Goal: Task Accomplishment & Management: Manage account settings

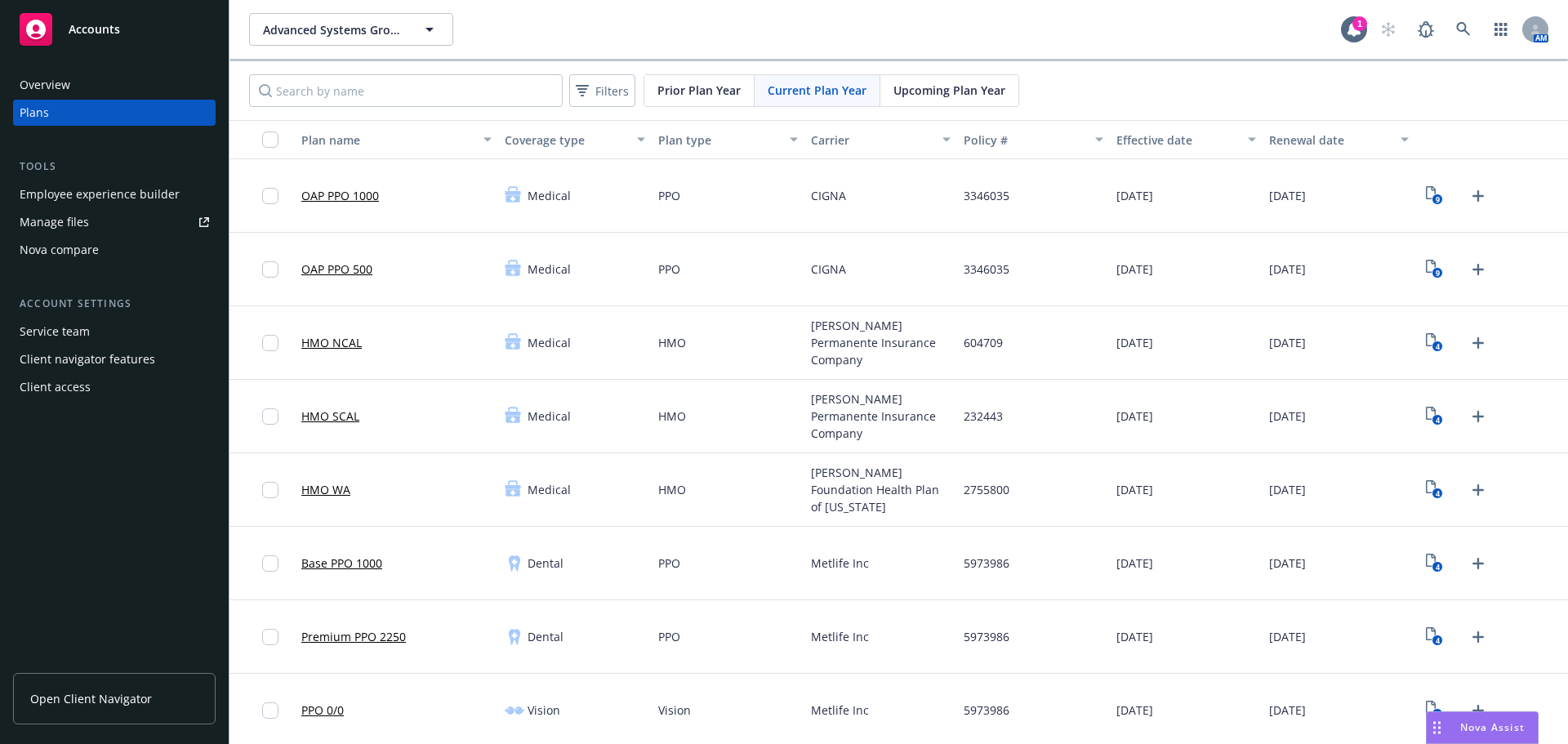
scroll to position [408, 0]
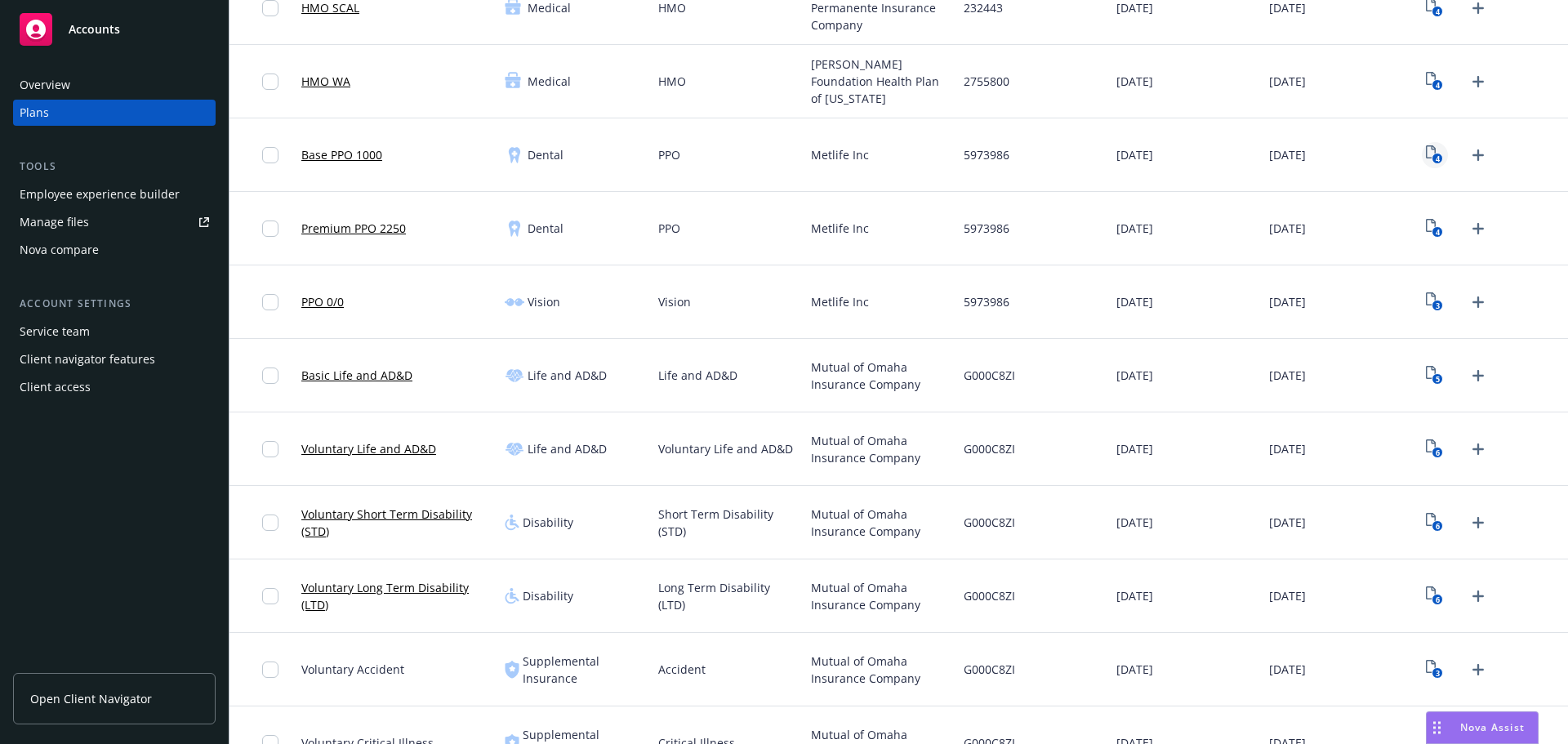
click at [1426, 152] on icon "View Plan Documents" at bounding box center [1430, 152] width 10 height 13
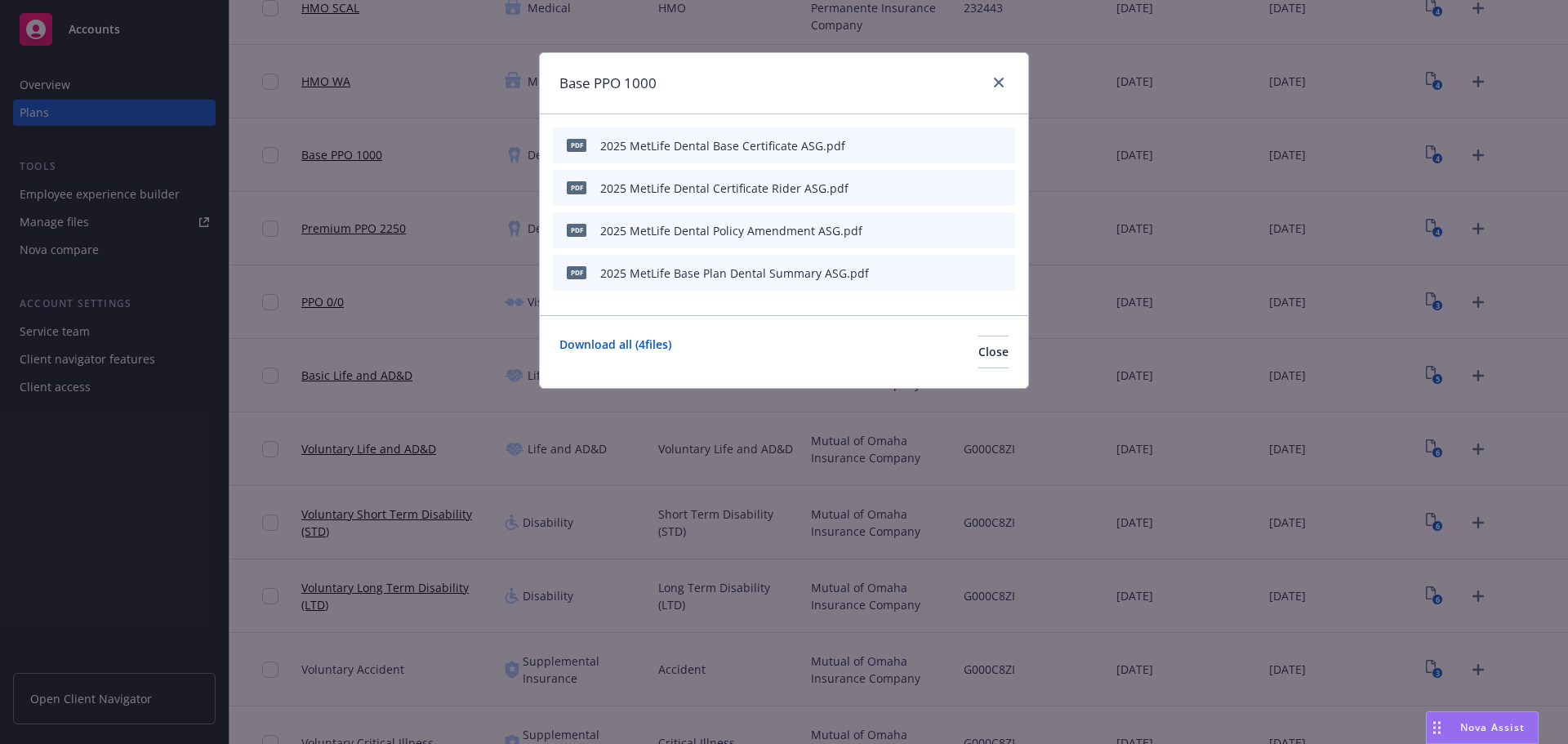
click at [919, 272] on icon "button" at bounding box center [922, 272] width 10 height 10
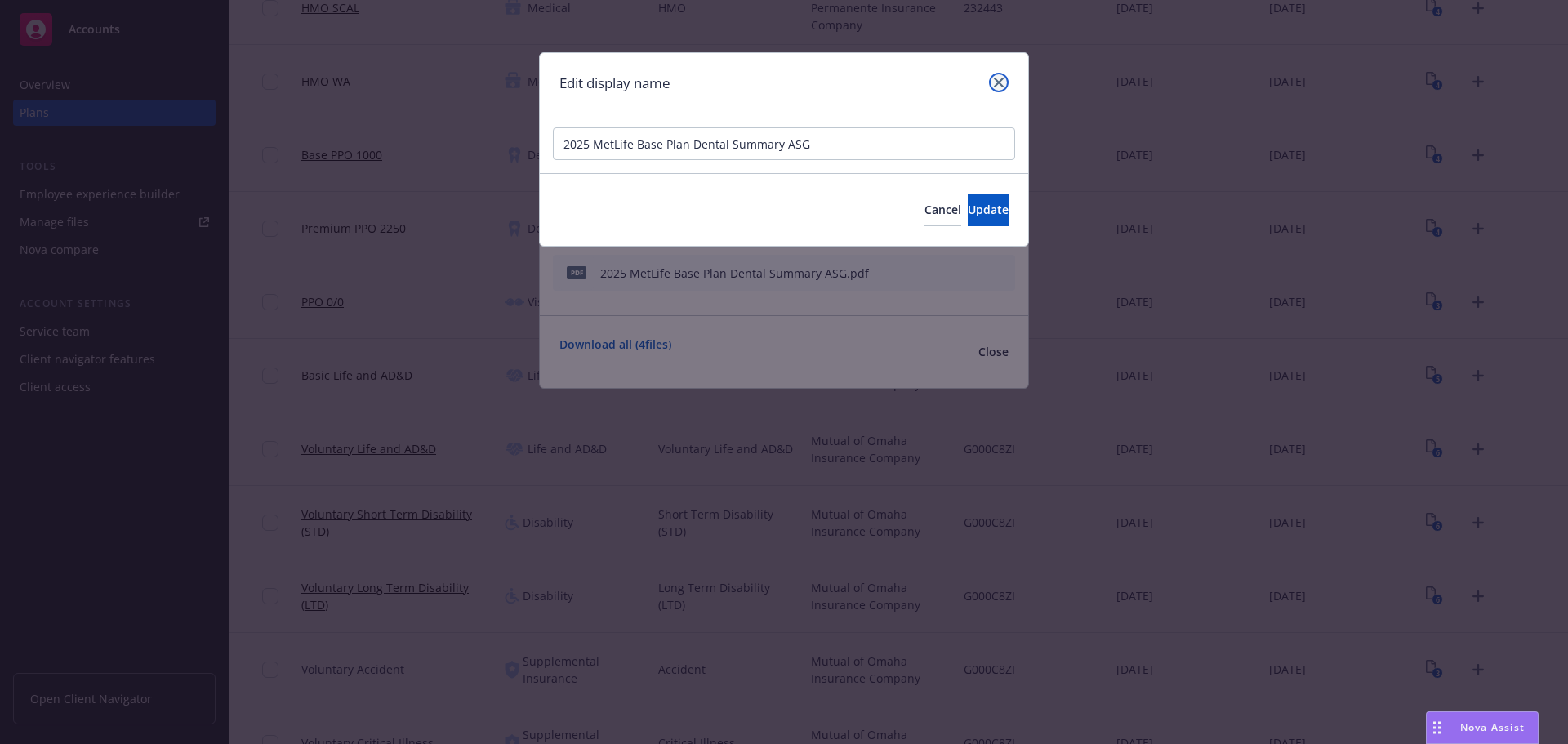
click at [997, 83] on icon "close" at bounding box center [998, 82] width 10 height 10
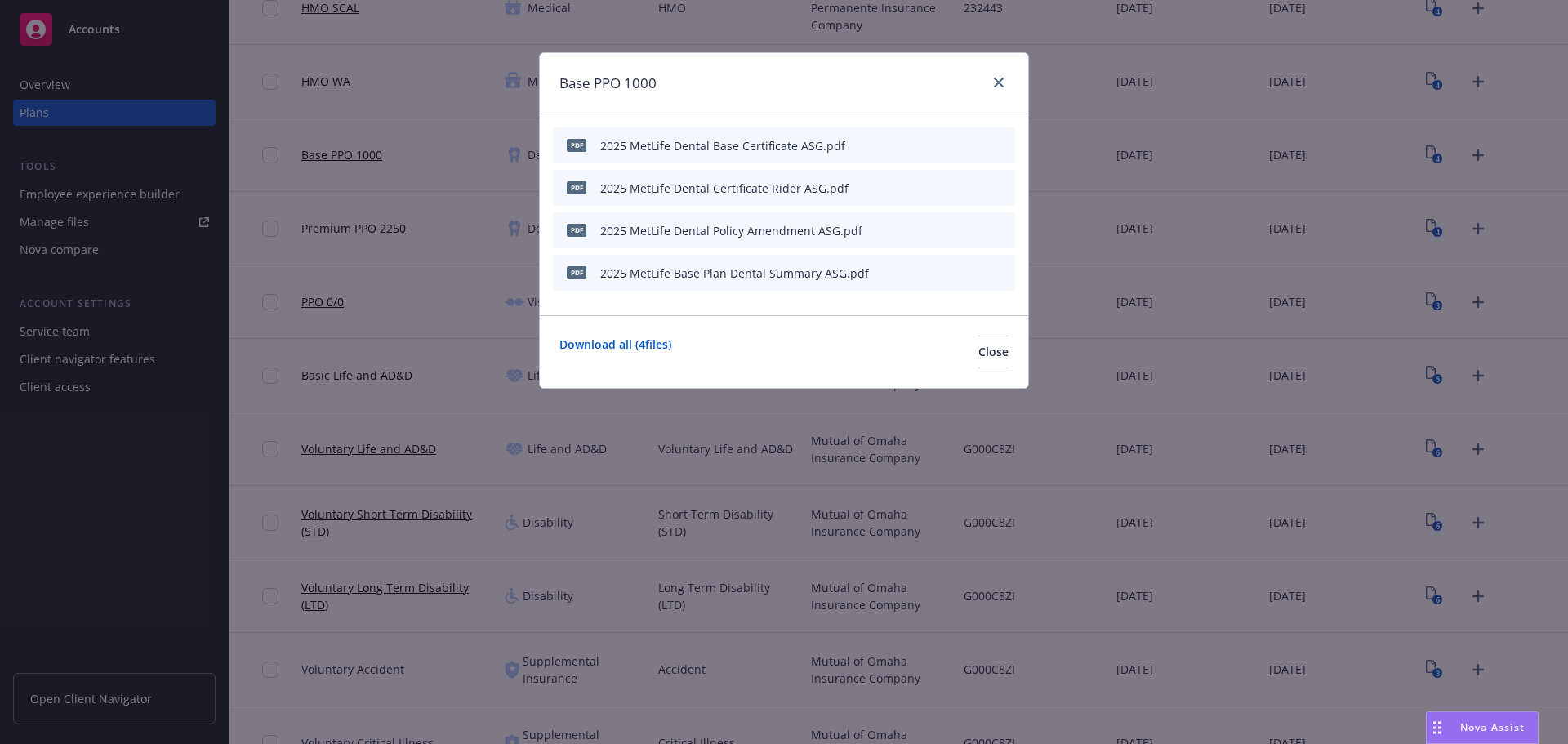
click at [922, 142] on icon "button" at bounding box center [922, 145] width 10 height 10
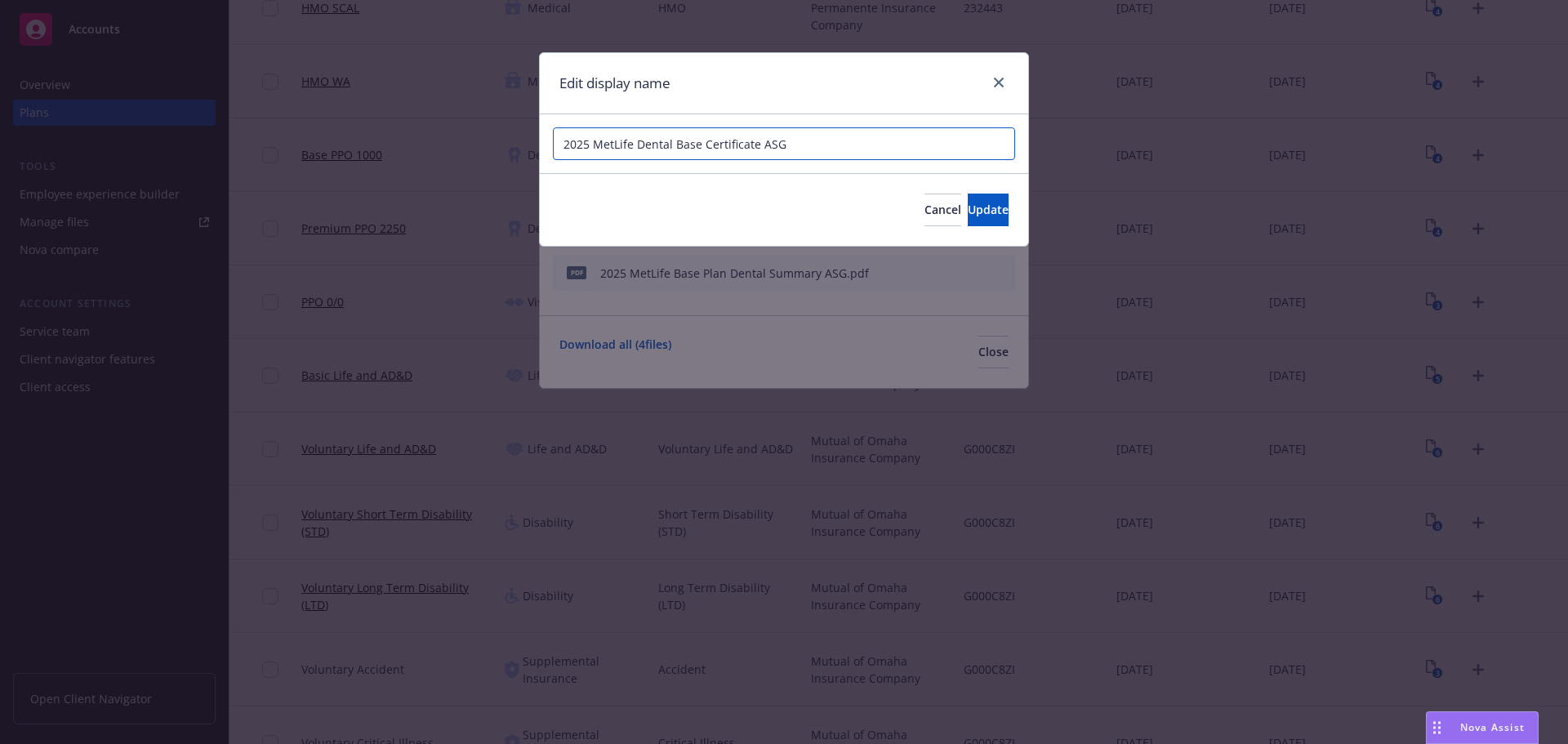
drag, startPoint x: 669, startPoint y: 147, endPoint x: 638, endPoint y: 147, distance: 31.0
click at [638, 147] on input "2025 MetLife Dental Base Certificate ASG" at bounding box center [784, 144] width 463 height 33
type input "2025 MetLife Base Dental PPO Certificate ASG"
click at [968, 220] on button "Update" at bounding box center [988, 210] width 41 height 33
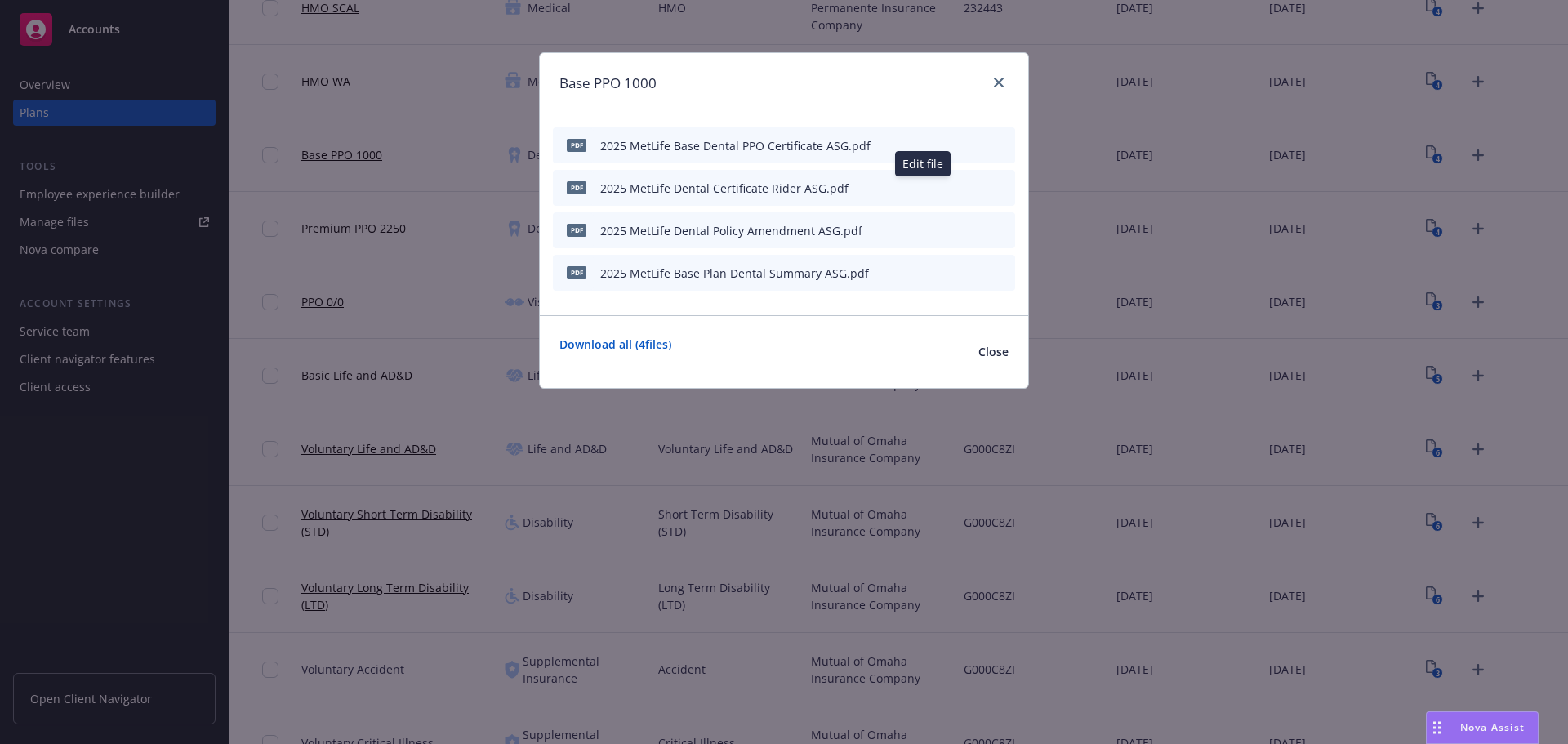
click at [919, 188] on icon "button" at bounding box center [922, 188] width 10 height 10
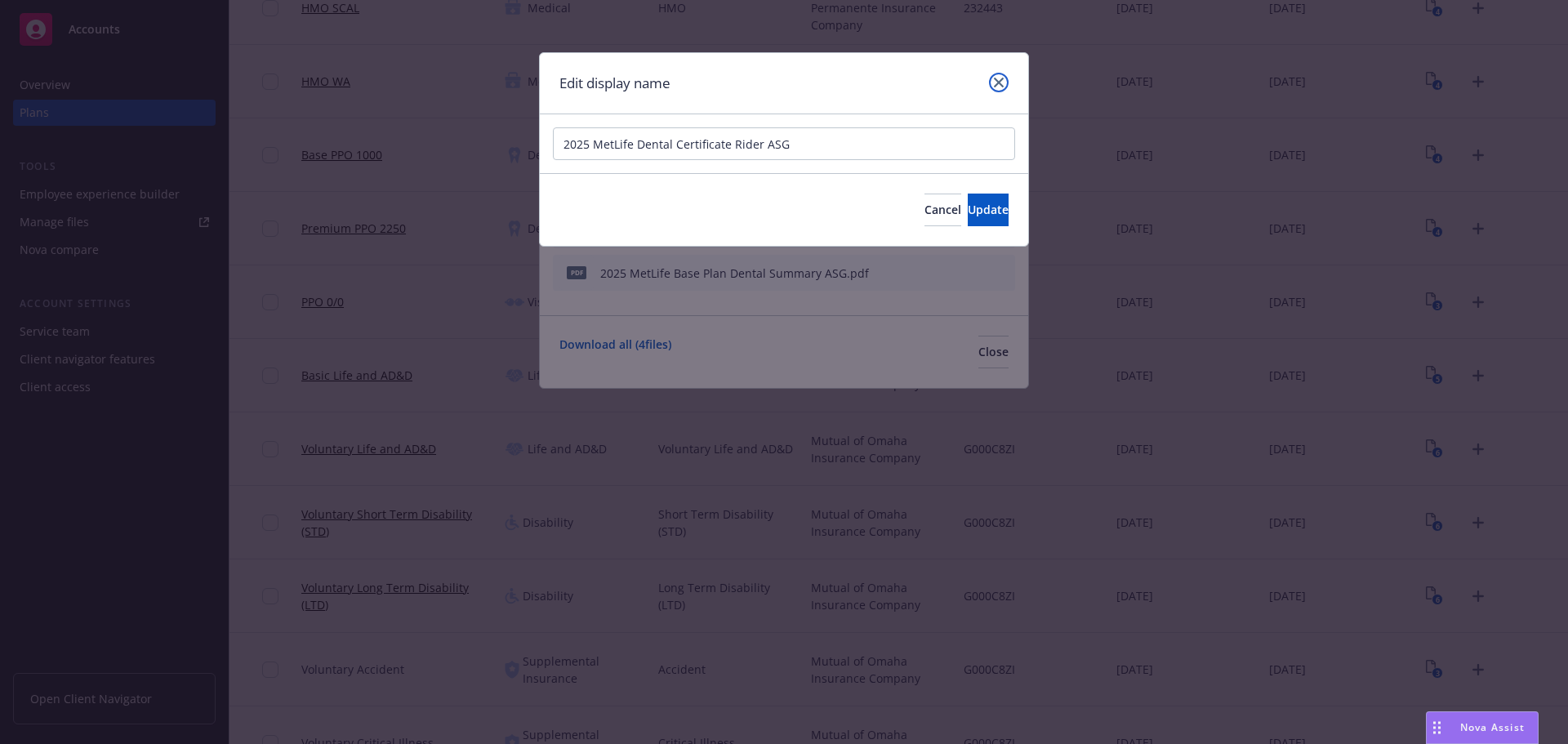
click at [1002, 79] on icon "close" at bounding box center [998, 82] width 10 height 10
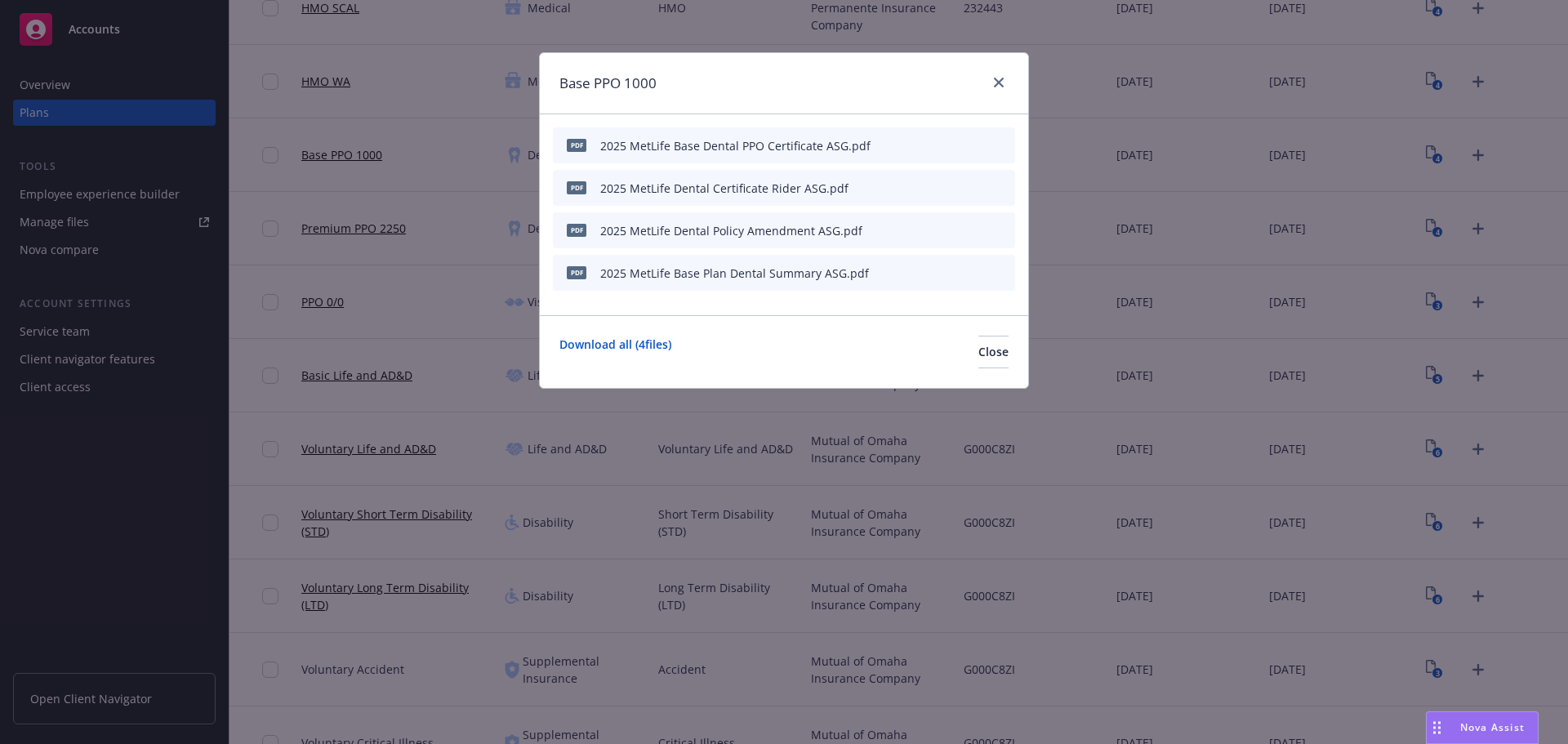
click at [921, 272] on icon "button" at bounding box center [922, 272] width 10 height 10
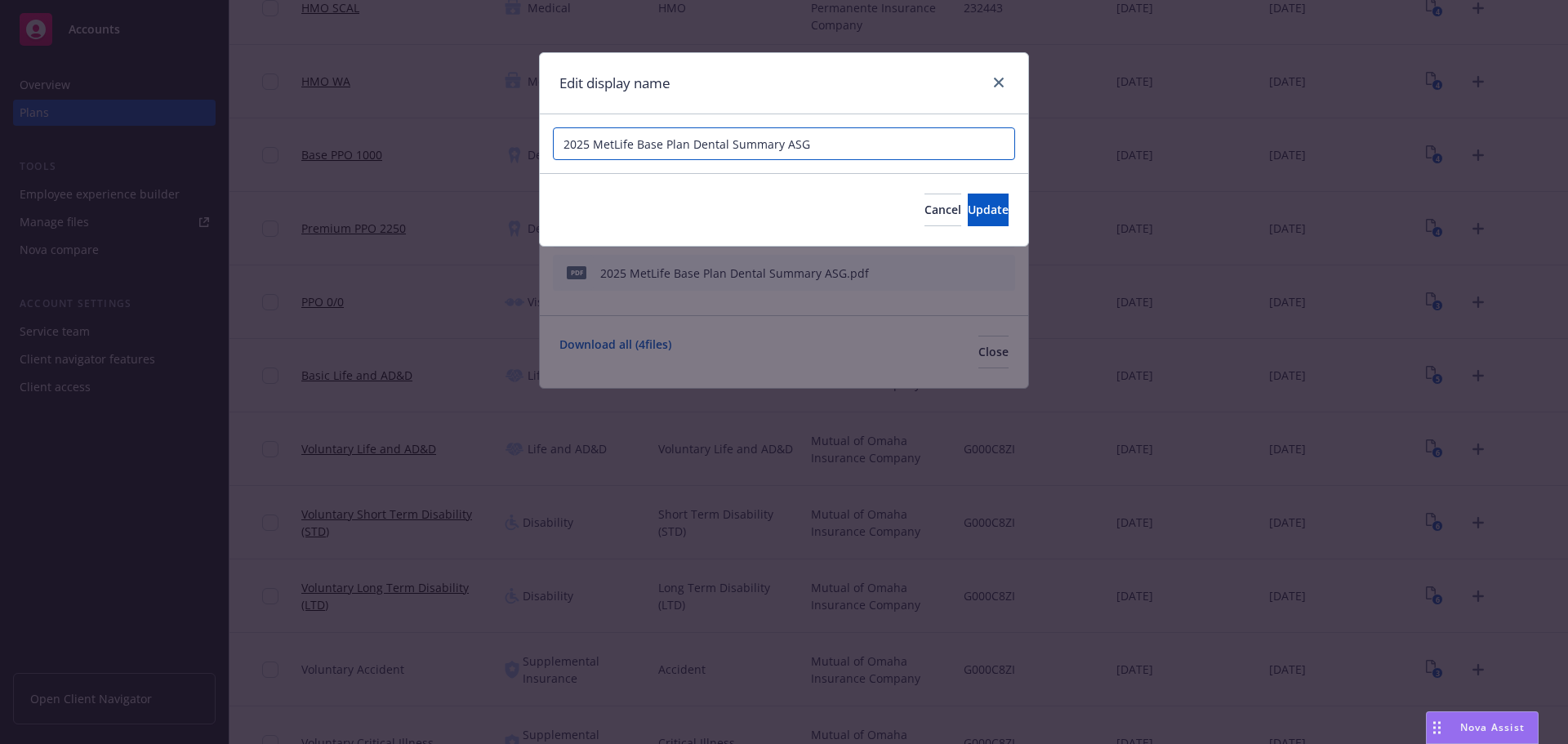
click at [663, 144] on input "2025 MetLife Base Plan Dental Summary ASG" at bounding box center [784, 144] width 463 height 33
drag, startPoint x: 793, startPoint y: 145, endPoint x: 746, endPoint y: 146, distance: 47.0
click at [729, 146] on input "2025 MetLife Base Dental PPO Plan Dental Summary ASG" at bounding box center [784, 144] width 463 height 33
click at [635, 147] on input "2025 MetLife Base Dental PPO Benefit Summary ASG" at bounding box center [784, 144] width 463 height 33
type input "2025 MetLife Dental Base PPO Benefit Summary ASG"
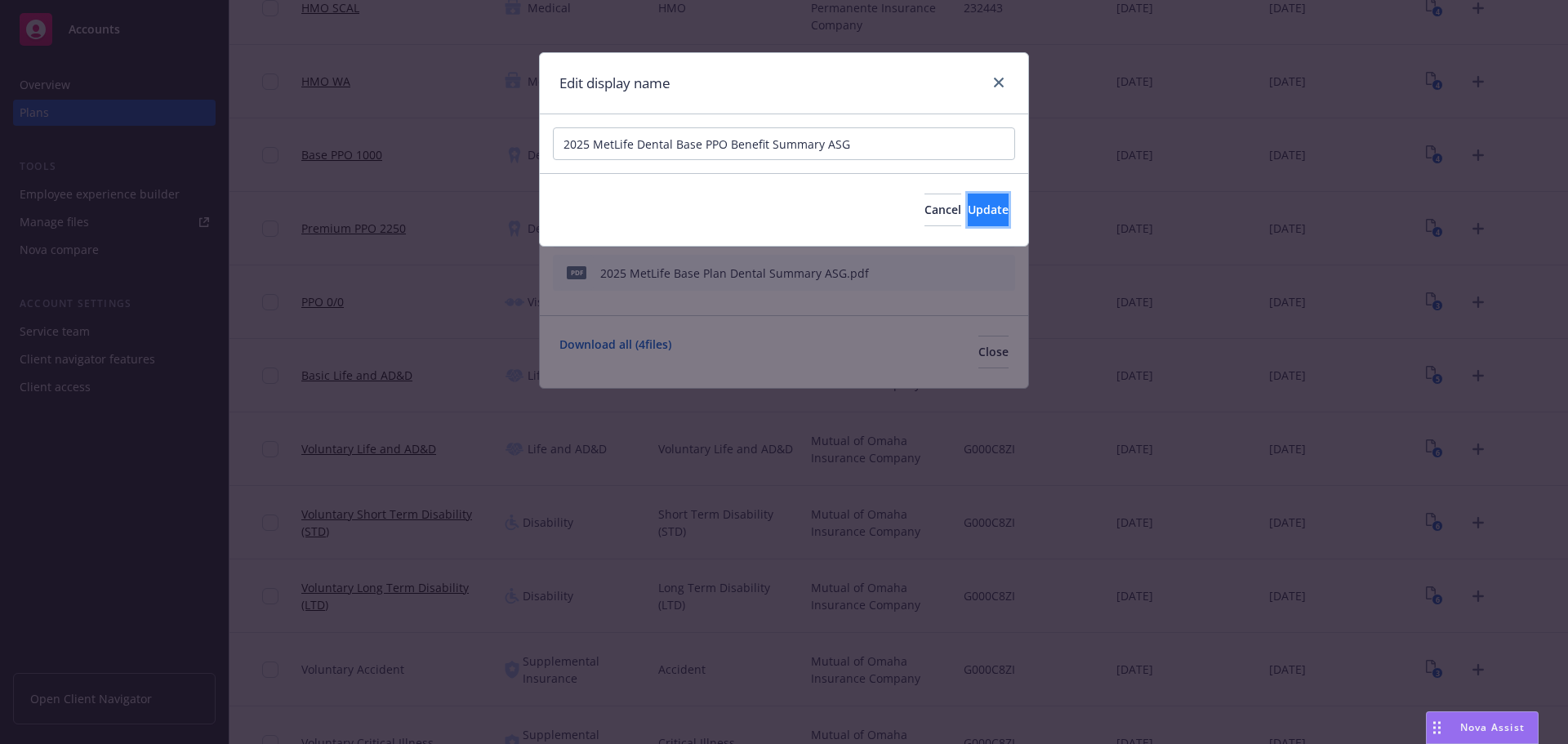
click at [978, 208] on span "Update" at bounding box center [988, 209] width 41 height 15
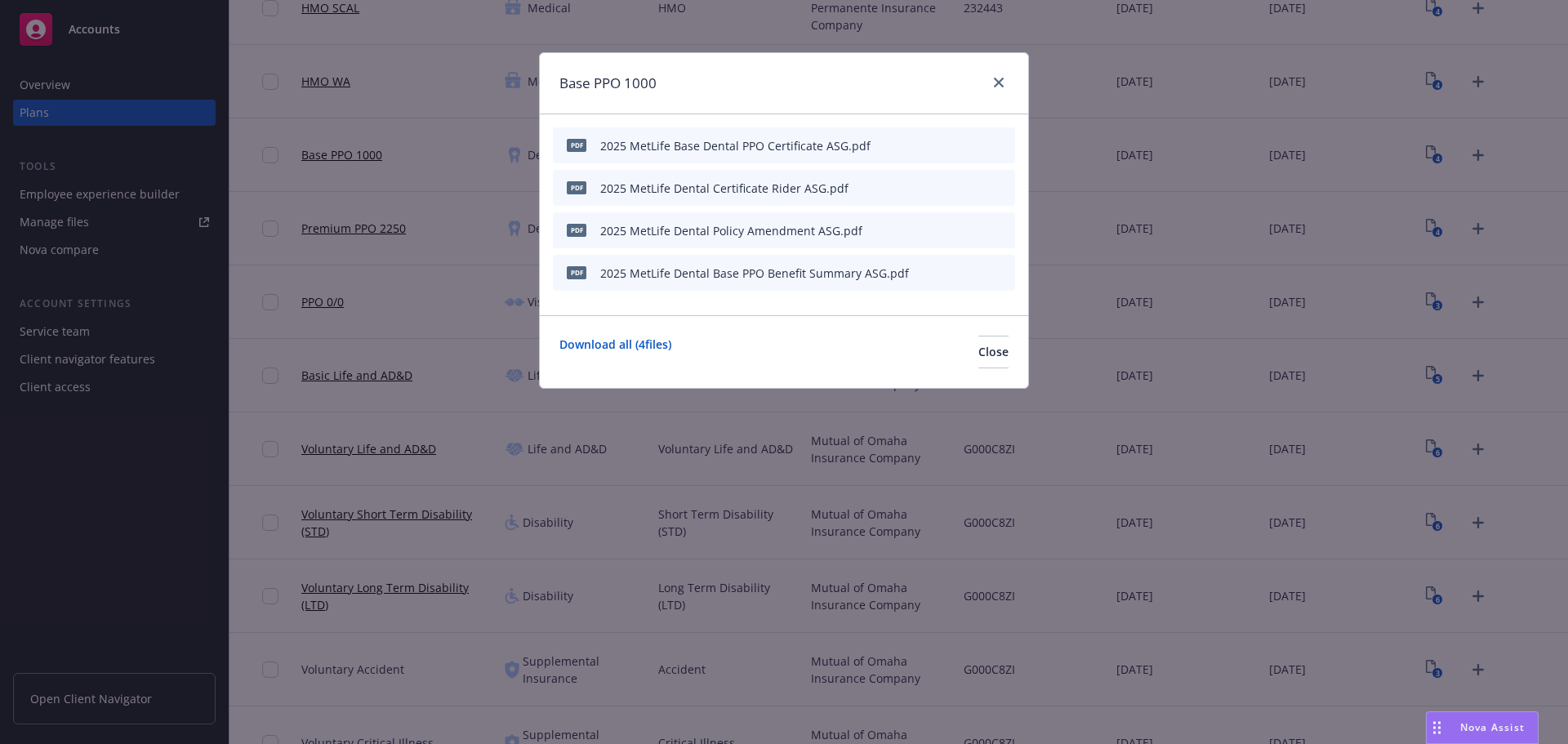
click at [923, 142] on icon "button" at bounding box center [922, 145] width 10 height 10
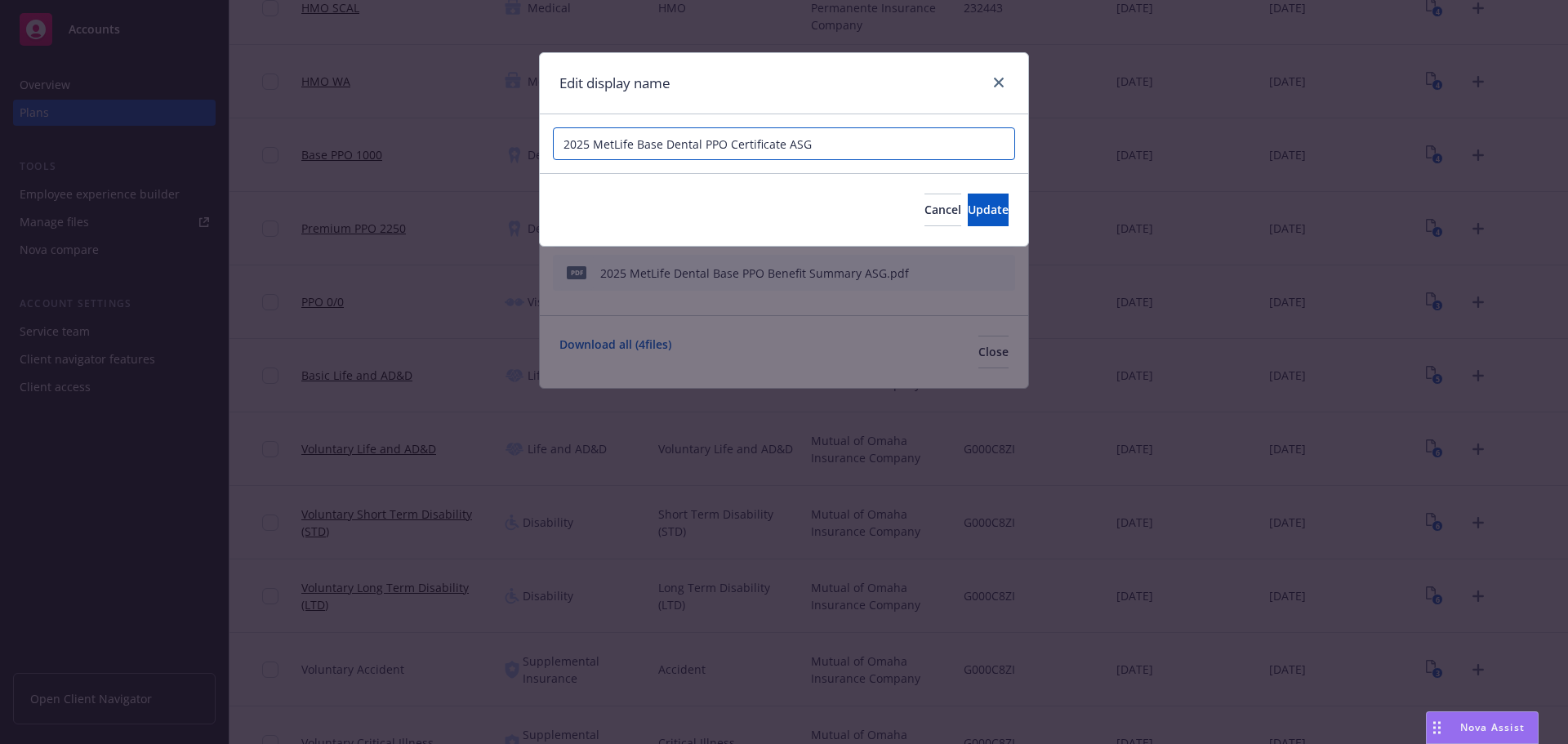
drag, startPoint x: 727, startPoint y: 146, endPoint x: 678, endPoint y: 120, distance: 55.5
click at [637, 146] on input "2025 MetLife Base Dental PPO Certificate ASG" at bounding box center [784, 144] width 463 height 33
type input "2025 MetLife Dental Base PPO Certificate ASG"
click at [978, 211] on span "Update" at bounding box center [988, 209] width 41 height 15
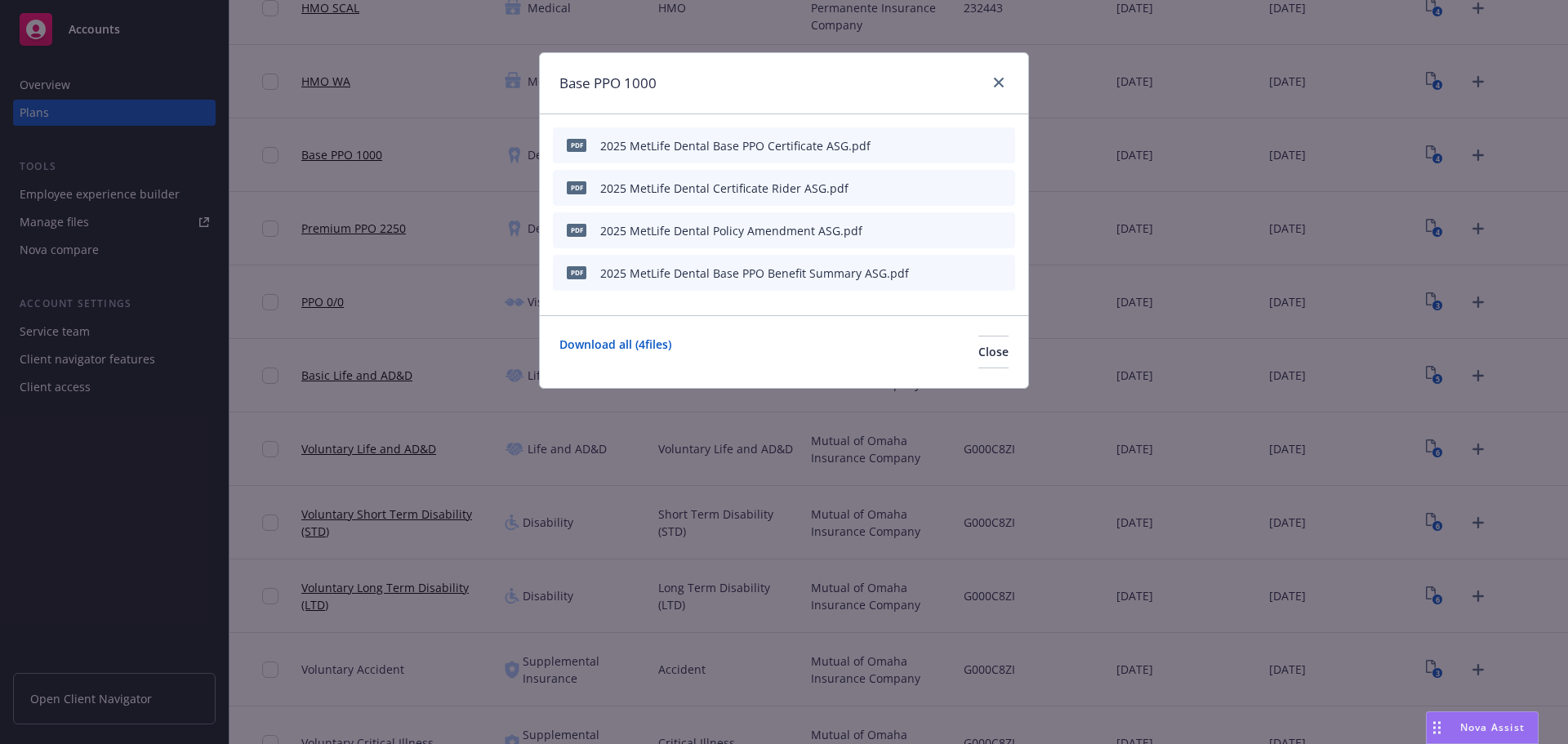
click at [926, 185] on icon "button" at bounding box center [925, 185] width 4 height 4
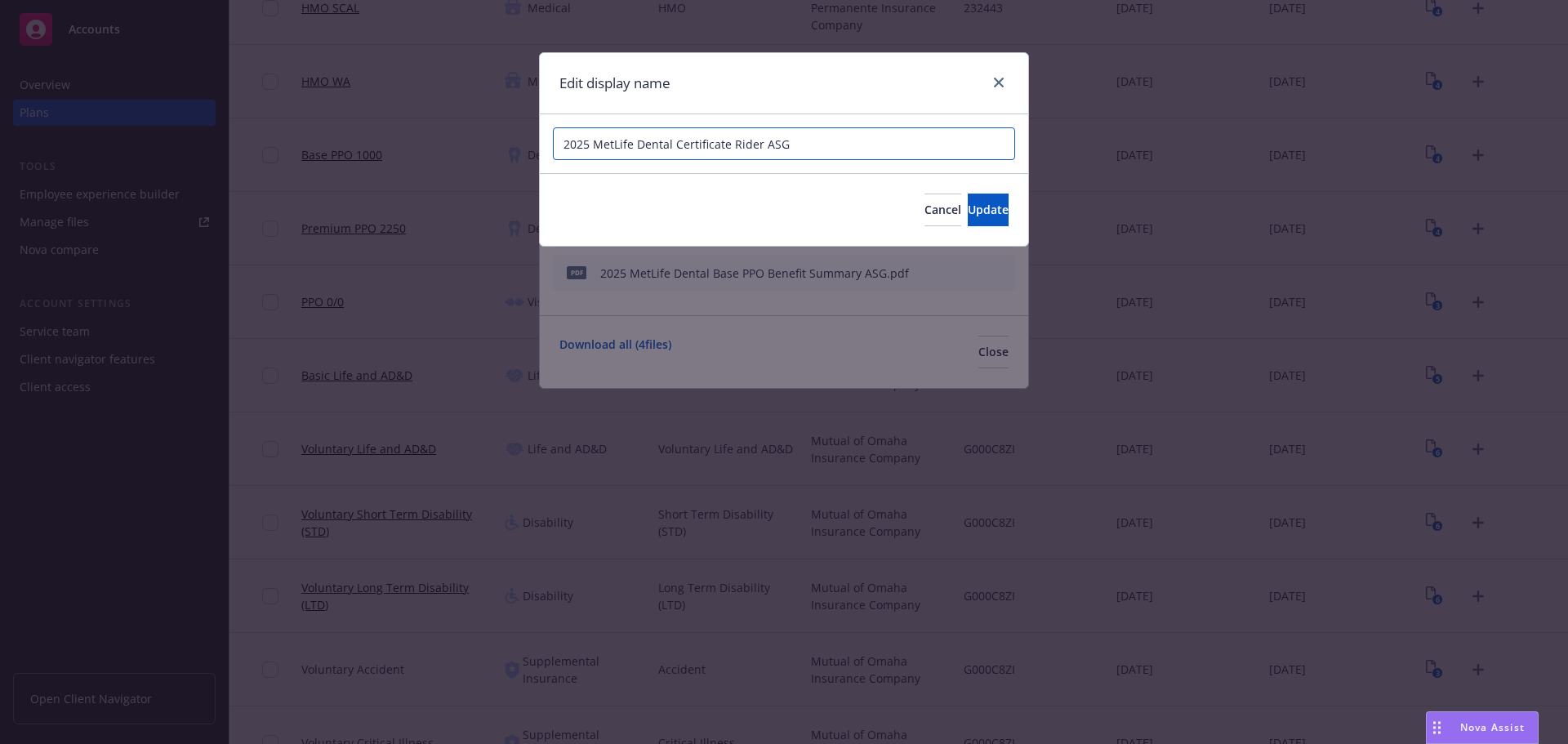
drag, startPoint x: 667, startPoint y: 147, endPoint x: 677, endPoint y: 146, distance: 10.0
click at [672, 146] on input "2025 MetLife Dental Certificate Rider ASG" at bounding box center [784, 144] width 463 height 33
click at [678, 146] on input "2025 MetLife Dental Certificate Rider ASG" at bounding box center [784, 144] width 463 height 33
click at [677, 143] on input "2025 MetLife Dental Certificate Rider ASG" at bounding box center [784, 144] width 463 height 33
type input "2025 MetLife Dental Base PPO Certificate Rider ASG"
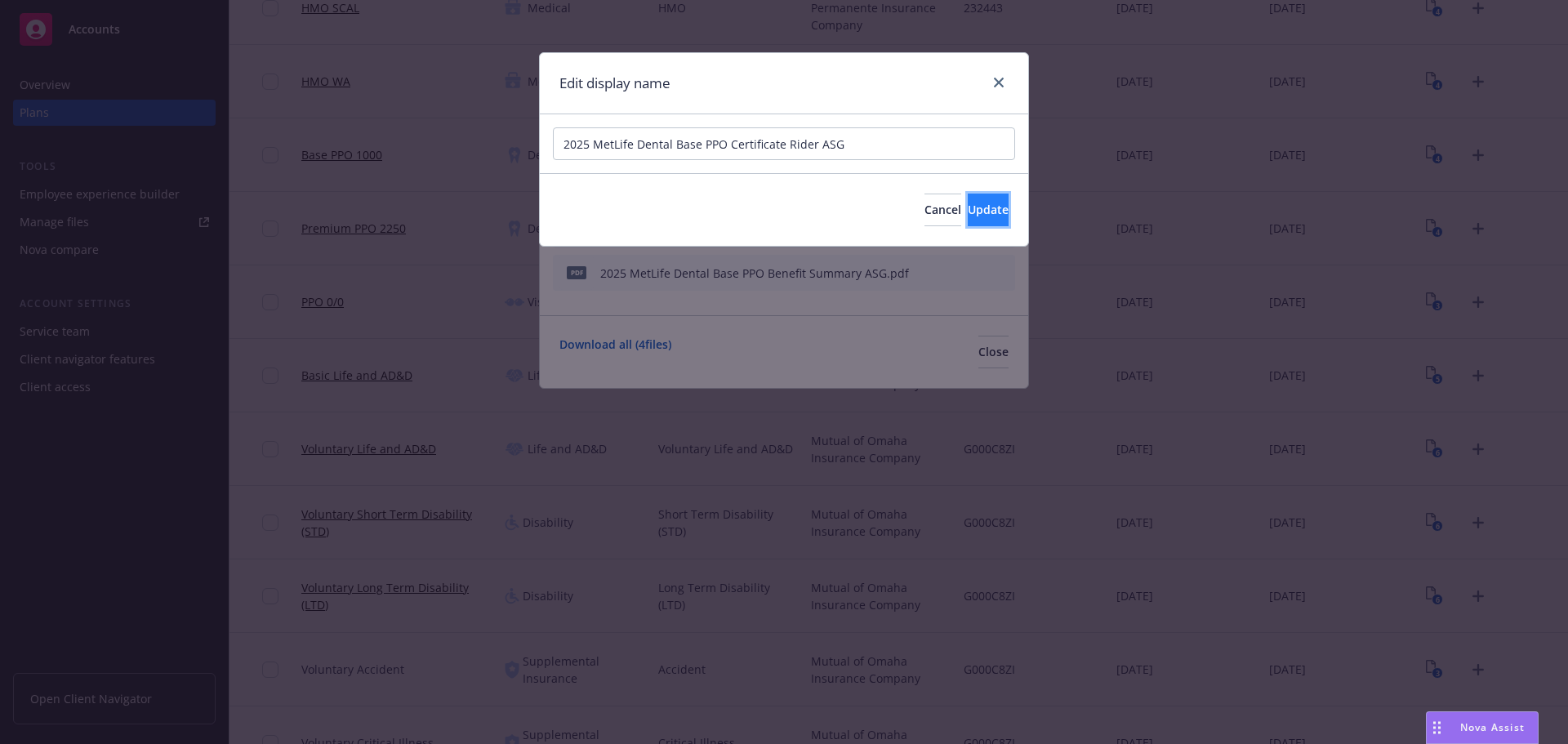
click at [968, 194] on button "Update" at bounding box center [988, 210] width 41 height 33
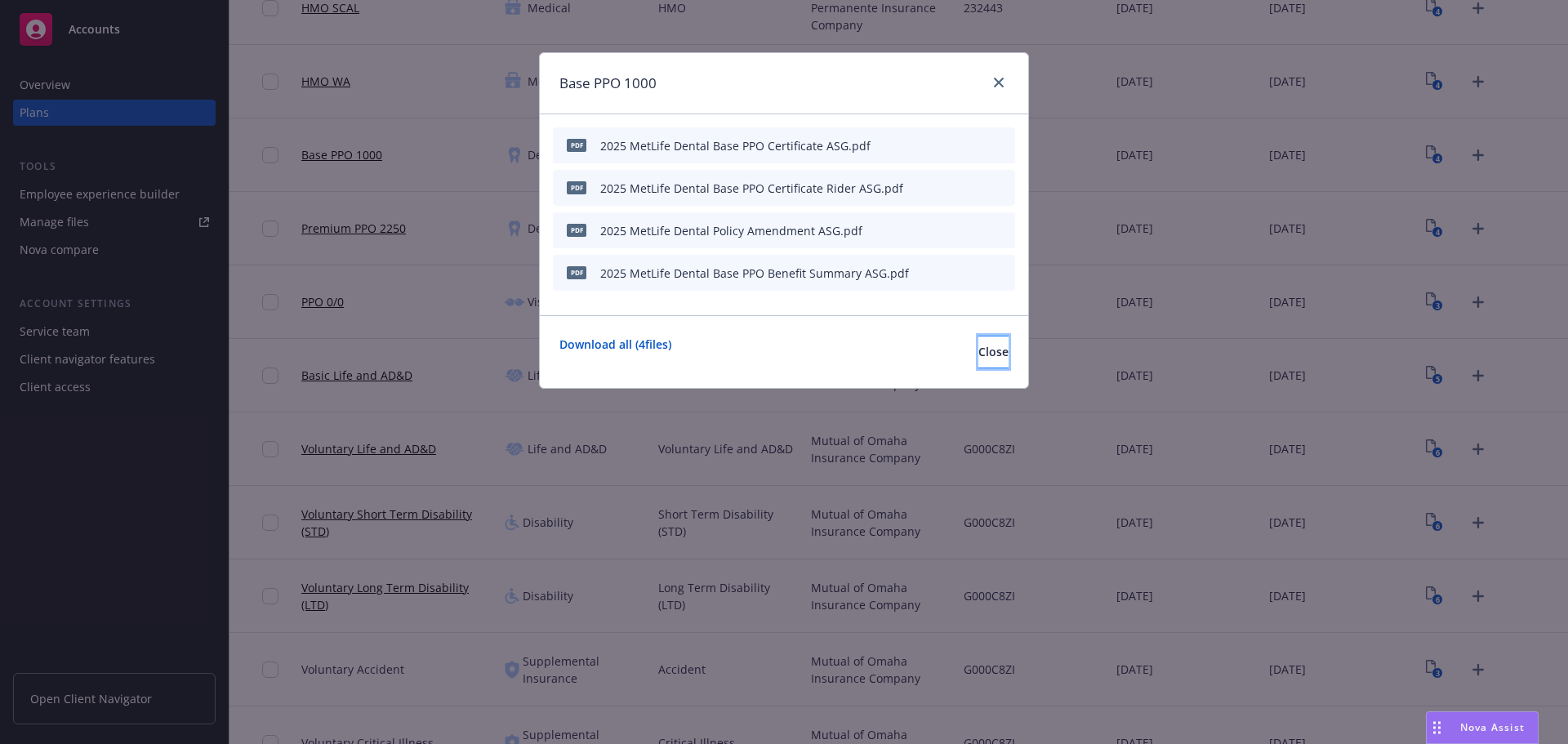
click at [979, 348] on span "Close" at bounding box center [994, 351] width 30 height 15
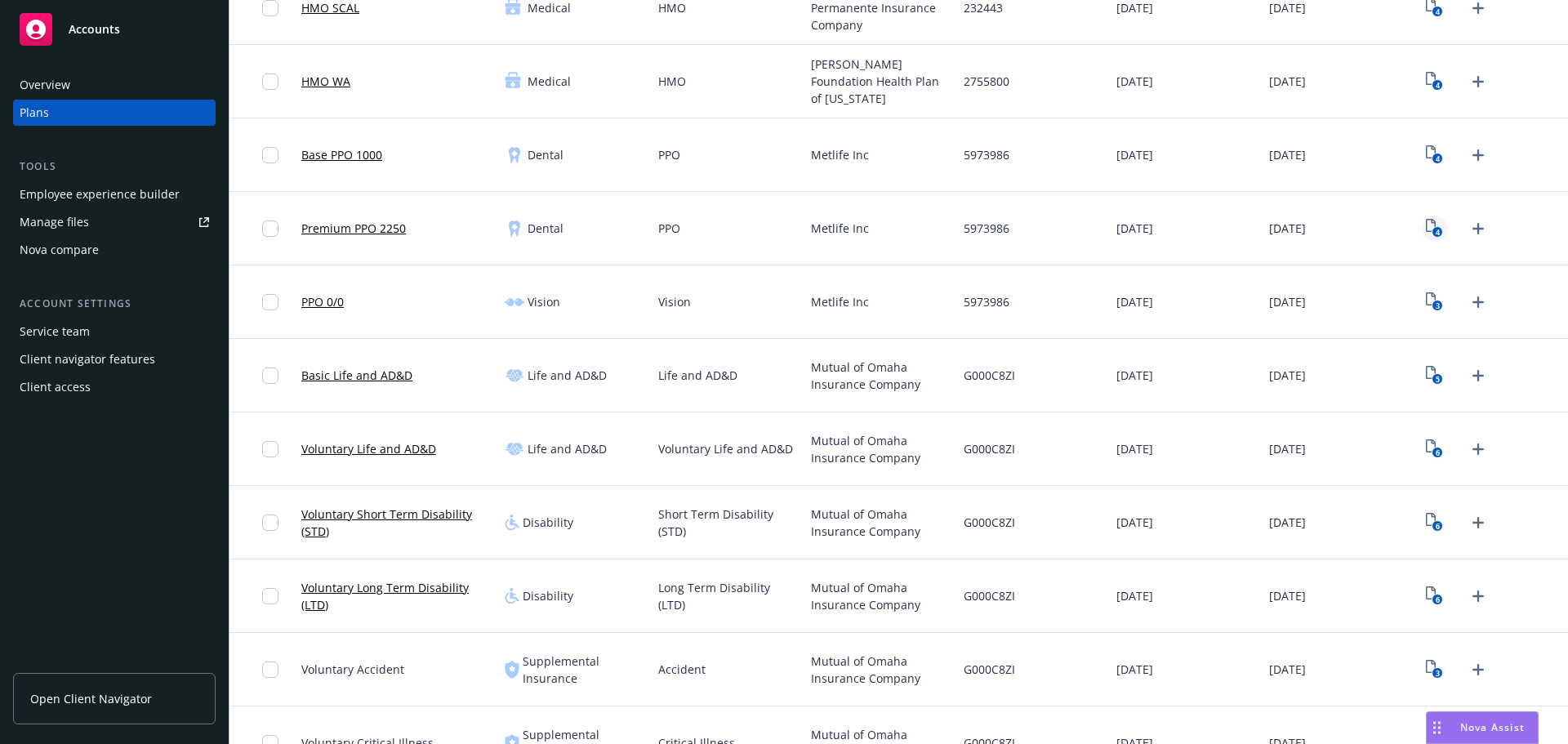
click at [1433, 229] on rect "View Plan Documents" at bounding box center [1439, 232] width 11 height 11
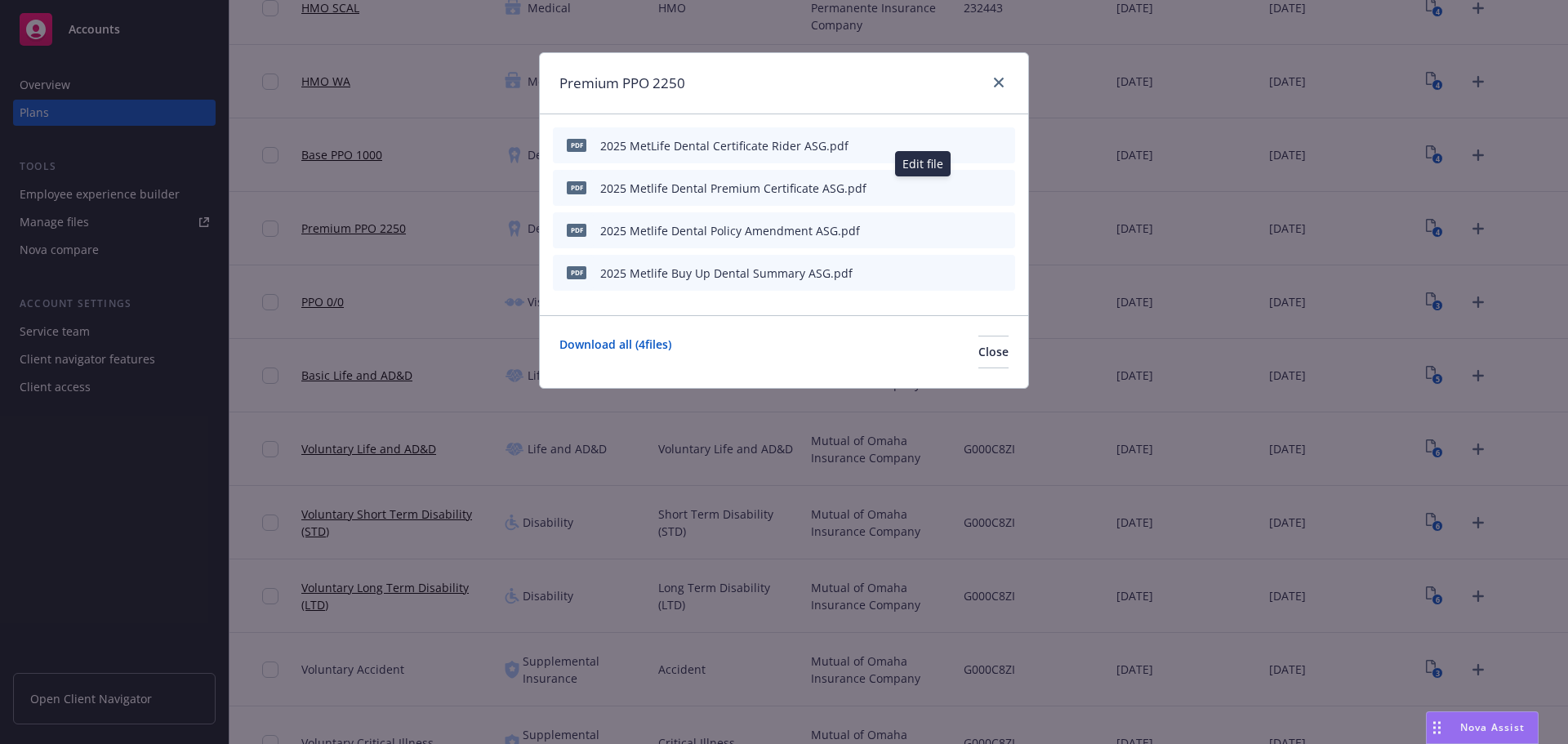
click at [926, 187] on icon "button" at bounding box center [922, 188] width 10 height 10
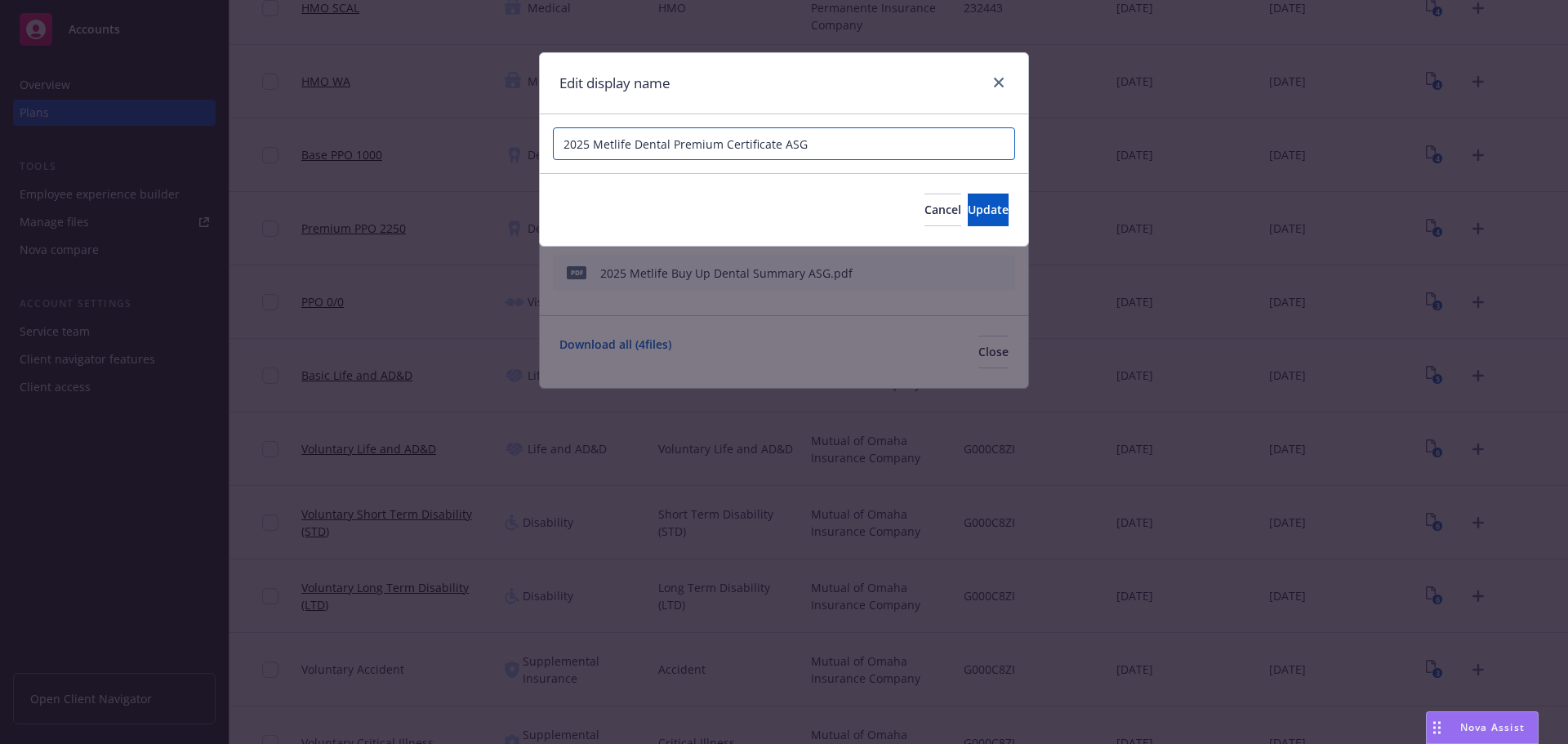
click at [668, 145] on input "2025 Metlife Dental Premium Certificate ASG" at bounding box center [784, 144] width 463 height 33
click at [724, 142] on input "2025 Metlife Dental Premium Certificate ASG" at bounding box center [784, 144] width 463 height 33
click at [615, 143] on input "2025 Metlife Dental Premium PPO Certificate ASG" at bounding box center [784, 144] width 463 height 33
type input "2025 MetLife Dental Premium PPO Certificate ASG"
click at [968, 205] on span "Update" at bounding box center [988, 209] width 41 height 15
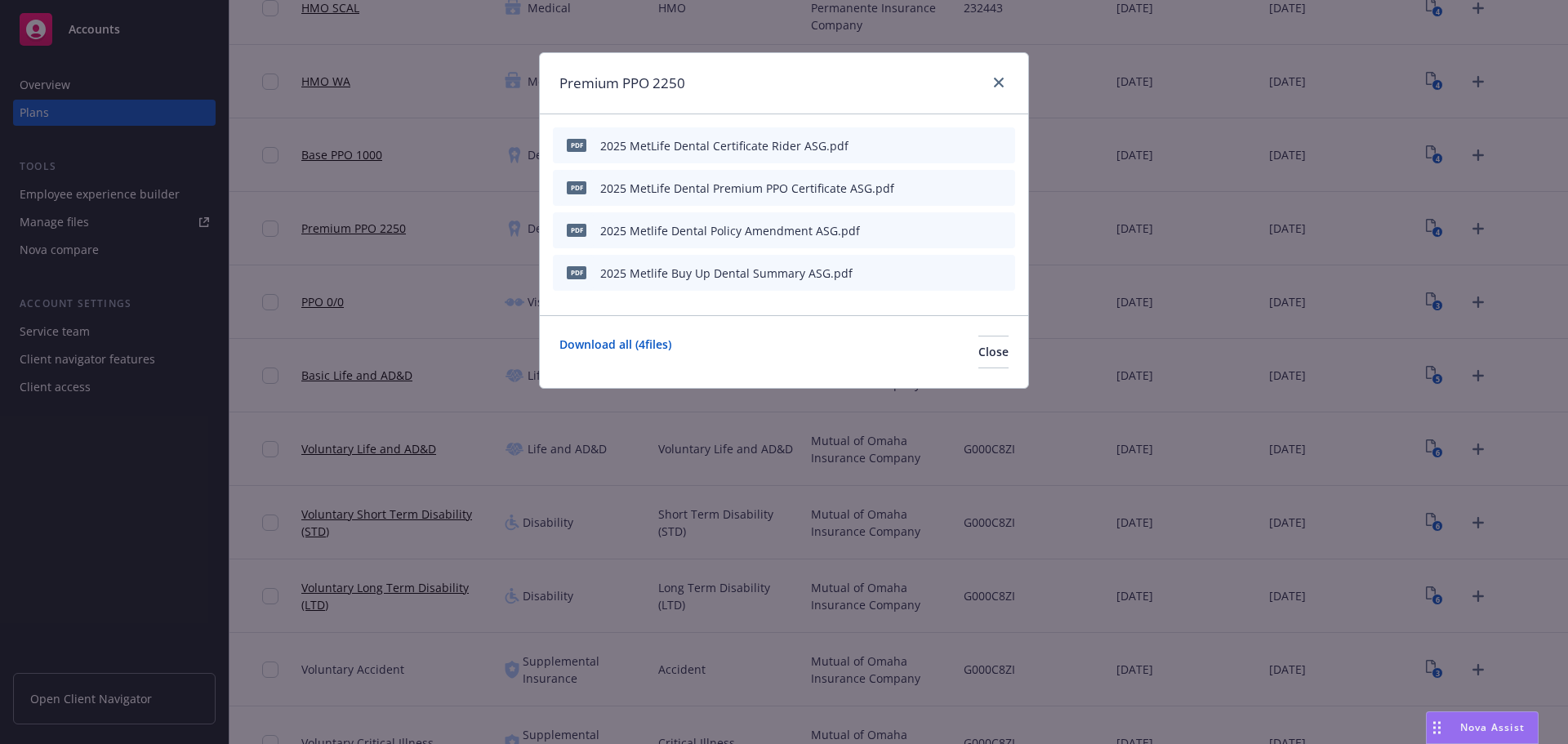
click at [923, 189] on icon "button" at bounding box center [922, 188] width 10 height 10
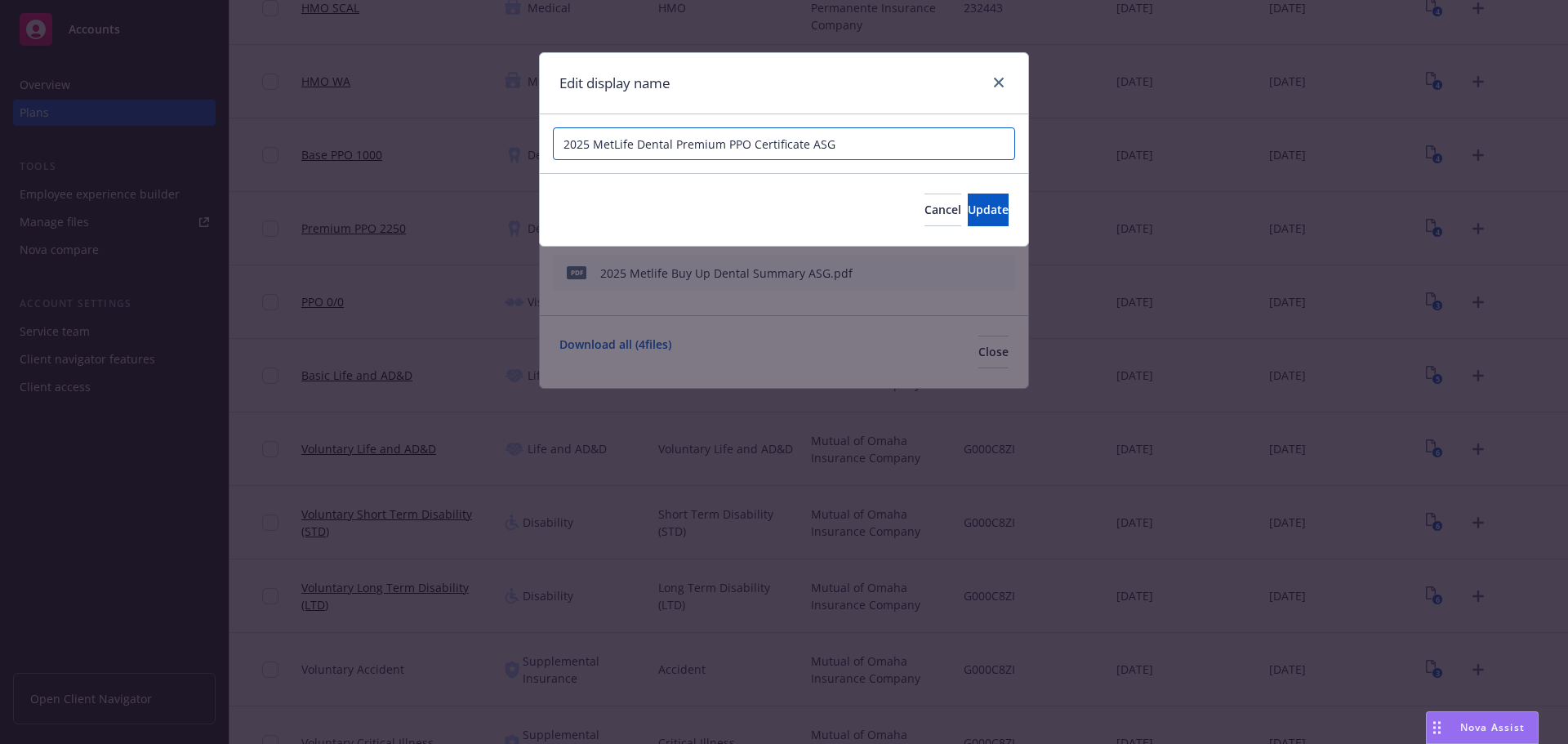
drag, startPoint x: 630, startPoint y: 148, endPoint x: 542, endPoint y: 151, distance: 88.1
click at [542, 151] on div "2025 MetLife Dental Premium PPO Certificate ASG" at bounding box center [784, 144] width 488 height 59
click at [968, 205] on span "Update" at bounding box center [988, 209] width 41 height 15
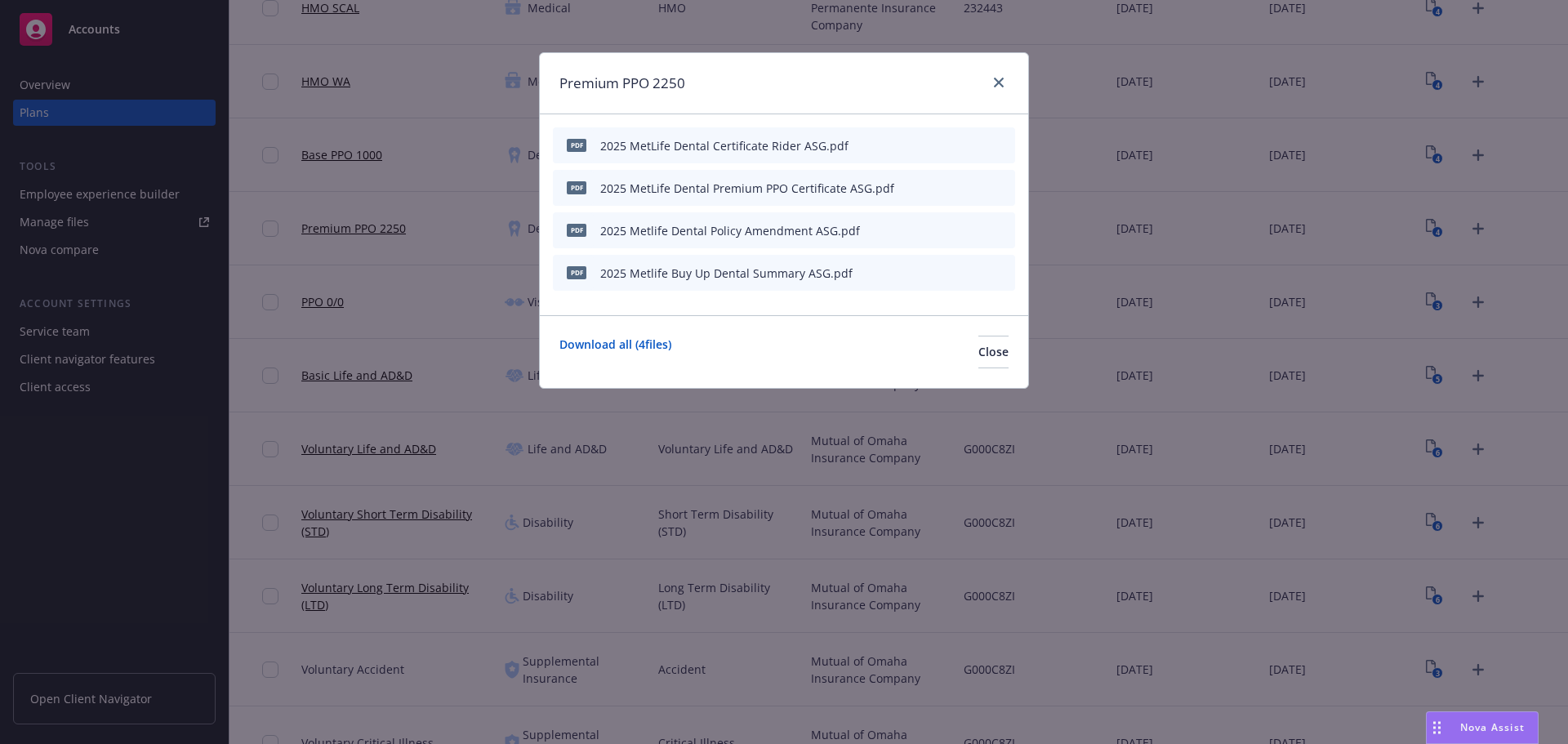
click at [920, 231] on icon "button" at bounding box center [922, 230] width 10 height 10
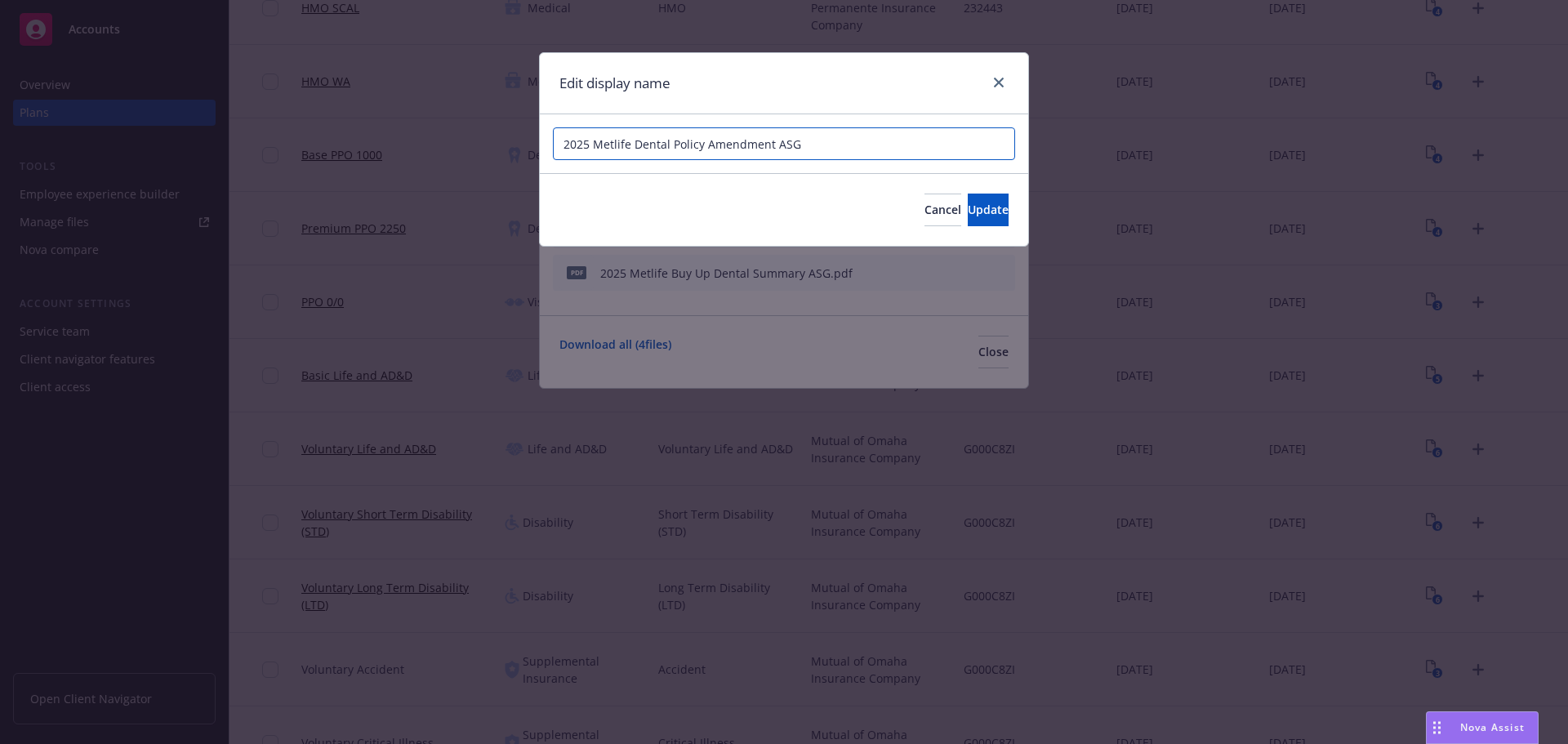
drag, startPoint x: 630, startPoint y: 143, endPoint x: 487, endPoint y: 131, distance: 143.5
click at [487, 131] on div "Edit display name 2025 Metlife Dental Policy Amendment ASG Cancel Update" at bounding box center [784, 372] width 1568 height 744
paste input "L"
type input "2025 MetLife Dental Policy Amendment ASG"
click at [968, 205] on span "Update" at bounding box center [988, 209] width 41 height 15
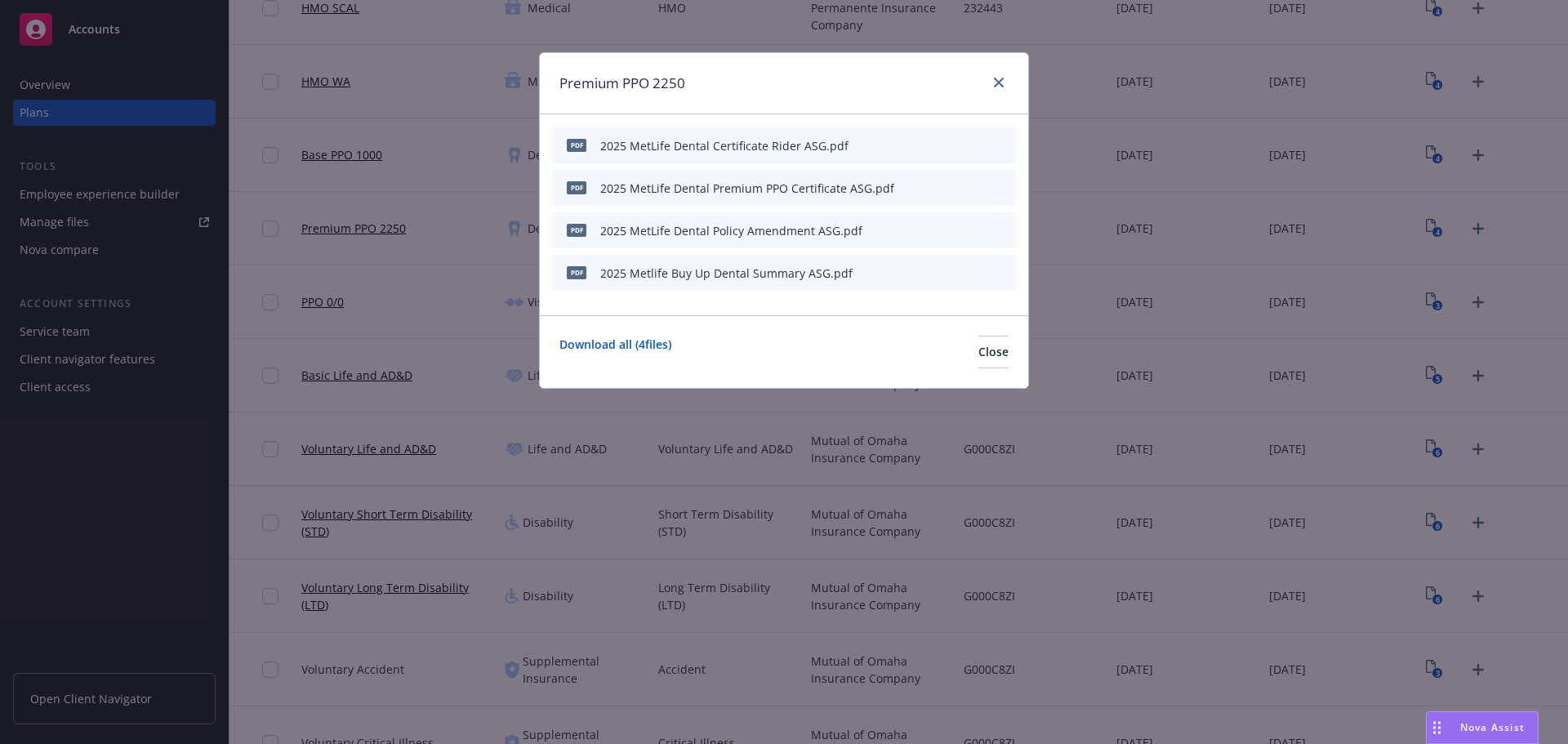
click at [925, 270] on icon "button" at bounding box center [922, 272] width 10 height 10
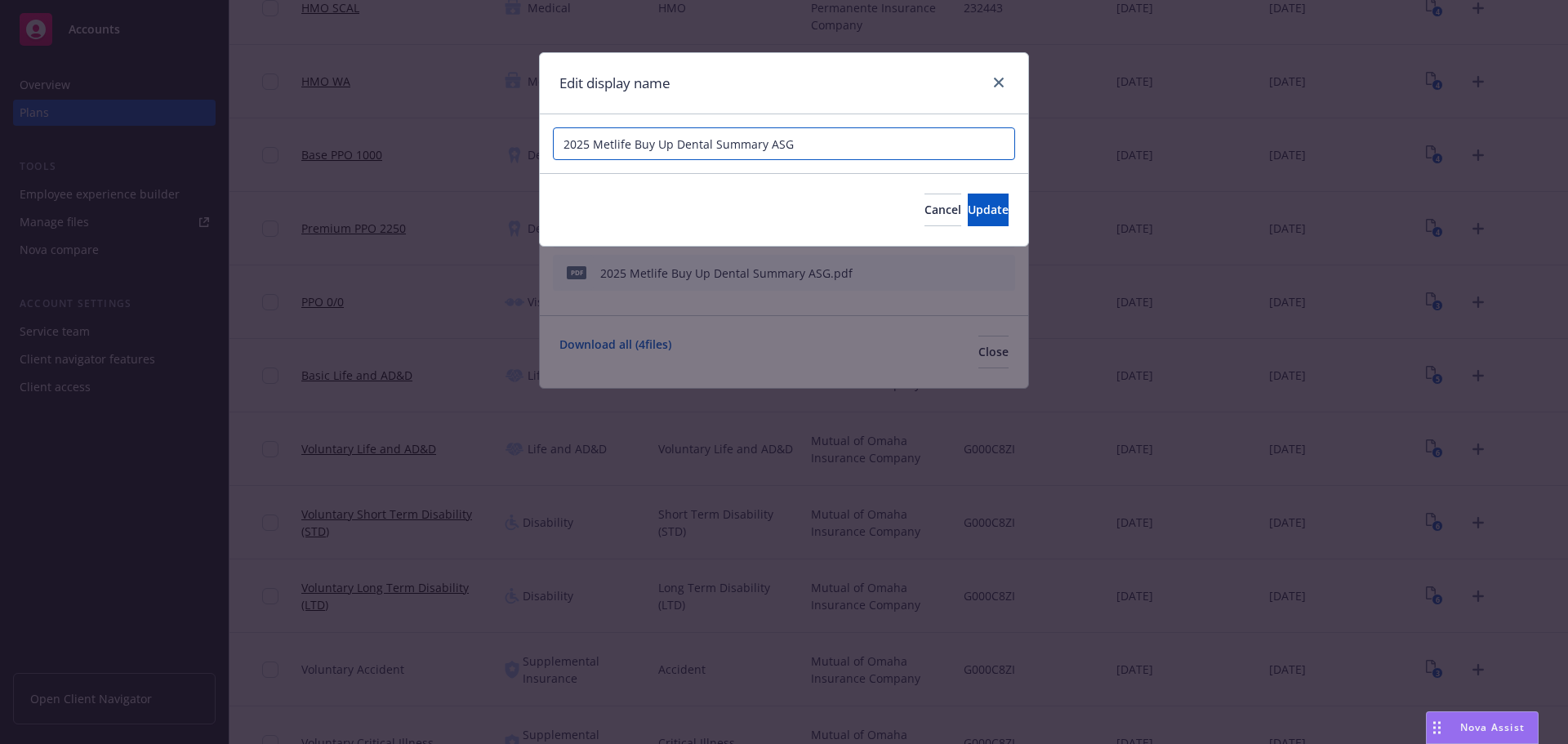
drag, startPoint x: 672, startPoint y: 144, endPoint x: 607, endPoint y: 149, distance: 65.2
click at [607, 149] on input "2025 Metlife Buy Up Dental Summary ASG" at bounding box center [784, 144] width 463 height 33
click at [631, 146] on input "2025 Metlife Buy Up Dental Summary ASG" at bounding box center [784, 144] width 463 height 33
drag, startPoint x: 631, startPoint y: 146, endPoint x: 520, endPoint y: 137, distance: 111.4
click at [520, 137] on div "Edit display name 2025 Metlife Buy Up Dental Summary ASG Cancel Update" at bounding box center [784, 372] width 1568 height 744
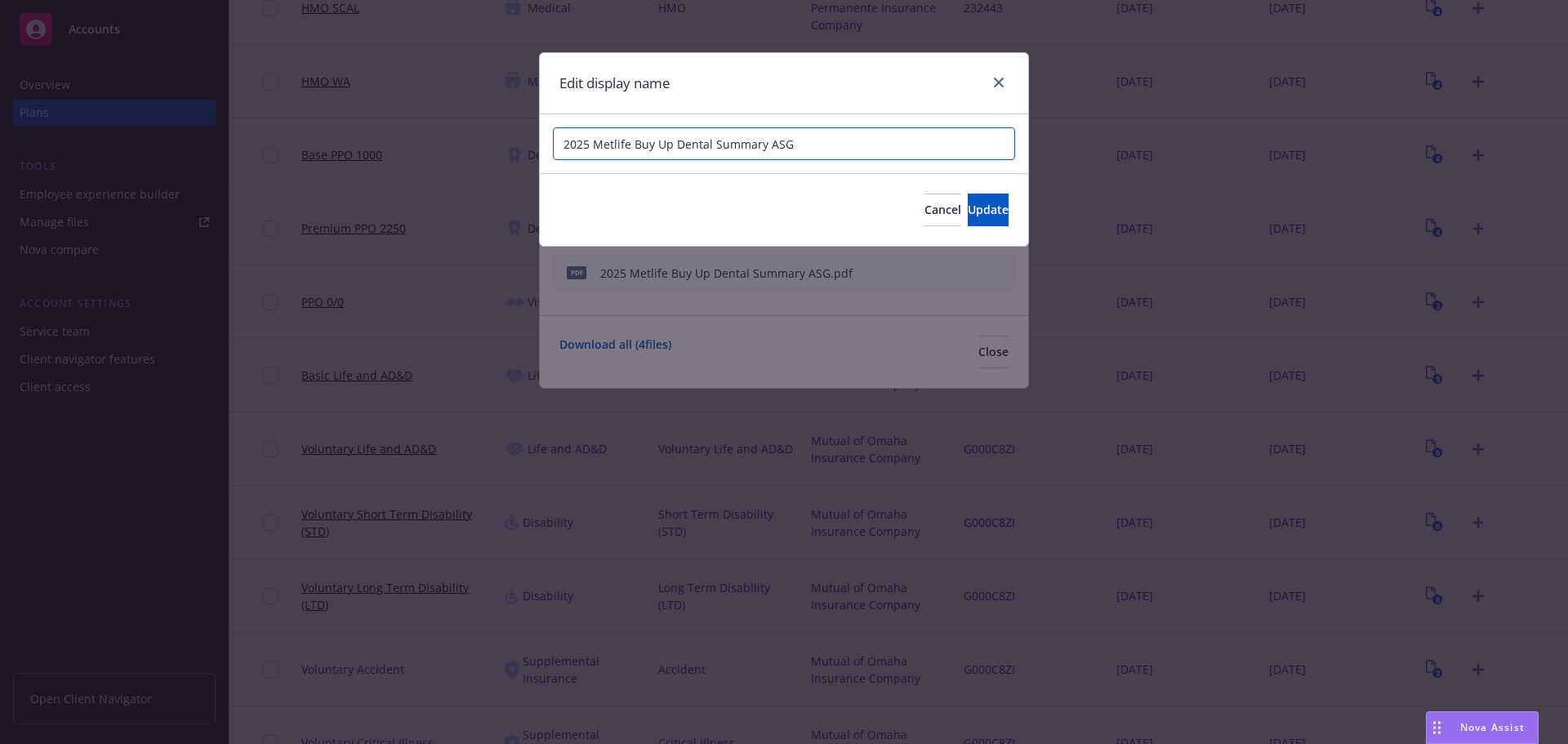
paste input "Life"
click at [715, 147] on input "2025 MetLife Dental Buy Up Dental Summary ASG" at bounding box center [784, 144] width 463 height 33
type input "2025 MetLife Dental Buy Up PPO Benefit Summary ASG"
click at [968, 205] on span "Update" at bounding box center [988, 209] width 41 height 15
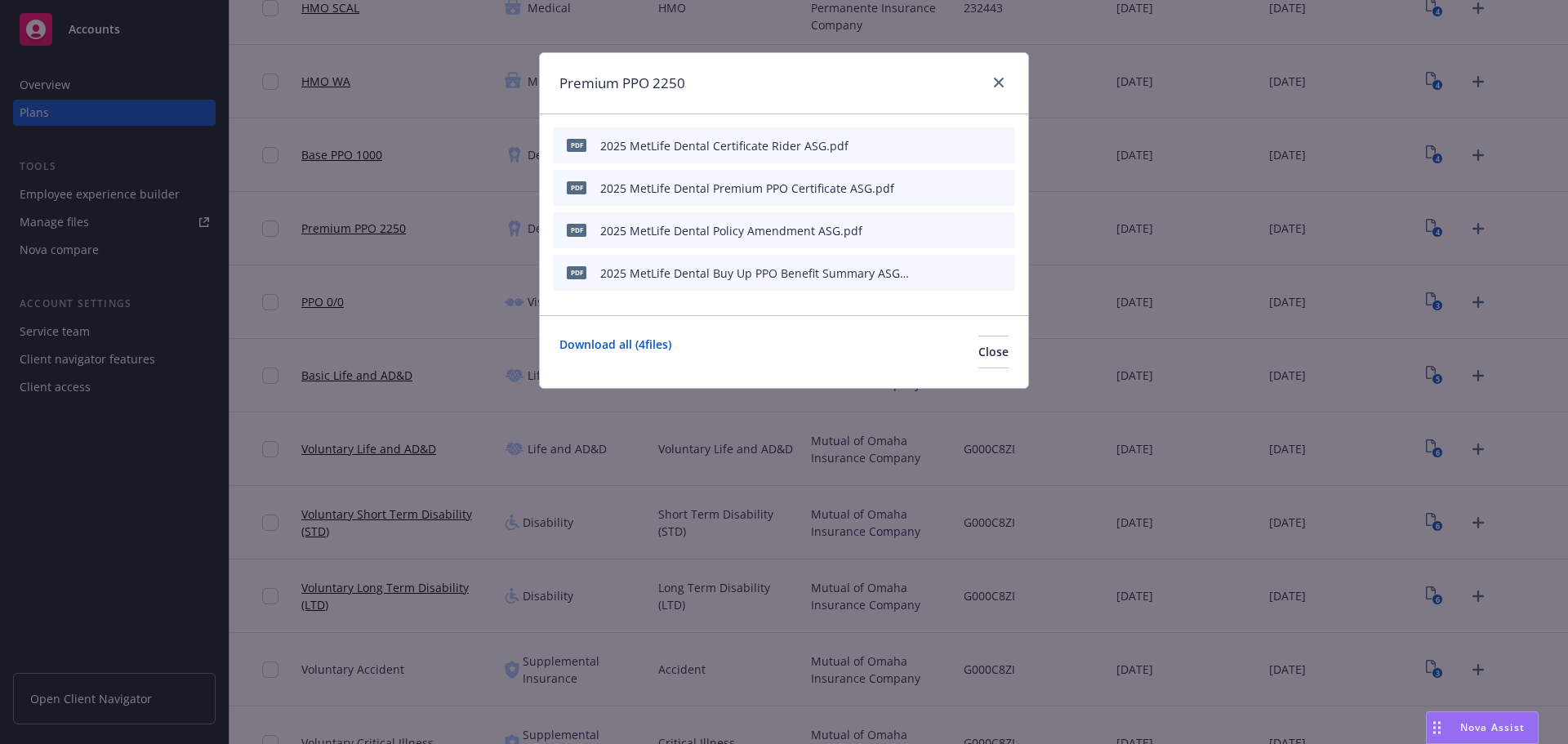
click at [920, 276] on icon "button" at bounding box center [921, 273] width 8 height 8
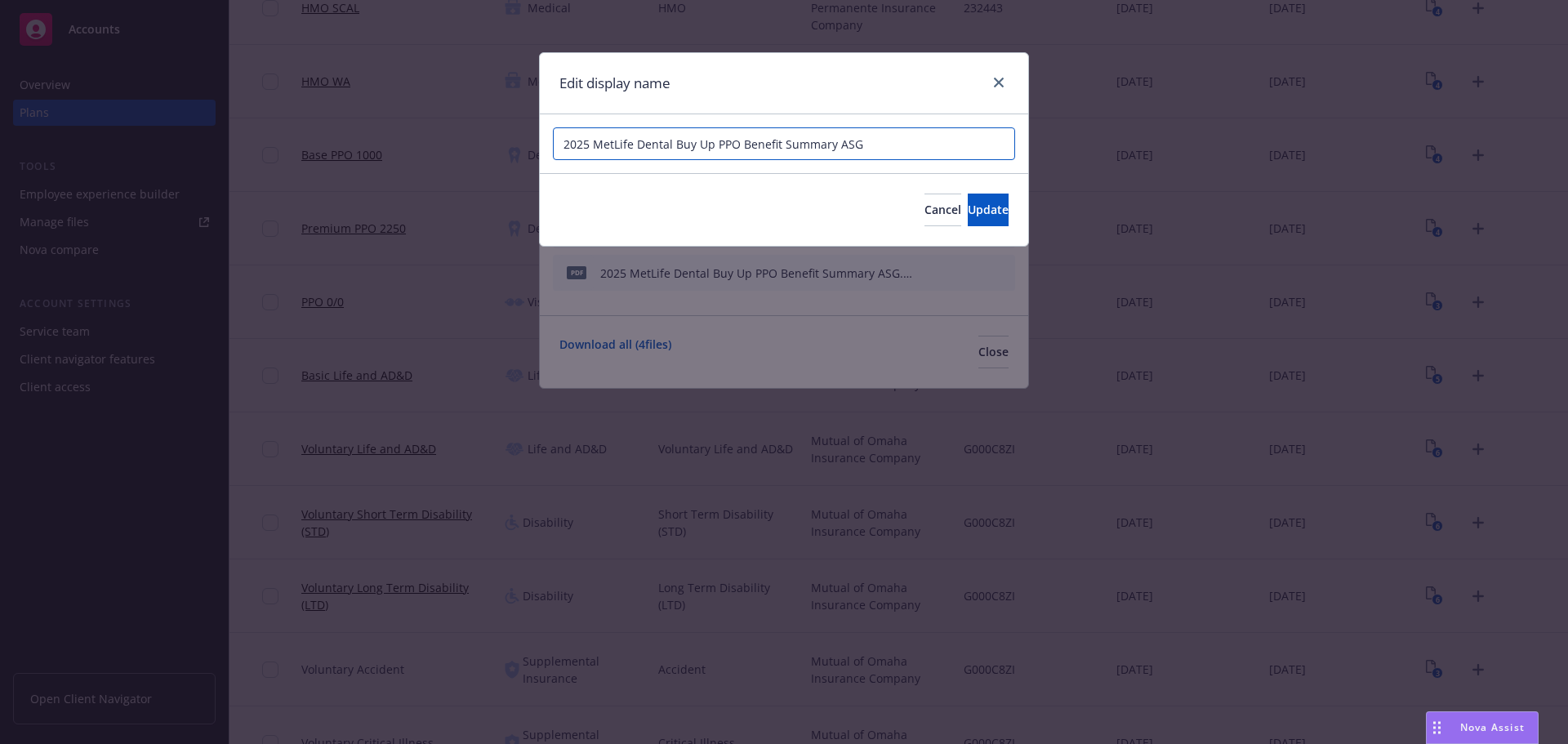
drag, startPoint x: 712, startPoint y: 148, endPoint x: 676, endPoint y: 149, distance: 36.0
click at [676, 149] on input "2025 MetLife Dental Buy Up PPO Benefit Summary ASG" at bounding box center [784, 144] width 463 height 33
type input "2025 MetLife Dental Premium PPO Benefit Summary ASG"
click at [968, 202] on span "Update" at bounding box center [988, 209] width 41 height 15
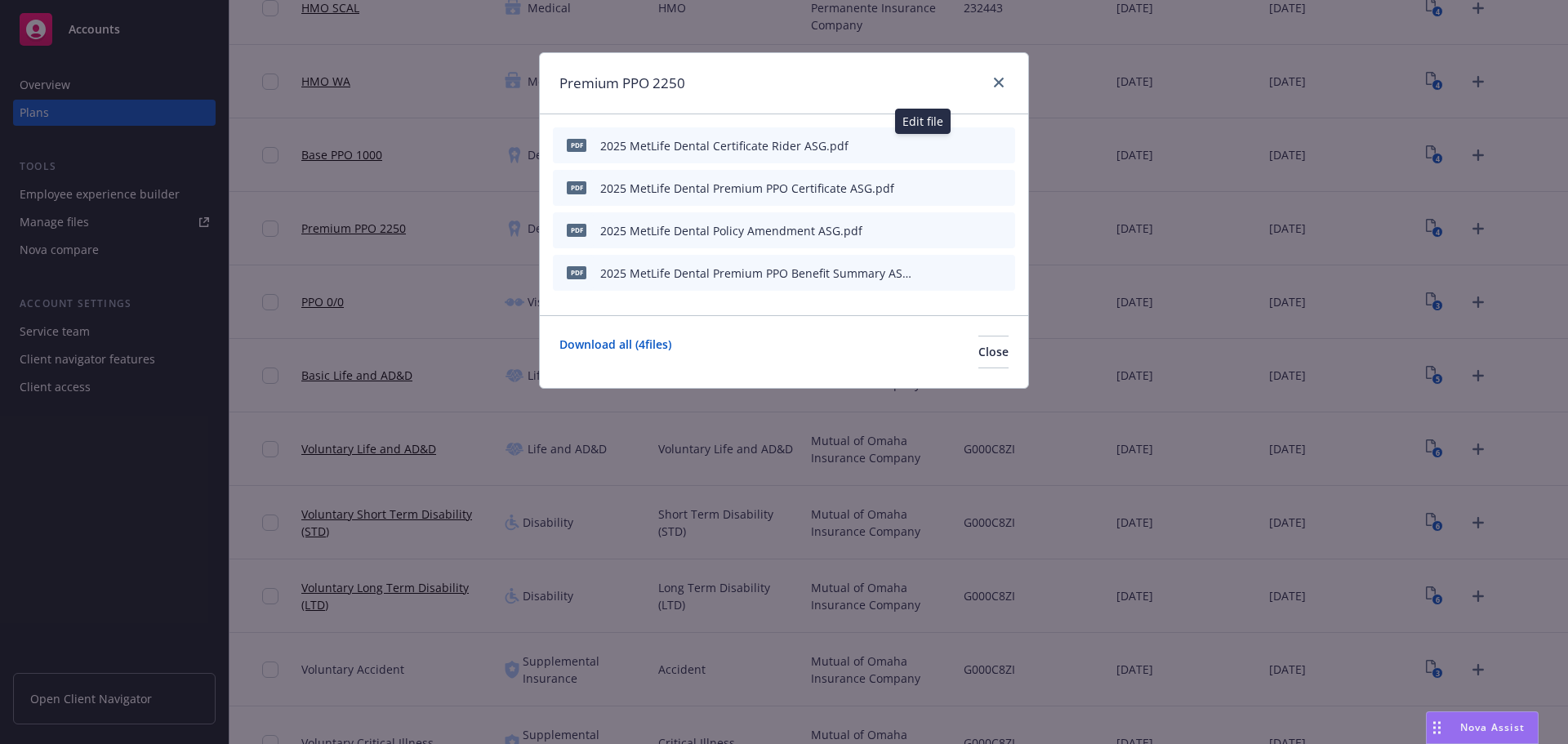
click at [926, 141] on icon "button" at bounding box center [925, 142] width 4 height 4
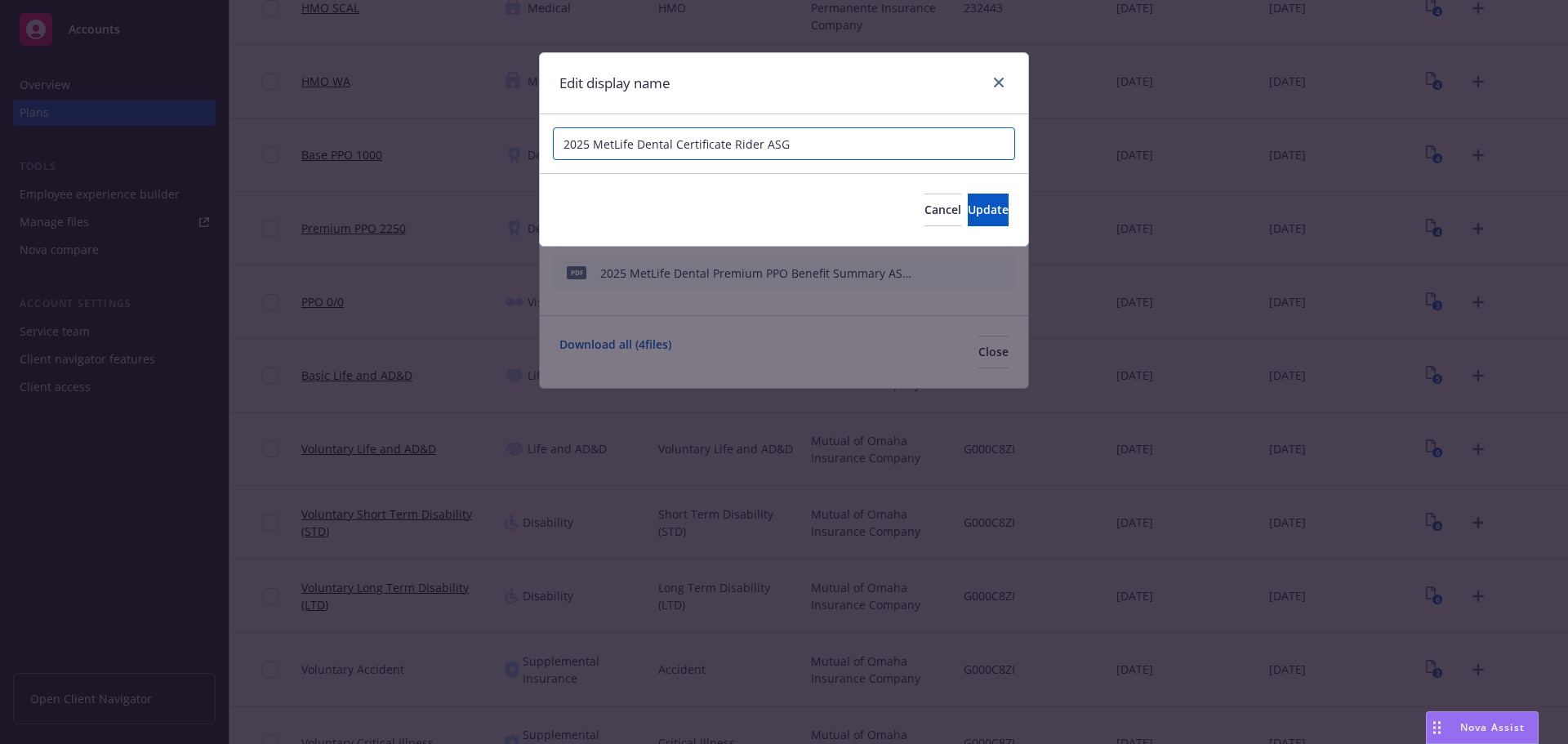
click at [671, 143] on input "2025 MetLife Dental Certificate Rider ASG" at bounding box center [784, 144] width 463 height 33
type input "2025 MetLife Dental Premium PPO Certificate Rider ASG"
click at [973, 195] on button "Update" at bounding box center [988, 210] width 41 height 33
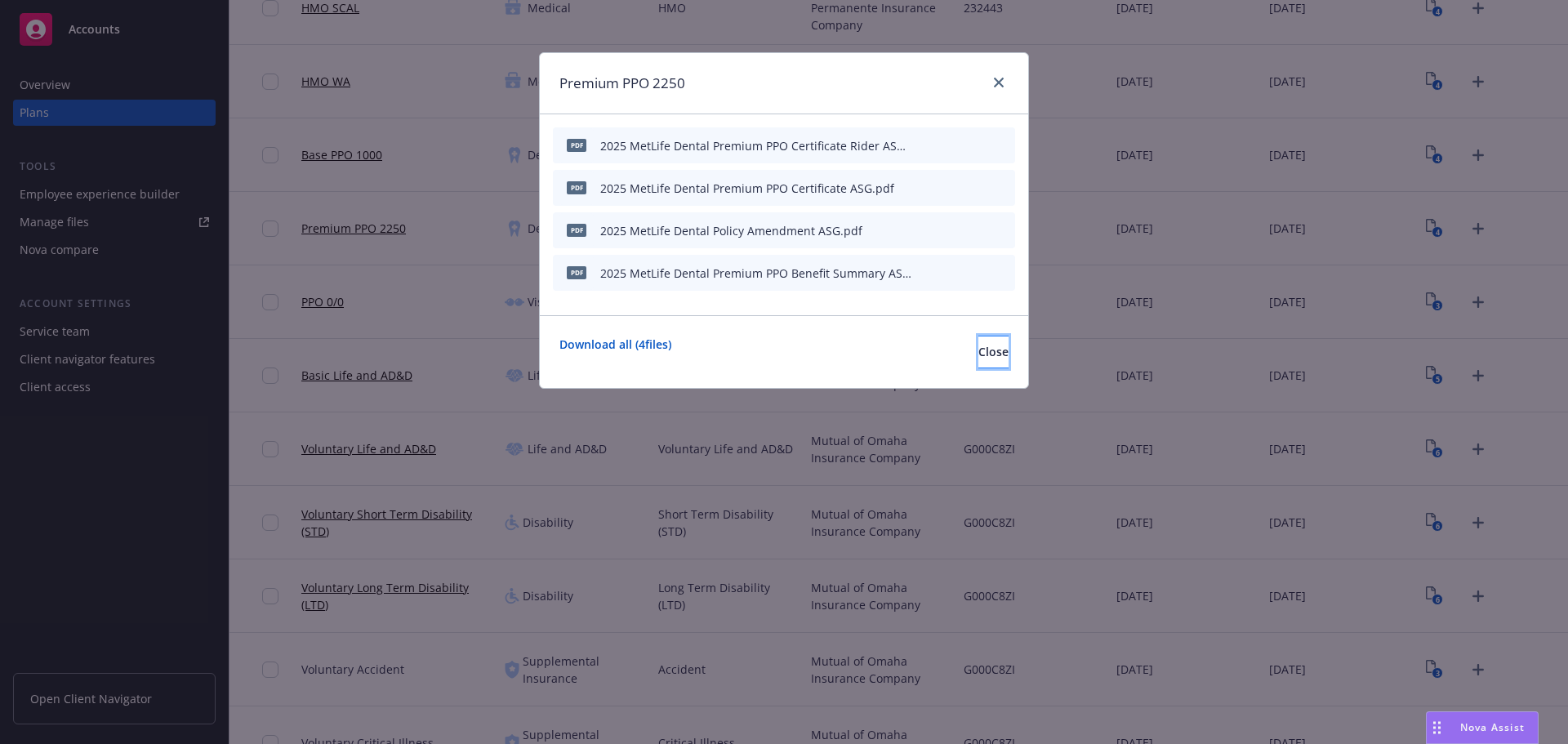
click at [979, 361] on button "Close" at bounding box center [994, 352] width 30 height 33
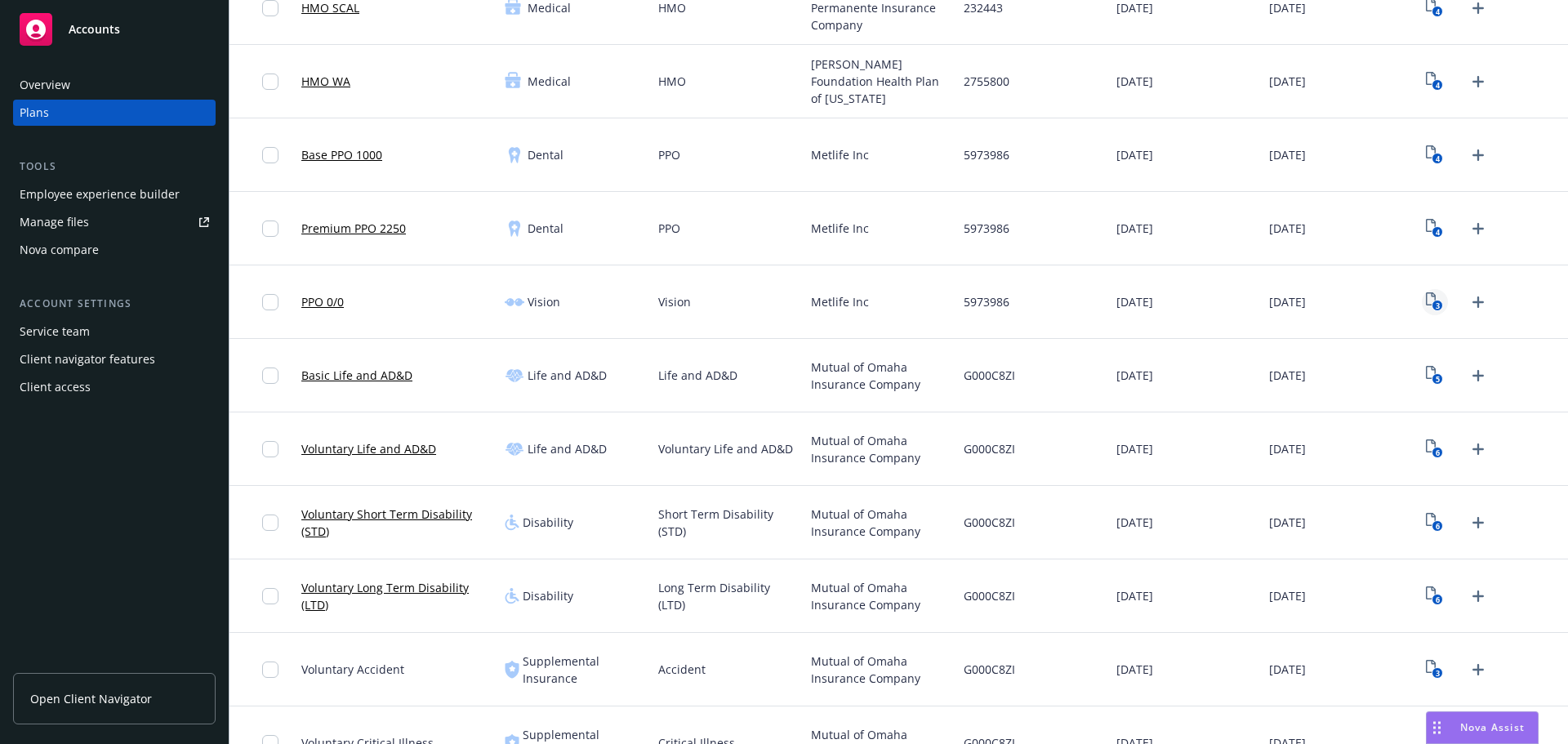
click at [1433, 301] on rect "View Plan Documents" at bounding box center [1439, 306] width 11 height 11
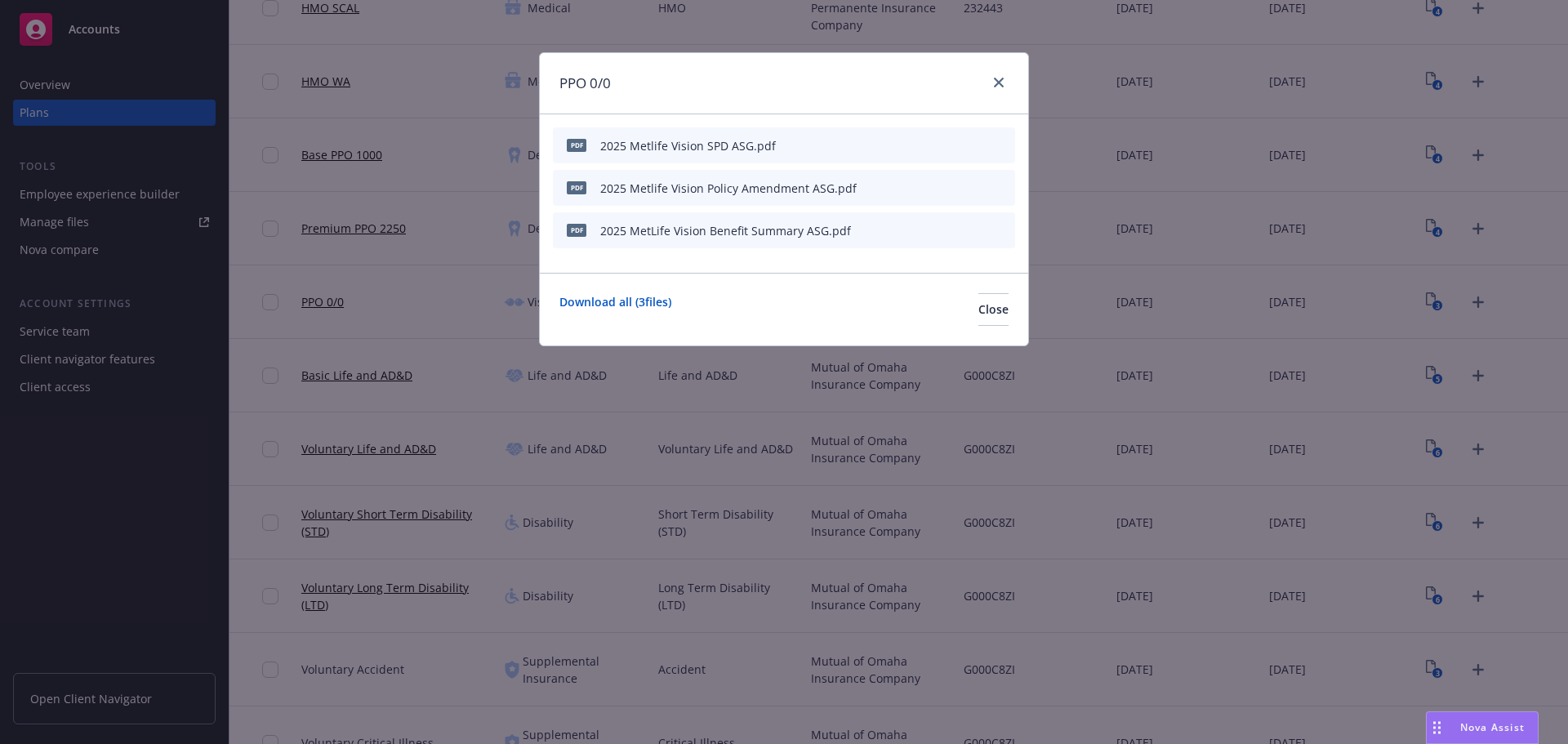
click at [918, 141] on div "pdf 2025 Metlife Vision SPD ASG.pdf" at bounding box center [784, 146] width 463 height 36
click at [926, 143] on icon "button" at bounding box center [925, 142] width 4 height 4
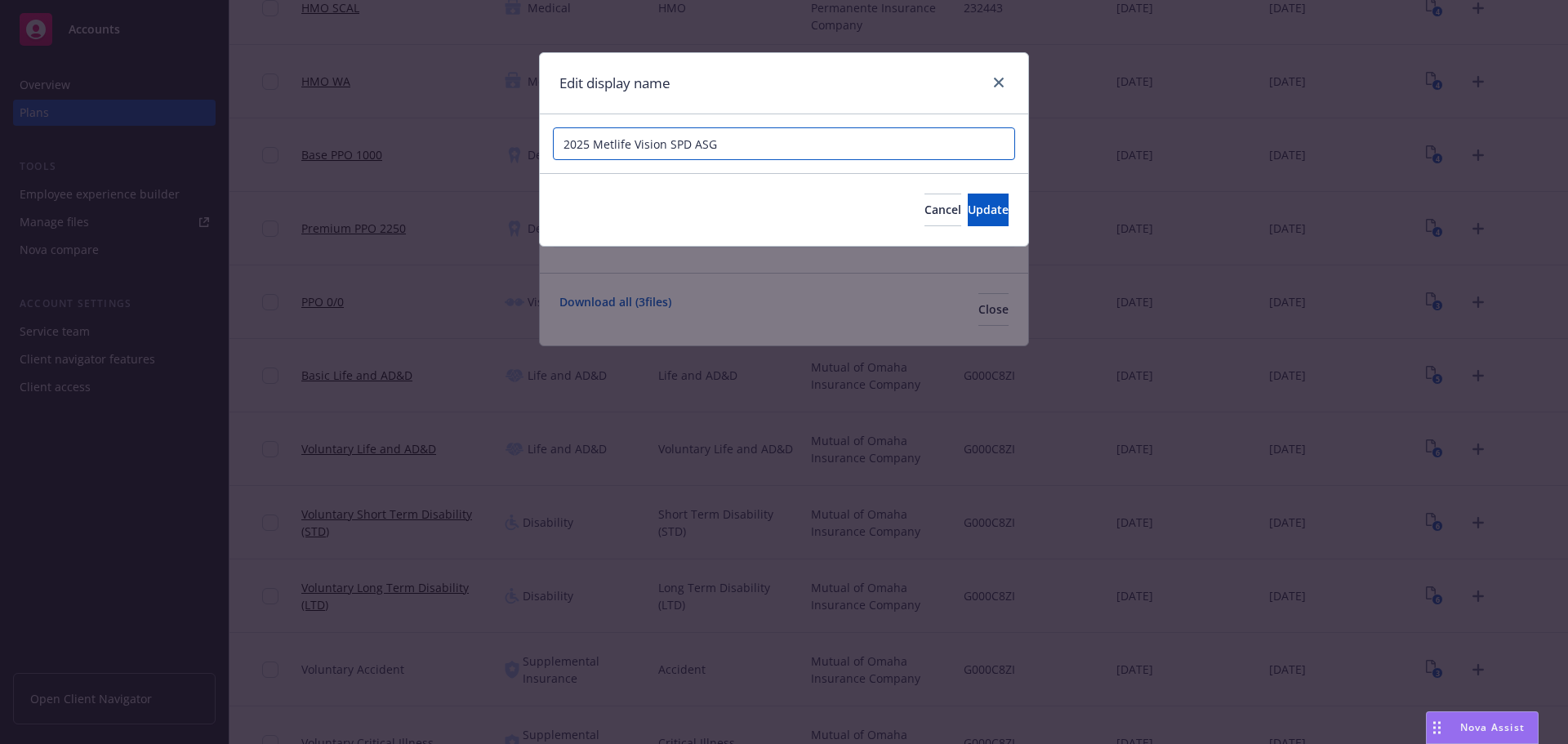
drag, startPoint x: 628, startPoint y: 145, endPoint x: 509, endPoint y: 129, distance: 120.1
click at [509, 129] on div "Edit display name 2025 Metlife Vision SPD ASG Cancel Update" at bounding box center [784, 372] width 1568 height 744
paste input "L"
drag, startPoint x: 667, startPoint y: 146, endPoint x: 815, endPoint y: 195, distance: 155.9
click at [677, 151] on input "2025 MetLife Vision SPD ASG" at bounding box center [784, 144] width 463 height 33
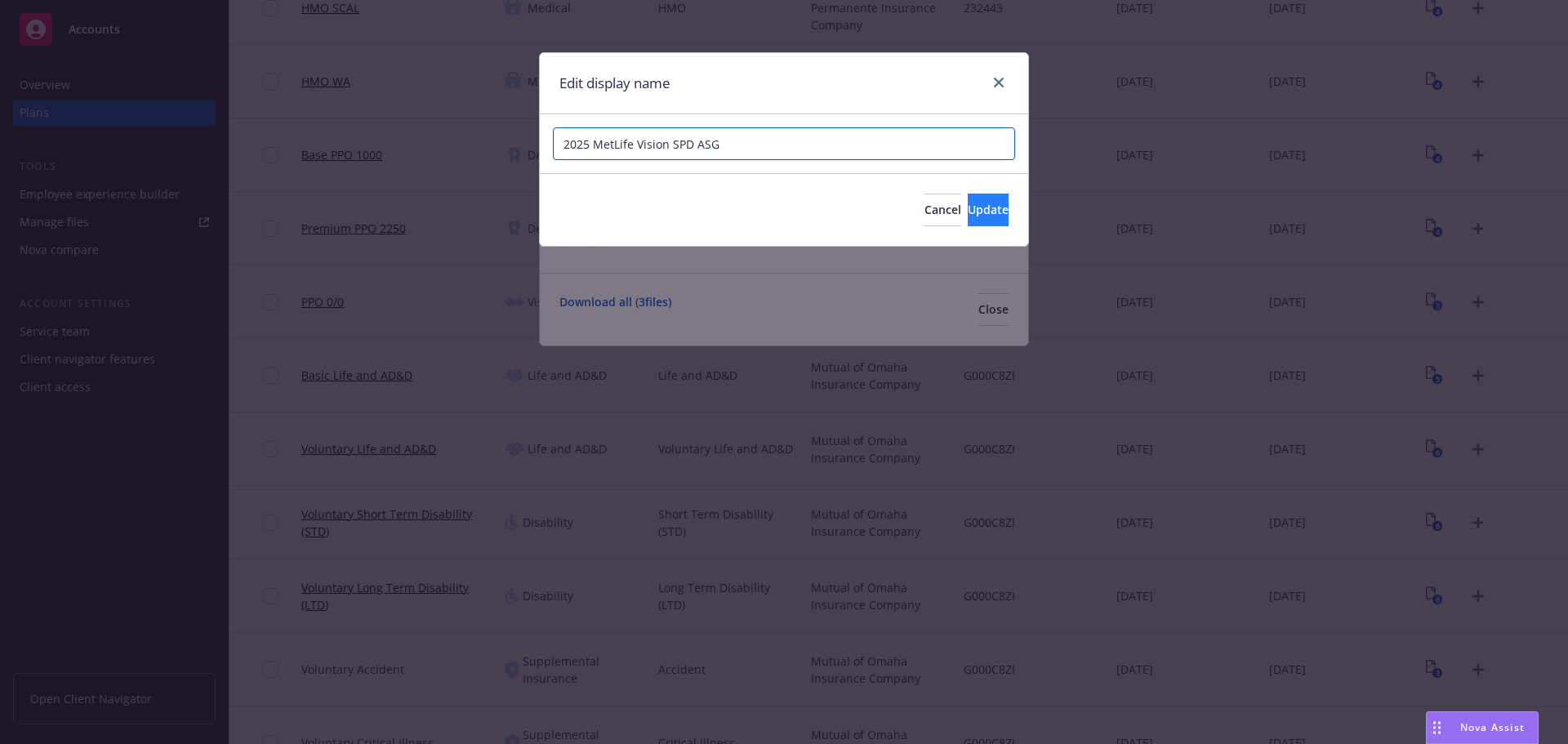
type input "2025 MetLife Vision SPD ASG"
click at [968, 205] on button "Update" at bounding box center [988, 210] width 41 height 33
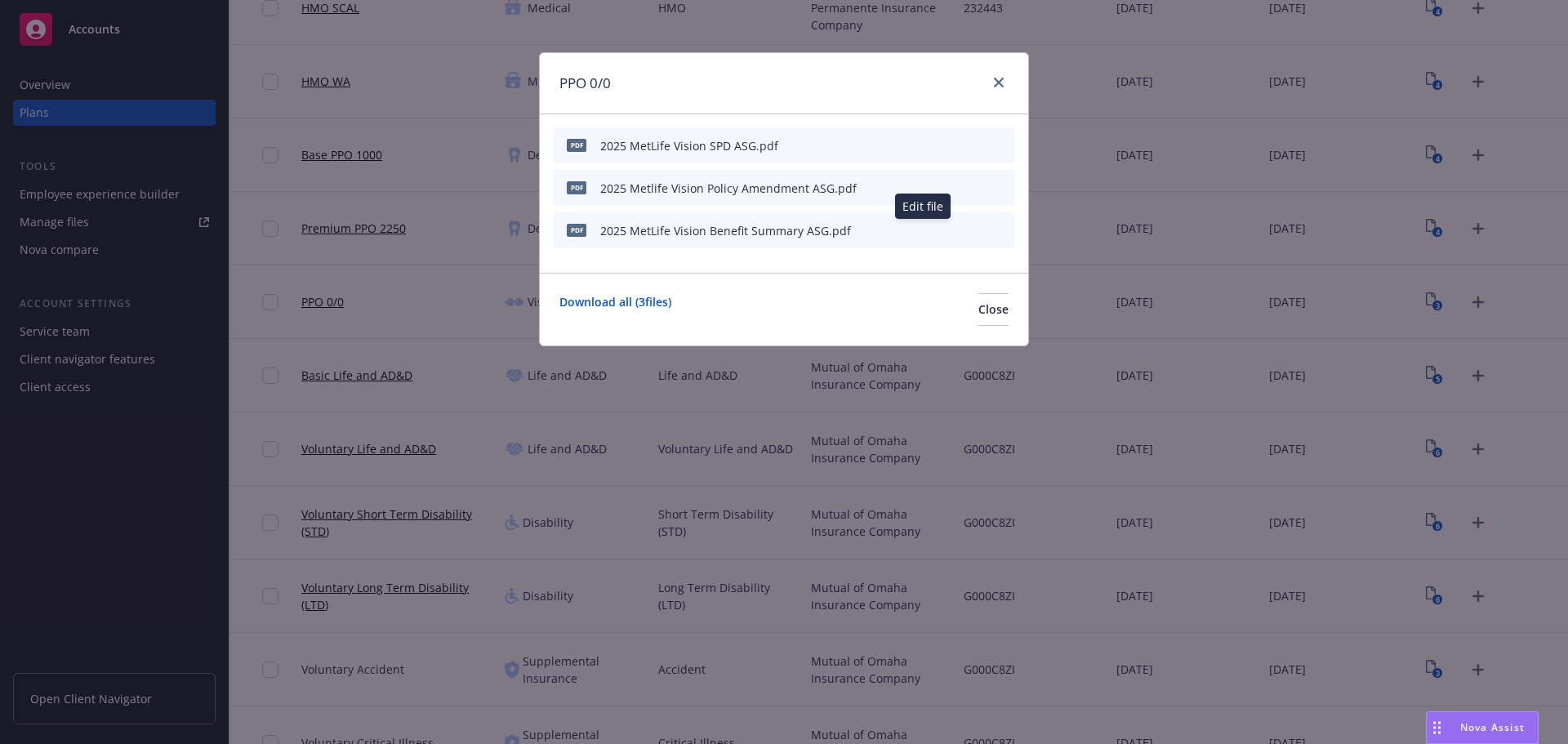
click at [922, 229] on icon "button" at bounding box center [922, 230] width 10 height 10
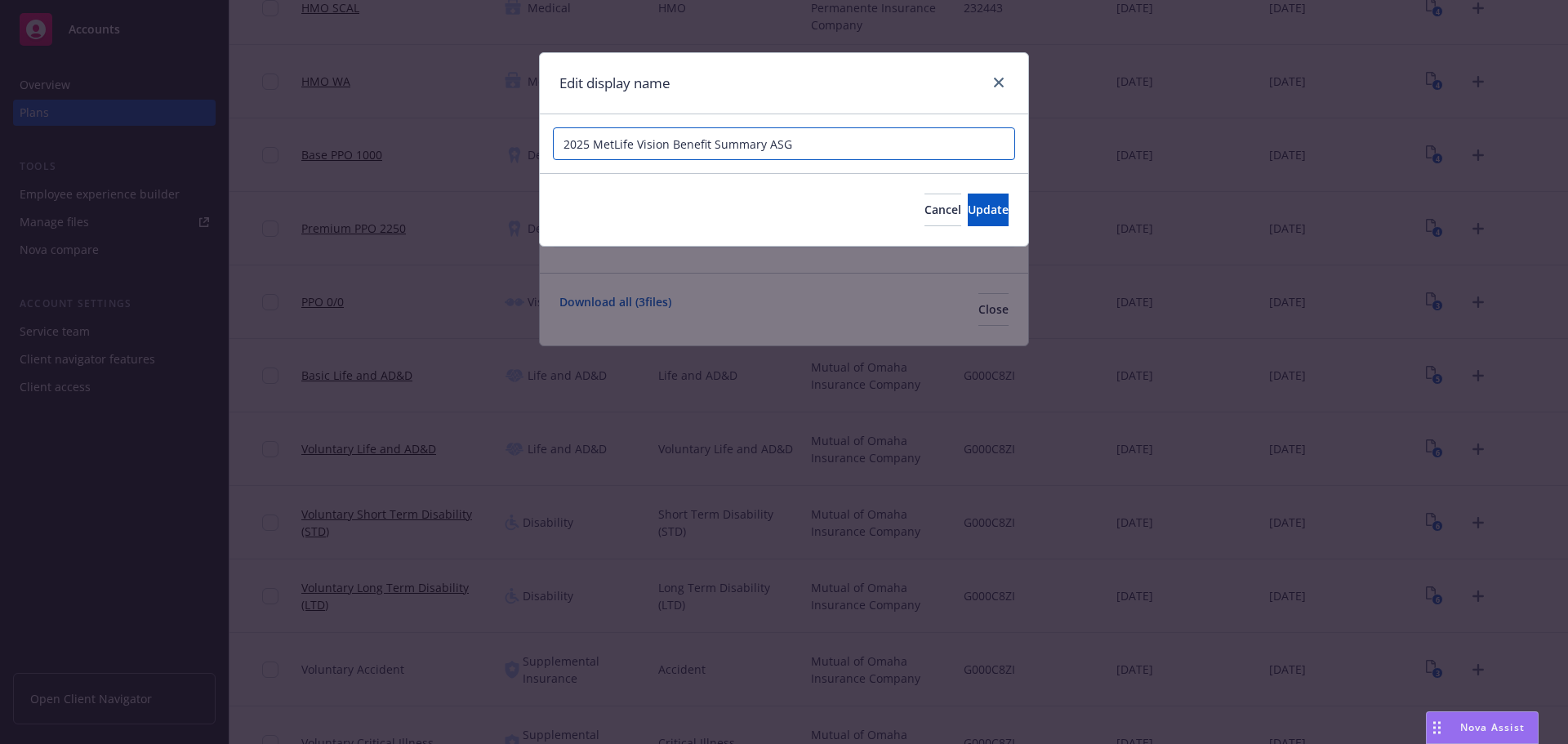
click at [669, 147] on input "2025 MetLife Vision Benefit Summary ASG" at bounding box center [784, 144] width 463 height 33
click at [991, 76] on link "close" at bounding box center [999, 82] width 20 height 20
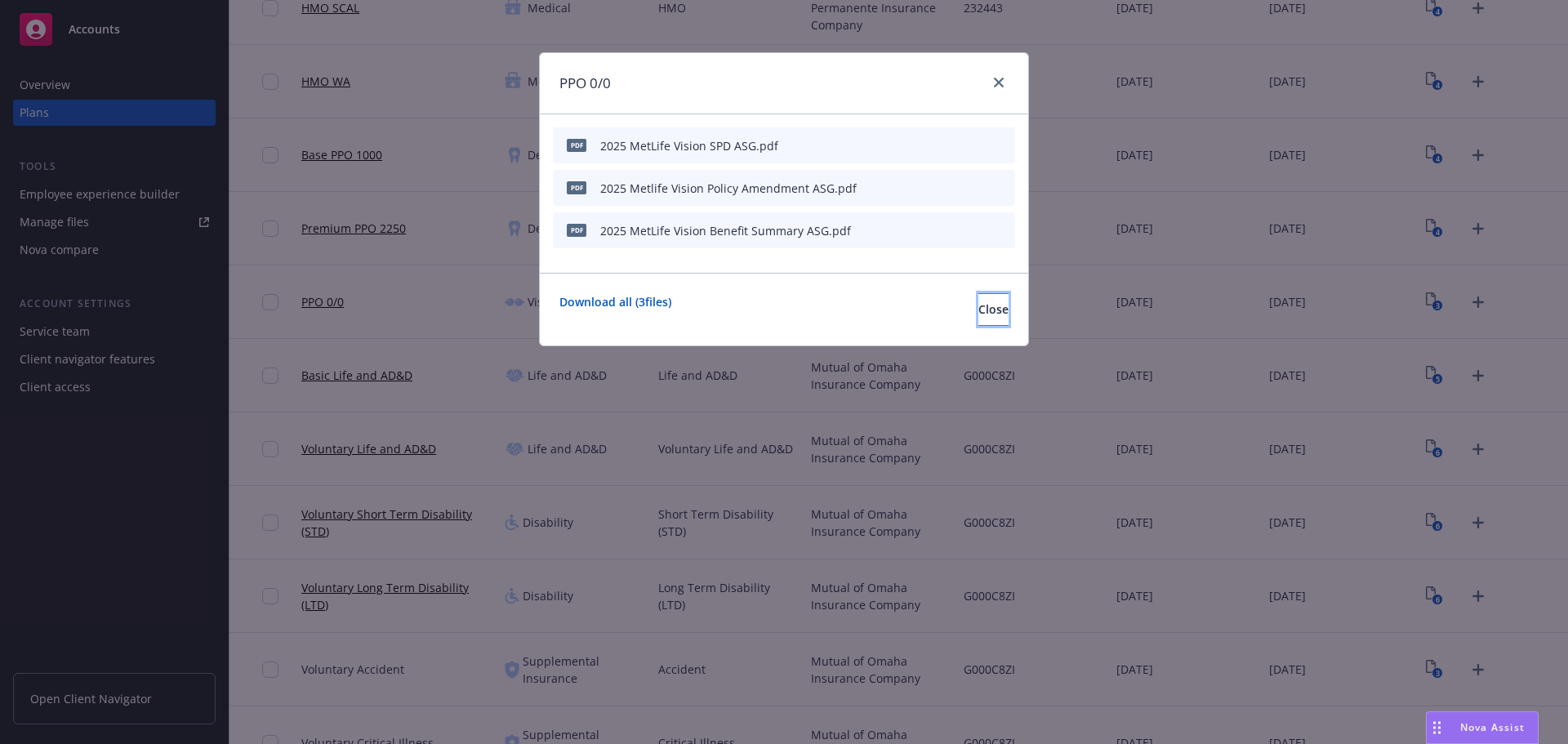
click at [979, 304] on button "Close" at bounding box center [994, 309] width 30 height 33
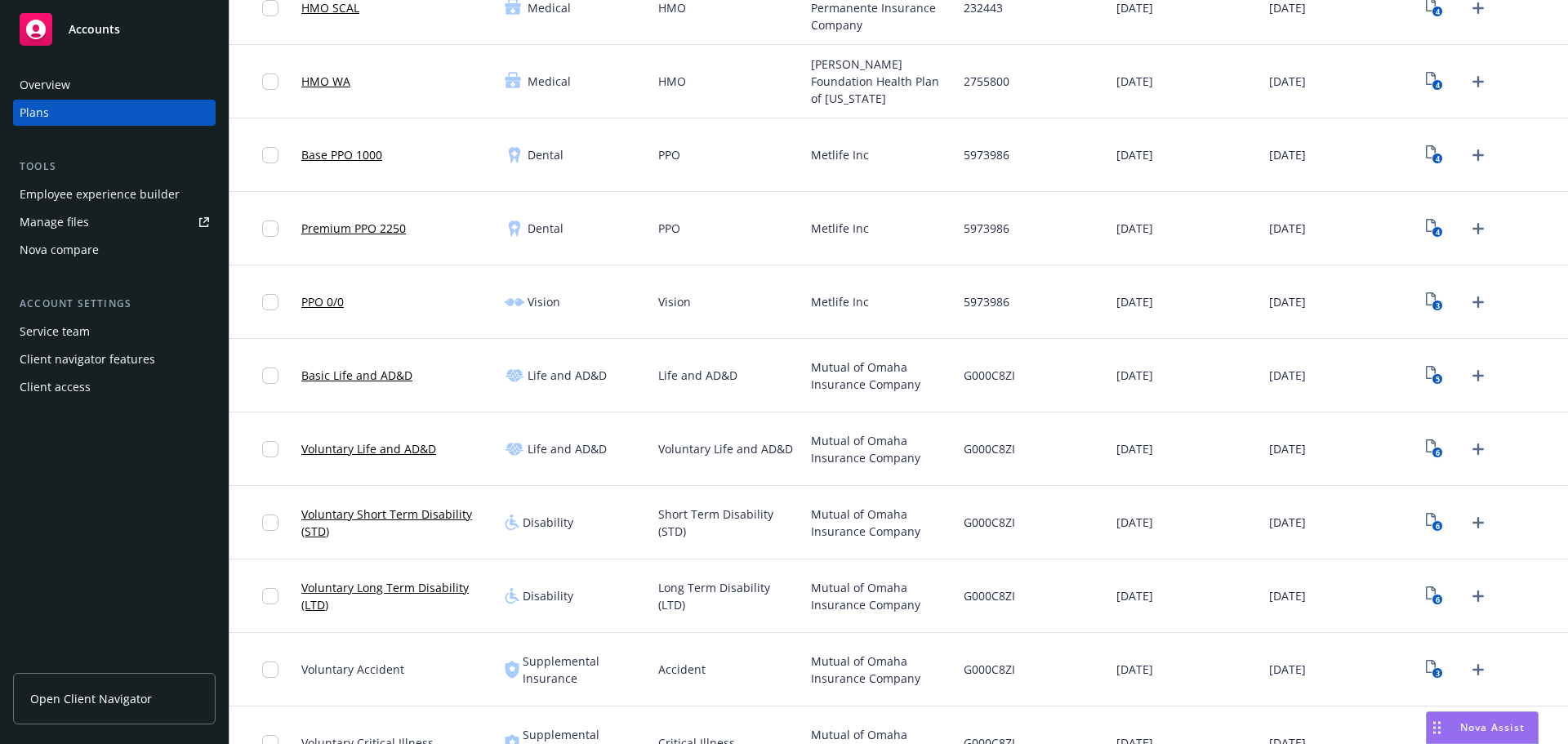
scroll to position [490, 0]
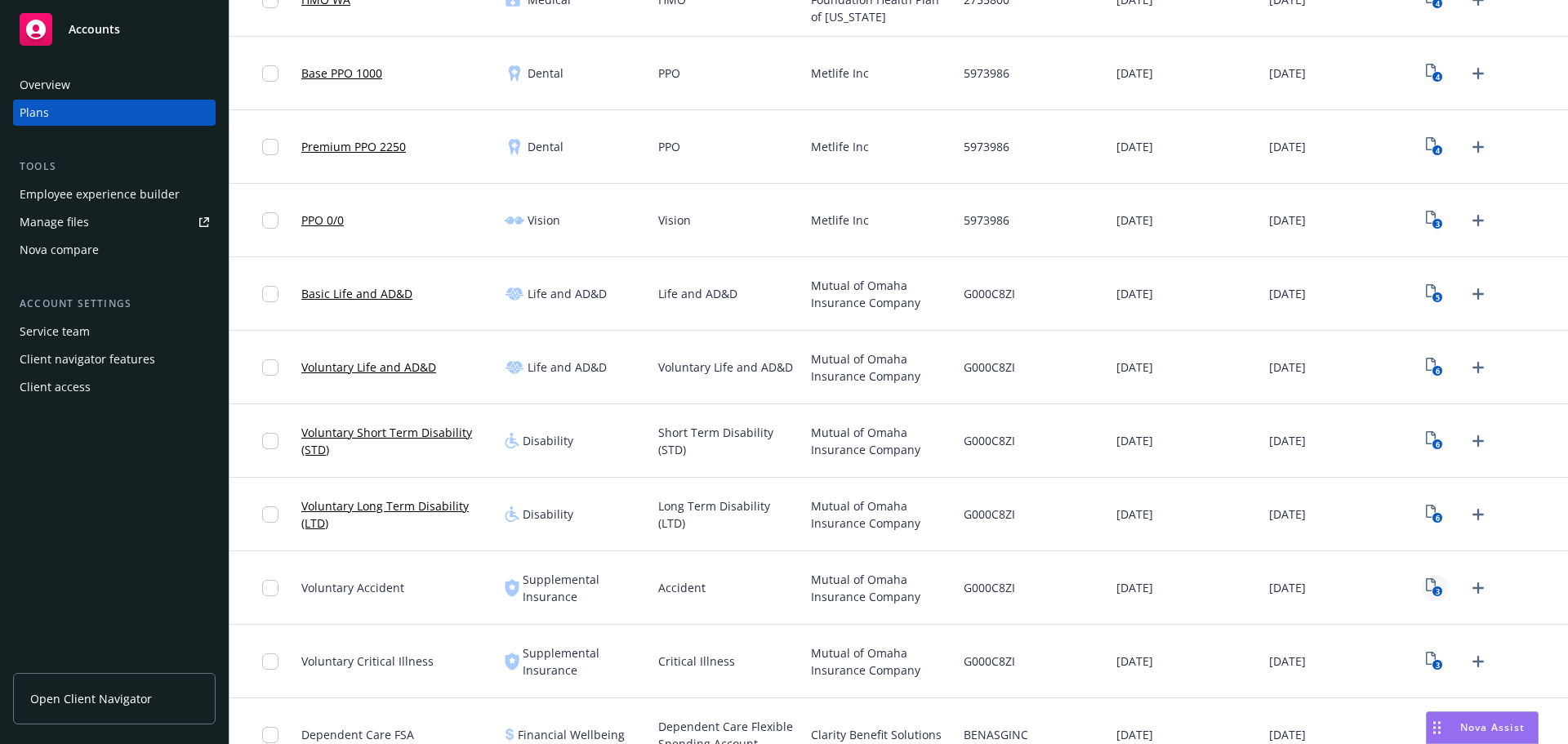
click at [1426, 589] on icon "3" at bounding box center [1434, 588] width 17 height 19
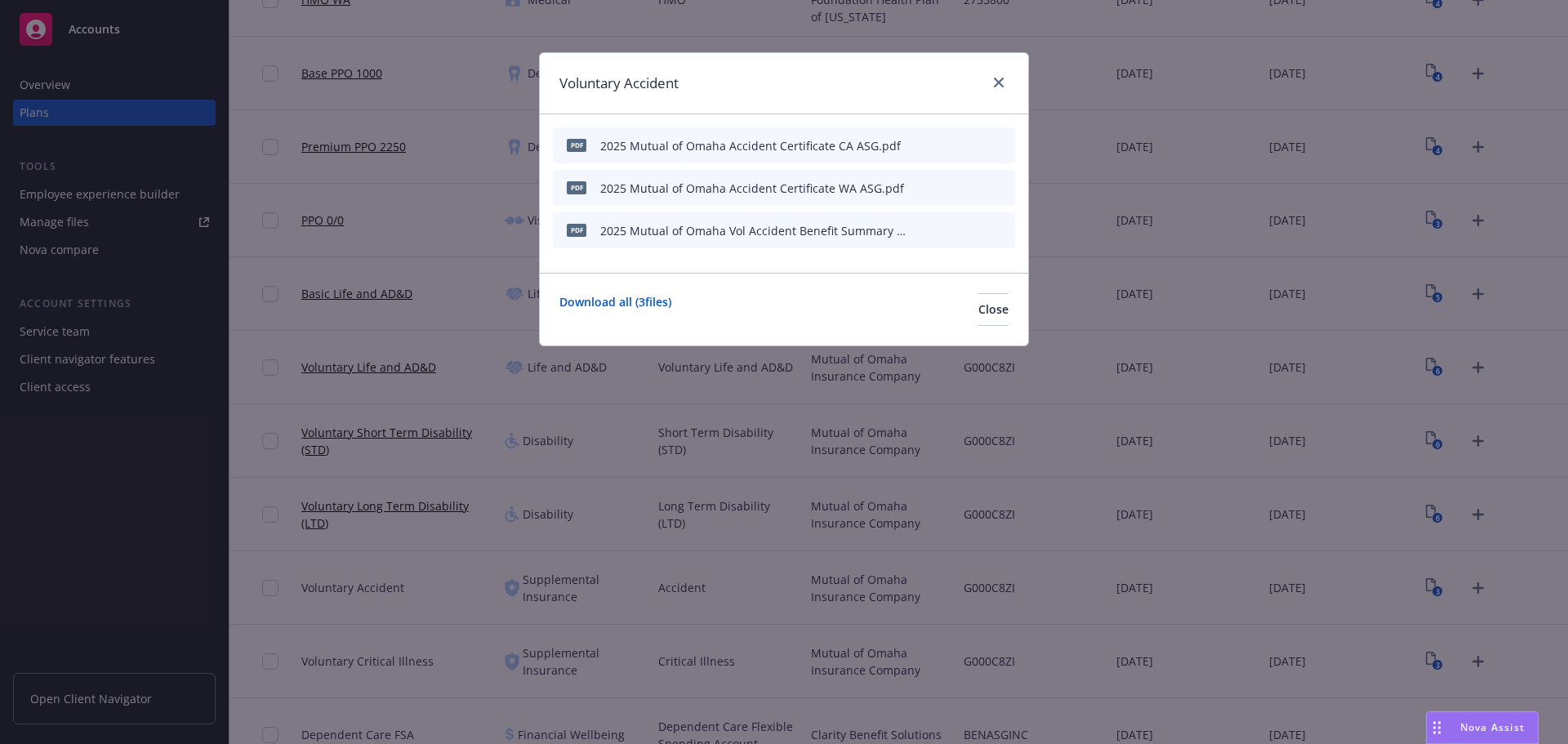
click at [929, 229] on div at bounding box center [963, 230] width 90 height 17
click at [922, 230] on icon "button" at bounding box center [921, 230] width 8 height 8
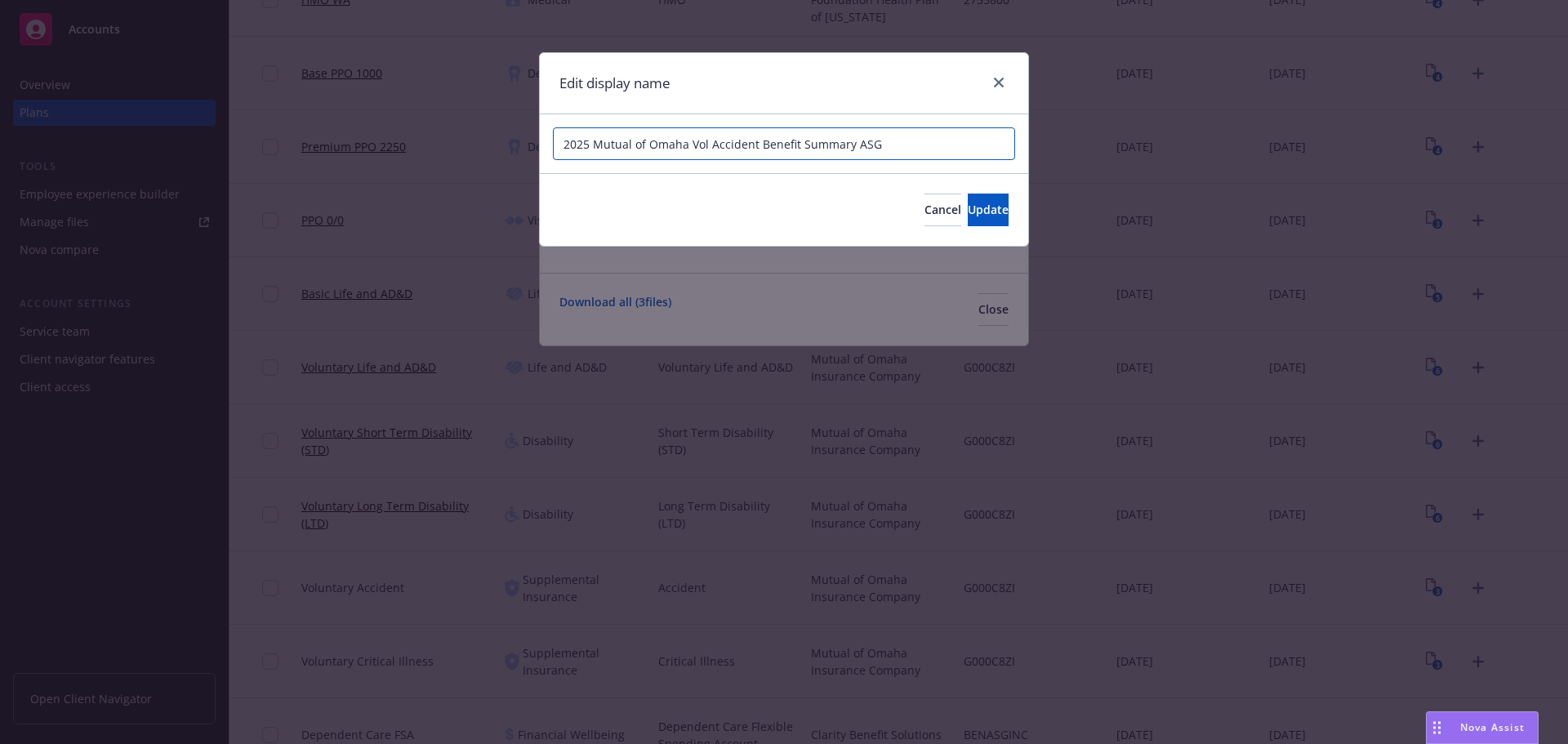
click at [705, 144] on input "2025 Mutual of Omaha Vol Accident Benefit Summary ASG" at bounding box center [784, 144] width 463 height 33
type input "2025 Mutual of Omaha Voluntary Accident Benefit Summary ASG"
click at [993, 211] on button "Update" at bounding box center [988, 210] width 41 height 33
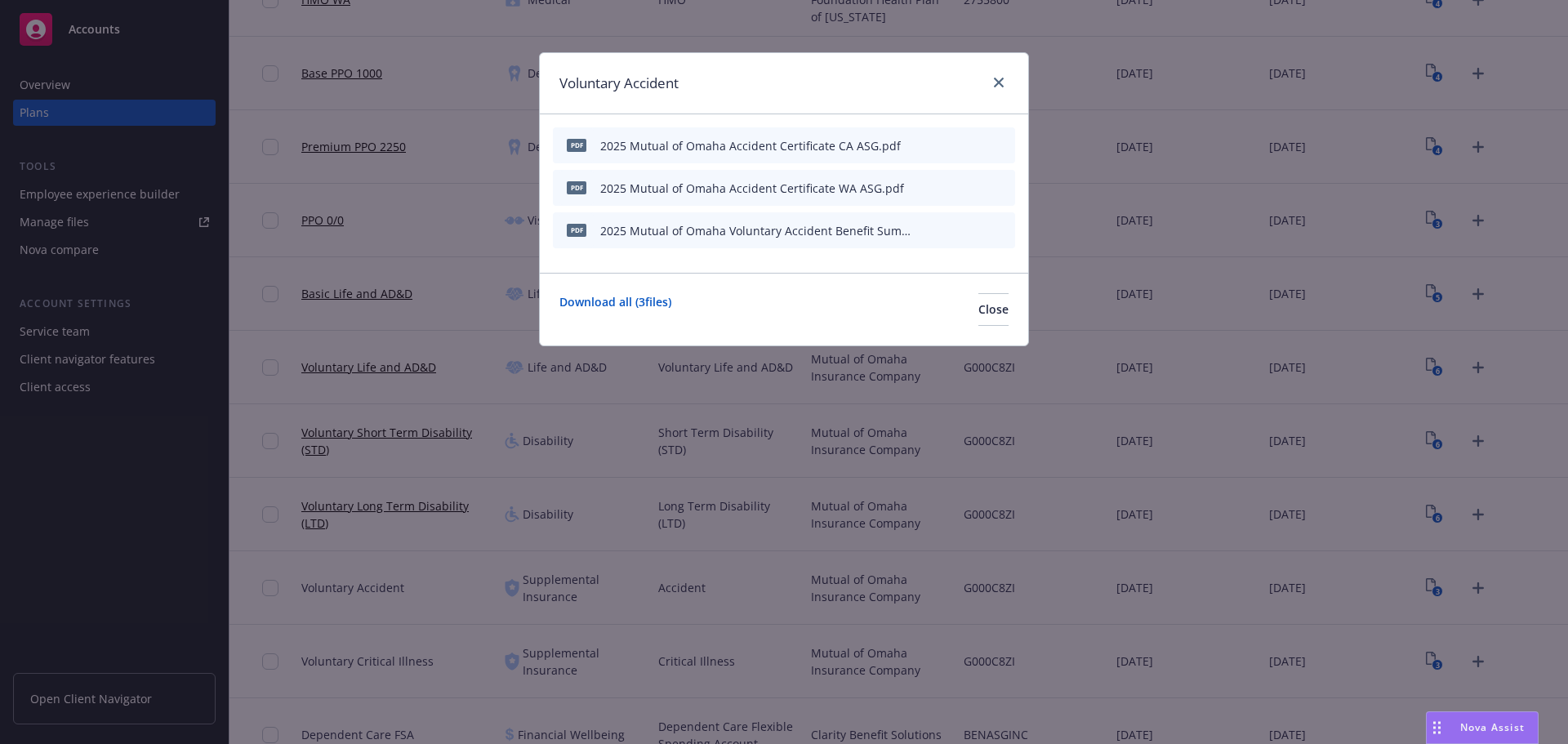
click at [925, 187] on icon "button" at bounding box center [922, 188] width 10 height 10
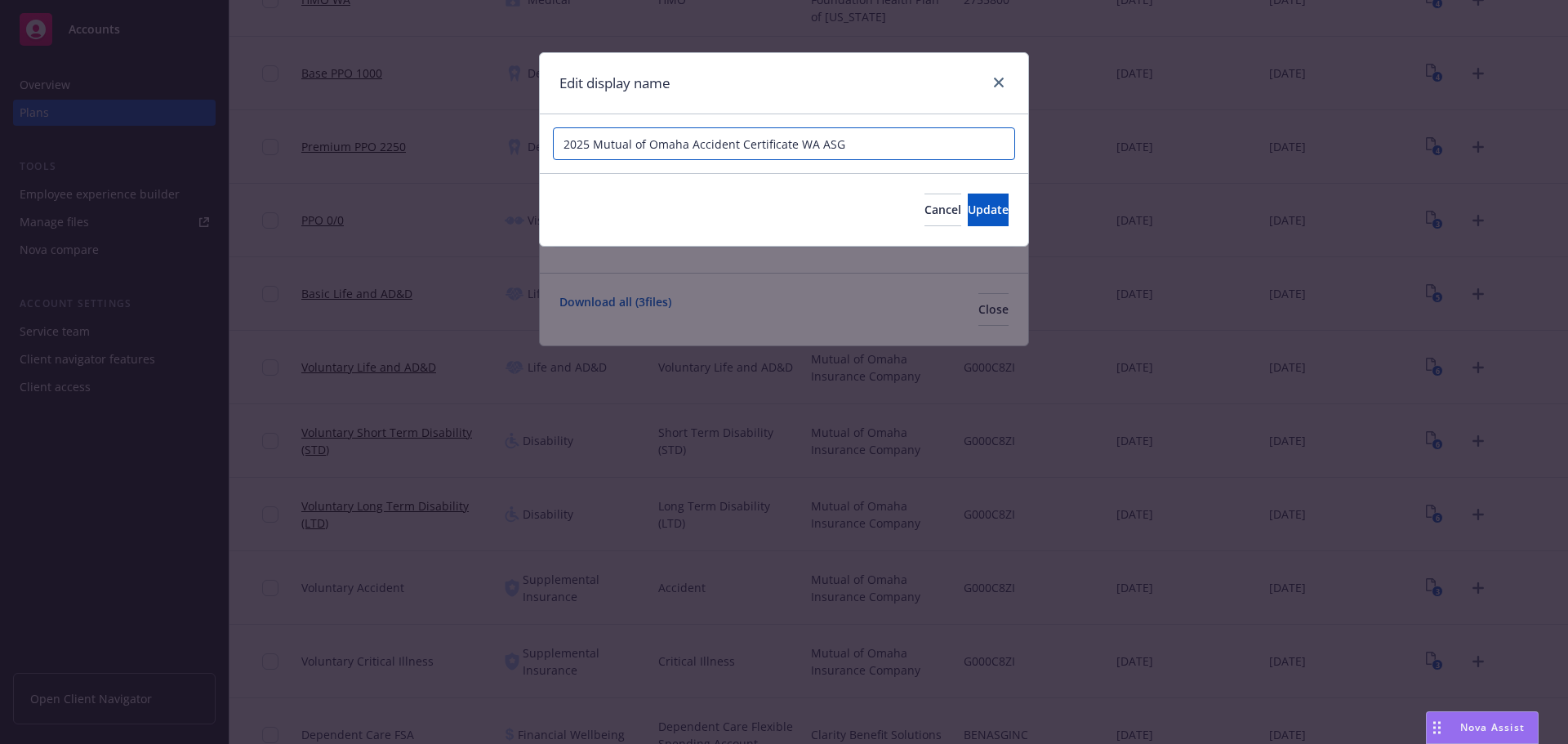
click at [691, 142] on input "2025 Mutual of Omaha Accident Certificate WA ASG" at bounding box center [784, 144] width 463 height 33
type input "2025 Mutual of Omaha Voluntary Accident Certificate WA ASG"
click at [968, 204] on button "Update" at bounding box center [988, 210] width 41 height 33
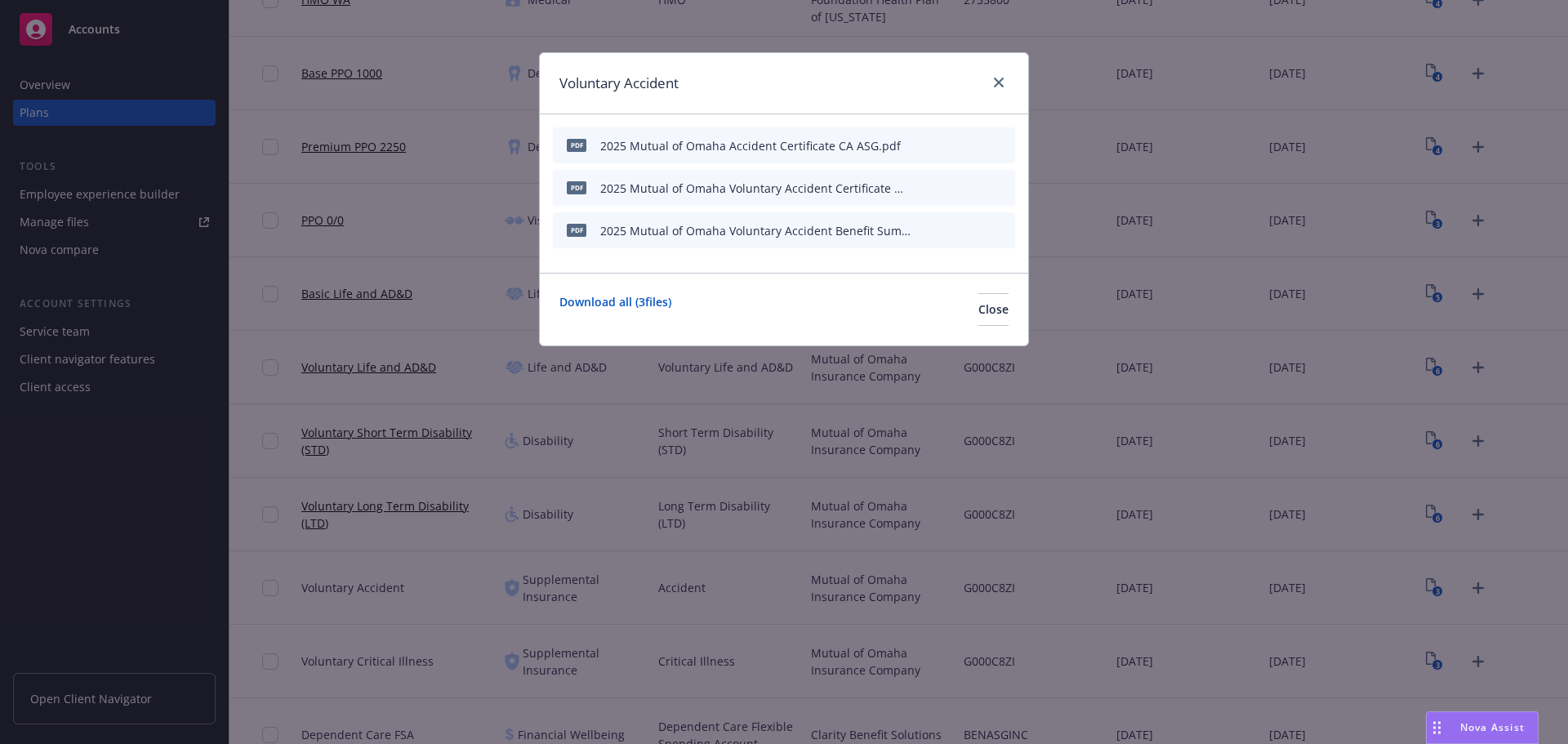
click at [922, 145] on icon "button" at bounding box center [921, 146] width 8 height 8
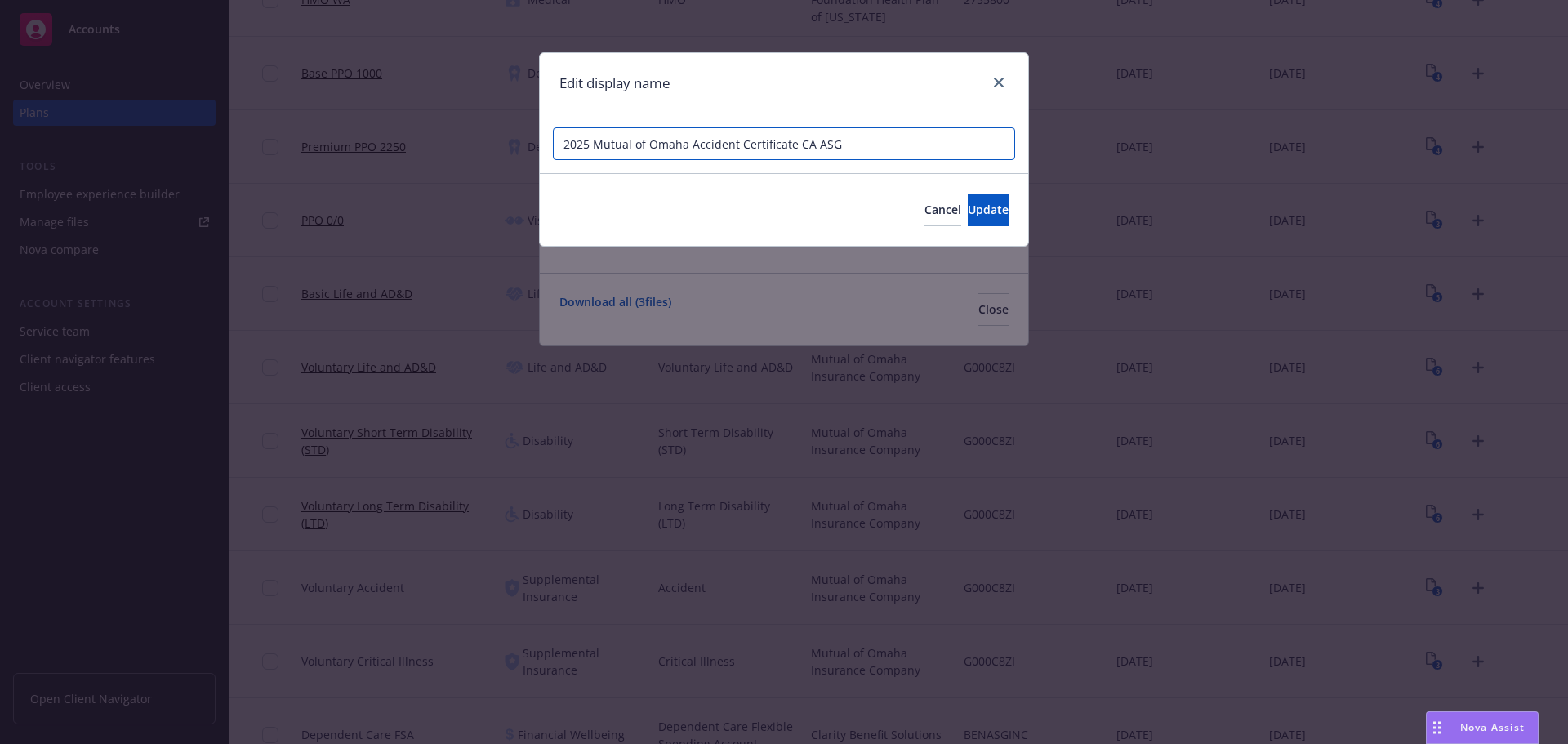
drag, startPoint x: 686, startPoint y: 146, endPoint x: 709, endPoint y: 148, distance: 23.1
click at [687, 146] on input "2025 Mutual of Omaha Accident Certificate CA ASG" at bounding box center [784, 144] width 463 height 33
type input "2025 Mutual of Omaha Voluntary Accident Certificate CA ASG"
click at [978, 213] on span "Update" at bounding box center [988, 209] width 41 height 15
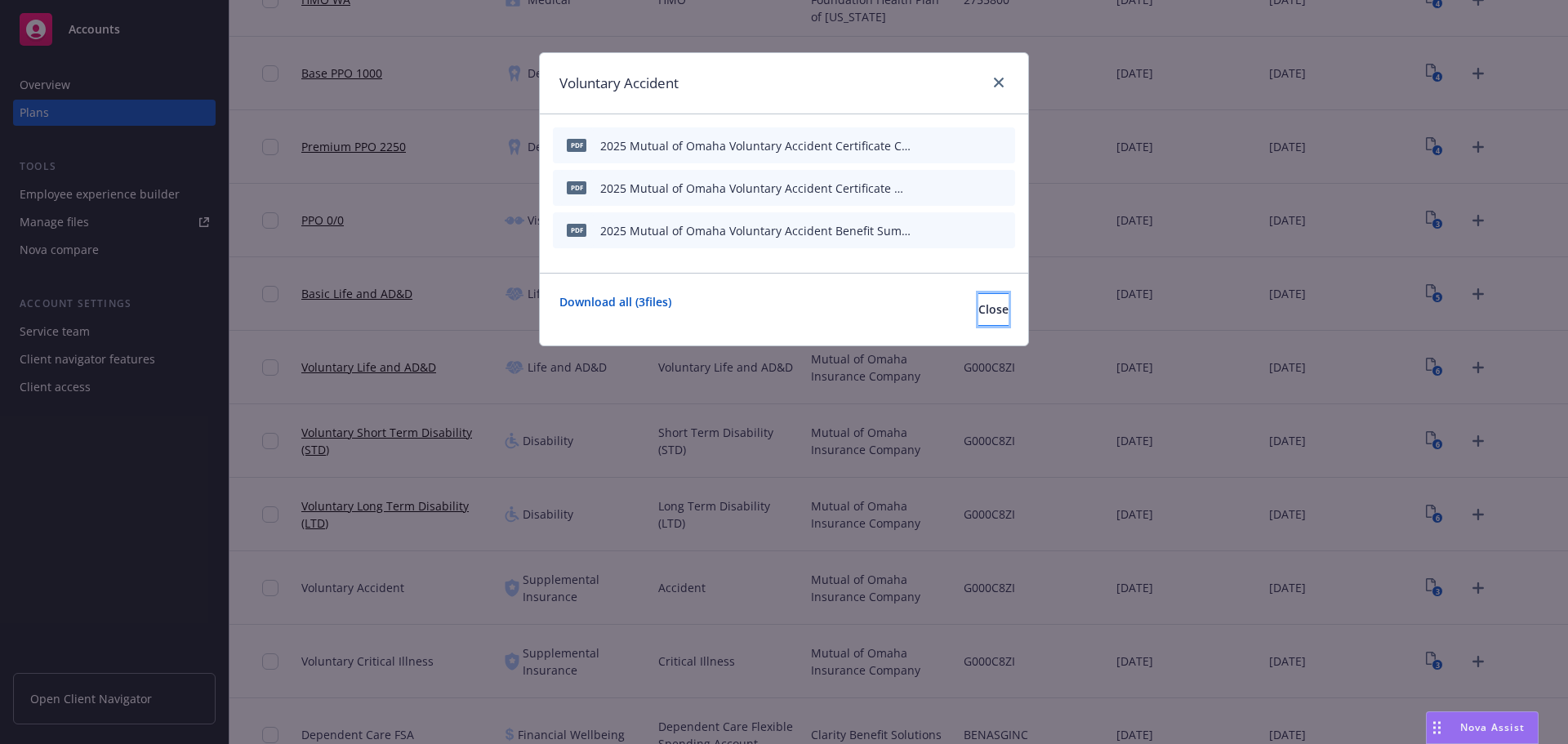
click at [979, 310] on span "Close" at bounding box center [994, 309] width 30 height 15
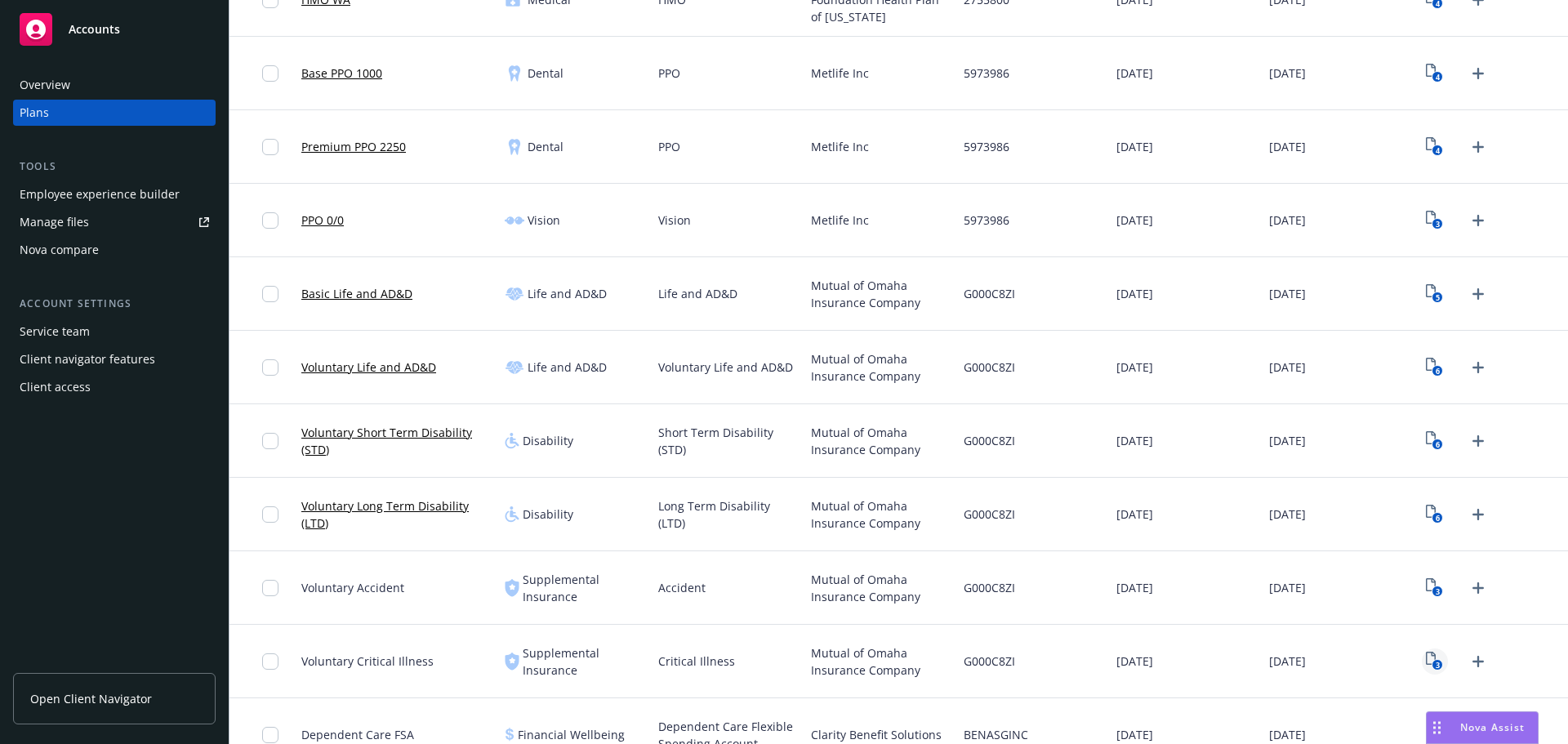
click at [1433, 665] on rect "View Plan Documents" at bounding box center [1439, 665] width 11 height 11
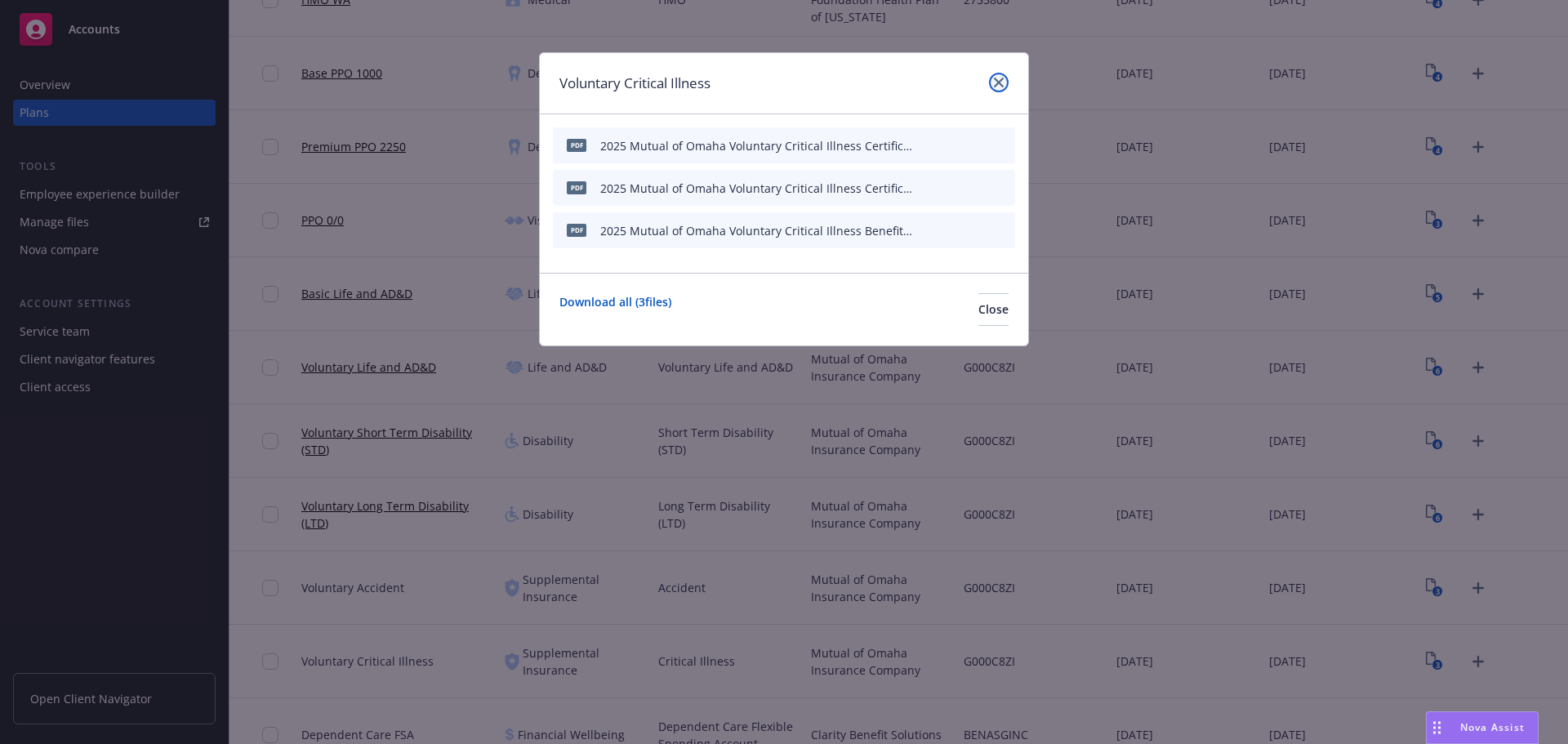
click at [996, 74] on link "close" at bounding box center [999, 82] width 20 height 20
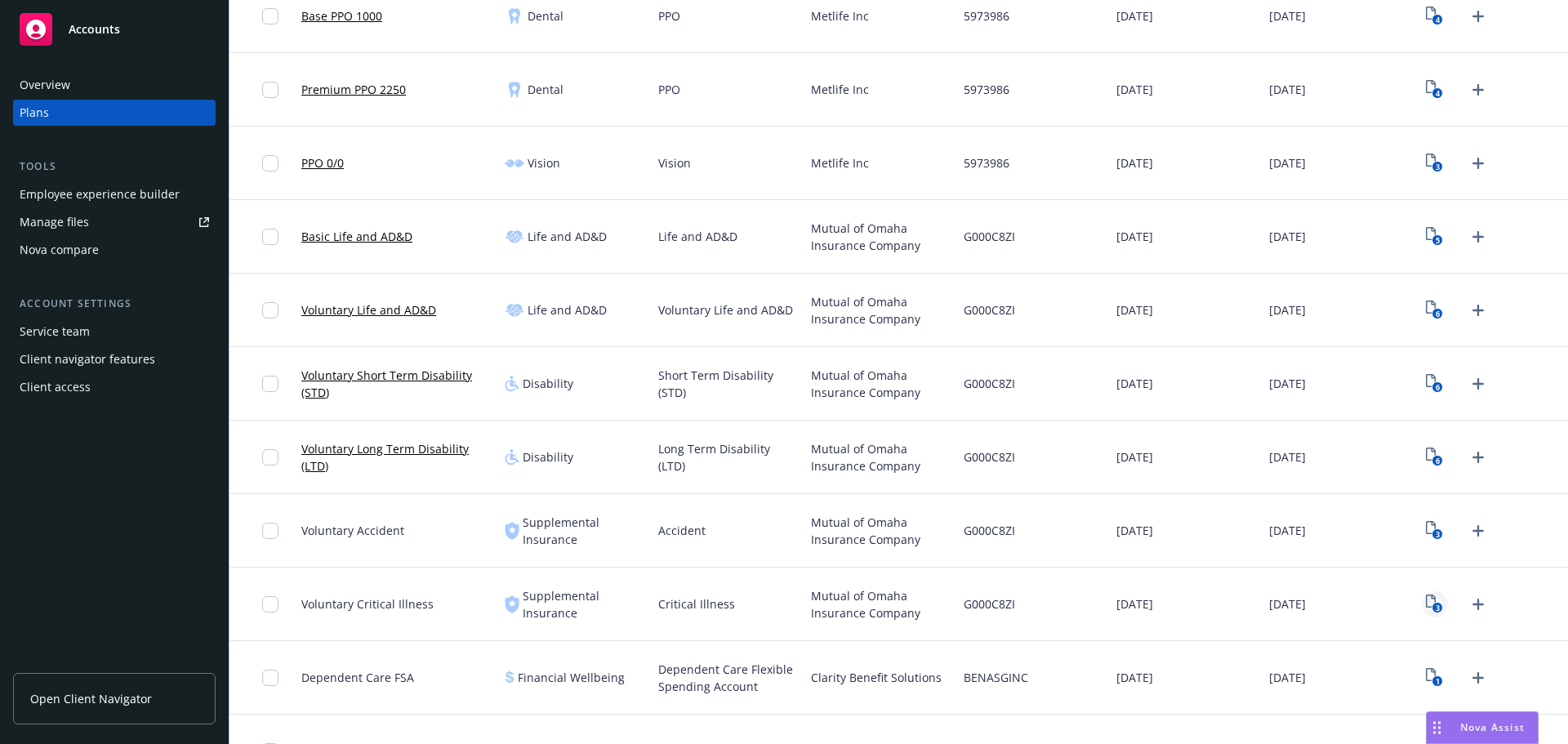
scroll to position [572, 0]
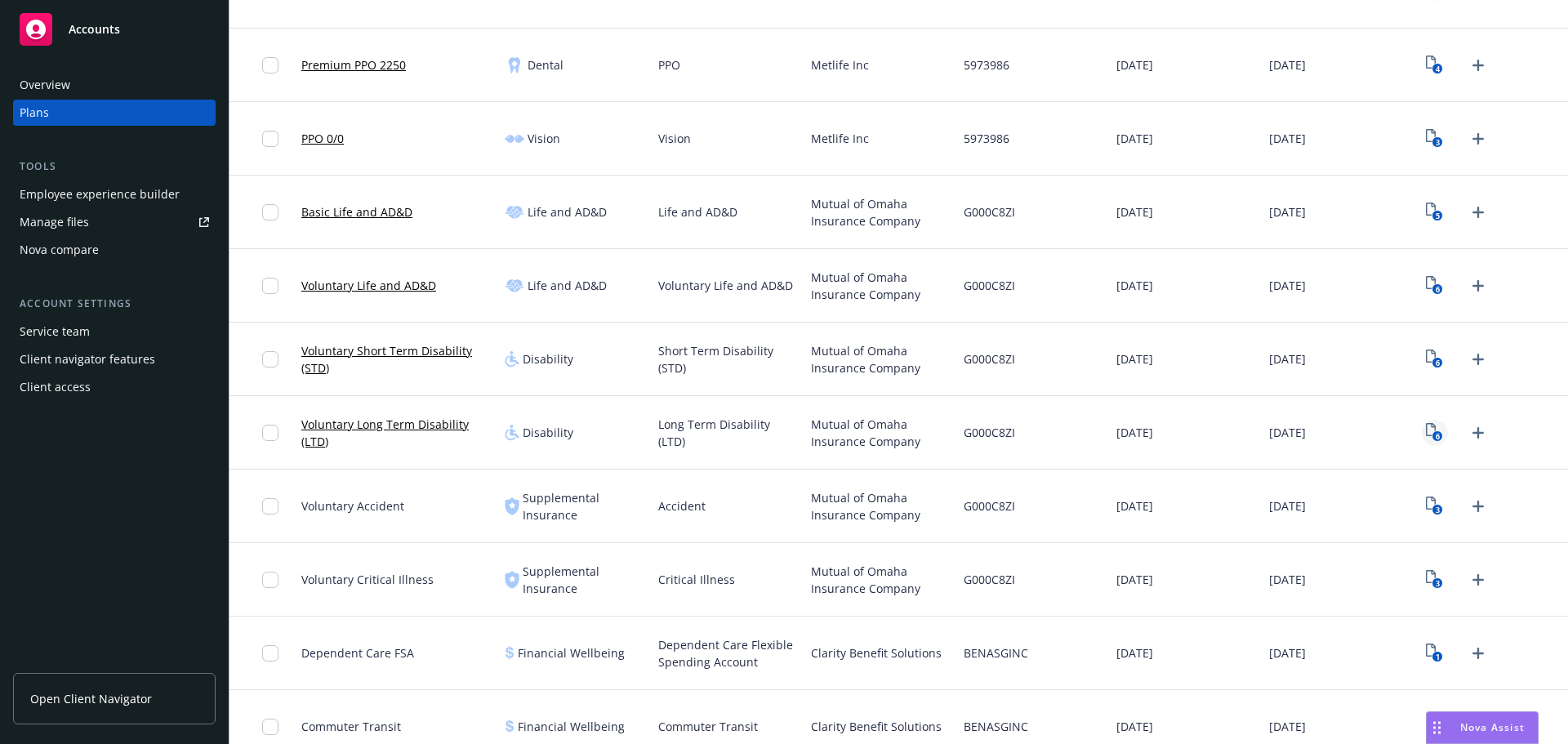
click at [1433, 433] on rect "View Plan Documents" at bounding box center [1439, 437] width 11 height 11
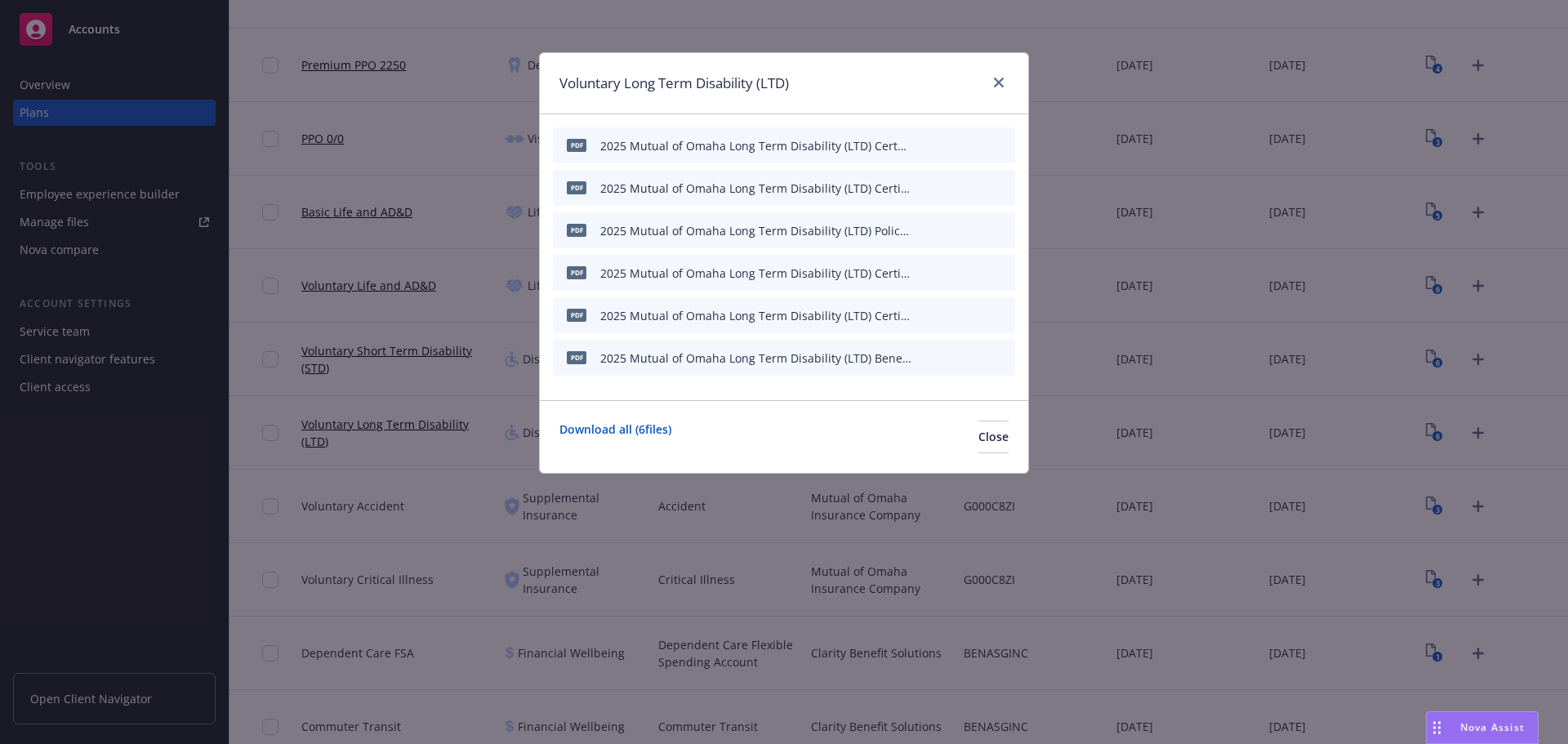
click at [919, 143] on icon "button" at bounding box center [922, 145] width 10 height 10
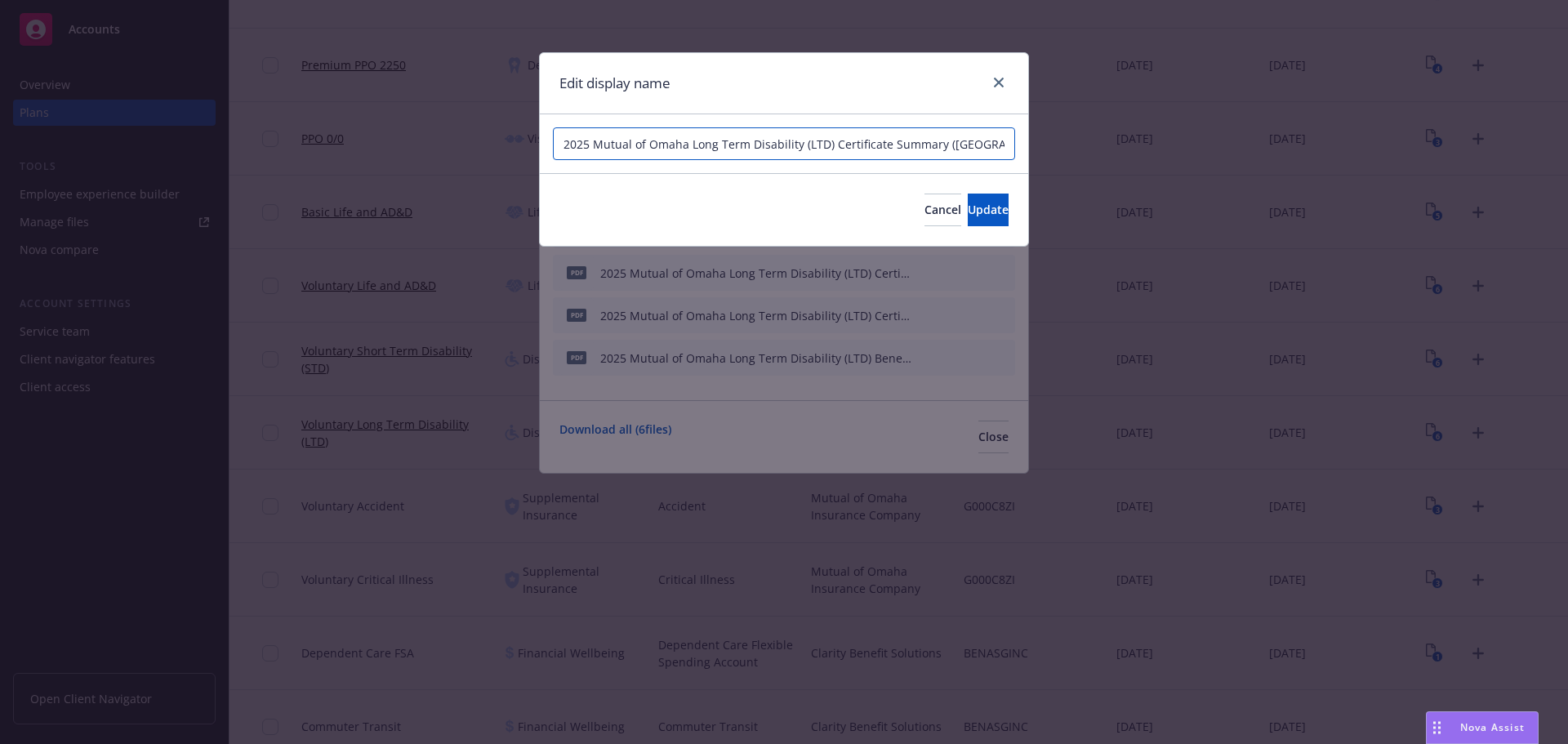
click at [691, 144] on input "2025 Mutual of Omaha Long Term Disability (LTD) Certificate Summary ([GEOGRAPHI…" at bounding box center [784, 144] width 463 height 33
drag, startPoint x: 742, startPoint y: 142, endPoint x: 689, endPoint y: 140, distance: 53.0
click at [689, 140] on input "2025 Mutual of Omaha Voluntary Long Term Disability (LTD) Certificate Summary (…" at bounding box center [784, 144] width 463 height 33
type input "2025 Mutual of Omaha Voluntary Long Term Disability (LTD) Certificate Summary (…"
click at [968, 205] on button "Update" at bounding box center [988, 210] width 41 height 33
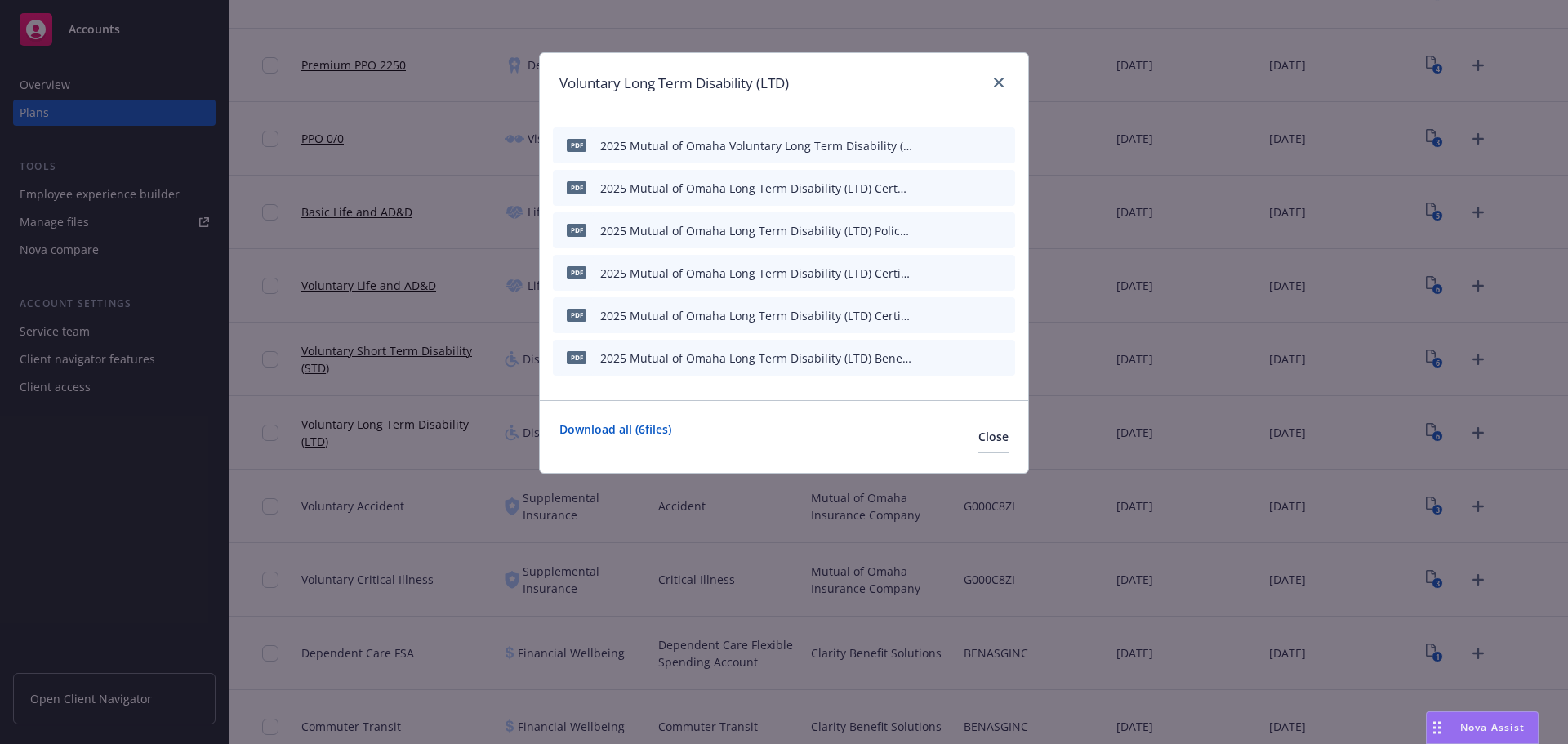
click at [928, 185] on button "button" at bounding box center [922, 188] width 13 height 13
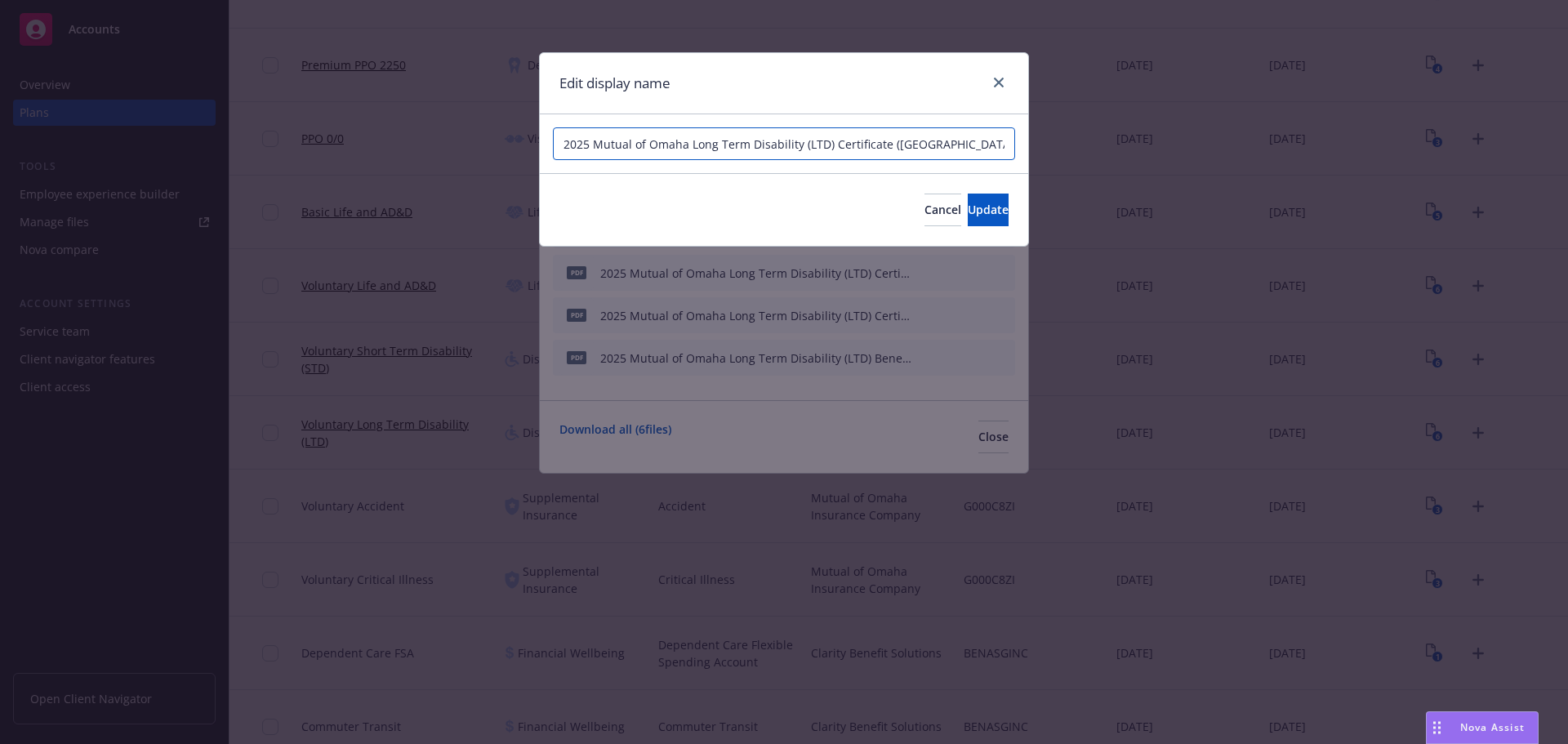
click at [688, 144] on input "2025 Mutual of Omaha Long Term Disability (LTD) Certificate ([GEOGRAPHIC_DATA])…" at bounding box center [784, 144] width 463 height 33
paste input "Voluntary"
type input "2025 Mutual of Omaha Voluntary Long Term Disability (LTD) Certificate ([GEOGRAP…"
click at [968, 210] on span "Update" at bounding box center [988, 209] width 41 height 15
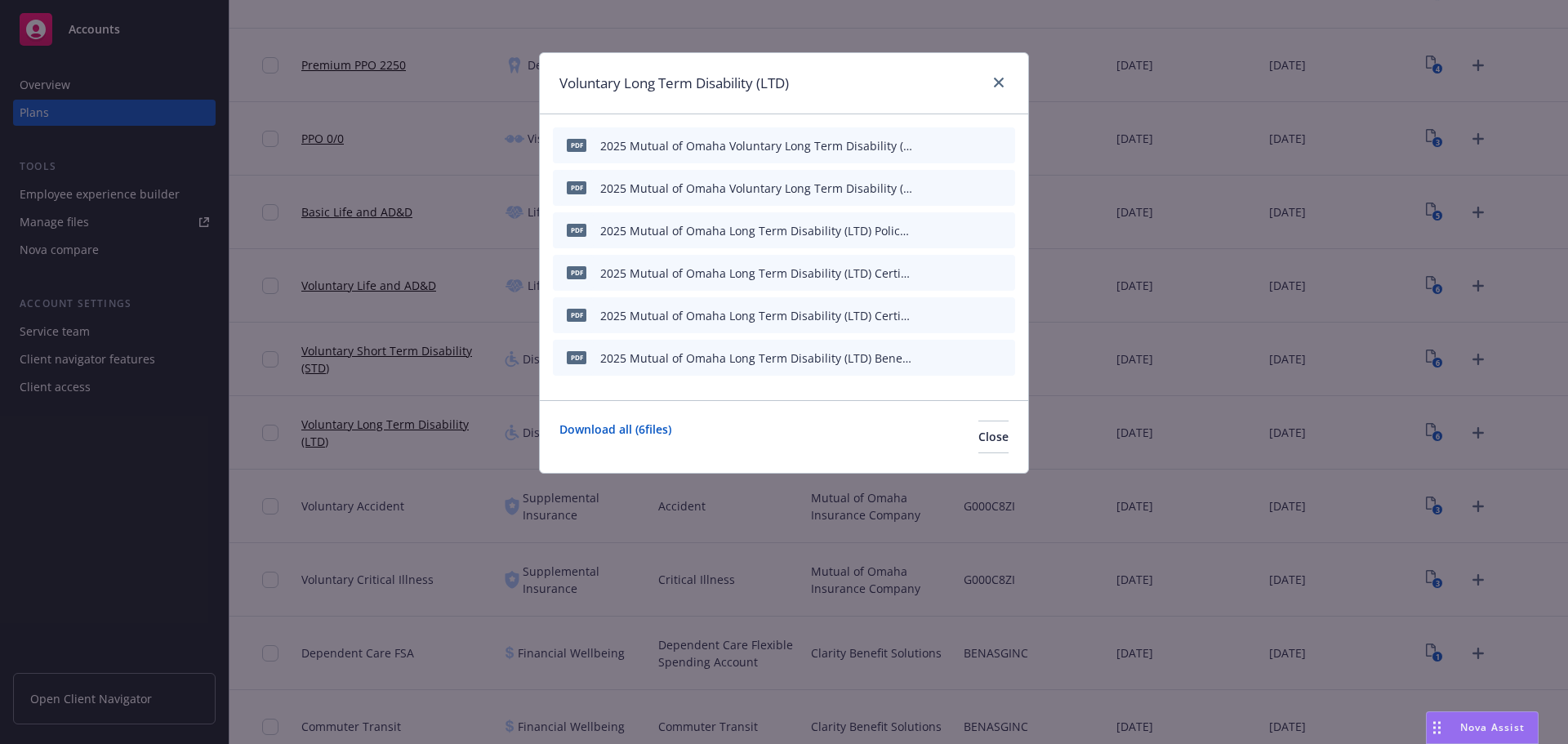
click at [928, 227] on button "button" at bounding box center [922, 230] width 13 height 13
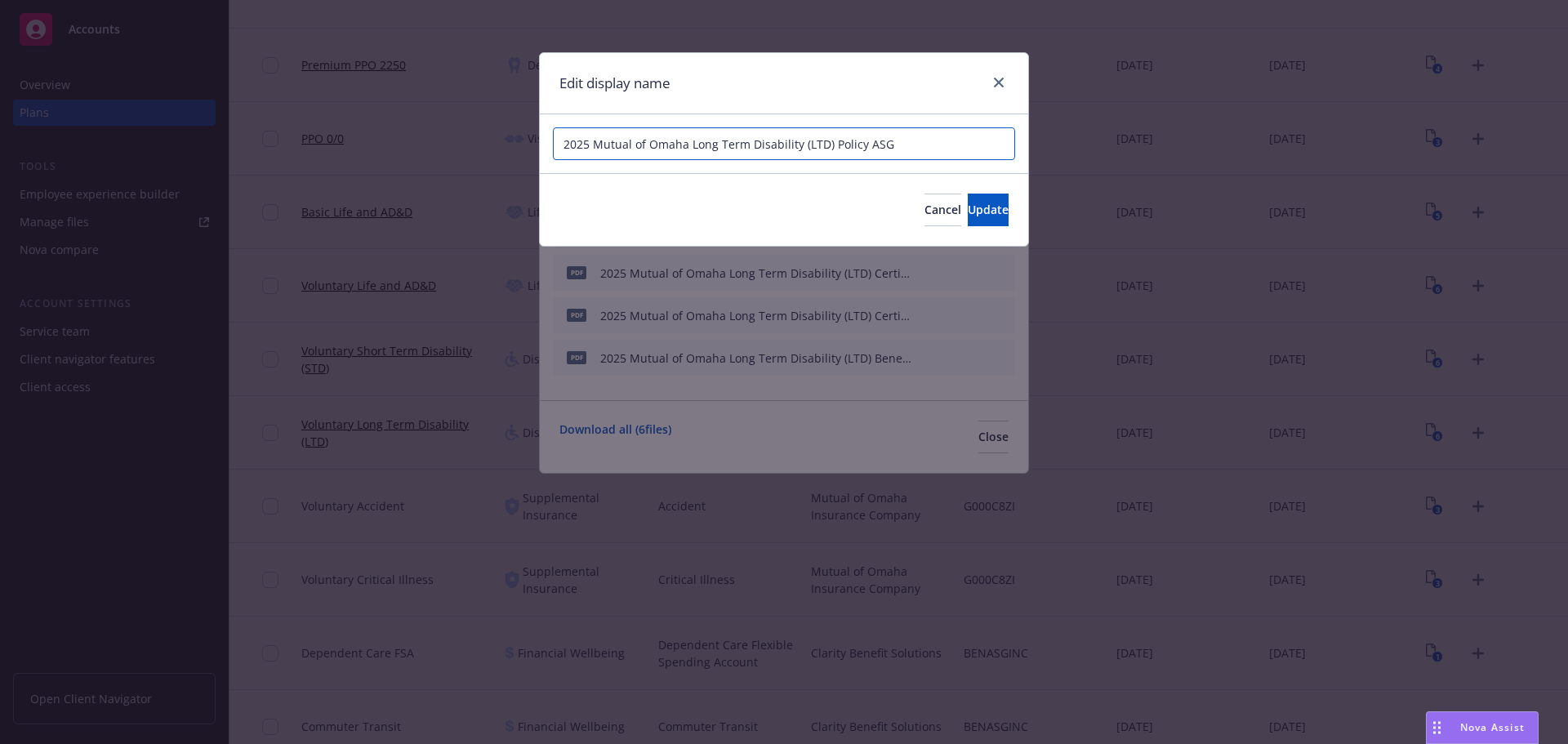
click at [689, 146] on input "2025 Mutual of Omaha Long Term Disability (LTD) Policy ASG" at bounding box center [784, 144] width 463 height 33
paste input "Voluntary"
type input "2025 Mutual of Omaha Voluntary Long Term Disability (LTD) Policy ASG"
click at [968, 209] on span "Update" at bounding box center [988, 209] width 41 height 15
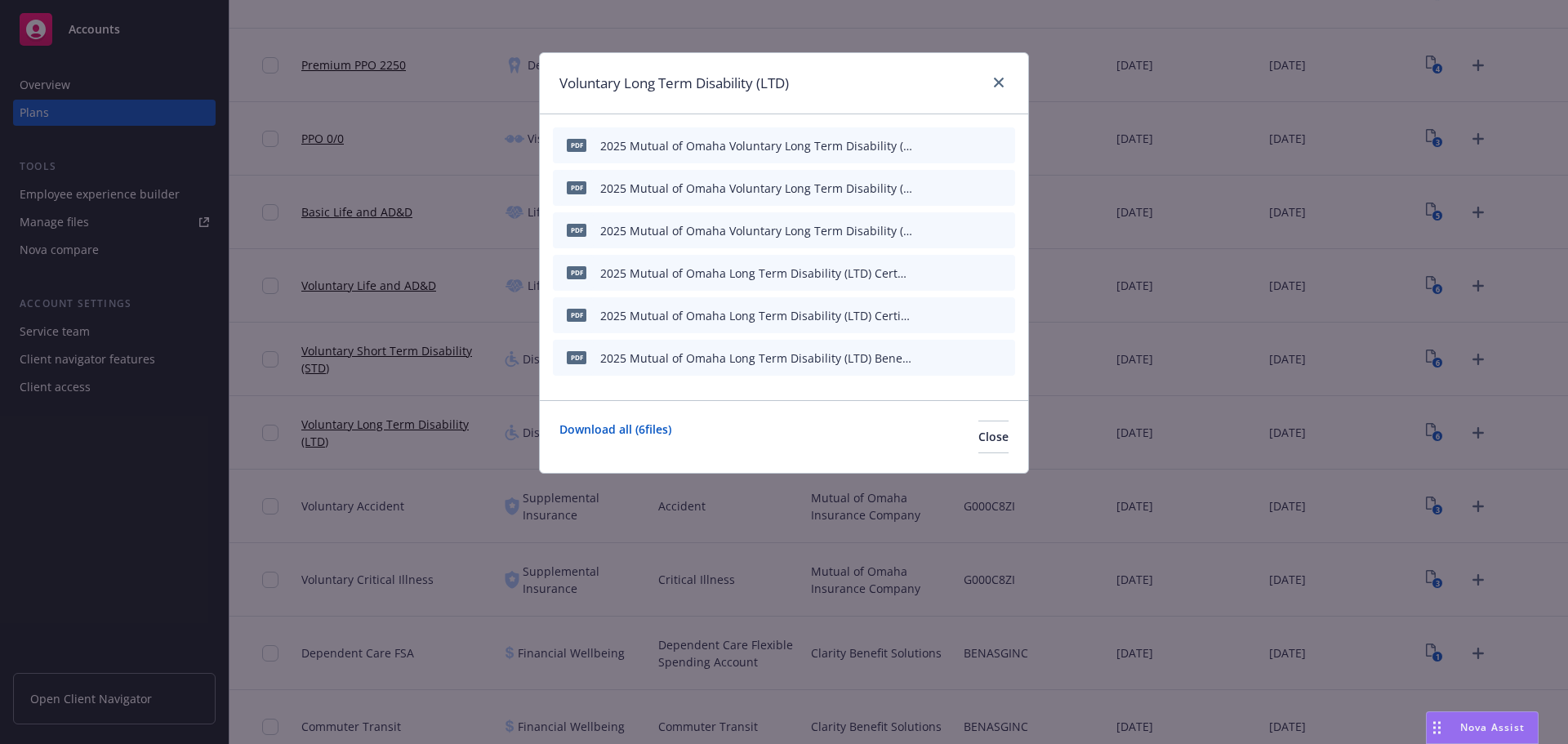
click at [923, 268] on icon "button" at bounding box center [922, 272] width 10 height 10
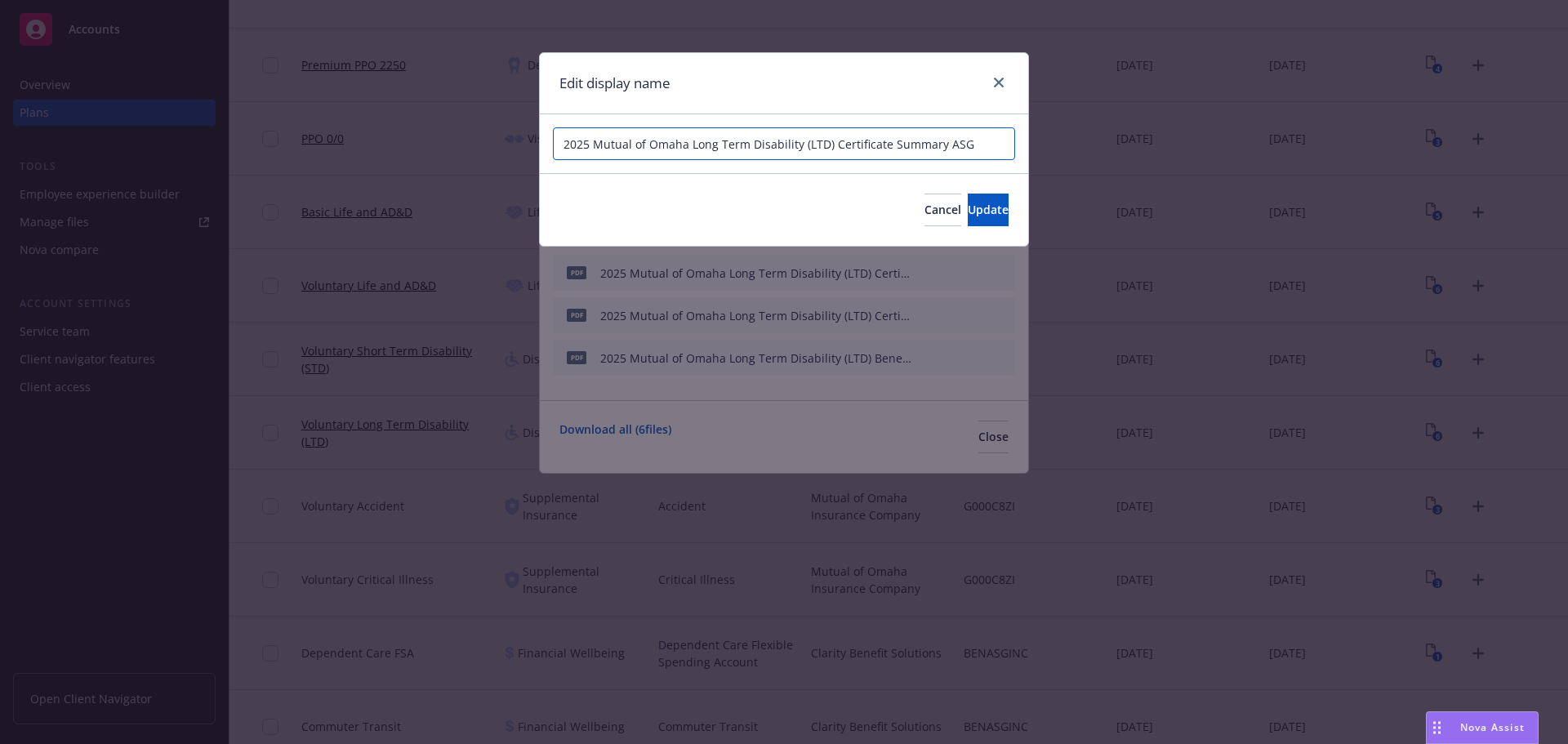
click at [686, 145] on input "2025 Mutual of Omaha Long Term Disability (LTD) Certificate Summary ASG" at bounding box center [784, 144] width 463 height 33
paste input "Voluntary"
type input "2025 Mutual of Omaha Voluntary Long Term Disability (LTD) Certificate Summary A…"
click at [968, 213] on span "Update" at bounding box center [988, 209] width 41 height 15
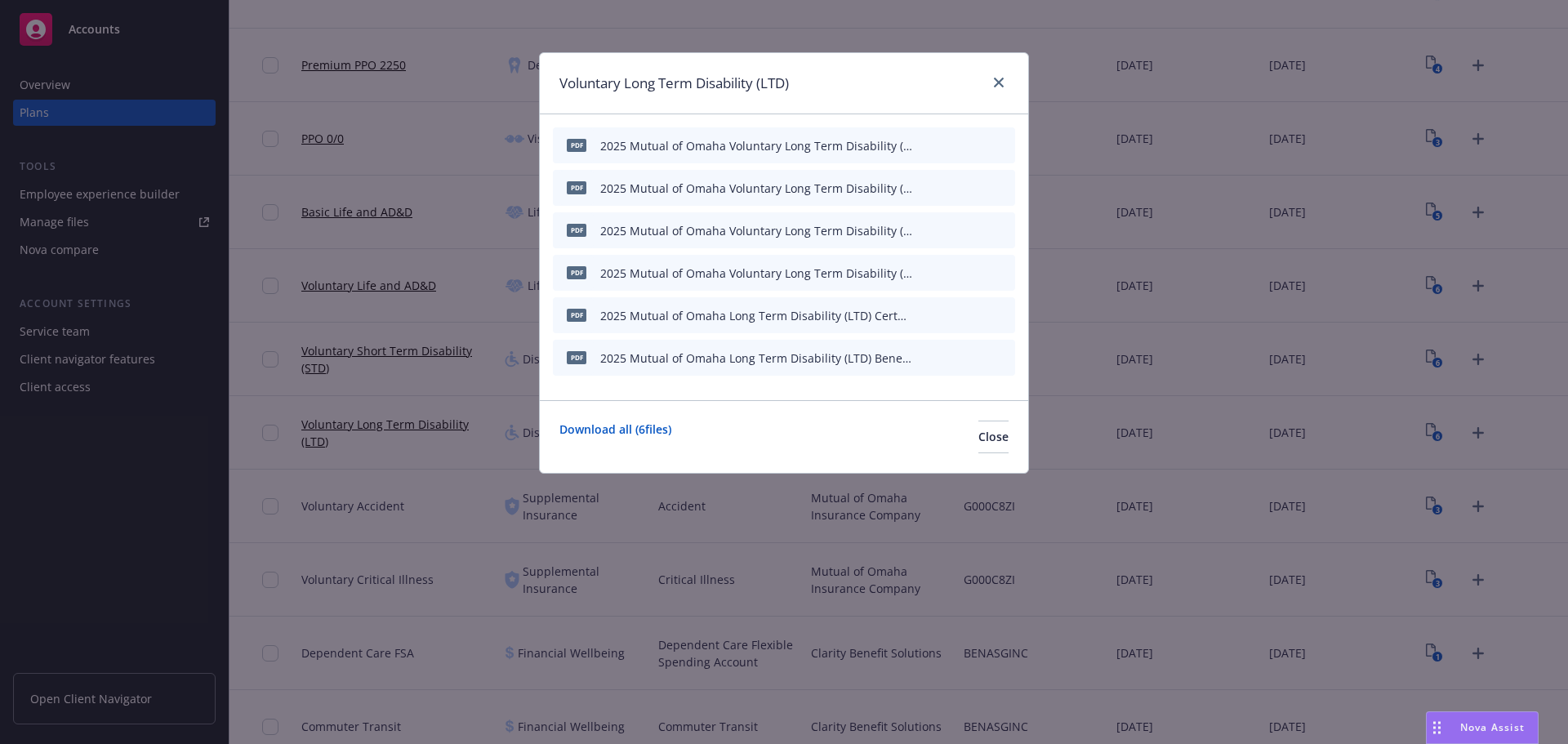
click at [924, 318] on icon "button" at bounding box center [922, 315] width 10 height 10
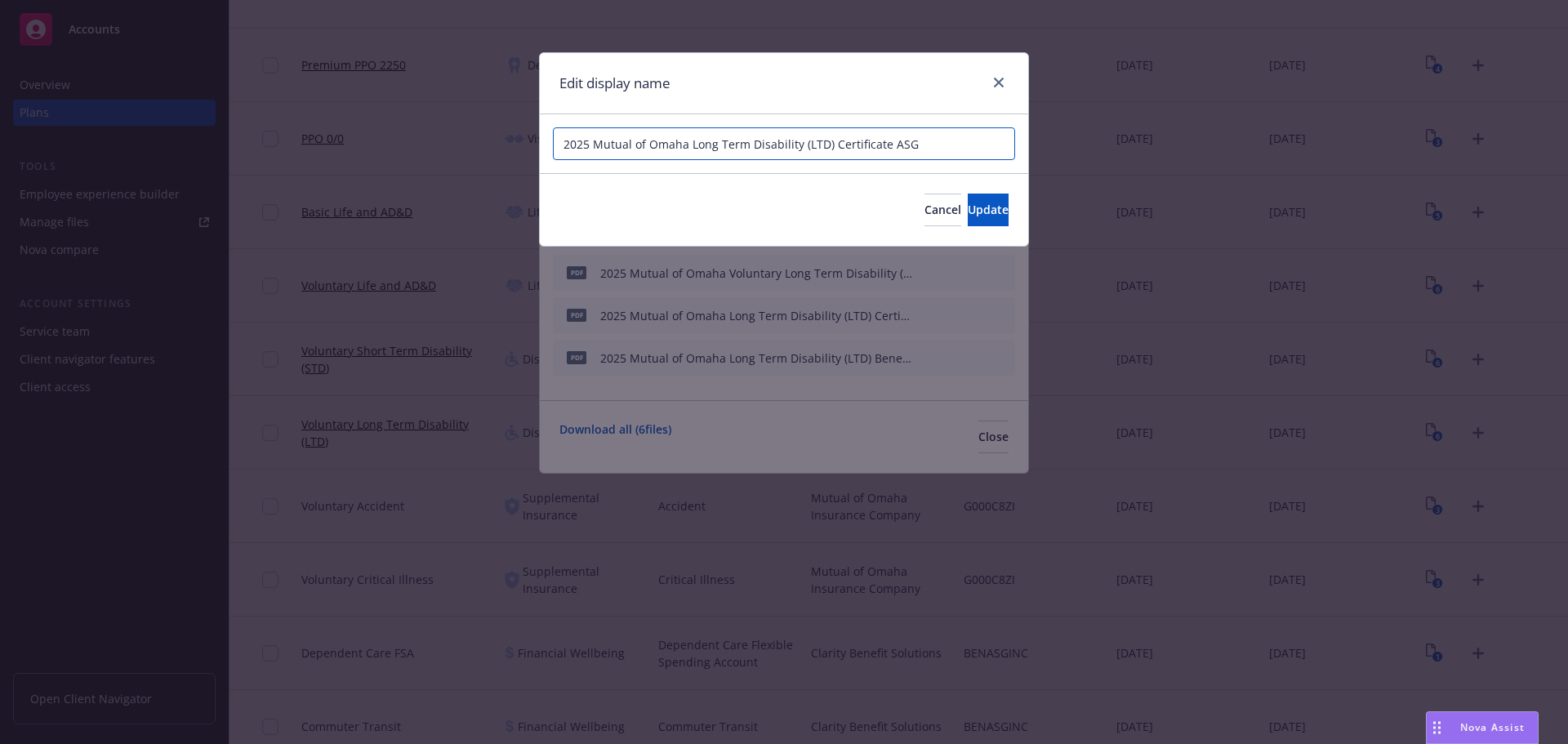
click at [687, 142] on input "2025 Mutual of Omaha Long Term Disability (LTD) Certificate ASG" at bounding box center [784, 144] width 463 height 33
paste input "Voluntary"
type input "2025 Mutual of Omaha Voluntary Long Term Disability (LTD) Certificate ASG"
click at [968, 213] on span "Update" at bounding box center [988, 209] width 41 height 15
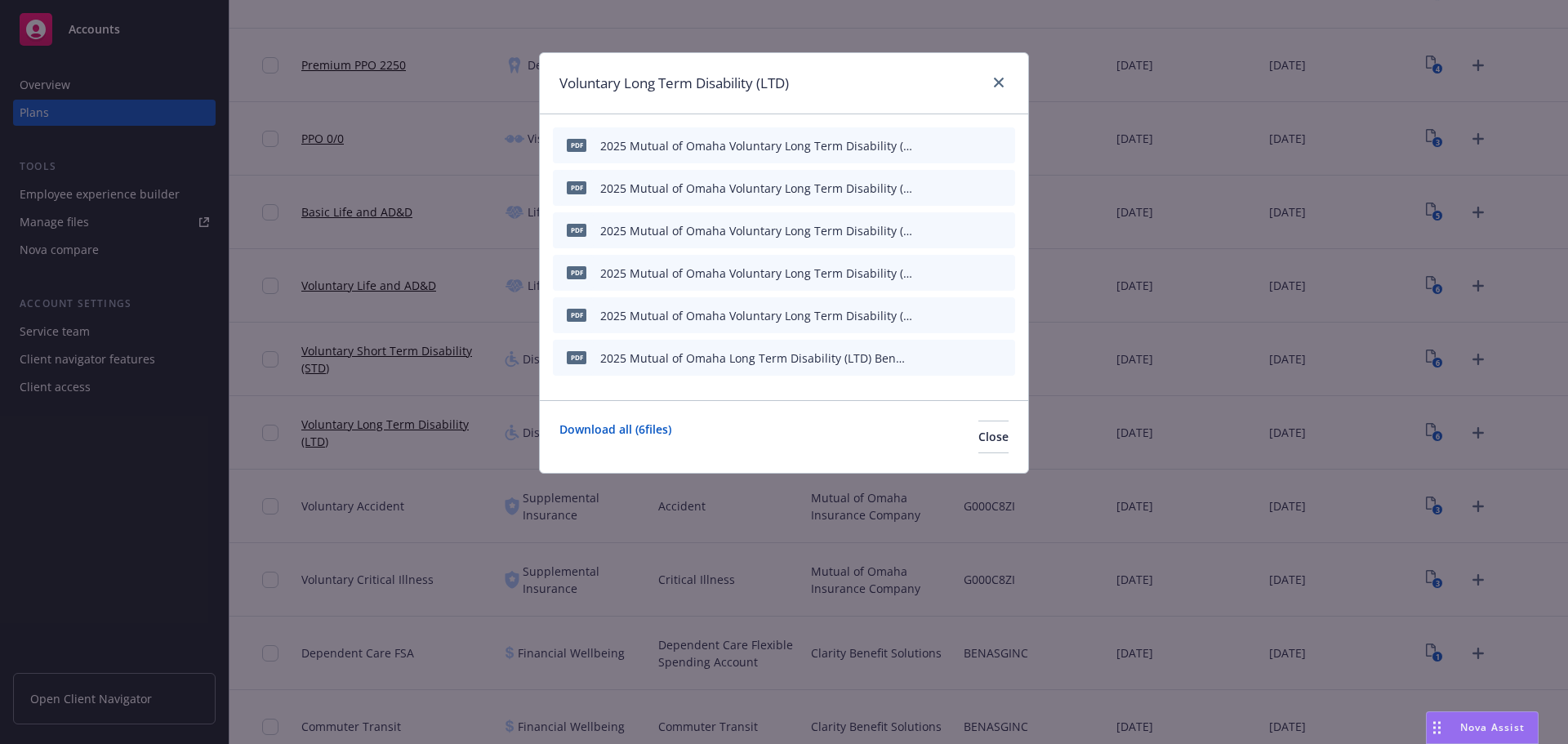
click at [922, 355] on icon "button" at bounding box center [922, 357] width 10 height 10
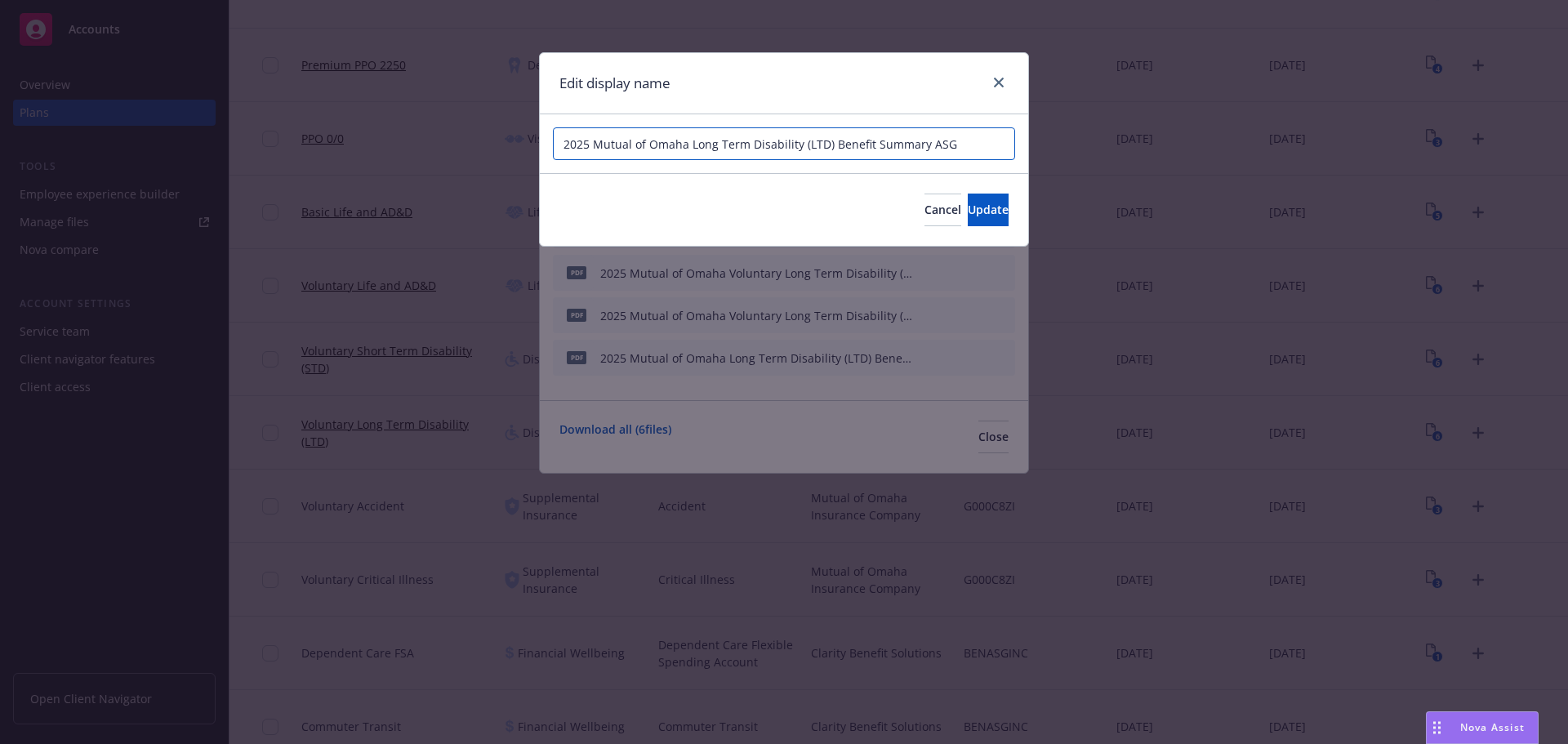
click at [687, 145] on input "2025 Mutual of Omaha Long Term Disability (LTD) Benefit Summary ASG" at bounding box center [784, 144] width 463 height 33
paste input "Voluntary"
type input "2025 Mutual of Omaha Voluntary Long Term Disability (LTD) Benefit Summary ASG"
click at [968, 216] on span "Update" at bounding box center [988, 209] width 41 height 15
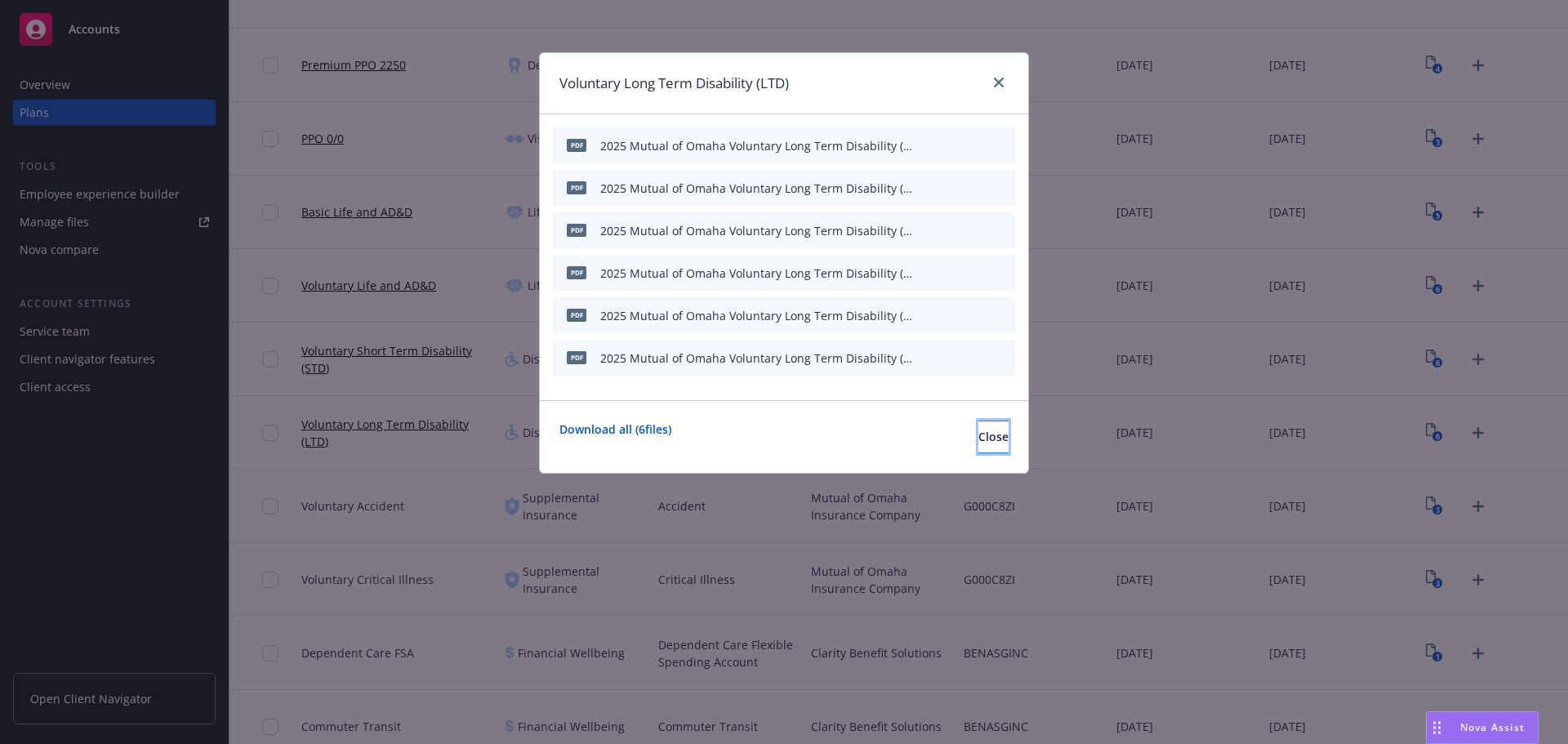
click at [982, 435] on button "Close" at bounding box center [994, 437] width 30 height 33
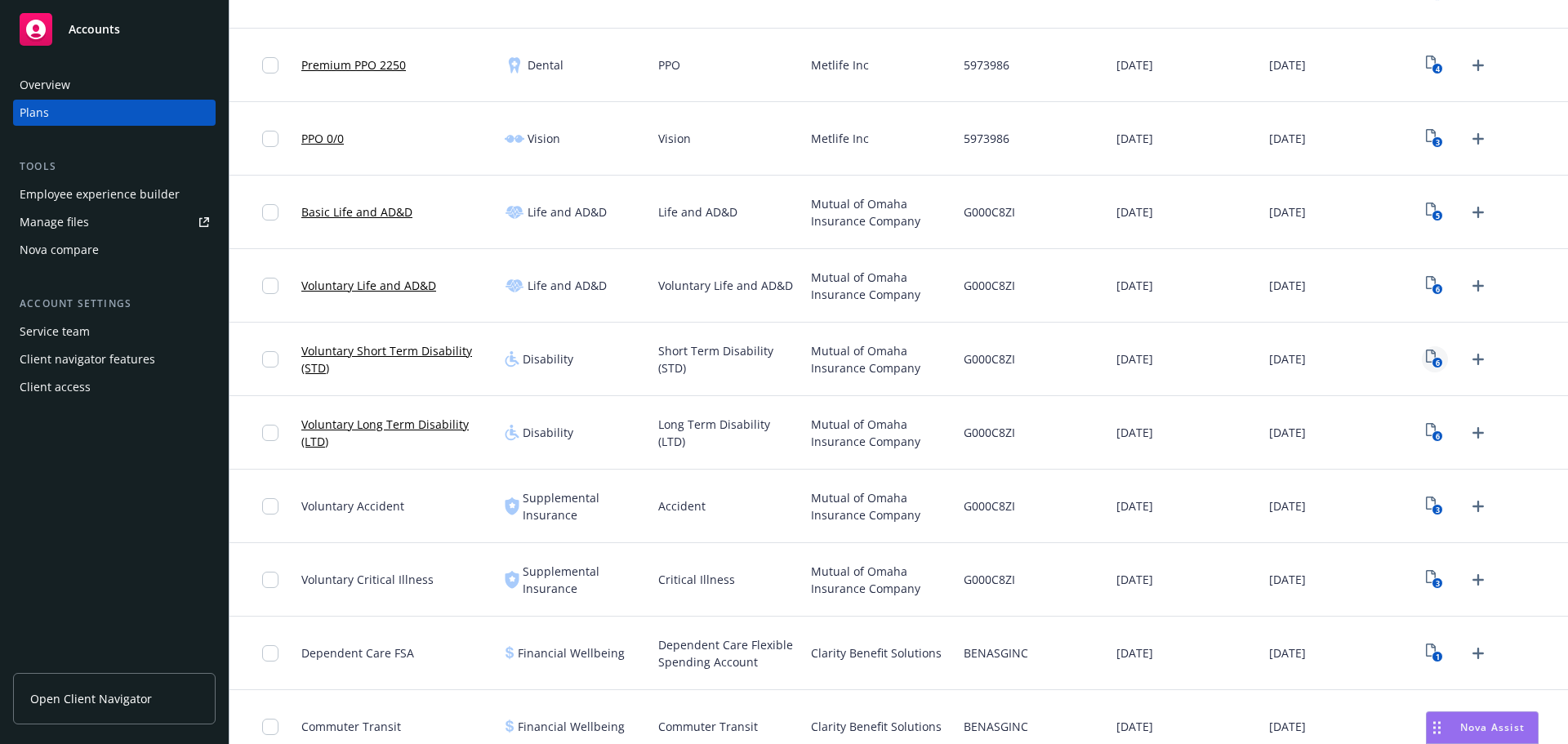
click at [1430, 356] on icon "6" at bounding box center [1434, 359] width 17 height 19
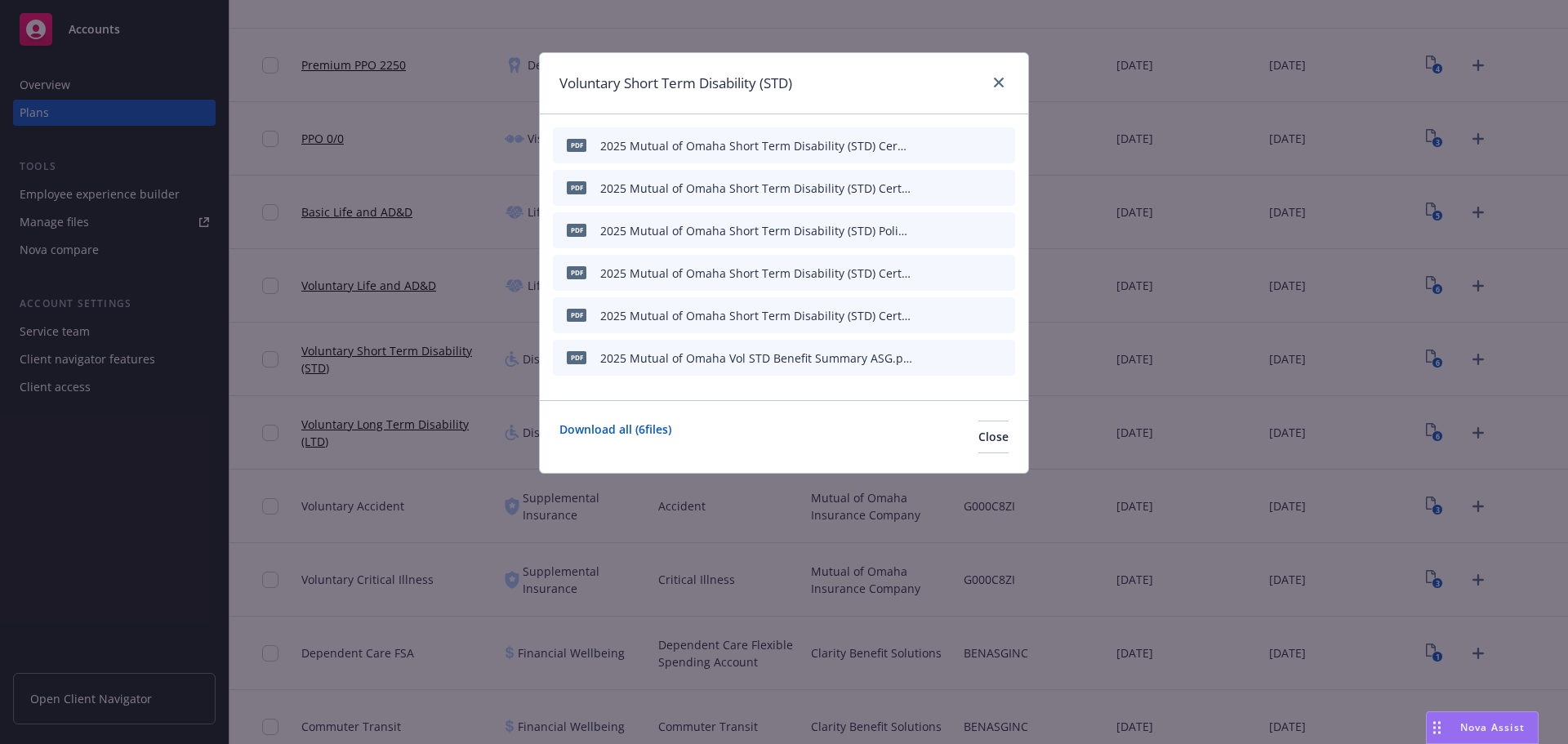
click at [926, 143] on icon "button" at bounding box center [925, 142] width 4 height 4
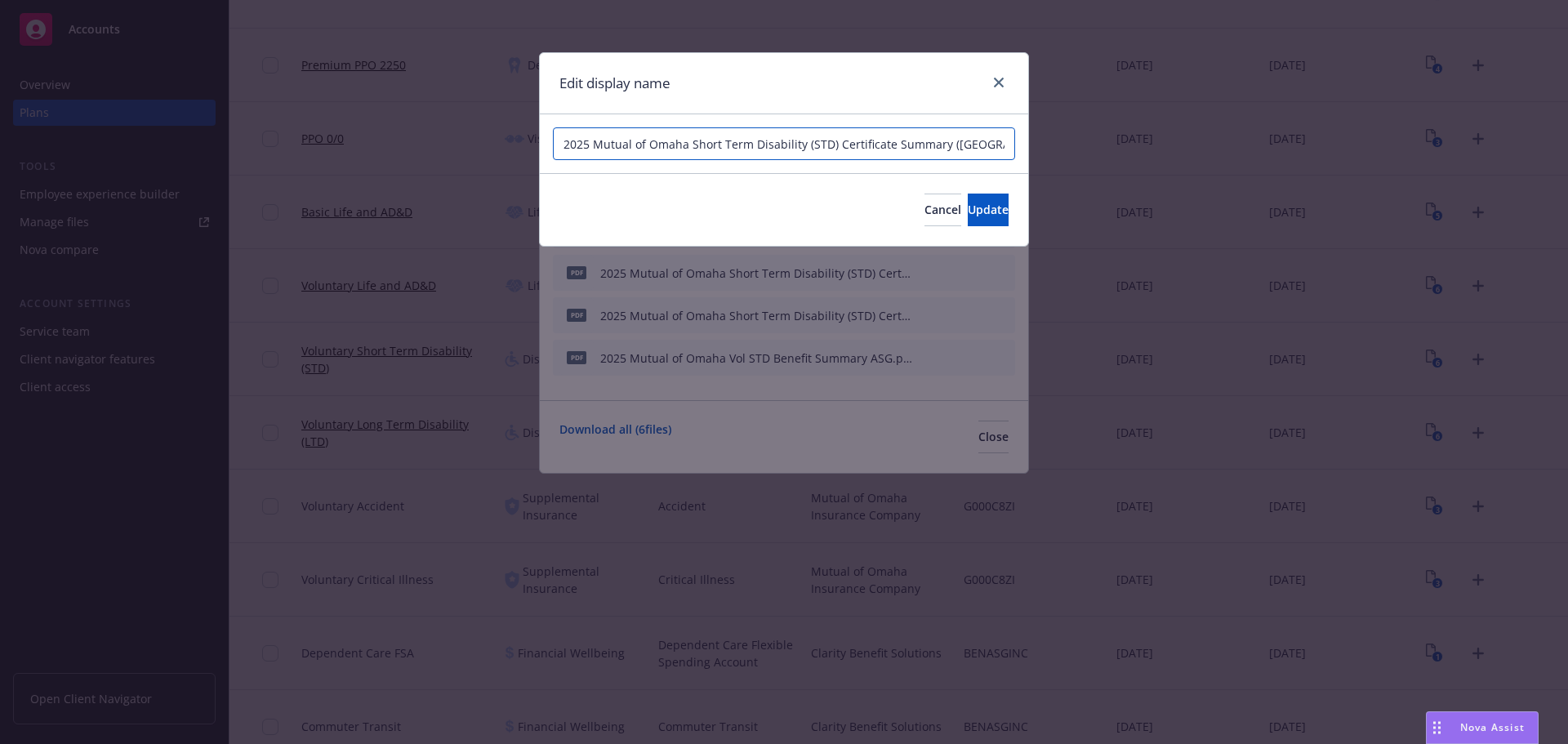
drag, startPoint x: 689, startPoint y: 142, endPoint x: 767, endPoint y: 167, distance: 81.9
click at [693, 143] on input "2025 Mutual of Omaha Short Term Disability (STD) Certificate Summary ([GEOGRAPH…" at bounding box center [784, 144] width 463 height 33
click at [690, 146] on input "2025 Mutual of Omaha Short Term Disability (STD) Certificate Summary ([GEOGRAPH…" at bounding box center [784, 144] width 463 height 33
paste input "Voluntary"
type input "2025 Mutual of Omaha Voluntary Short Term Disability (STD) Certificate Summary …"
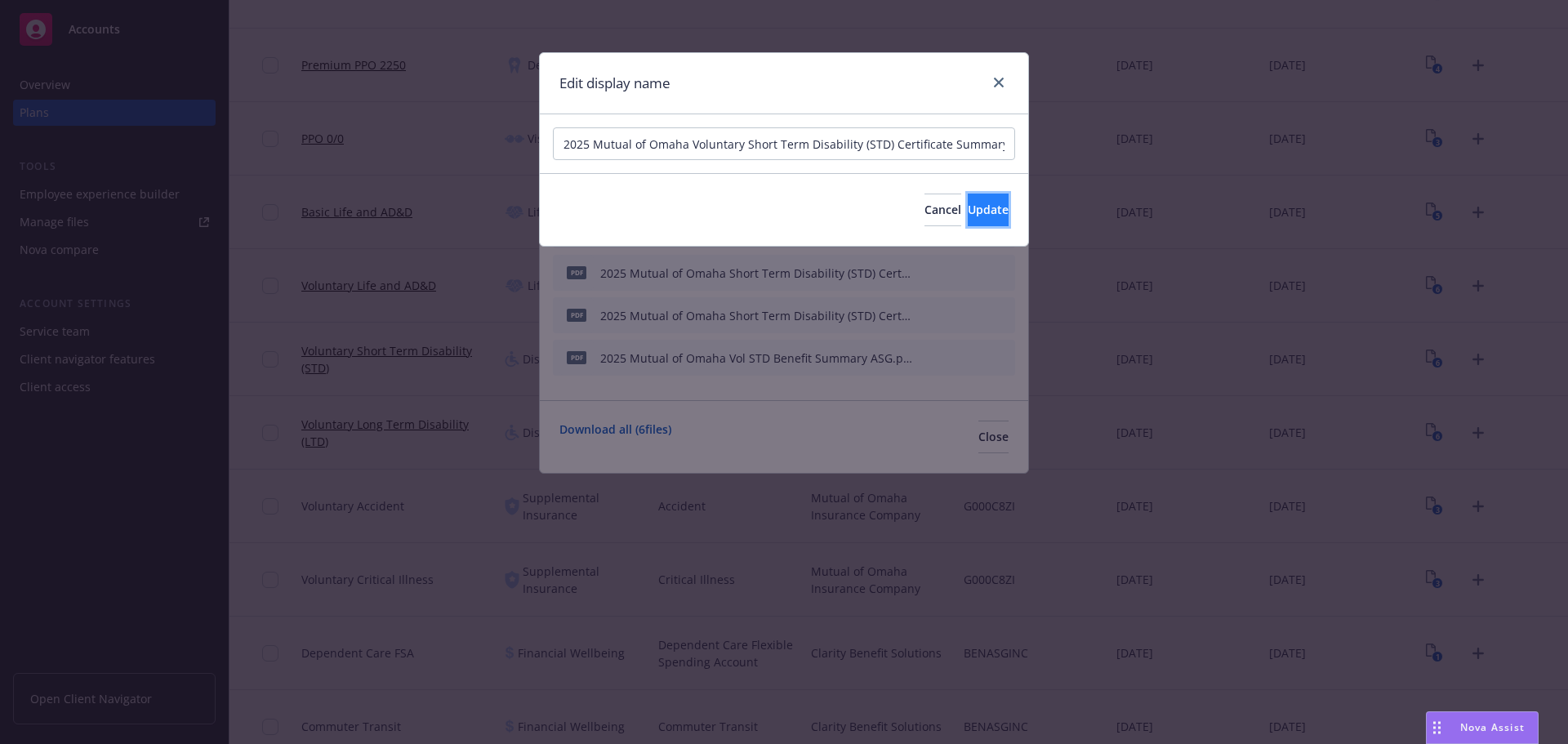
click at [968, 212] on span "Update" at bounding box center [988, 209] width 41 height 15
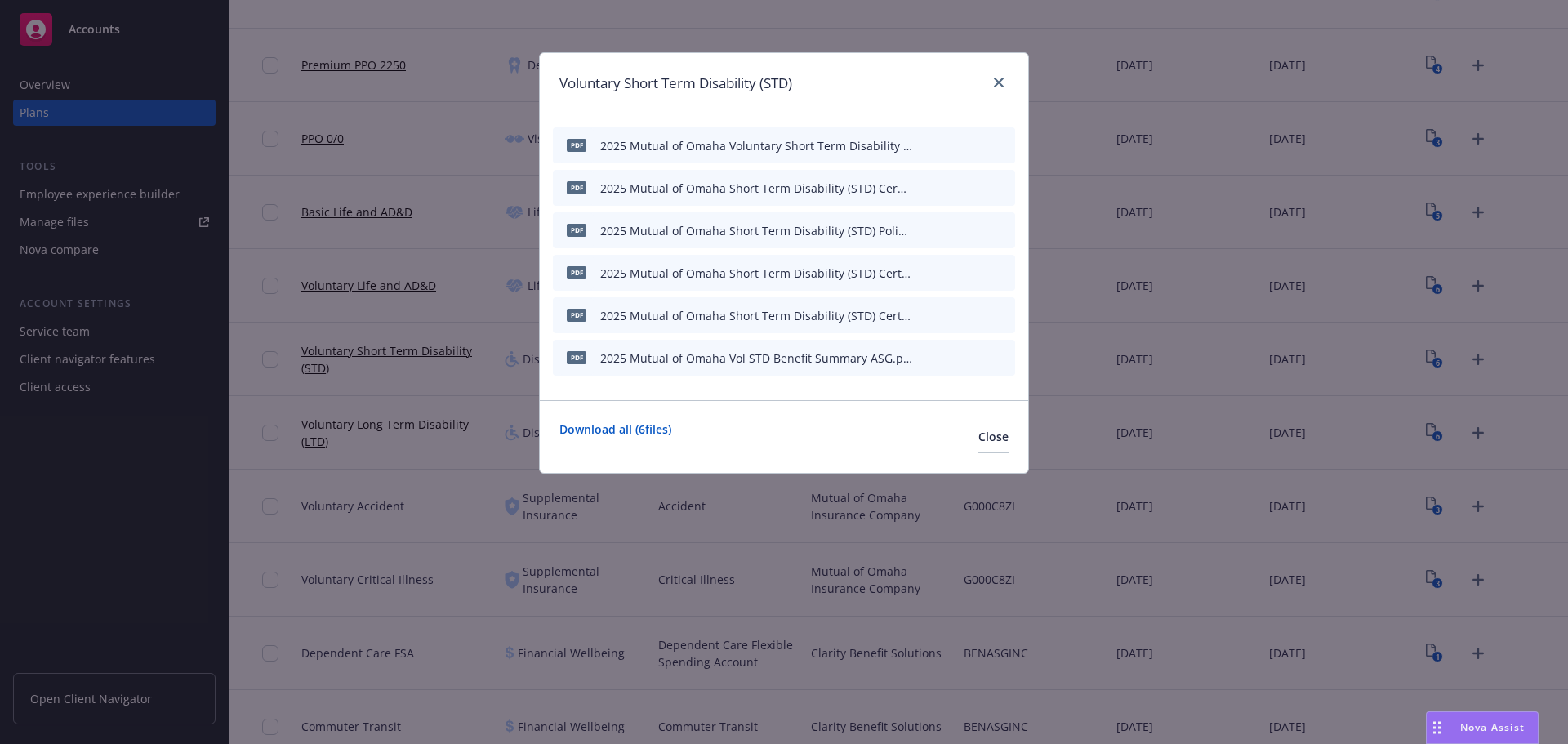
click at [928, 184] on button "button" at bounding box center [922, 188] width 13 height 13
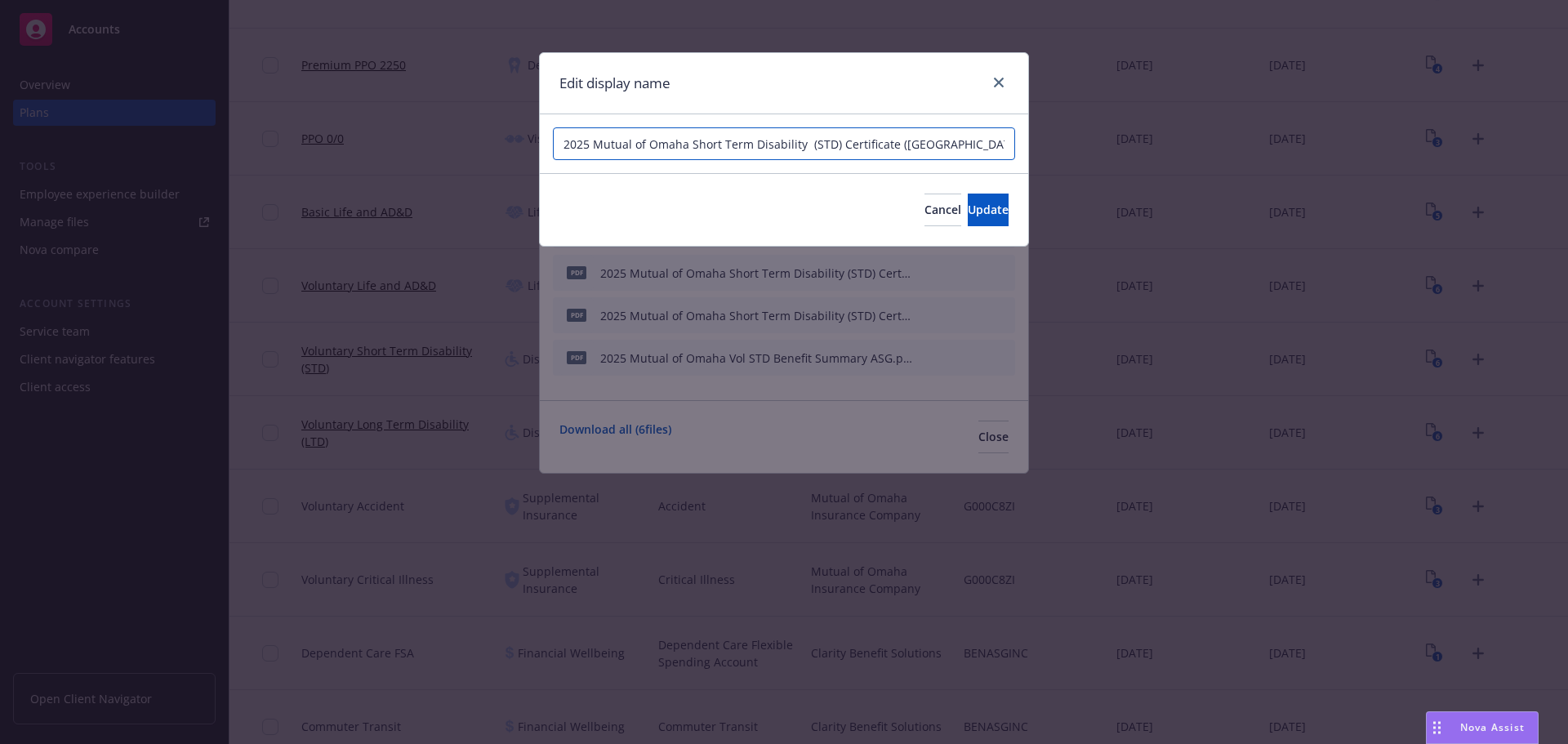
click at [688, 145] on input "2025 Mutual of Omaha Short Term Disability (STD) Certificate ([GEOGRAPHIC_DATA]…" at bounding box center [784, 144] width 463 height 33
paste input "Voluntary"
type input "2025 Mutual of Omaha Voluntary Short Term Disability (STD) Certificate ([GEOGRA…"
click at [968, 209] on button "Update" at bounding box center [988, 210] width 41 height 33
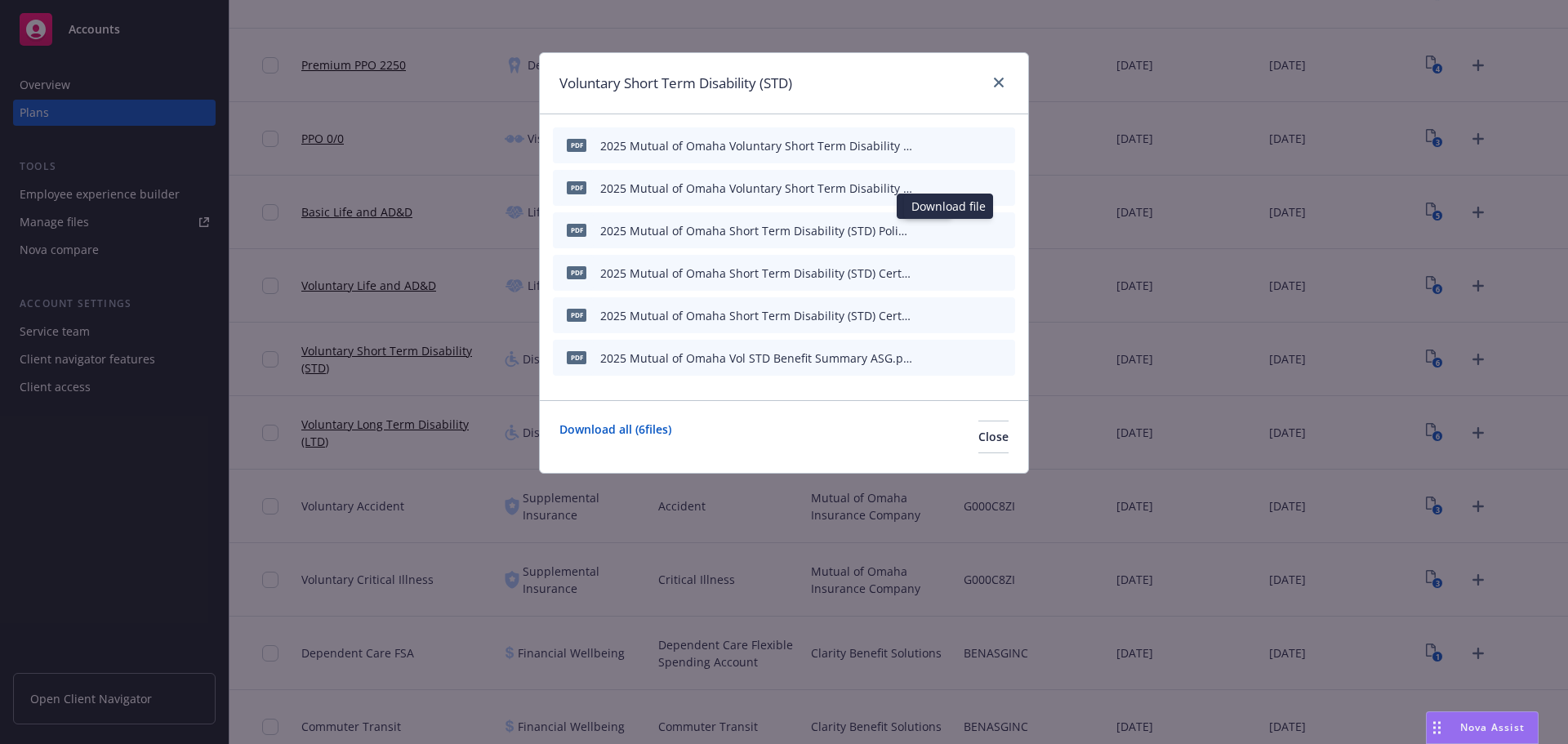
click at [914, 227] on div "pdf 2025 Mutual of Omaha Short Term Disability (STD) Policy ASG.pdf Edit file E…" at bounding box center [784, 230] width 463 height 36
click at [924, 233] on icon "button" at bounding box center [922, 230] width 10 height 10
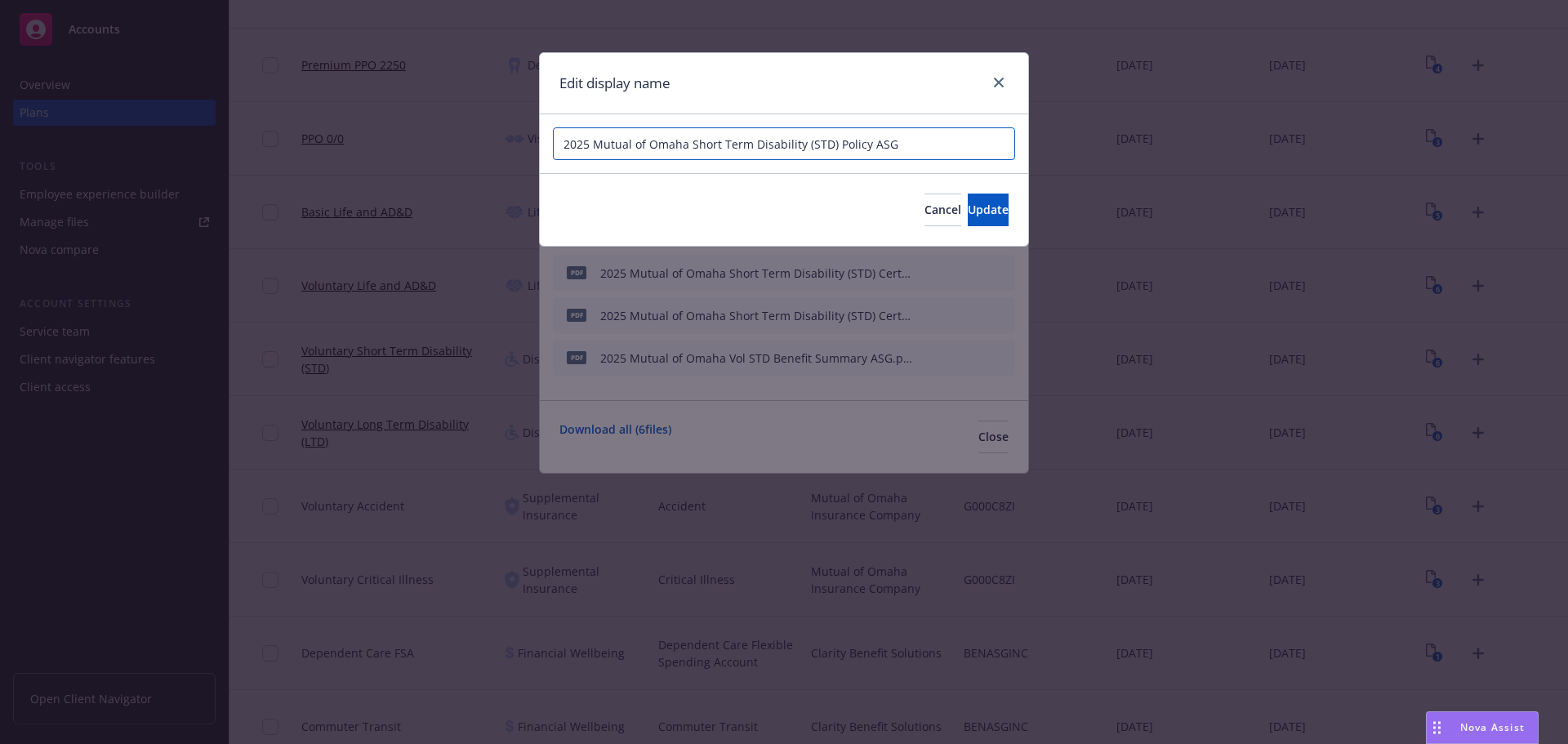
click at [688, 144] on input "2025 Mutual of Omaha Short Term Disability (STD) Policy ASG" at bounding box center [784, 144] width 463 height 33
paste input "Voluntary"
type input "2025 Mutual of Omaha Voluntary Short Term Disability (STD) Policy ASG"
click at [968, 212] on span "Update" at bounding box center [988, 209] width 41 height 15
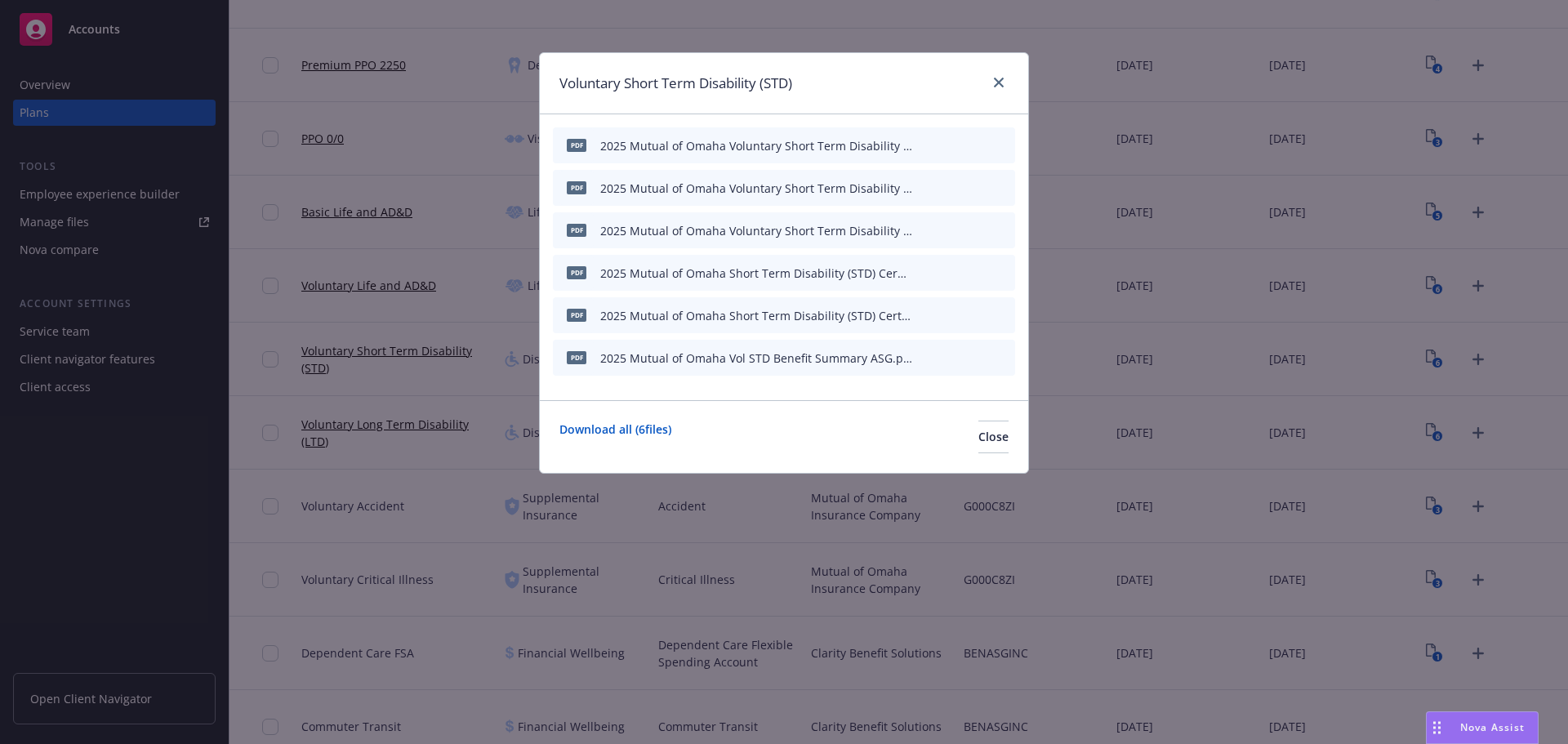
click at [923, 271] on icon "button" at bounding box center [922, 272] width 10 height 10
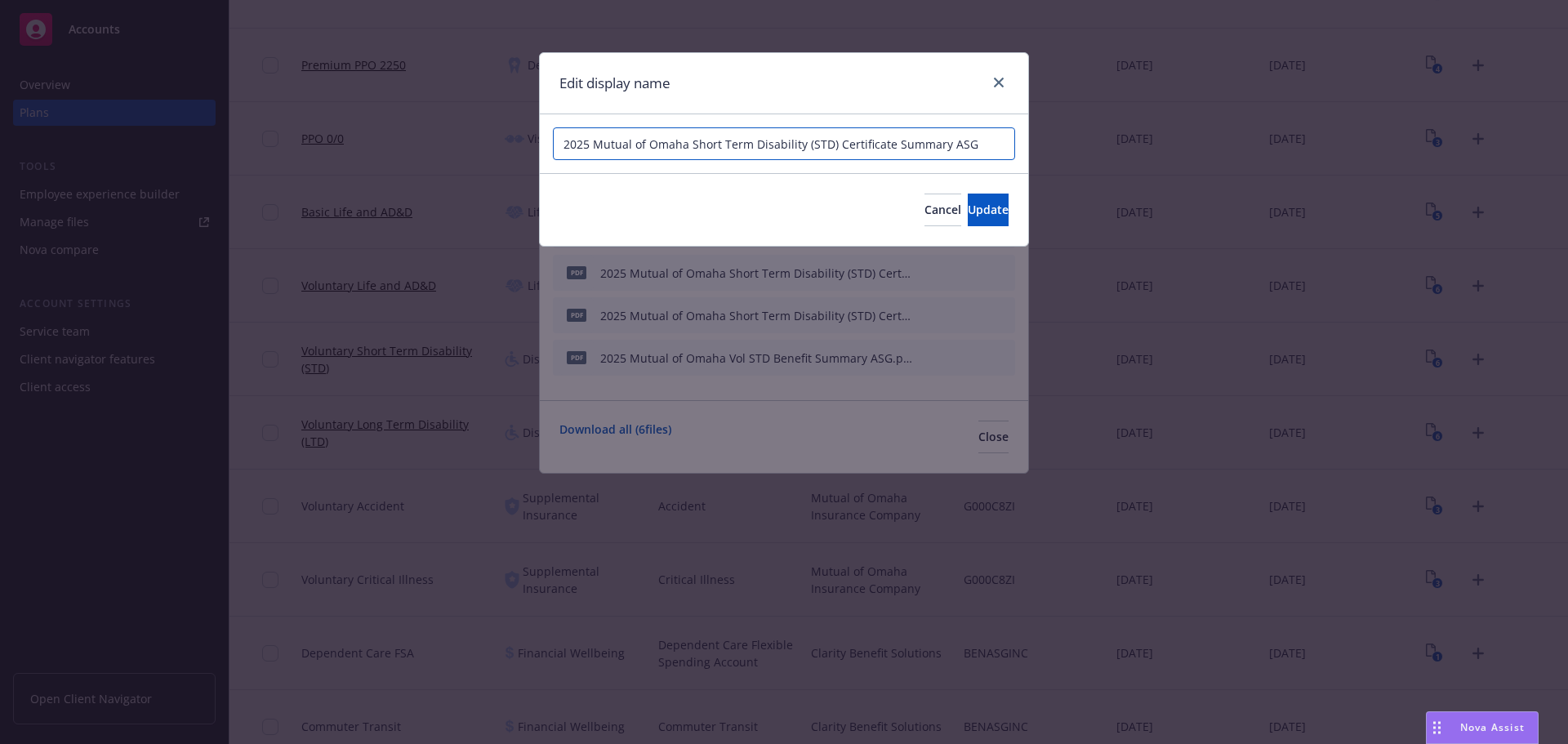
click at [686, 146] on input "2025 Mutual of Omaha Short Term Disability (STD) Certificate Summary ASG" at bounding box center [784, 144] width 463 height 33
paste input "Voluntary"
type input "2025 Mutual of Omaha Voluntary Short Term Disability (STD) Certificate Summary …"
click at [982, 211] on button "Update" at bounding box center [988, 210] width 41 height 33
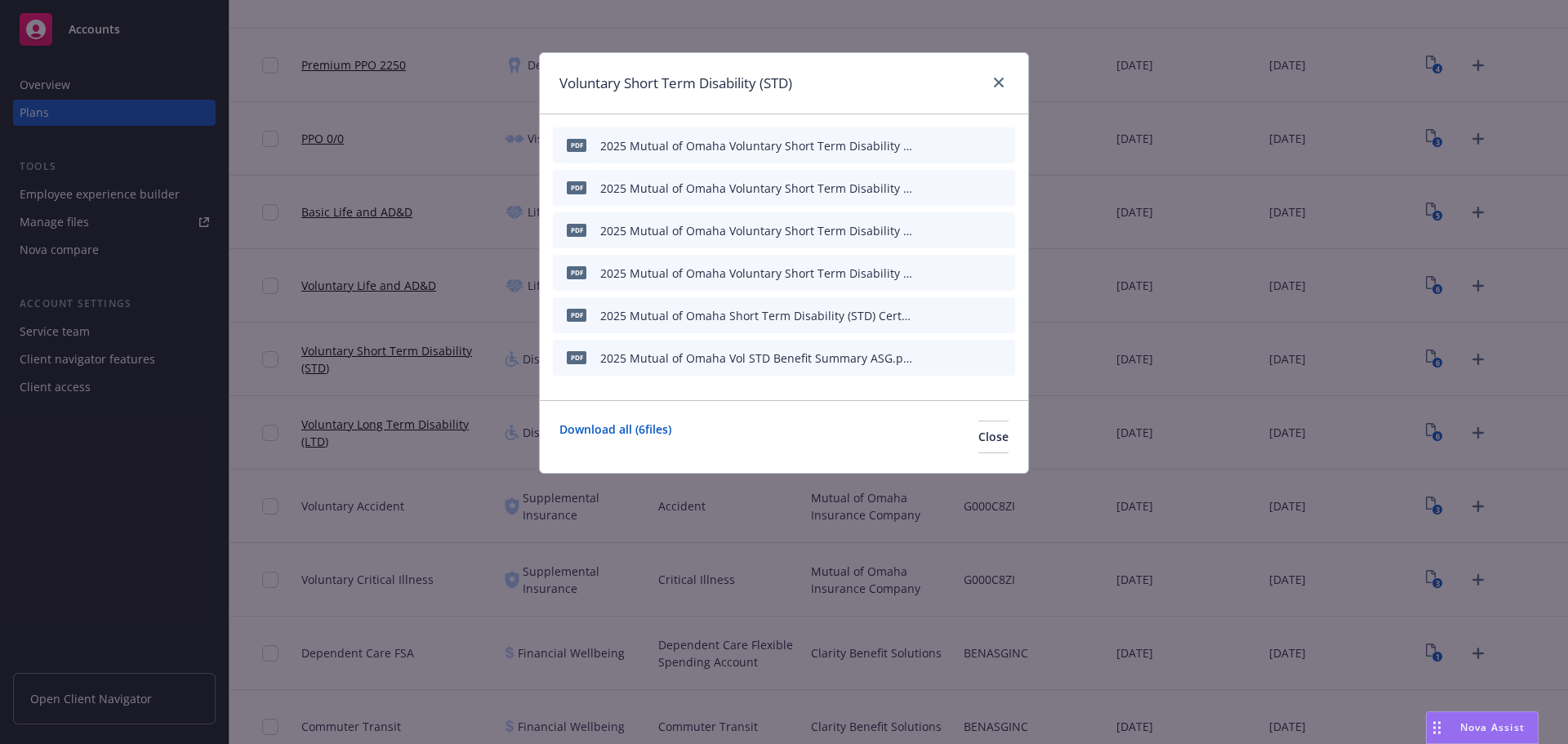
click at [917, 315] on div "pdf 2025 Mutual of Omaha Short Term Disability (STD) Certificate ASG.pdf" at bounding box center [784, 315] width 463 height 36
click at [919, 316] on icon "button" at bounding box center [922, 315] width 10 height 10
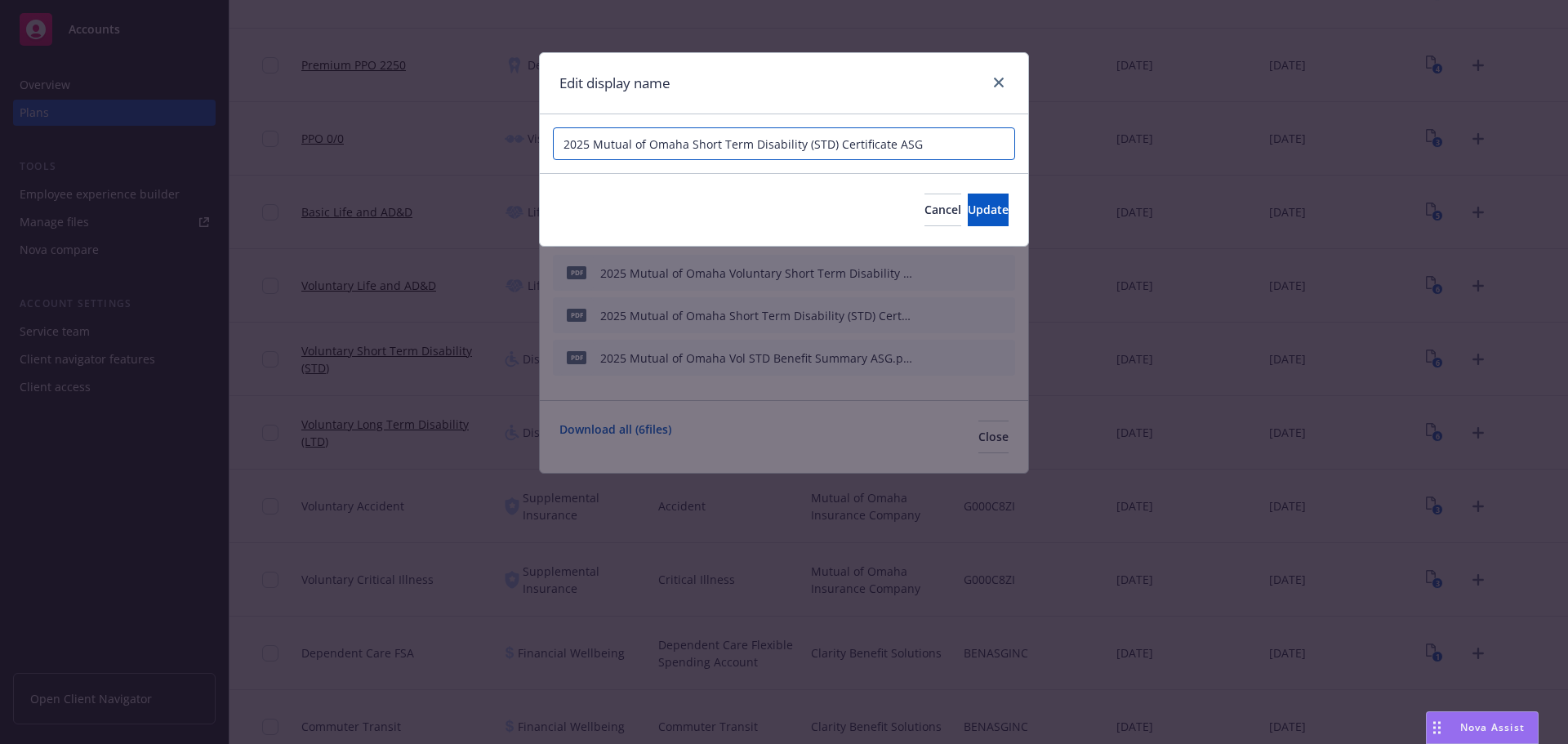
click at [691, 145] on input "2025 Mutual of Omaha Short Term Disability (STD) Certificate ASG" at bounding box center [784, 144] width 463 height 33
paste input "Voluntary"
type input "2025 Mutual of Omaha Voluntary Short Term Disability (STD) Certificate ASG"
click at [968, 207] on span "Update" at bounding box center [988, 209] width 41 height 15
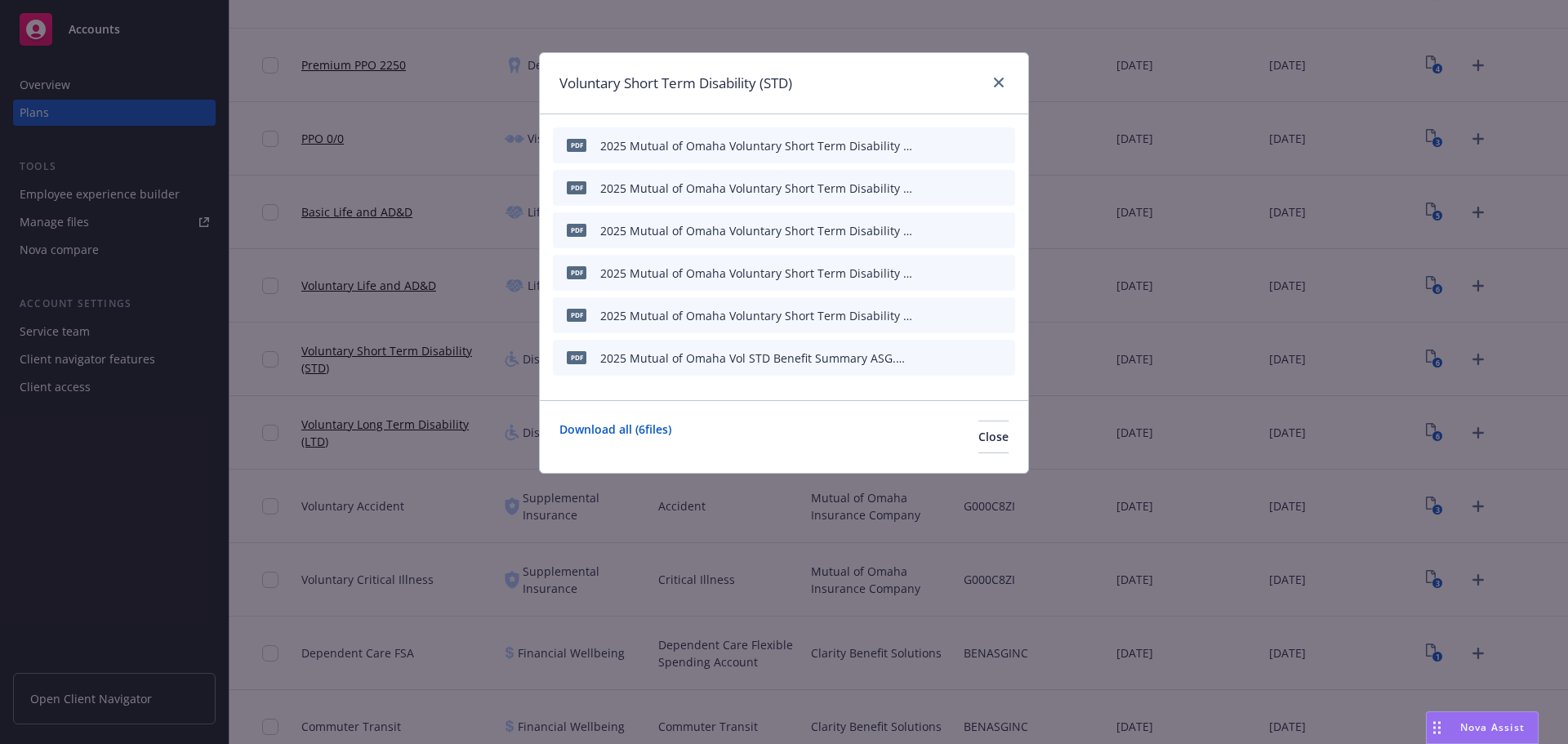
click at [922, 360] on icon "button" at bounding box center [921, 358] width 8 height 8
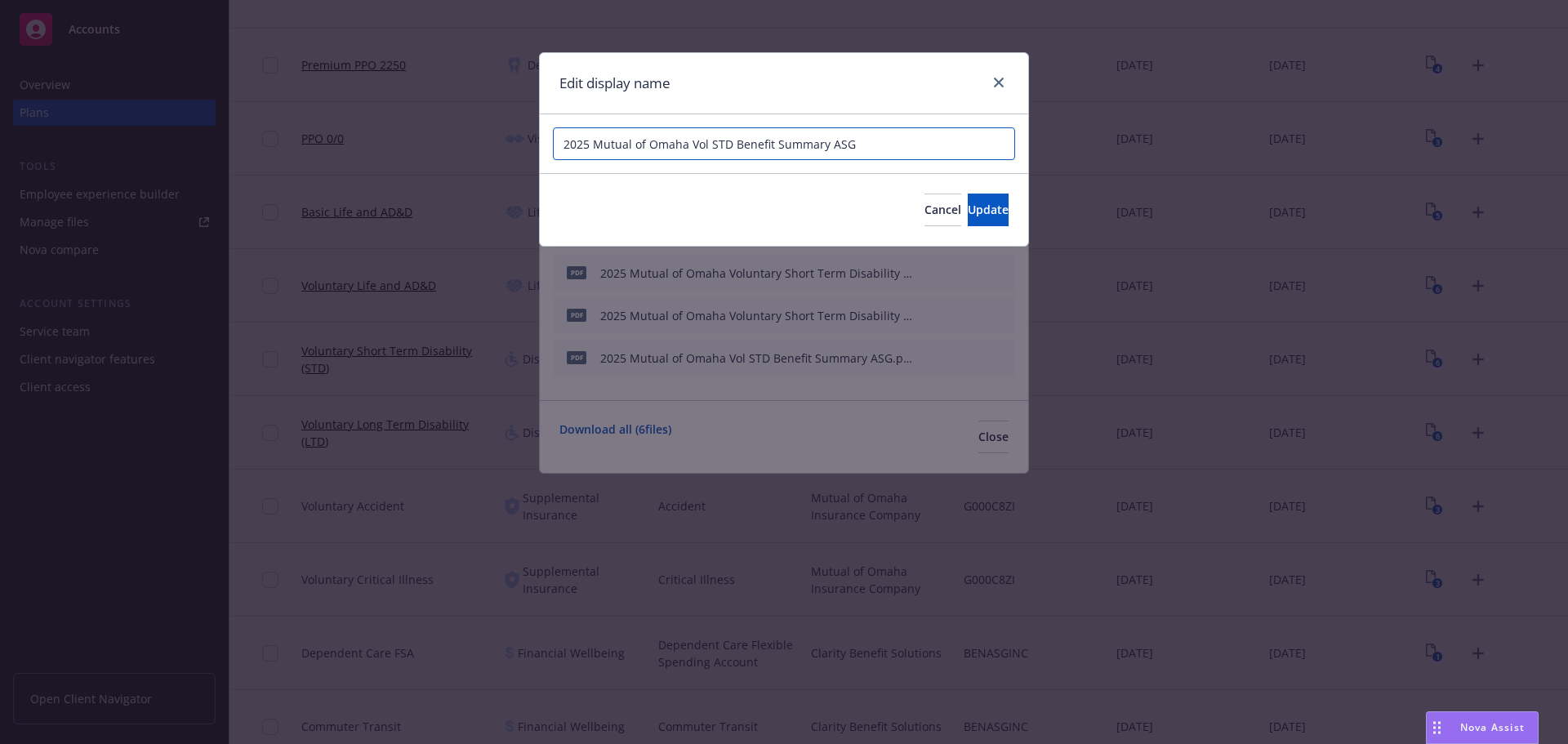
click at [691, 149] on input "2025 Mutual of Omaha Vol STD Benefit Summary ASG" at bounding box center [784, 144] width 463 height 33
paste input "untaryVol"
type input "2025 Mutual of Omaha Voluntary Vol STD Benefit Summary ASG"
click at [978, 212] on span "Update" at bounding box center [988, 209] width 41 height 15
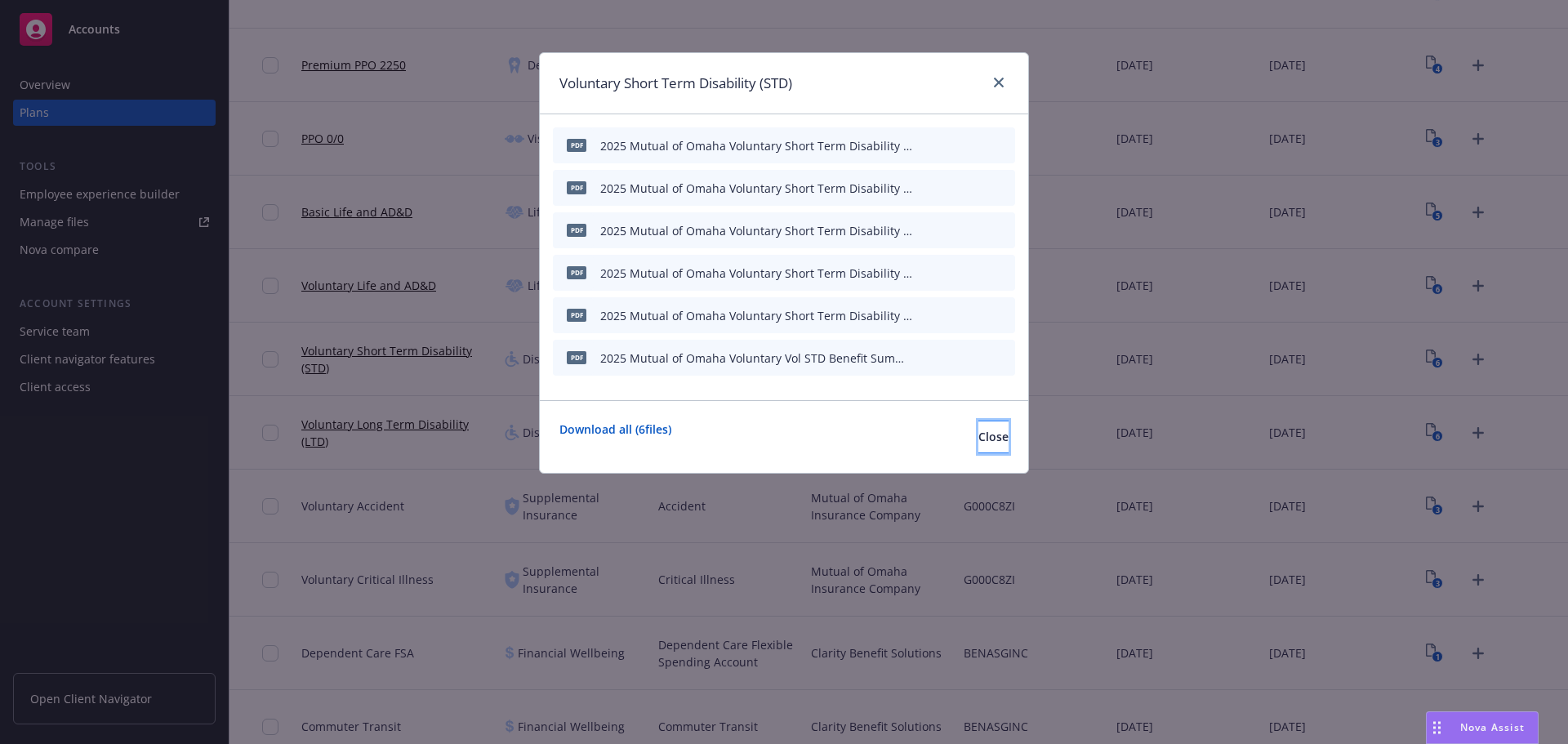
click at [979, 439] on span "Close" at bounding box center [994, 436] width 30 height 15
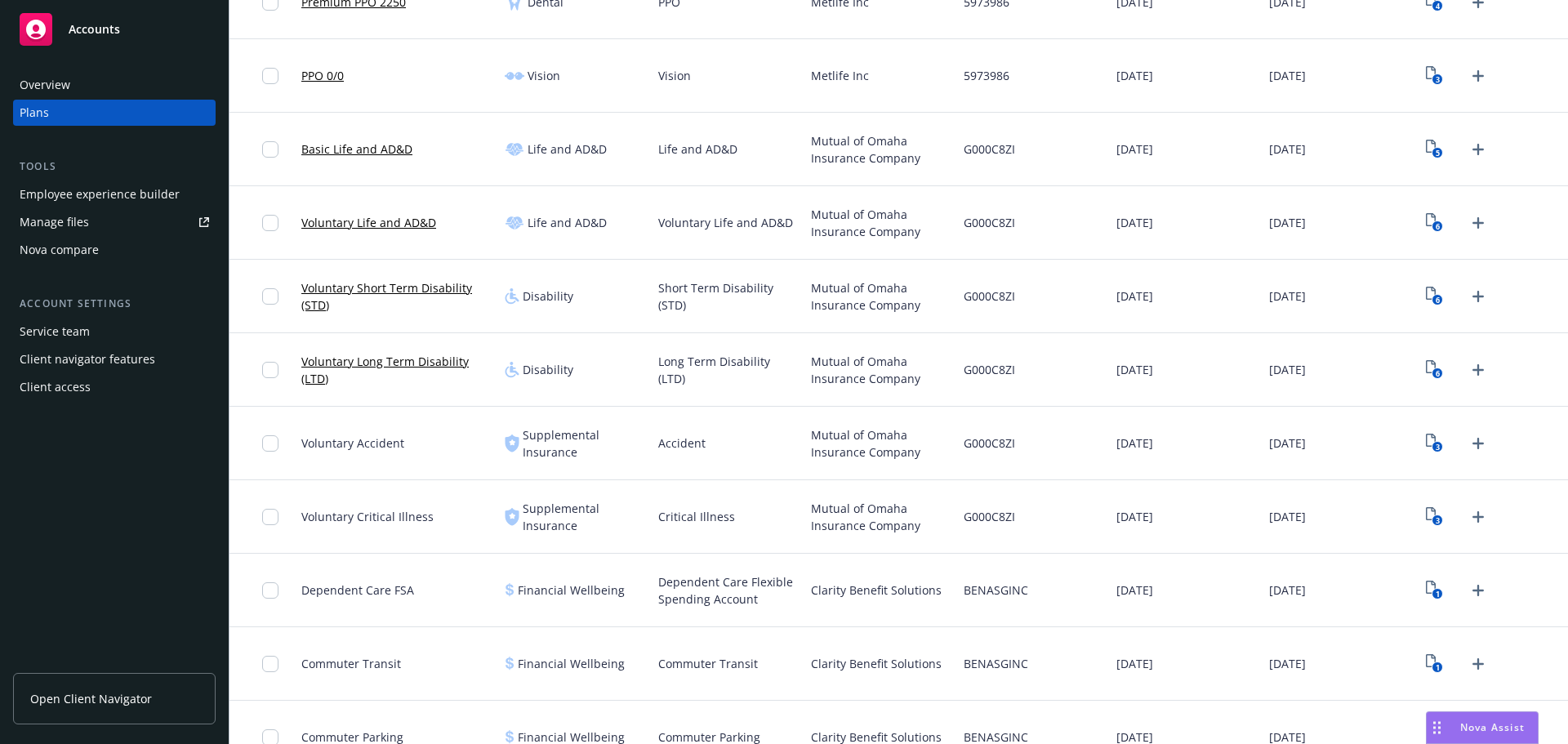
scroll to position [735, 0]
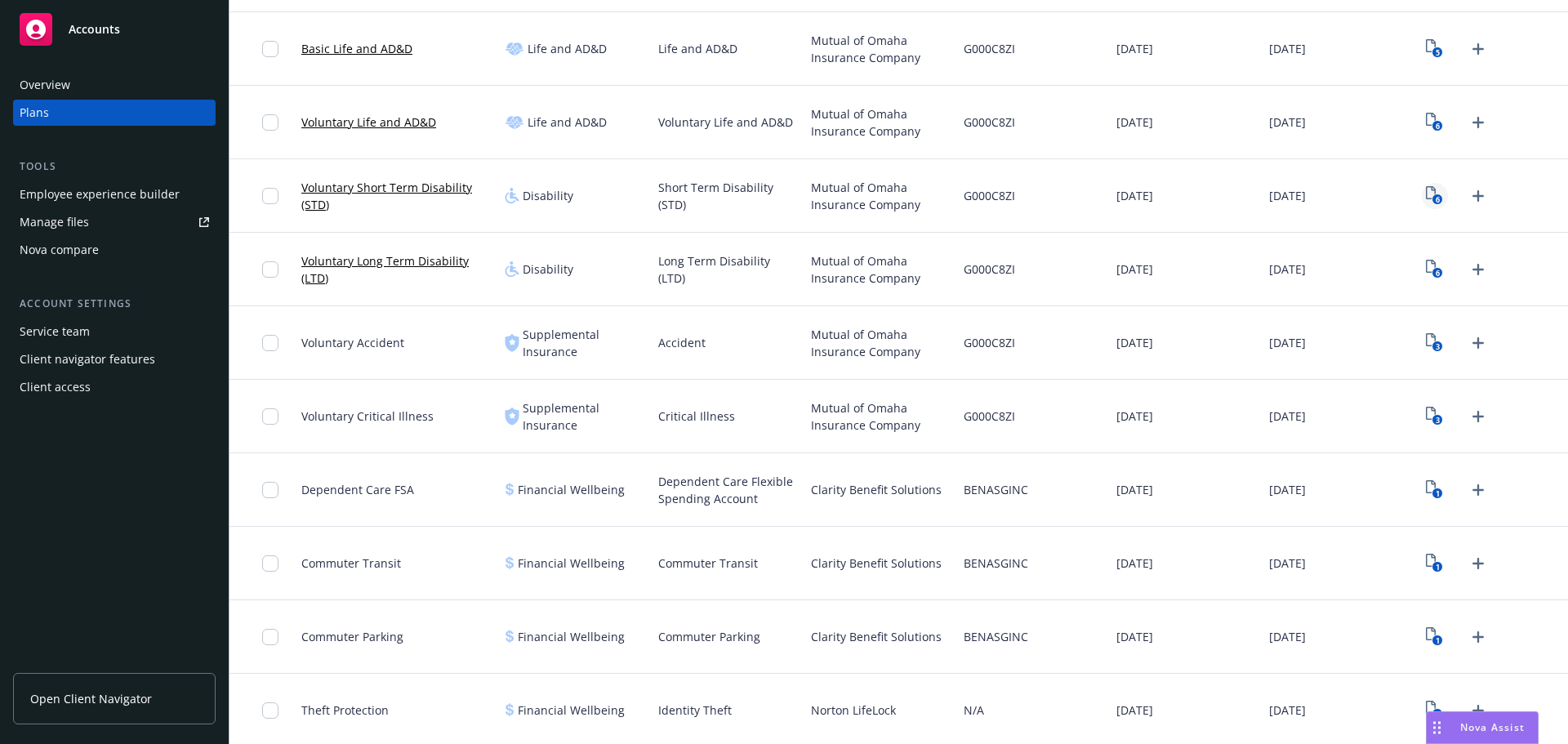
click at [1426, 195] on icon "6" at bounding box center [1434, 196] width 17 height 19
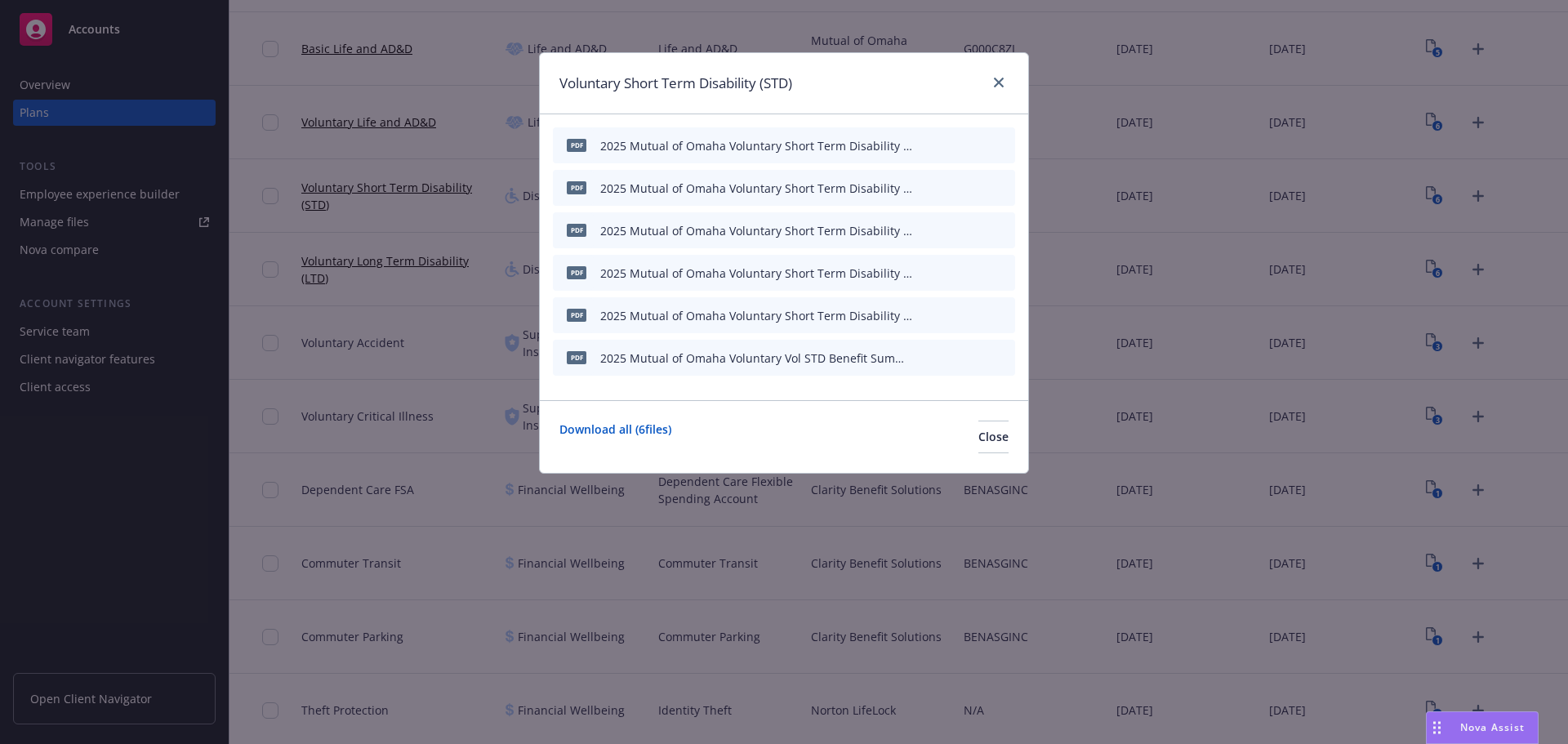
click at [926, 359] on icon "button" at bounding box center [922, 357] width 10 height 10
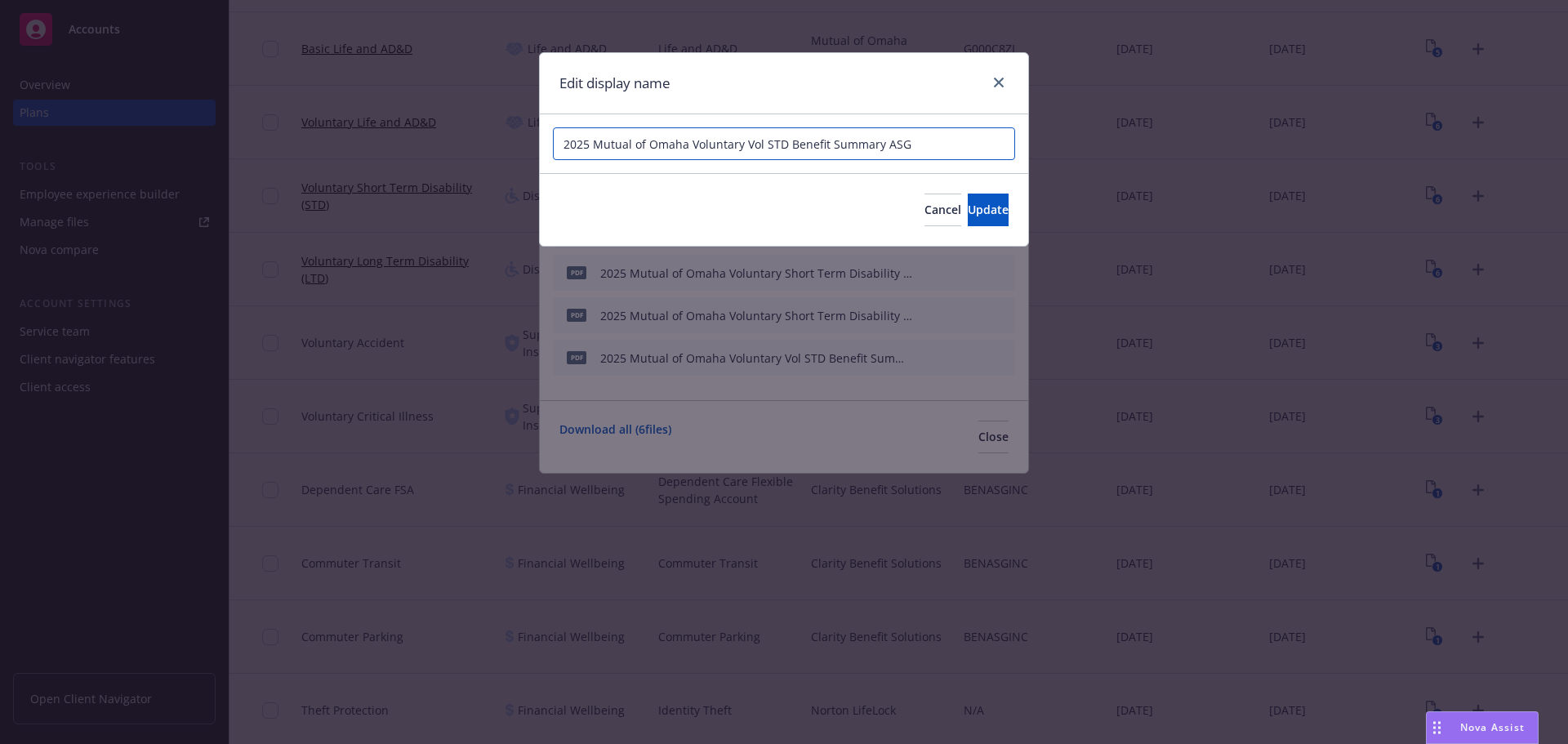
click at [760, 143] on input "2025 Mutual of Omaha Voluntary Vol STD Benefit Summary ASG" at bounding box center [784, 144] width 463 height 33
type input "2025 Mutual of Omaha Voluntary Voluntary Short Term Disability (STD) Benefit Su…"
click at [982, 206] on button "Update" at bounding box center [988, 210] width 41 height 33
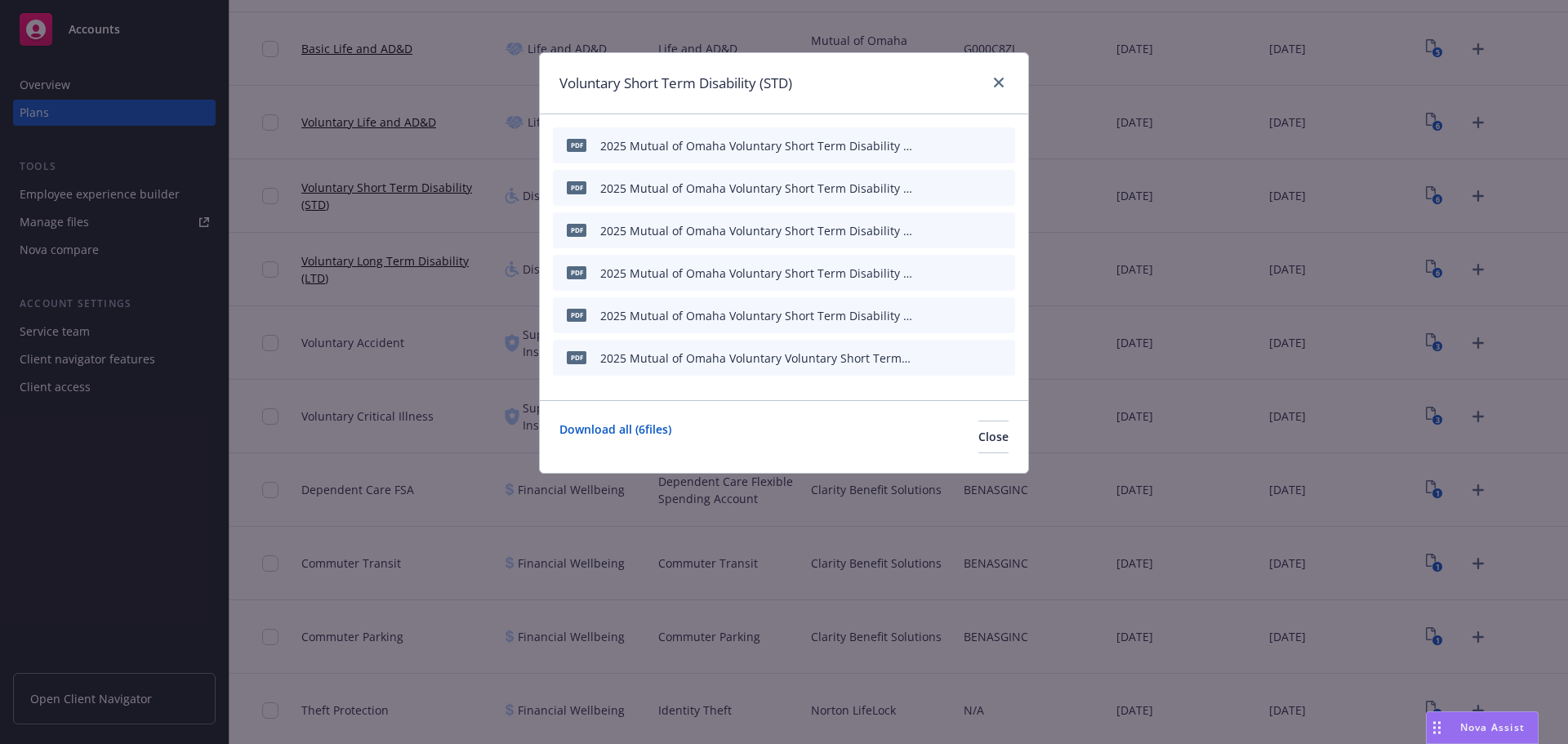
click at [917, 353] on div "pdf 2025 Mutual of Omaha Voluntary Voluntary Short Term Disability (STD) Benefi…" at bounding box center [784, 358] width 463 height 36
click at [917, 355] on div "pdf 2025 Mutual of Omaha Voluntary Voluntary Short Term Disability (STD) Benefi…" at bounding box center [784, 358] width 463 height 36
click at [929, 353] on div at bounding box center [963, 358] width 90 height 17
click at [923, 355] on icon "button" at bounding box center [922, 357] width 10 height 10
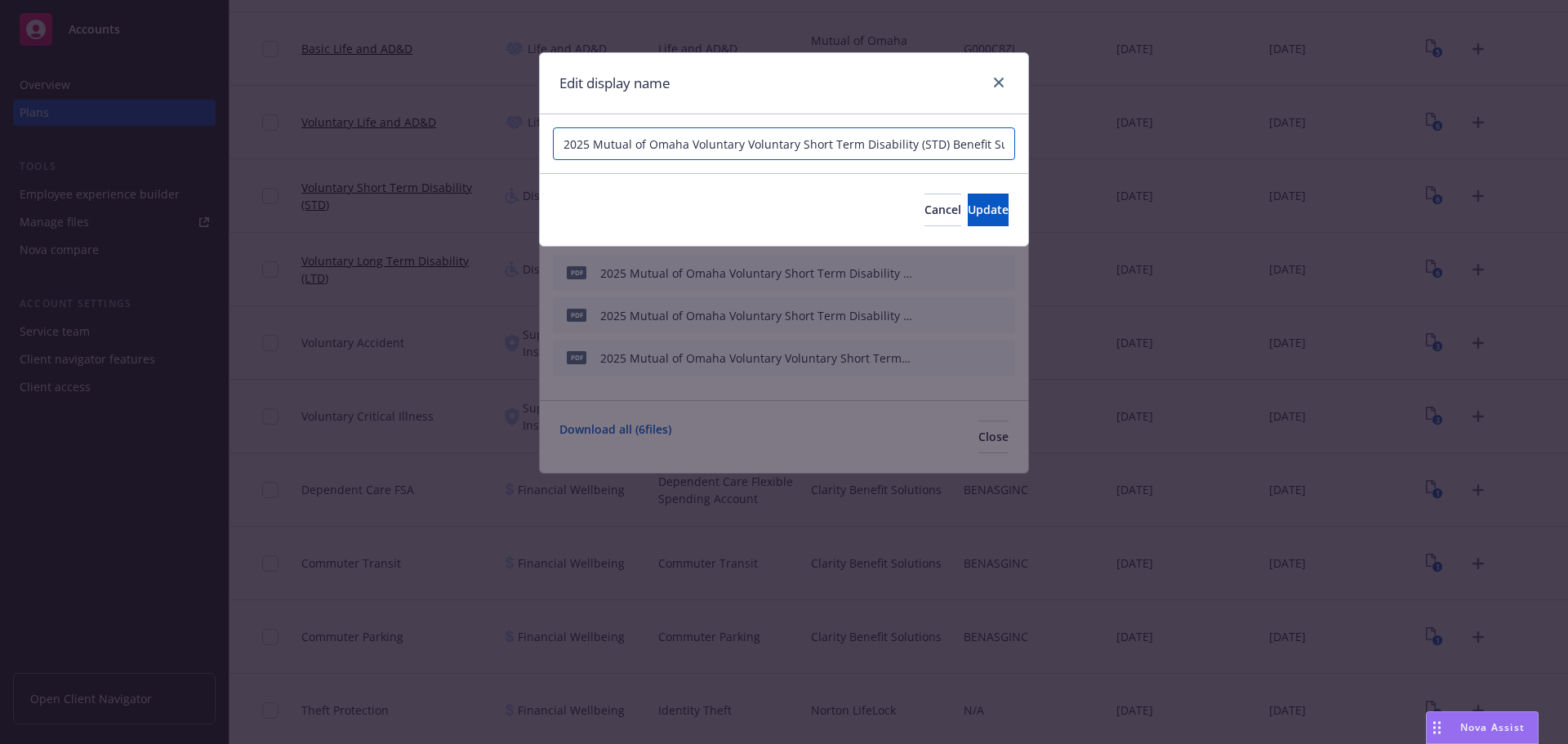
drag, startPoint x: 797, startPoint y: 144, endPoint x: 743, endPoint y: 150, distance: 54.3
click at [743, 150] on input "2025 Mutual of Omaha Voluntary Voluntary Short Term Disability (STD) Benefit Su…" at bounding box center [784, 144] width 463 height 33
type input "2025 Mutual of Omaha Voluntary Short Term Disability (STD) Benefit Summary ASG"
click at [989, 212] on button "Update" at bounding box center [988, 210] width 41 height 33
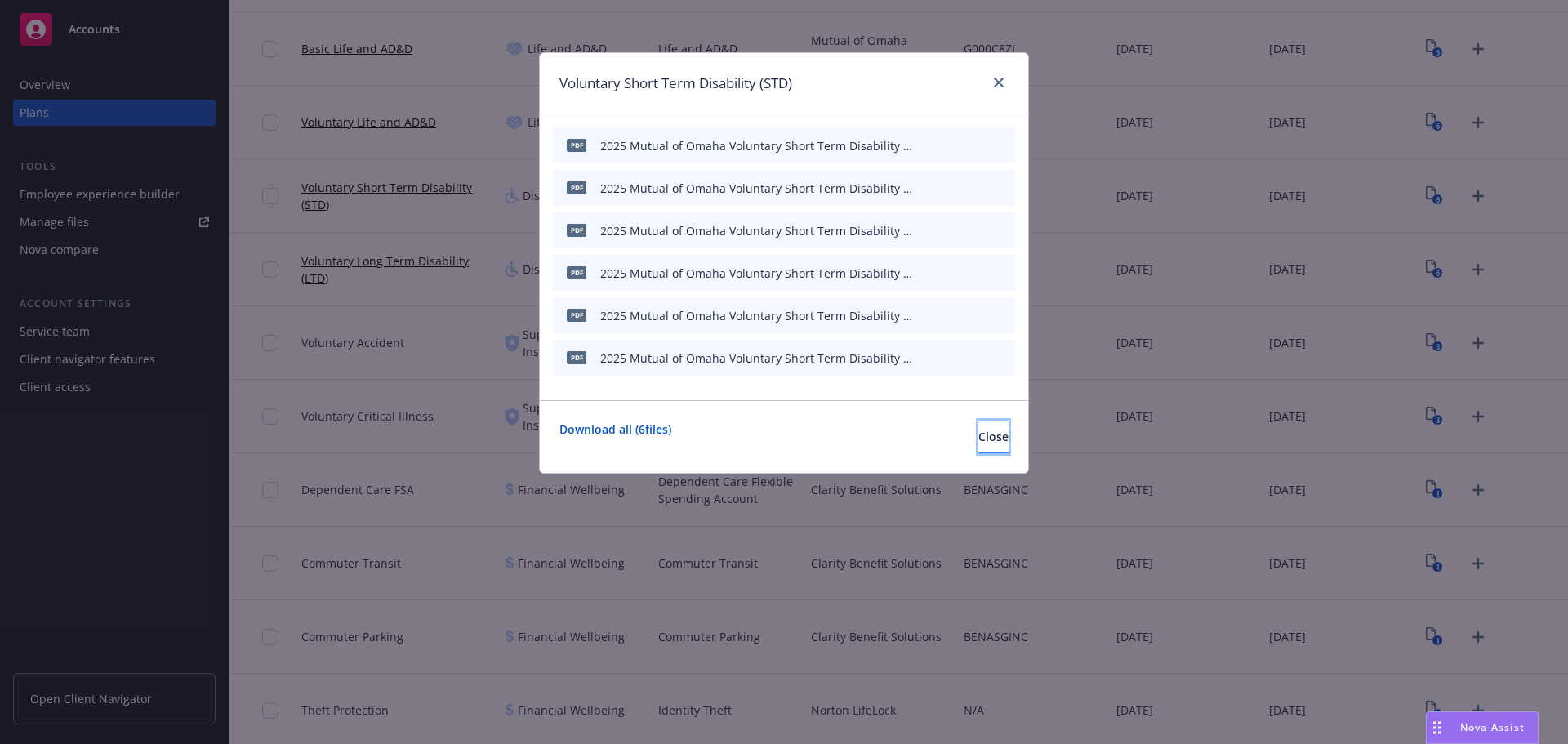
click at [979, 435] on span "Close" at bounding box center [994, 436] width 30 height 15
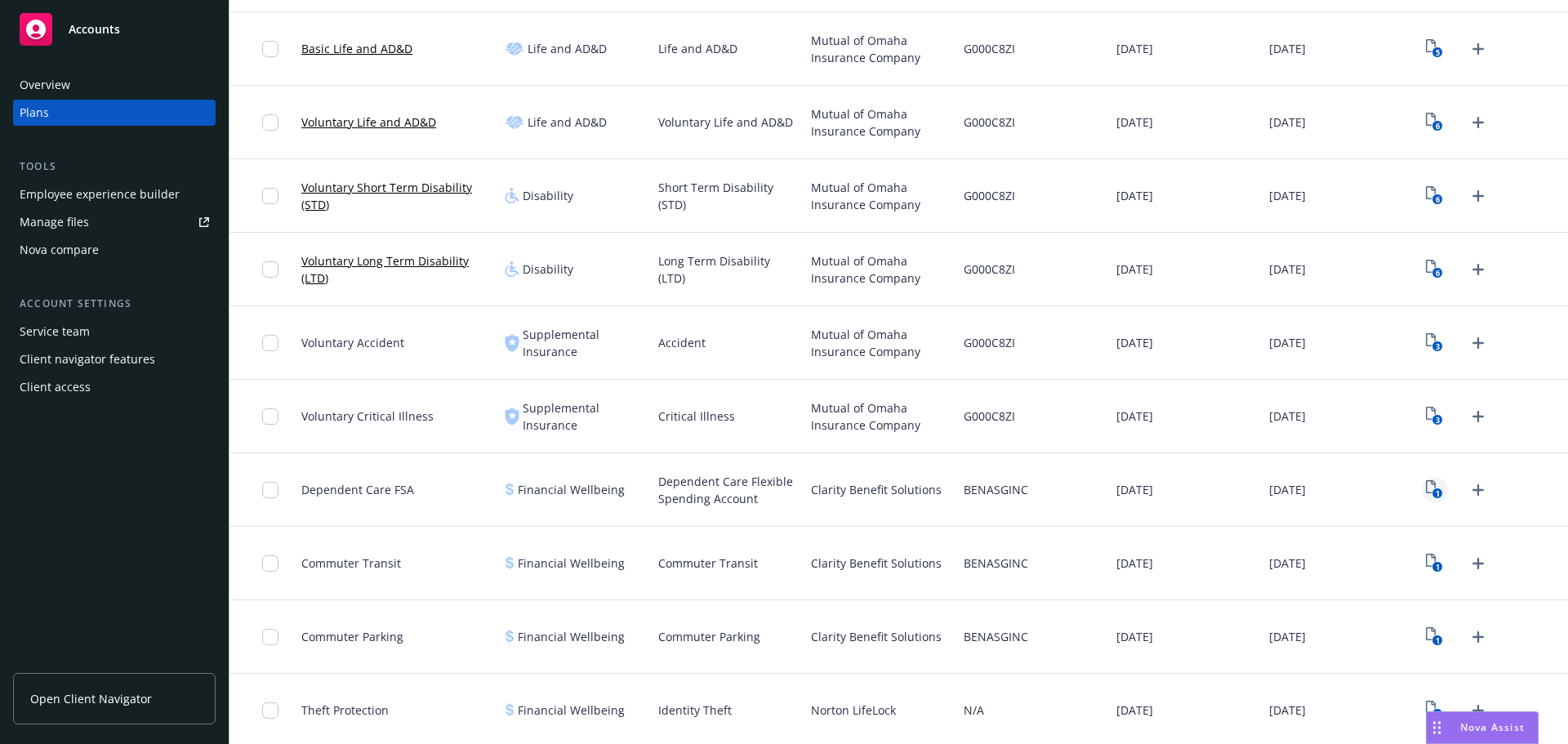
click at [1436, 491] on text "1" at bounding box center [1438, 494] width 4 height 11
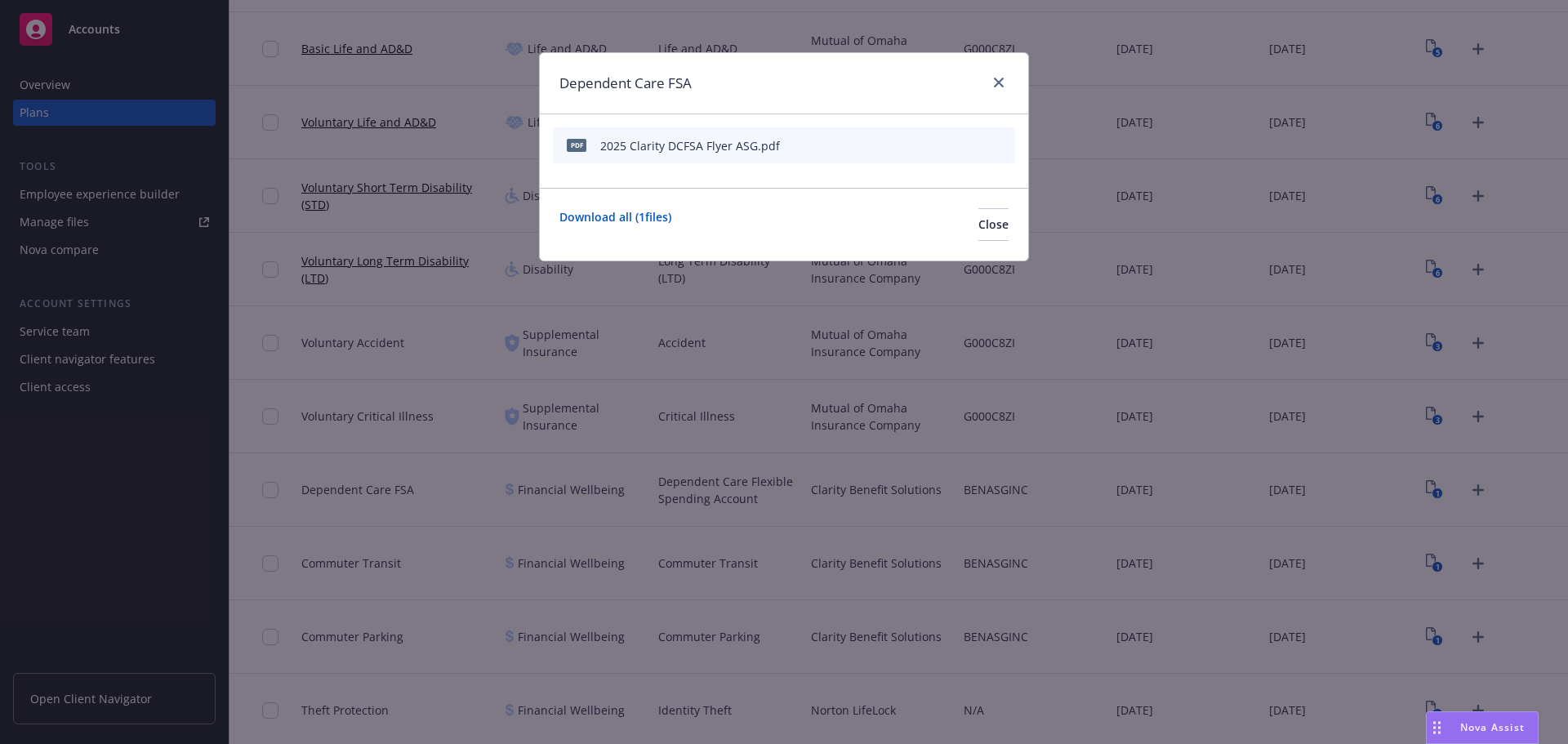
click at [922, 146] on icon "button" at bounding box center [921, 146] width 8 height 8
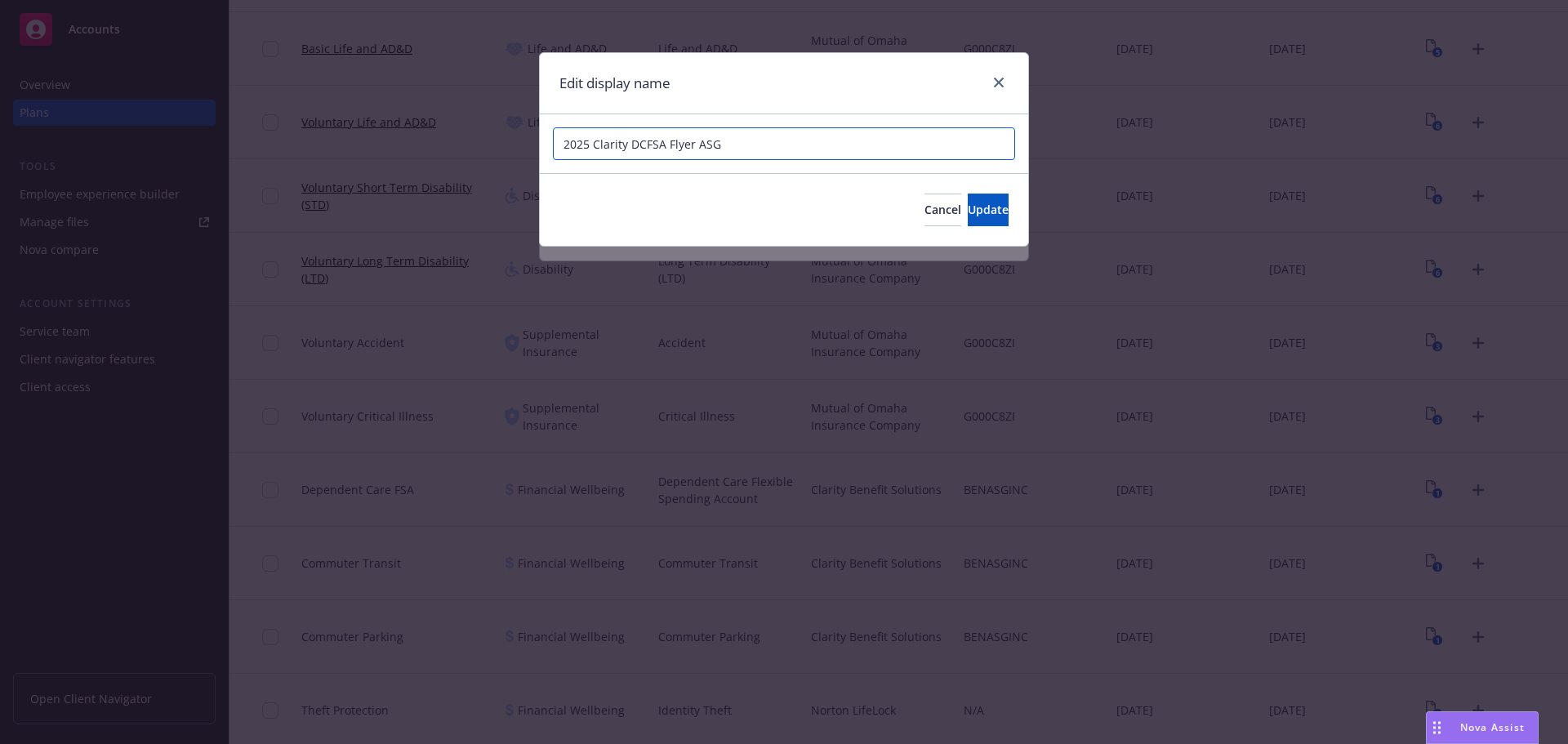
drag, startPoint x: 665, startPoint y: 142, endPoint x: 638, endPoint y: 143, distance: 27.0
click at [638, 143] on input "2025 Clarity DCFSA Flyer ASG" at bounding box center [784, 144] width 463 height 33
type input "2025 Clarity Dependent Care FSA Flyer ASG"
click at [972, 207] on span "Update" at bounding box center [988, 209] width 41 height 15
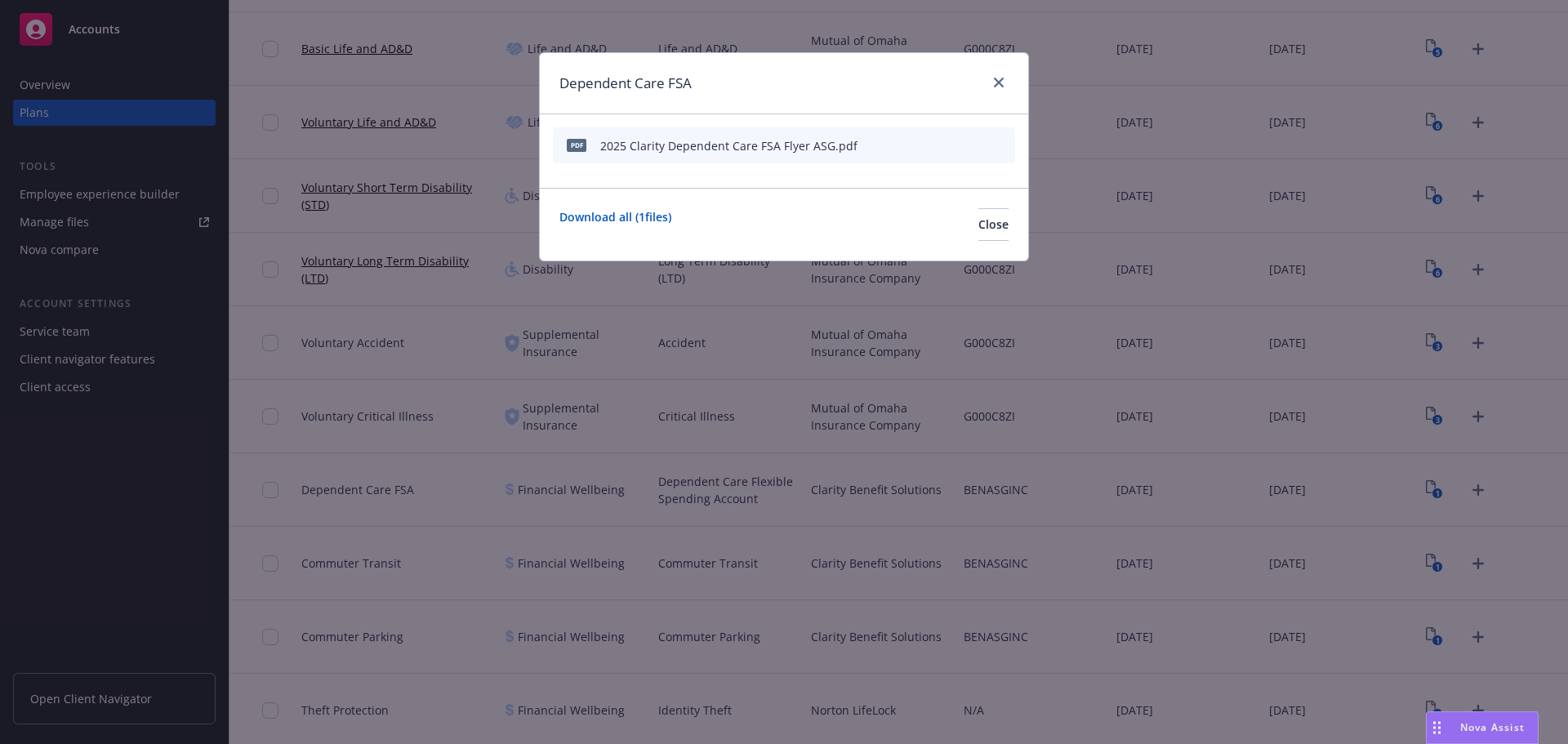
click at [926, 144] on icon "button" at bounding box center [922, 145] width 10 height 10
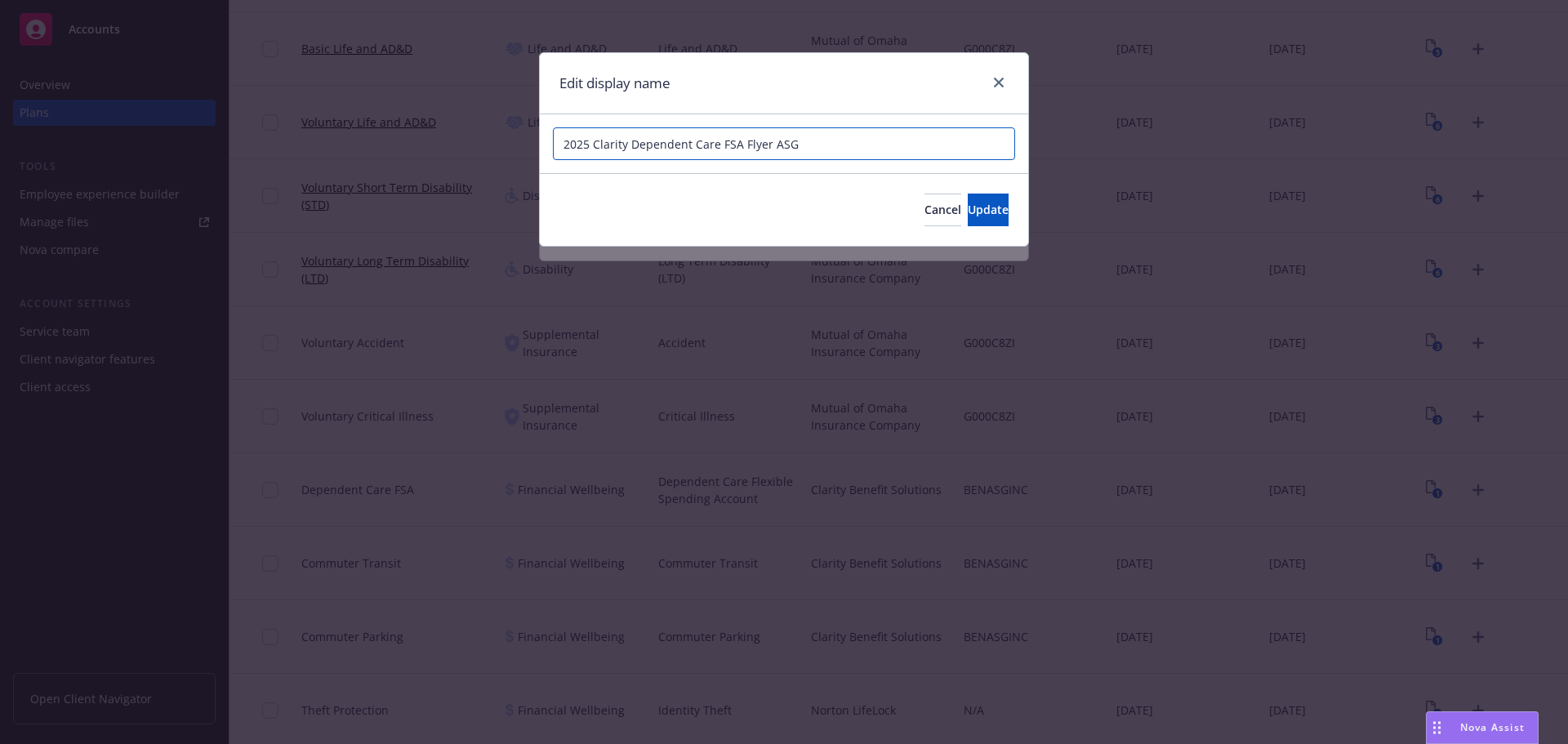
drag, startPoint x: 905, startPoint y: 140, endPoint x: 774, endPoint y: 141, distance: 131.0
click at [774, 141] on input "2025 Clarity Dependent Care FSA Flyer ASG" at bounding box center [784, 144] width 463 height 33
type input "2025 Clarity Dependent Care FSA Flyer"
click at [968, 206] on span "Update" at bounding box center [988, 209] width 41 height 15
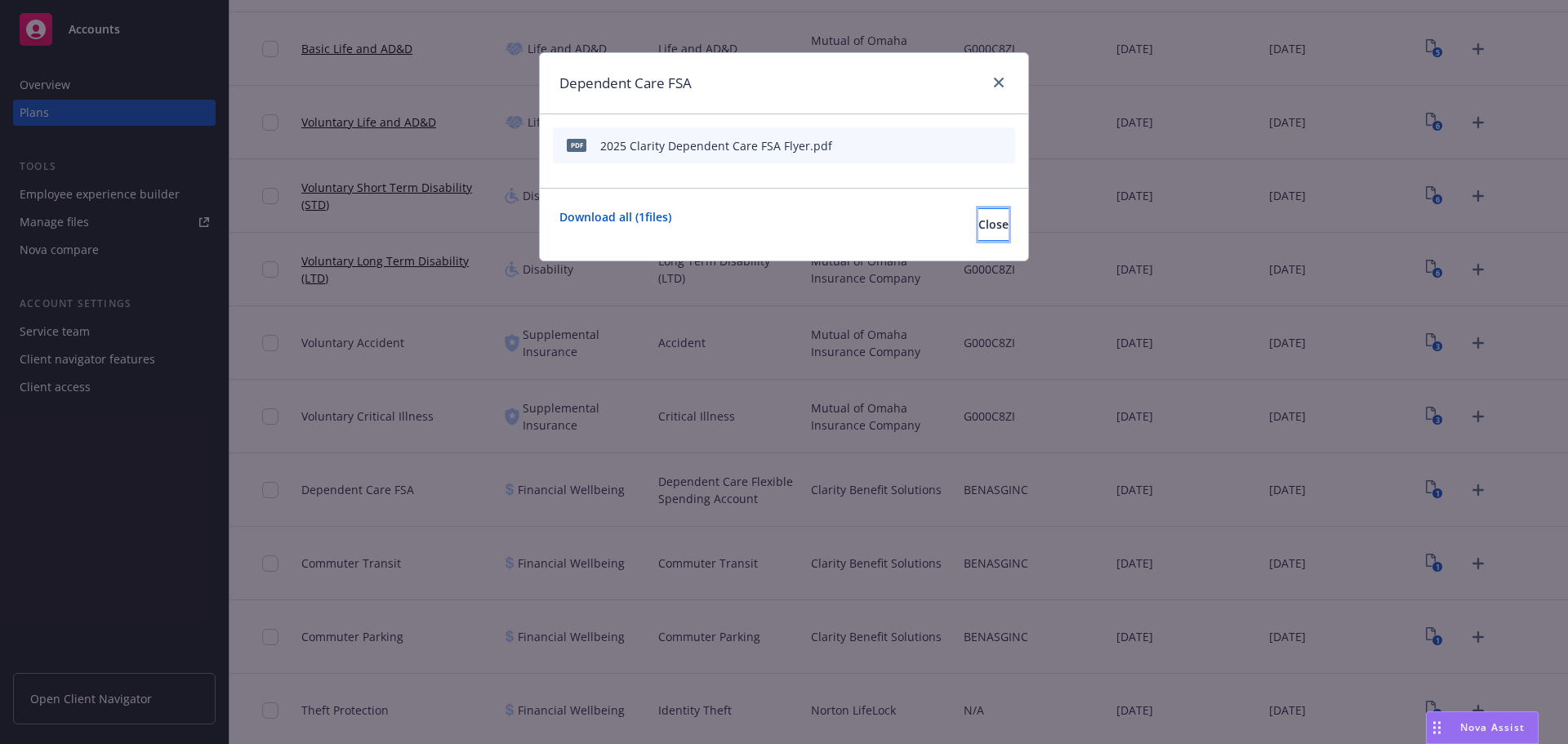
click at [979, 219] on span "Close" at bounding box center [994, 223] width 30 height 15
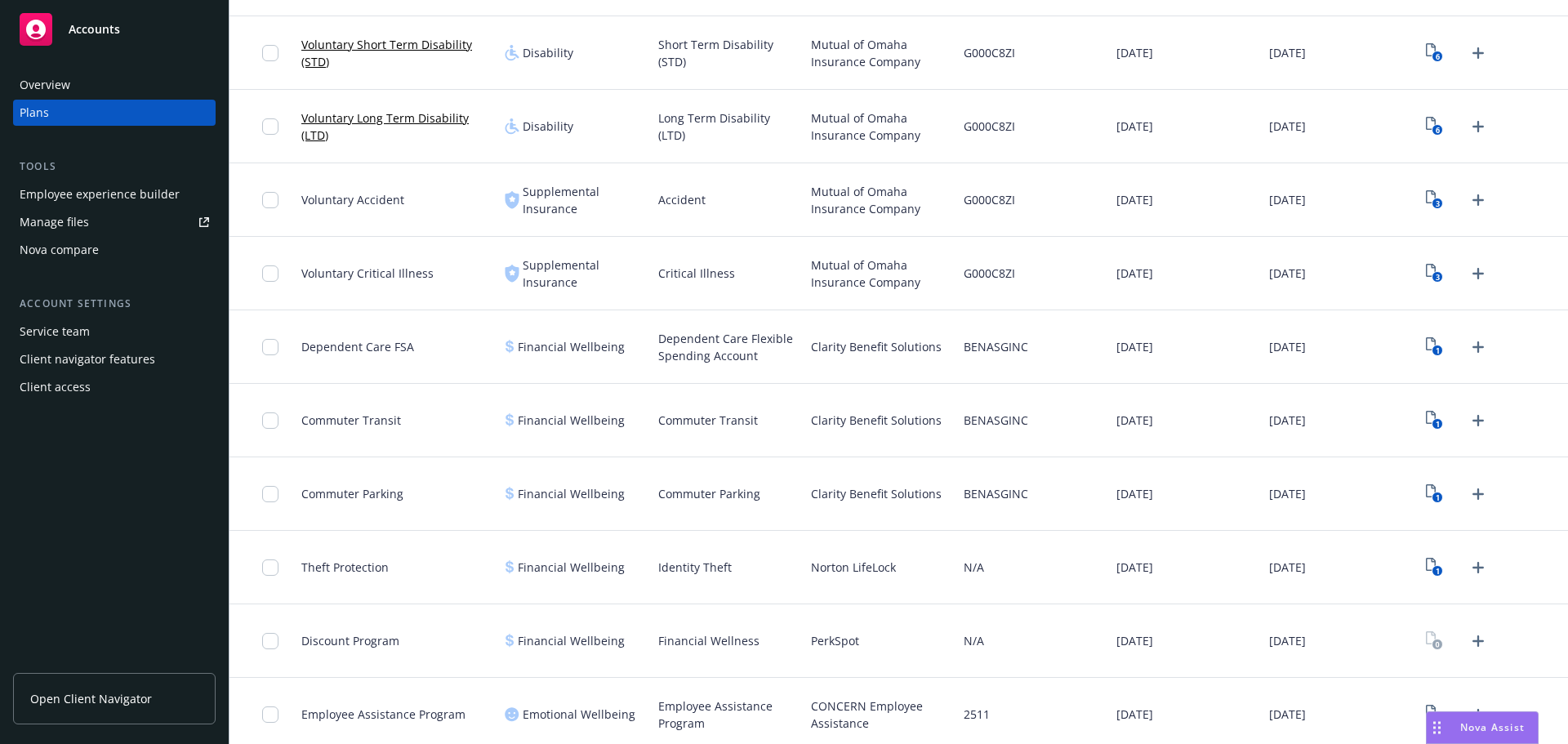
scroll to position [899, 0]
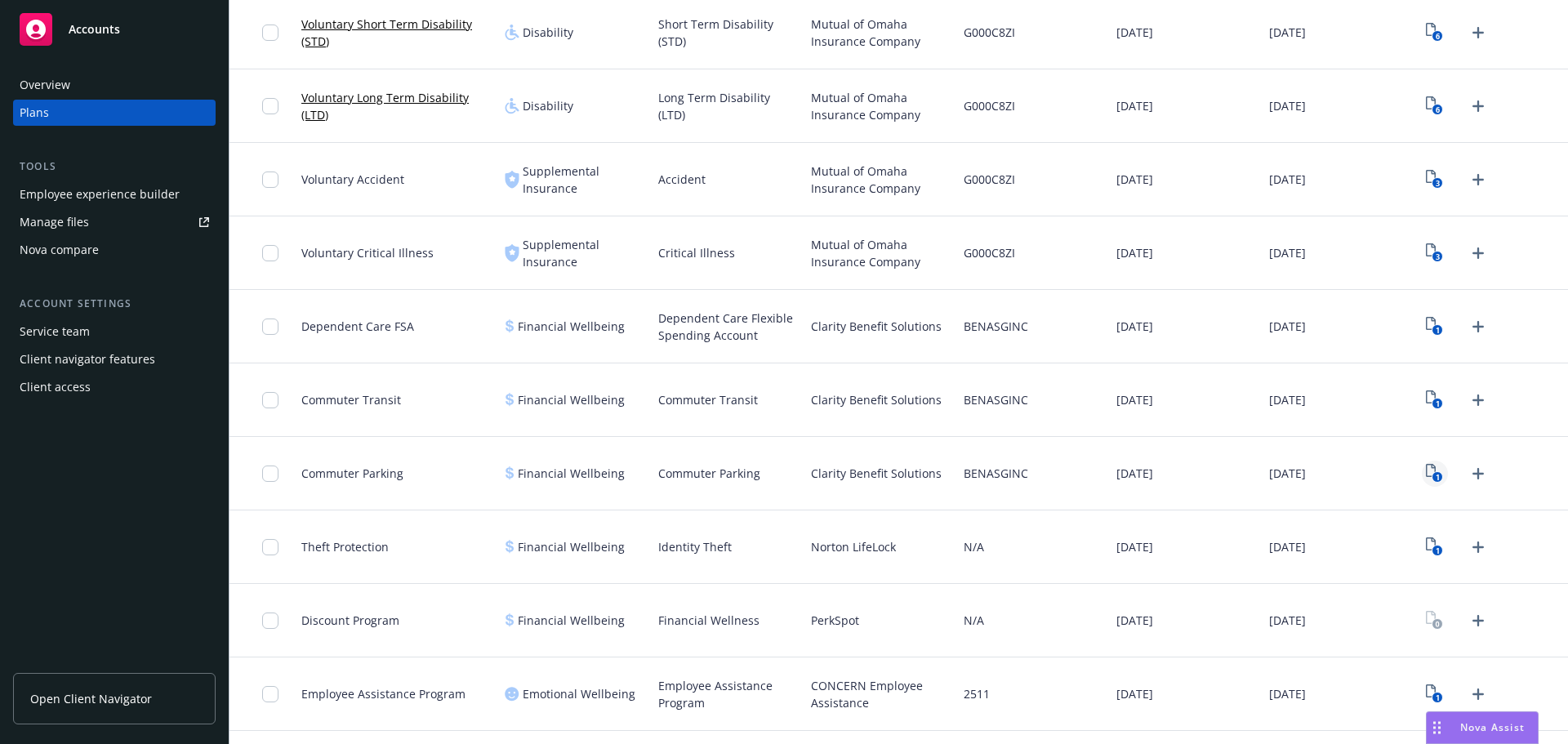
click at [1426, 472] on icon "1" at bounding box center [1434, 473] width 17 height 19
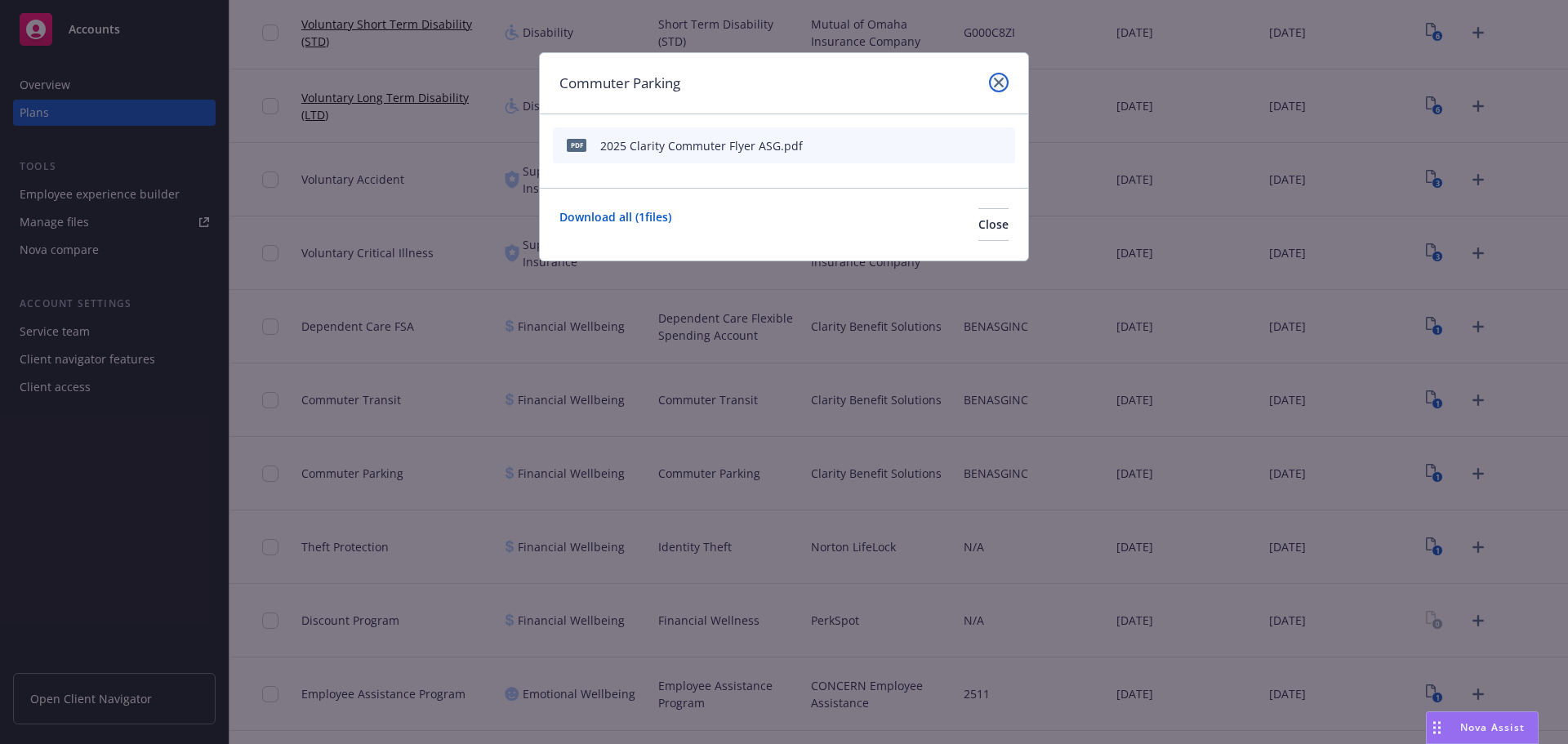
click at [997, 80] on icon "close" at bounding box center [998, 82] width 10 height 10
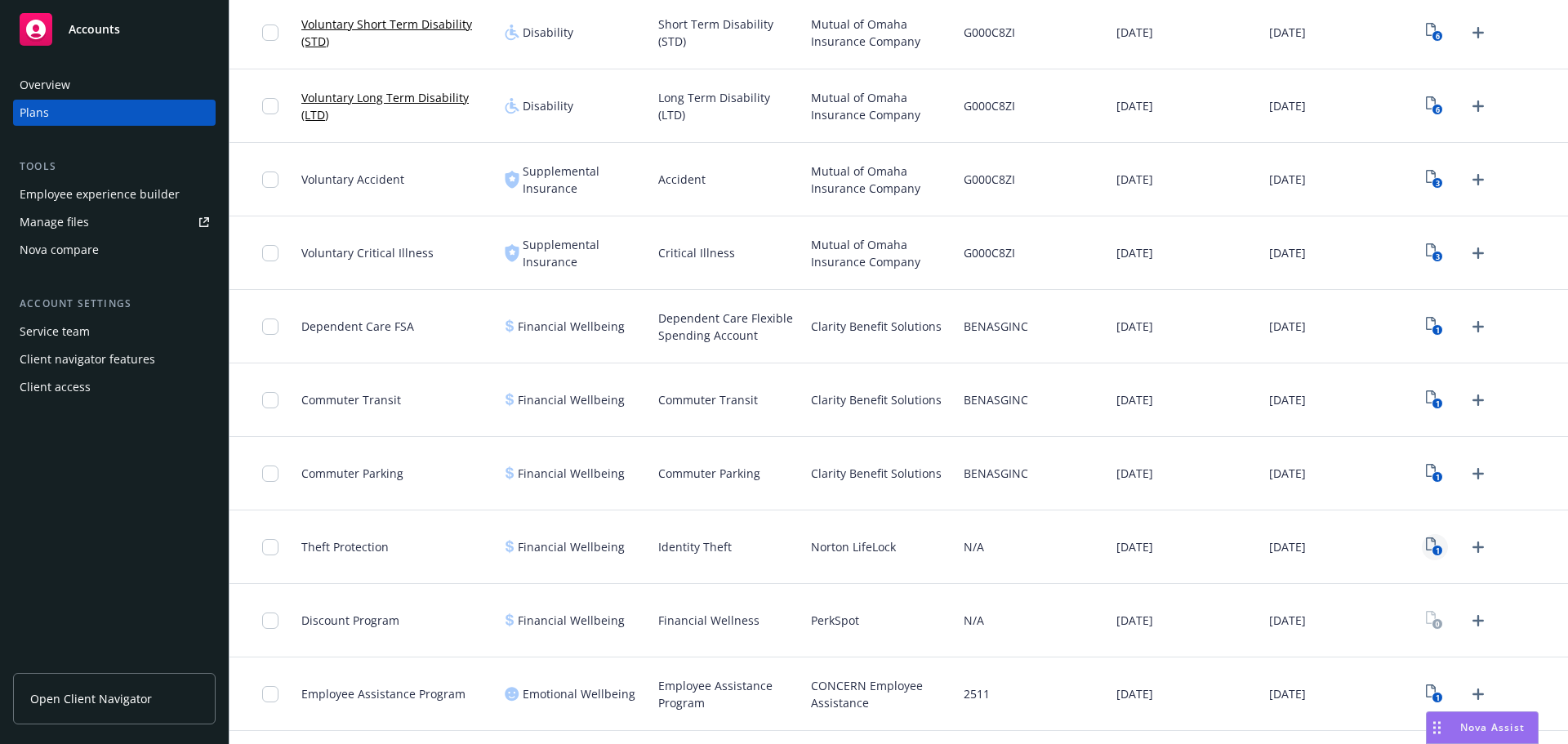
click at [1436, 547] on text "1" at bounding box center [1438, 551] width 4 height 11
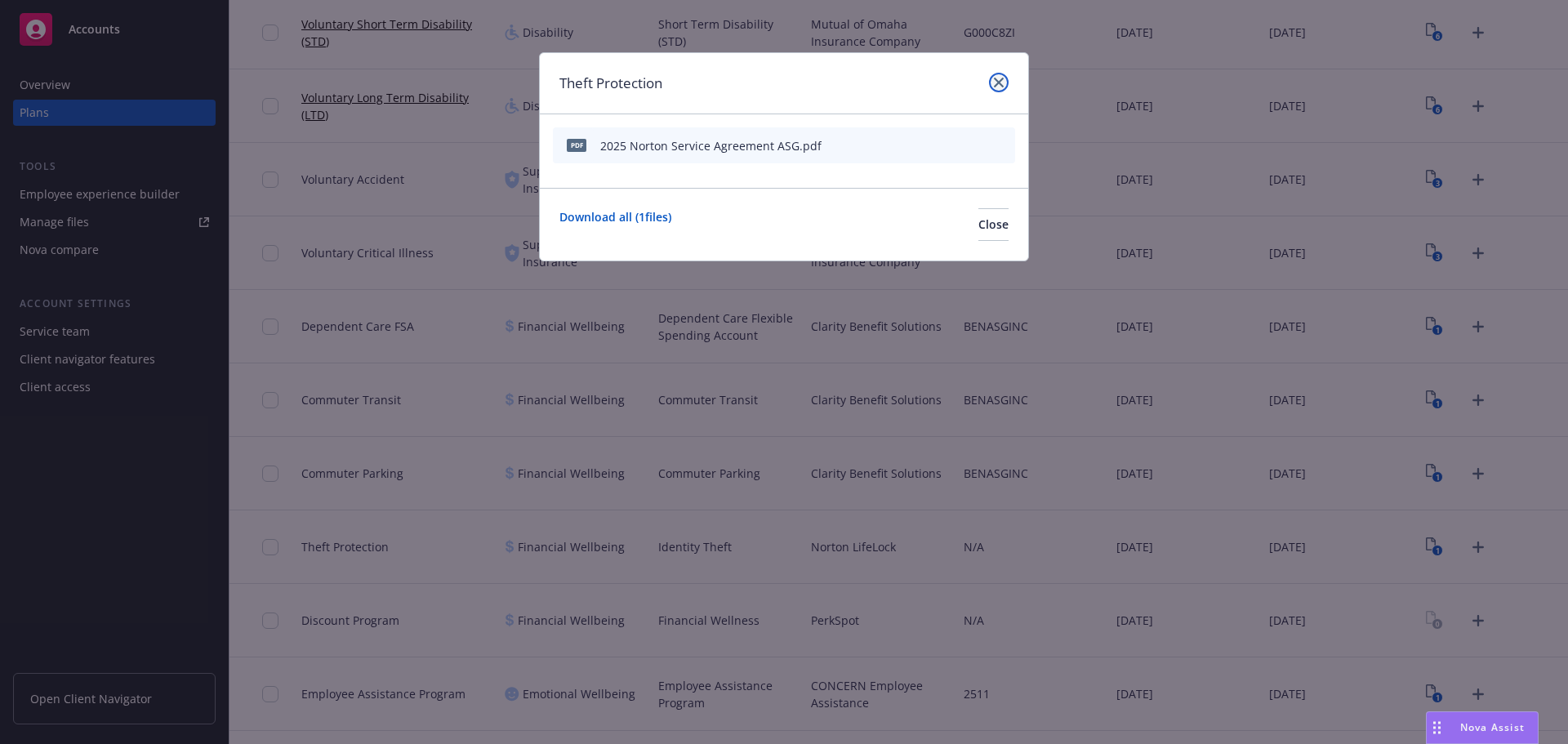
click at [1000, 78] on icon "close" at bounding box center [998, 82] width 10 height 10
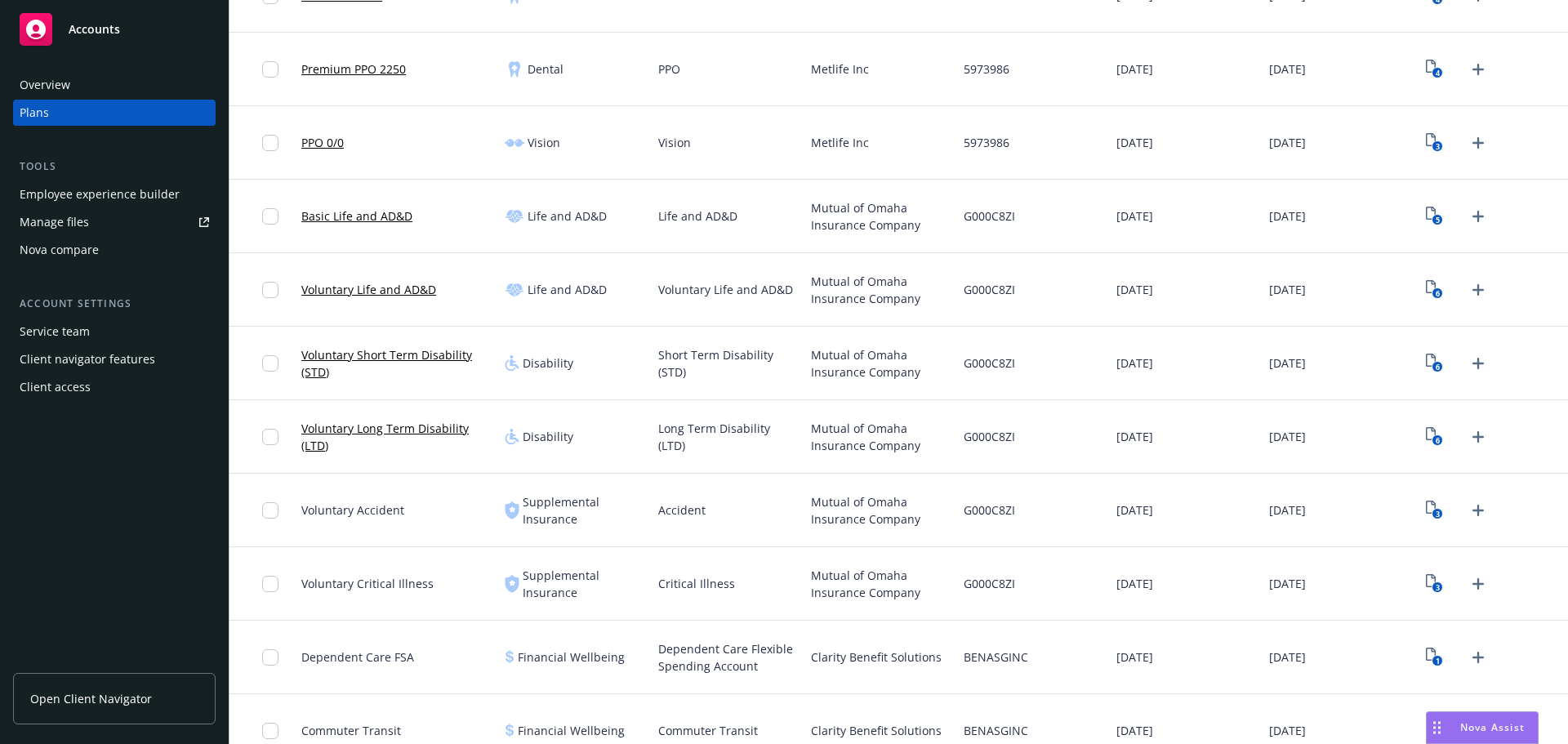
scroll to position [490, 0]
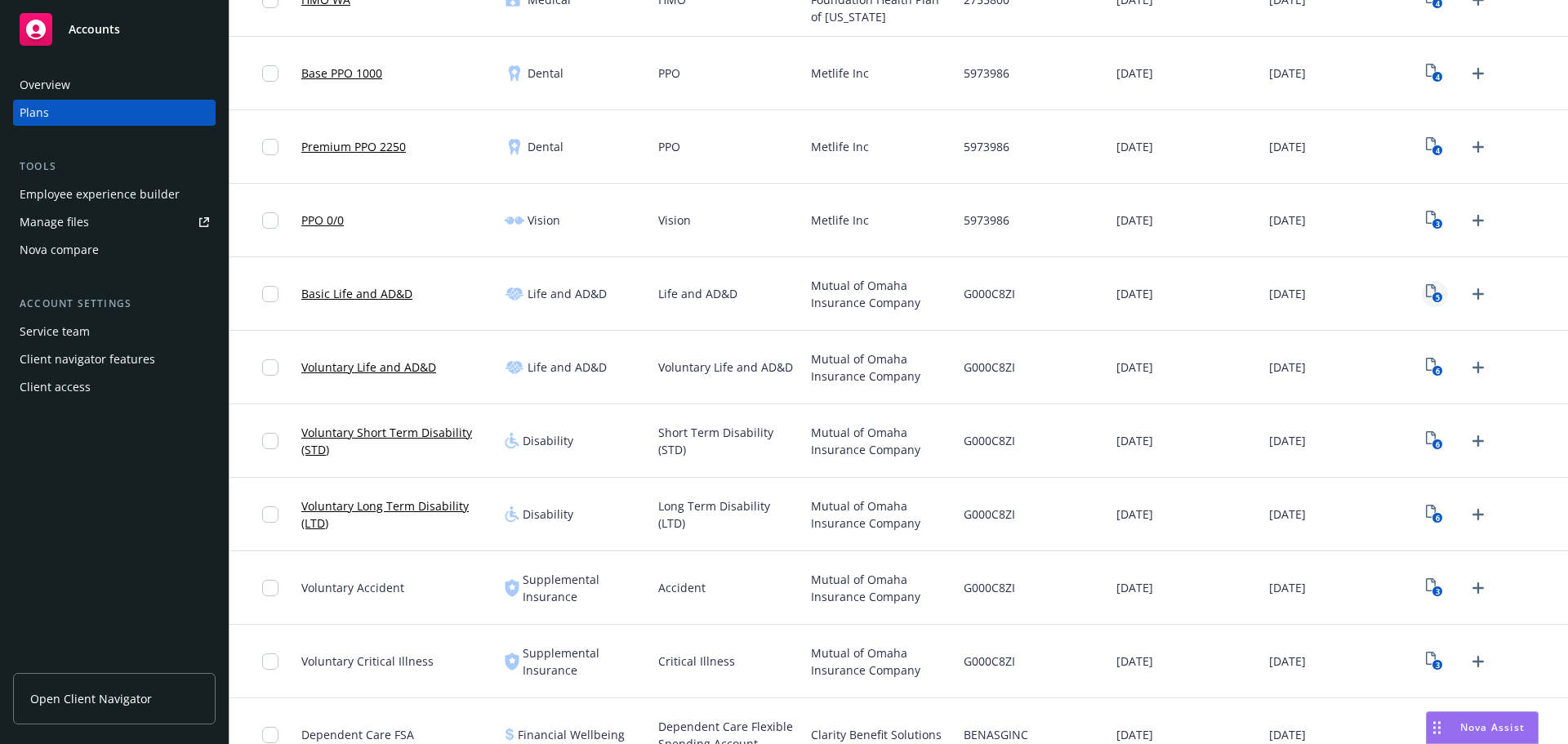
click at [1433, 298] on rect "View Plan Documents" at bounding box center [1439, 298] width 11 height 11
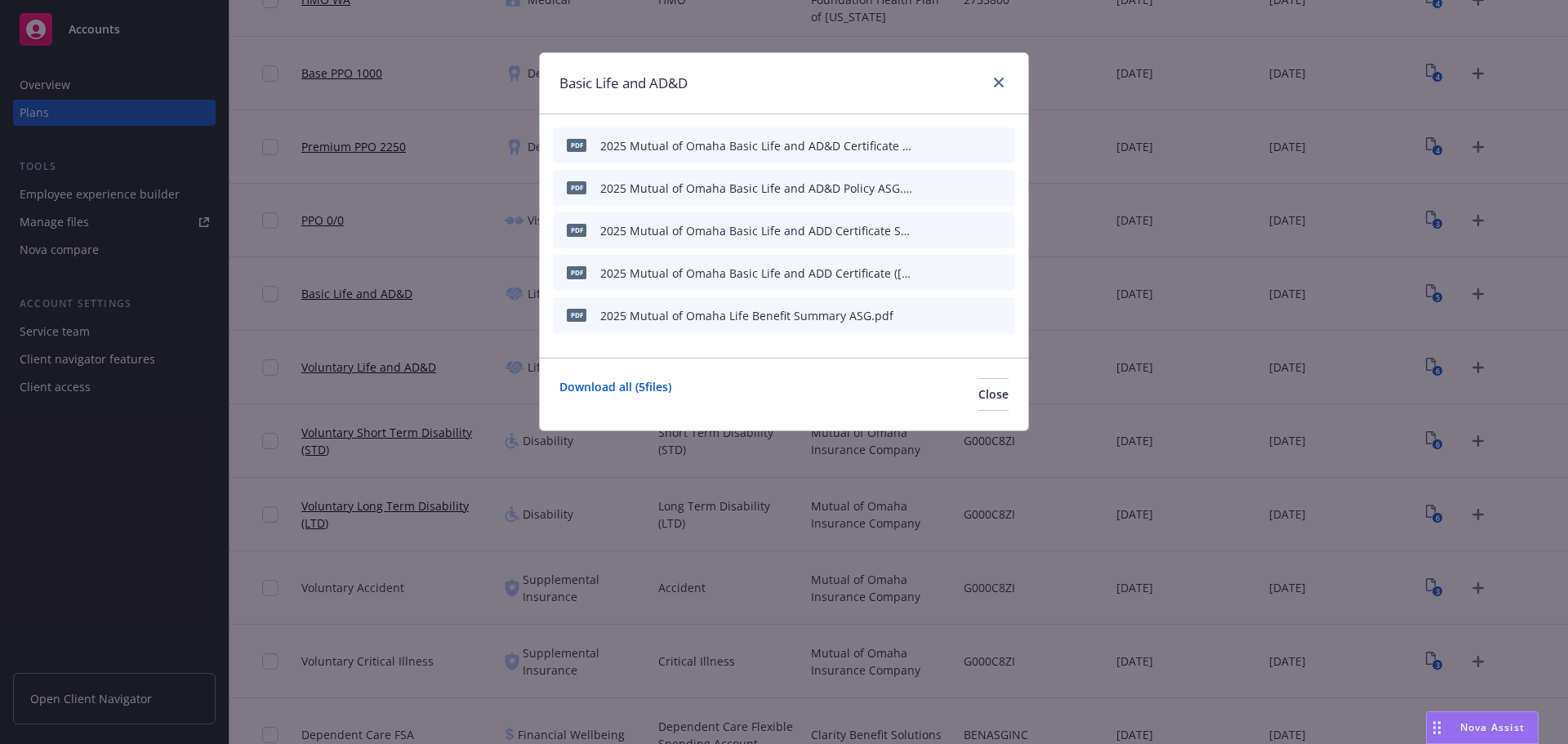
click at [924, 316] on icon "button" at bounding box center [922, 315] width 10 height 10
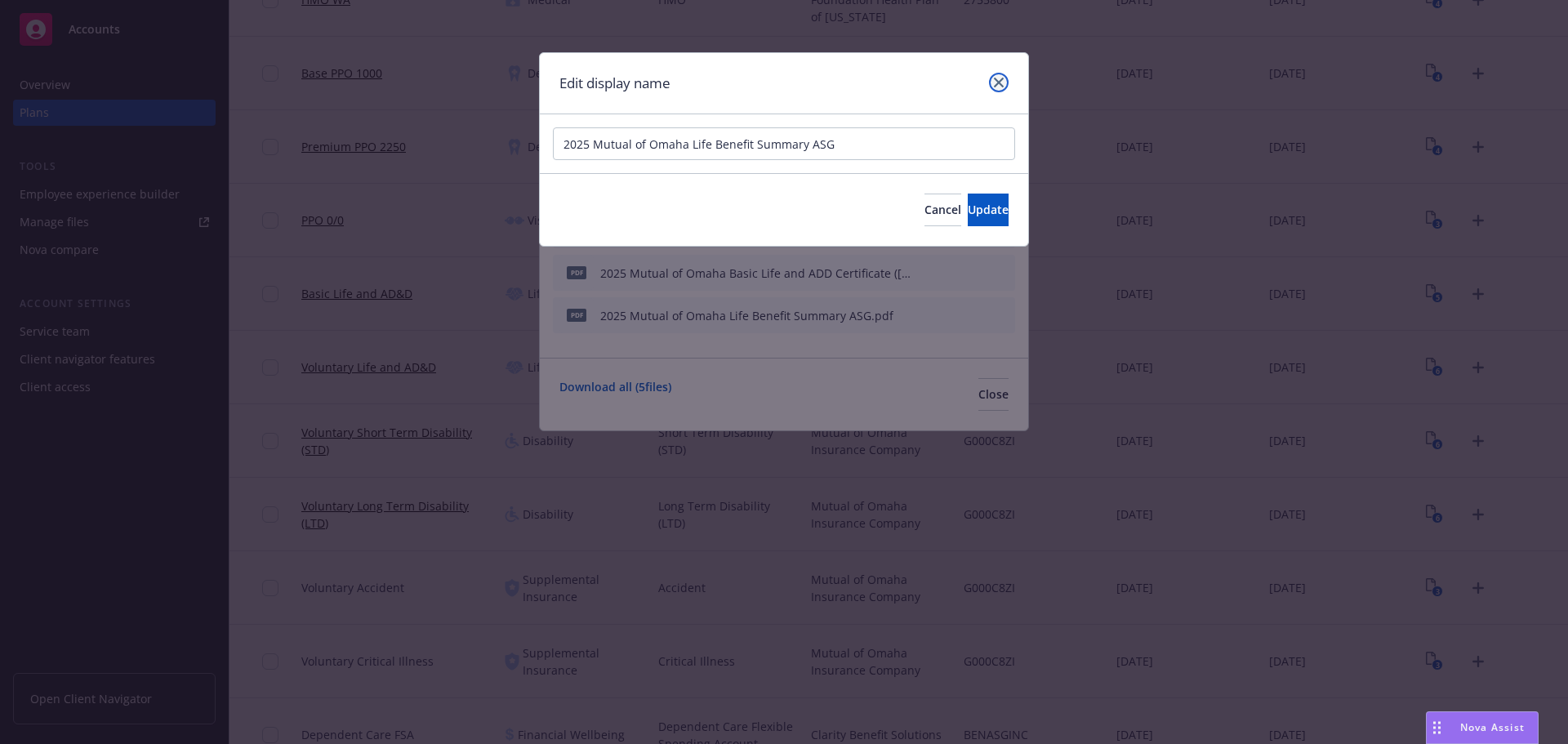
click at [997, 81] on icon "close" at bounding box center [998, 82] width 10 height 10
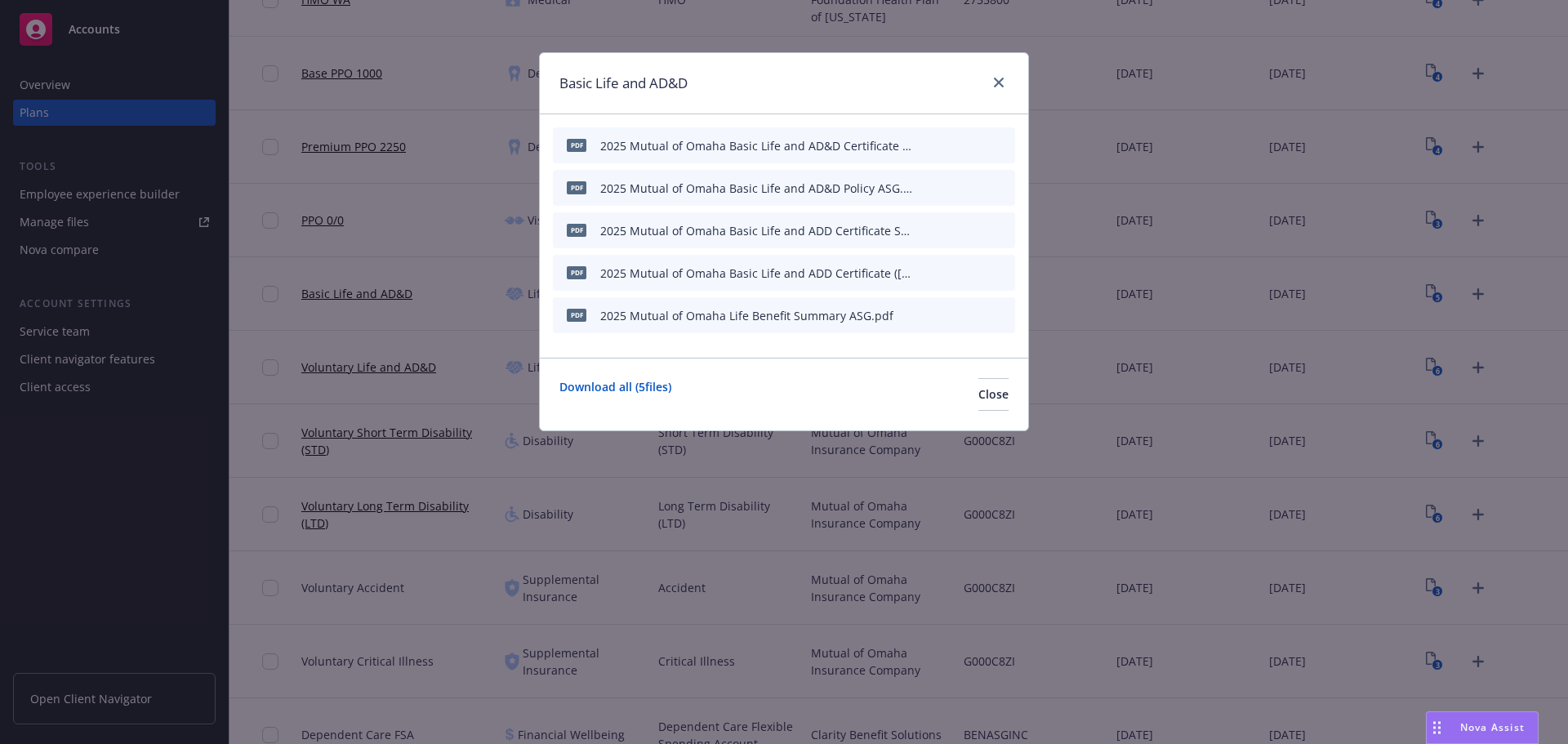
click at [971, 318] on icon "preview file" at bounding box center [973, 314] width 14 height 12
click at [923, 315] on icon "button" at bounding box center [921, 315] width 8 height 8
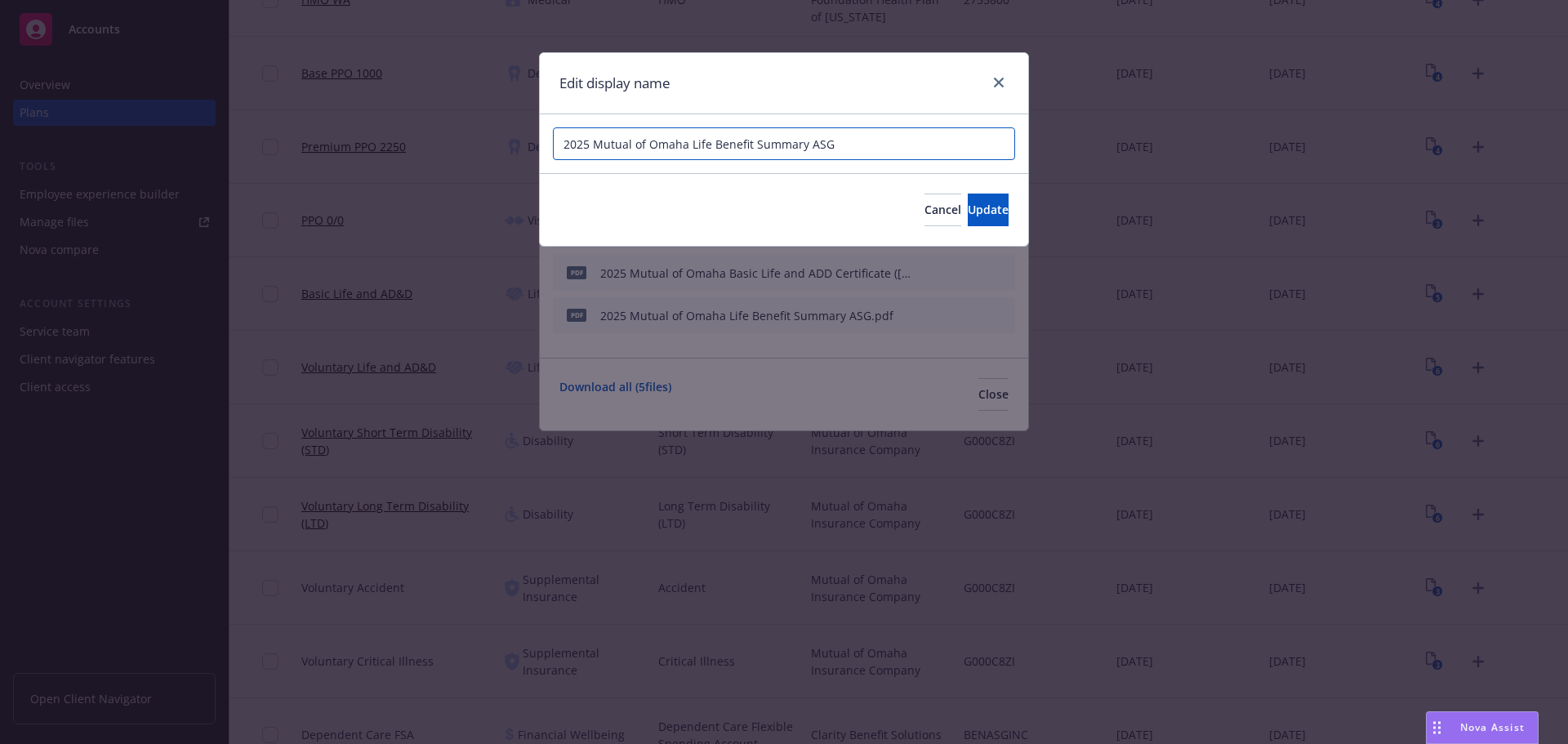
click at [687, 146] on input "2025 Mutual of Omaha Life Benefit Summary ASG" at bounding box center [784, 144] width 463 height 33
type input "2025 Mutual of Omaha Basic Life Benefit Summary ASG"
click at [968, 207] on button "Update" at bounding box center [988, 210] width 41 height 33
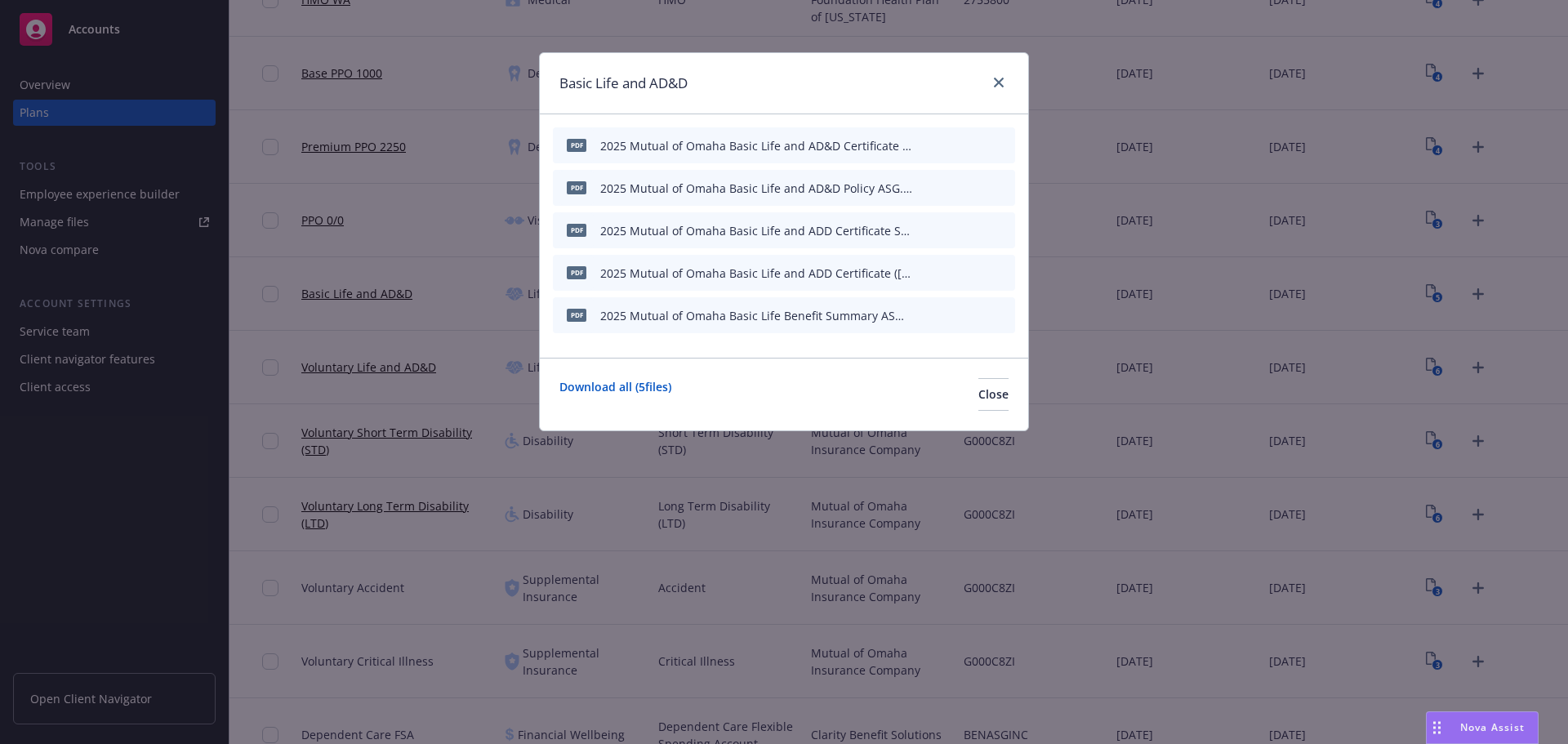
click at [924, 319] on icon "button" at bounding box center [922, 315] width 10 height 10
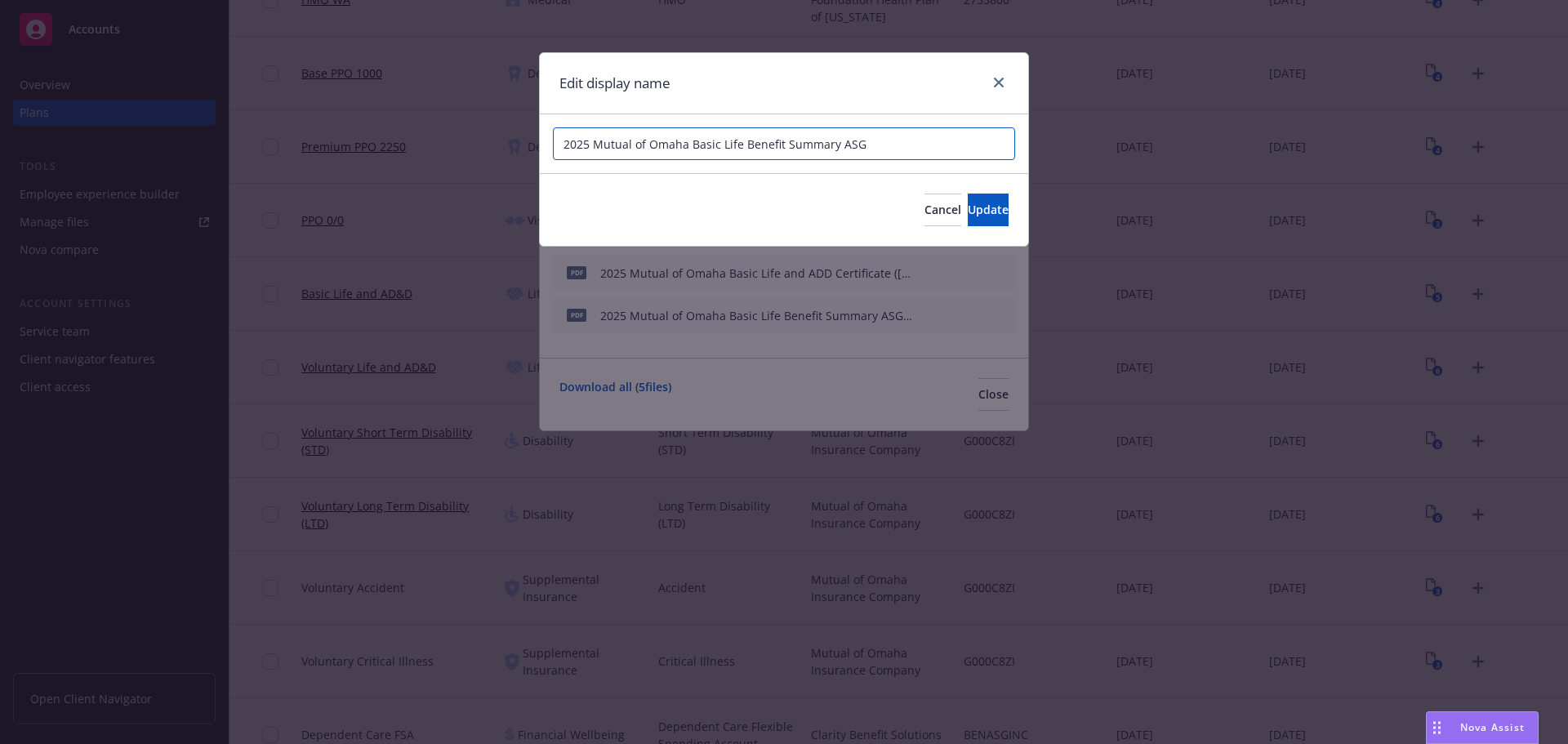
click at [743, 148] on input "2025 Mutual of Omaha Basic Life Benefit Summary ASG" at bounding box center [784, 144] width 463 height 33
type input "2025 Mutual of Omaha Basic Life and AD&D Benefit Summary ASG"
click at [968, 217] on span "Update" at bounding box center [988, 209] width 41 height 15
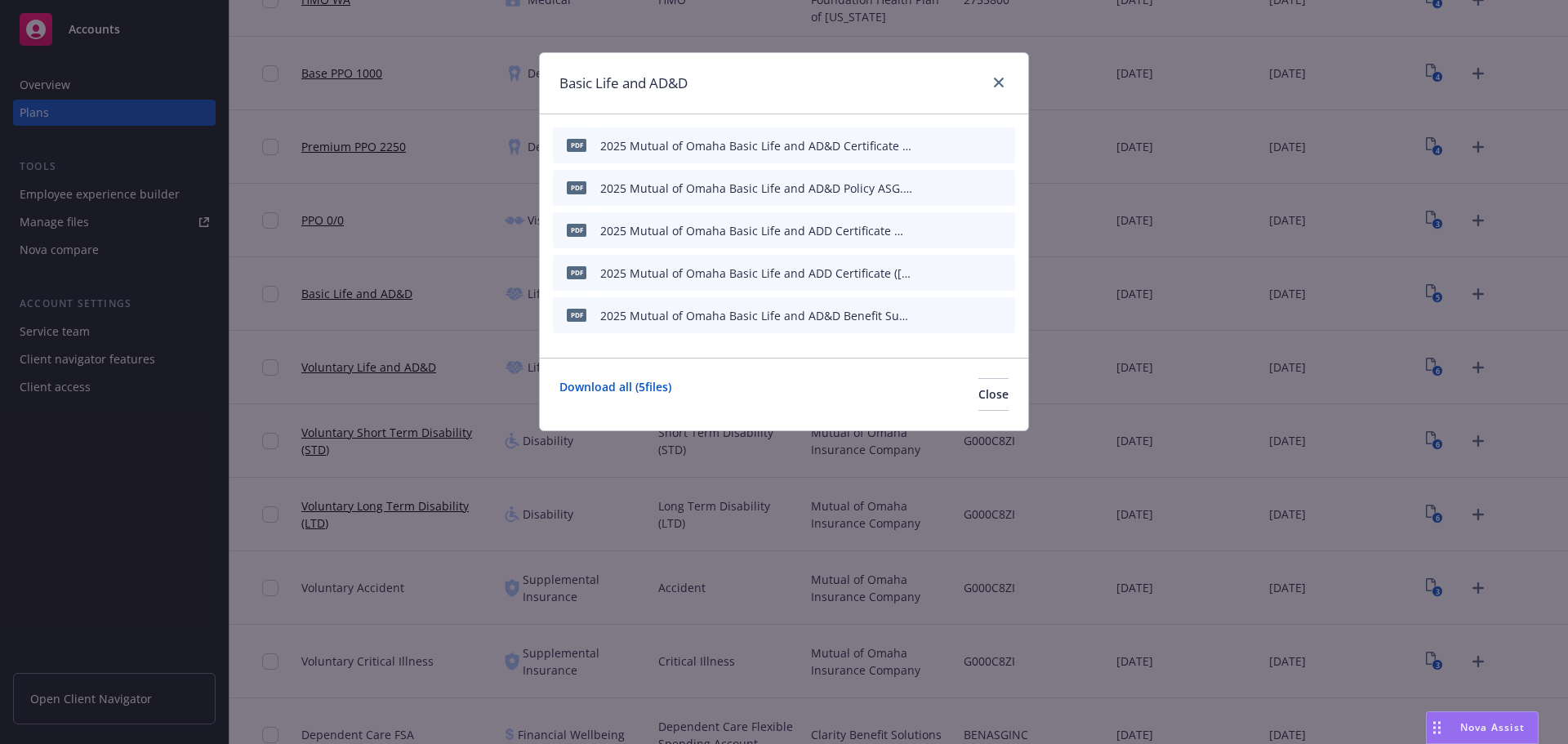
click at [923, 229] on icon "button" at bounding box center [921, 230] width 8 height 8
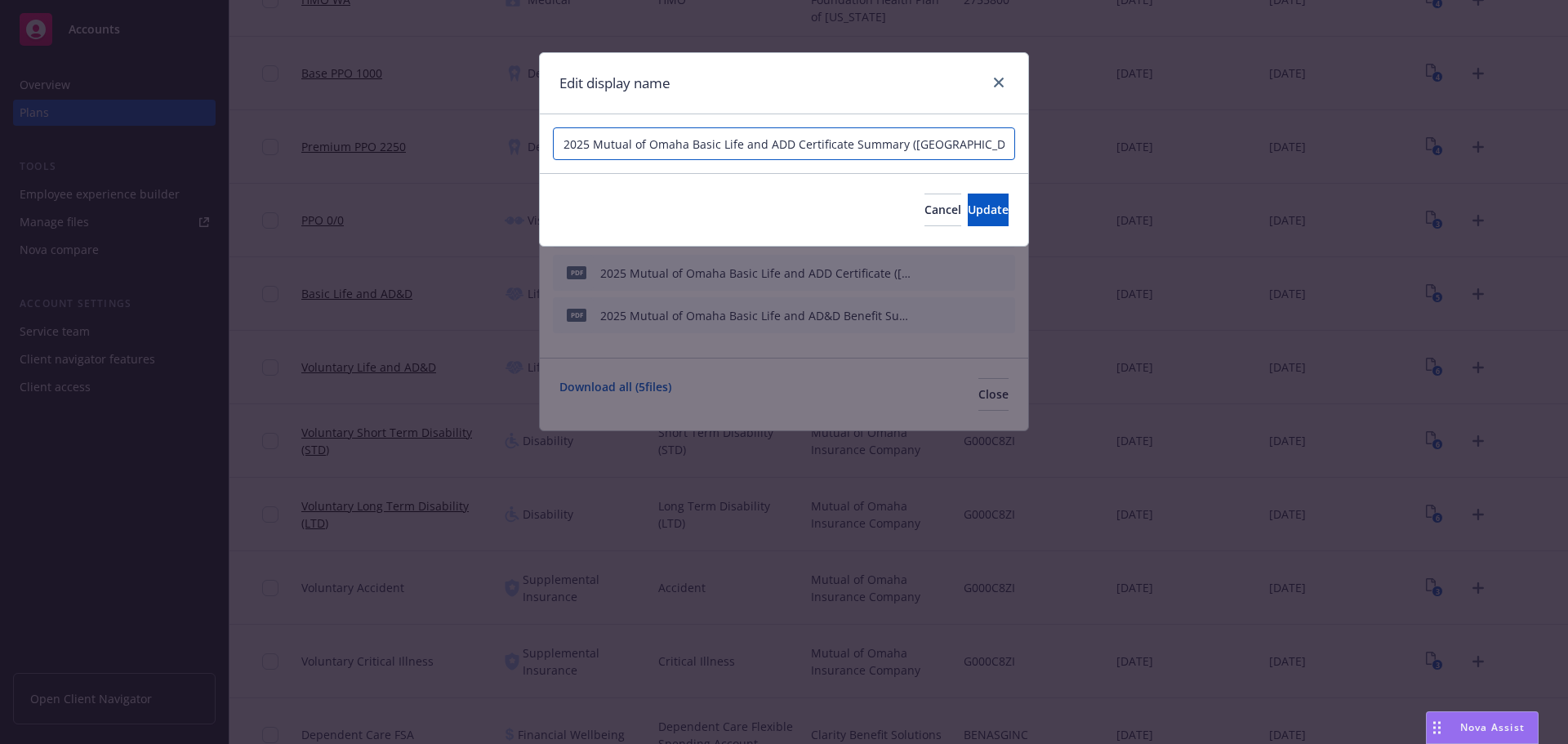
click at [777, 144] on input "2025 Mutual of Omaha Basic Life and ADD Certificate Summary ([GEOGRAPHIC_DATA])…" at bounding box center [784, 144] width 463 height 33
type input "2025 Mutual of Omaha Basic Life and AD&D Certificate Summary ([GEOGRAPHIC_DATA]…"
click at [968, 213] on span "Update" at bounding box center [988, 209] width 41 height 15
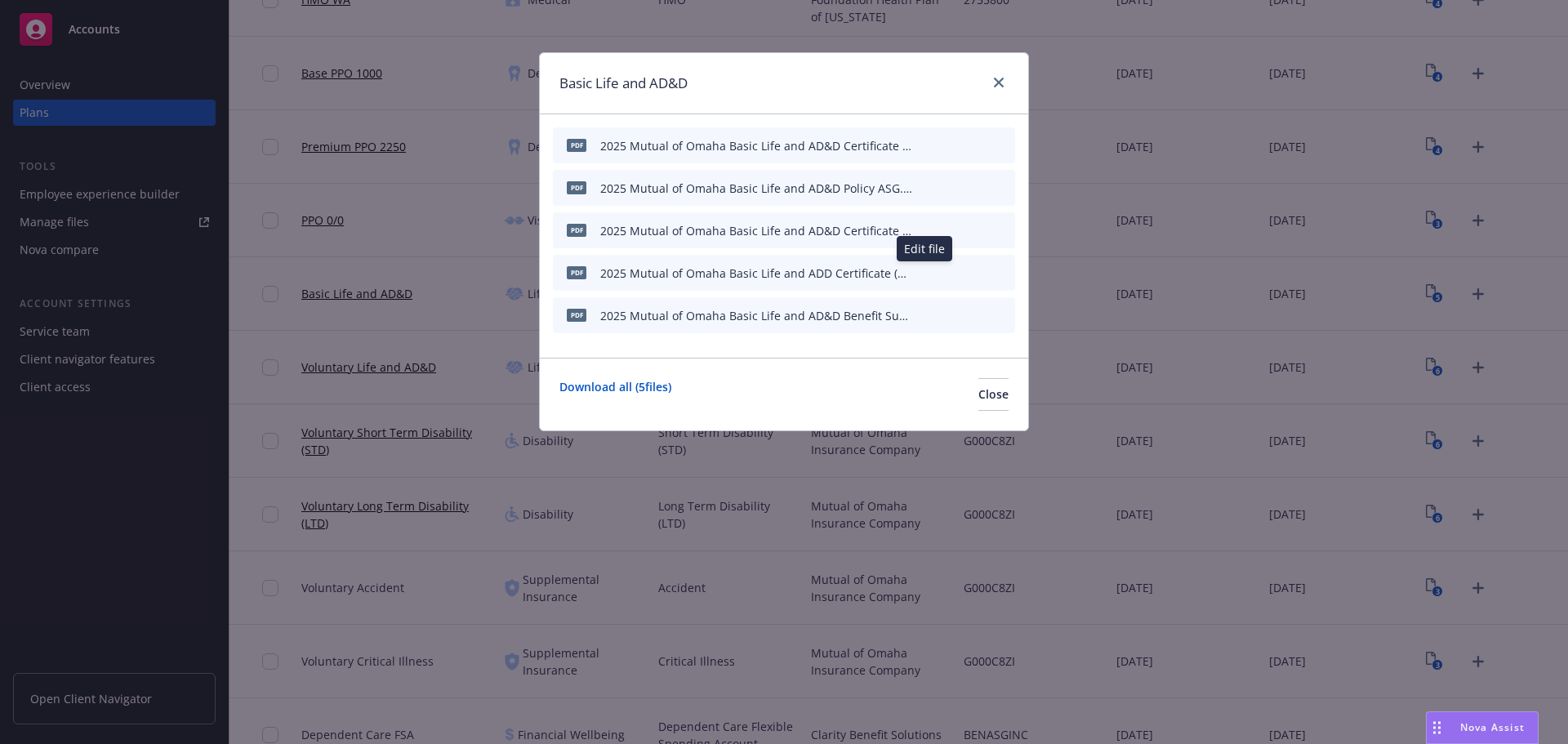
click at [925, 271] on icon "button" at bounding box center [922, 272] width 10 height 10
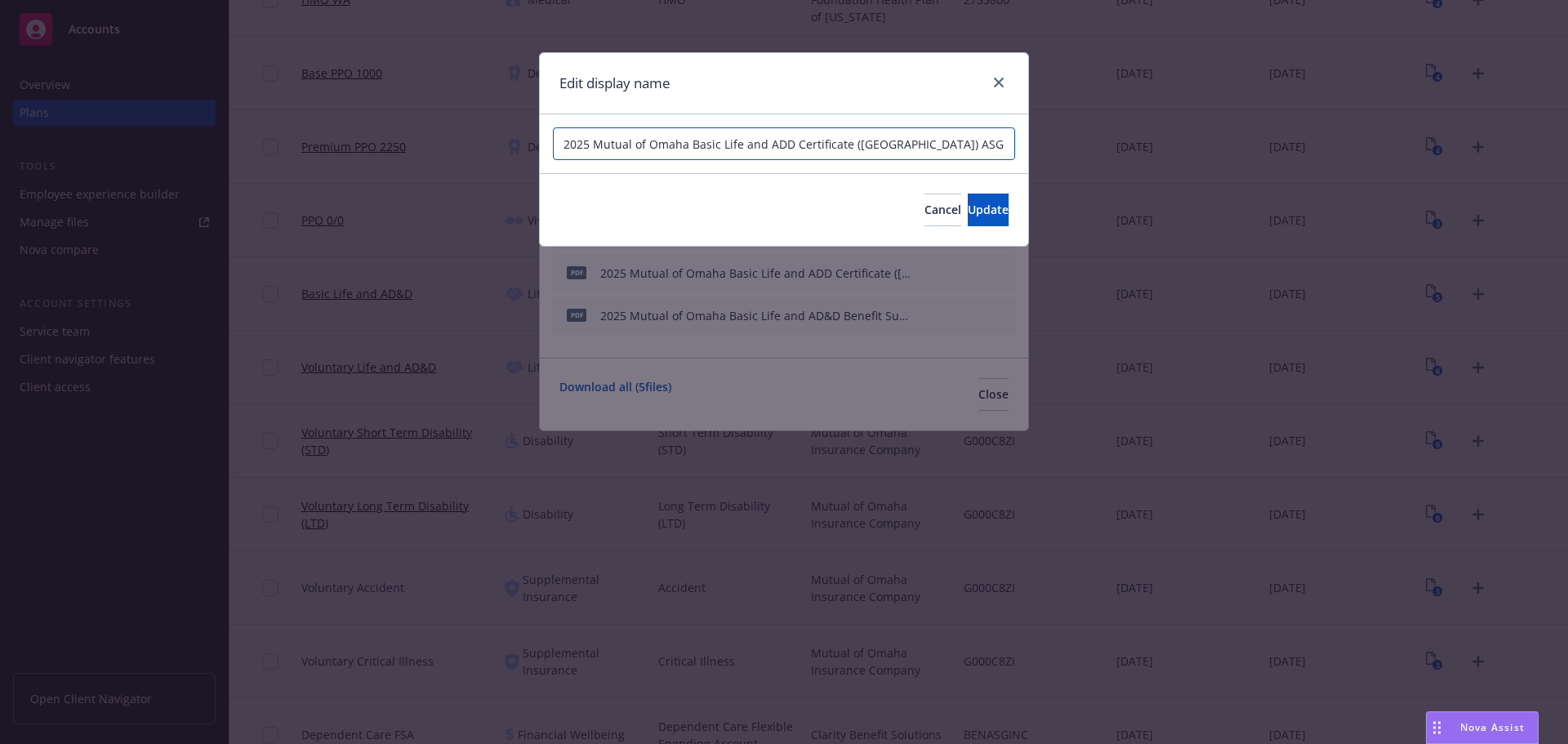
click at [780, 143] on input "2025 Mutual of Omaha Basic Life and ADD Certificate ([GEOGRAPHIC_DATA]) ASG" at bounding box center [784, 144] width 463 height 33
type input "2025 Mutual of Omaha Basic Life and AD&D Certificate ([GEOGRAPHIC_DATA]) ASG"
click at [968, 207] on span "Update" at bounding box center [988, 209] width 41 height 15
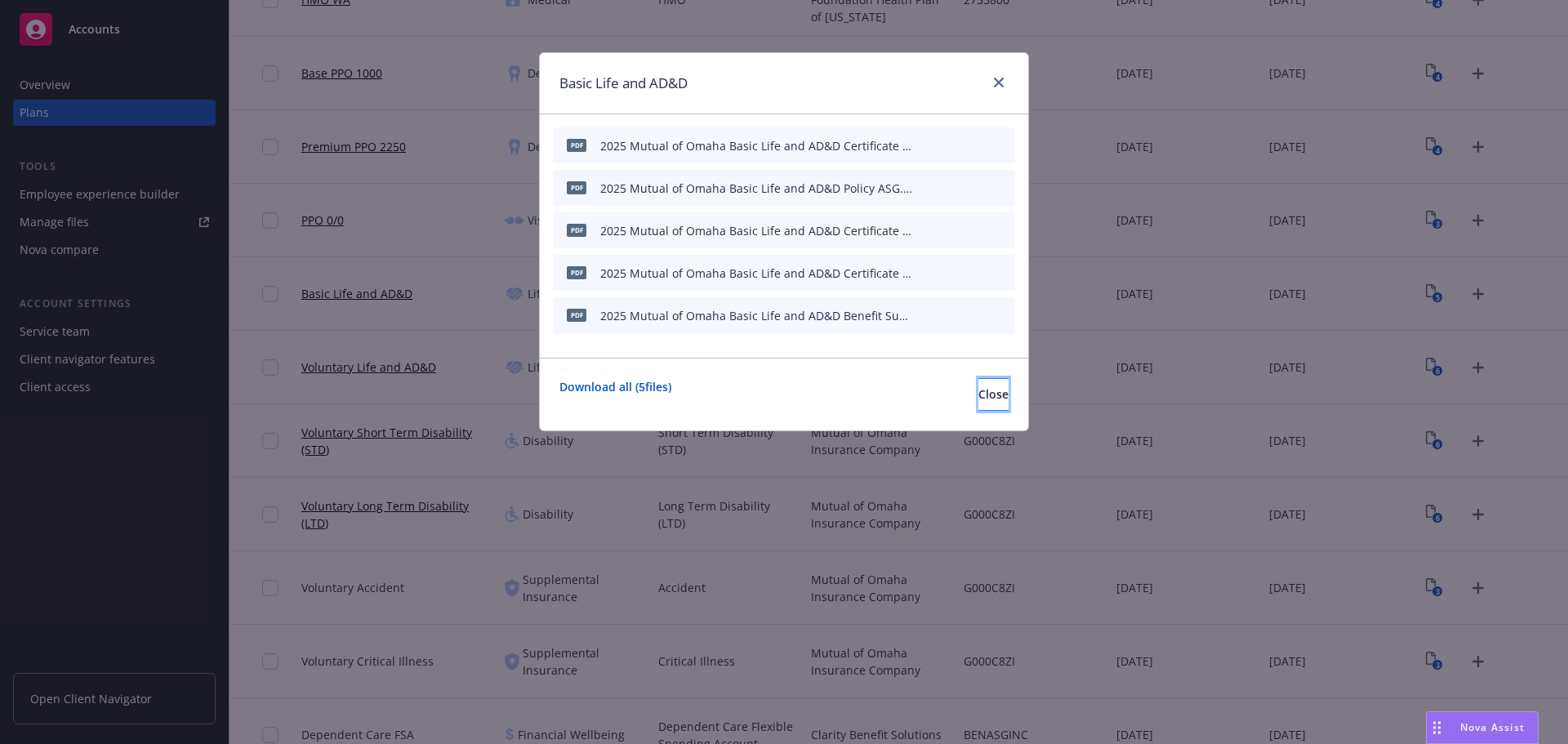
click at [979, 389] on button "Close" at bounding box center [994, 395] width 30 height 33
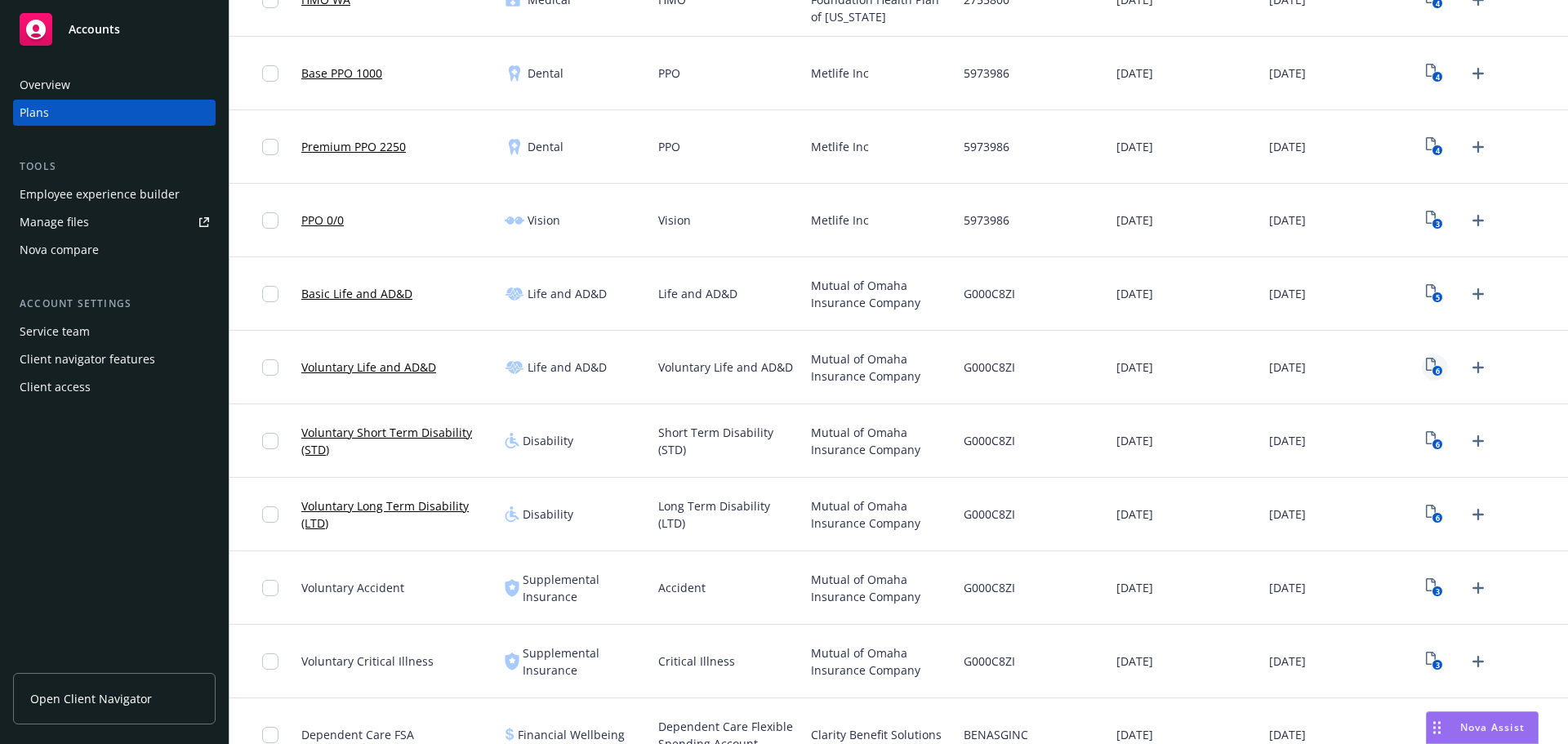
click at [1422, 374] on link "6" at bounding box center [1435, 367] width 26 height 26
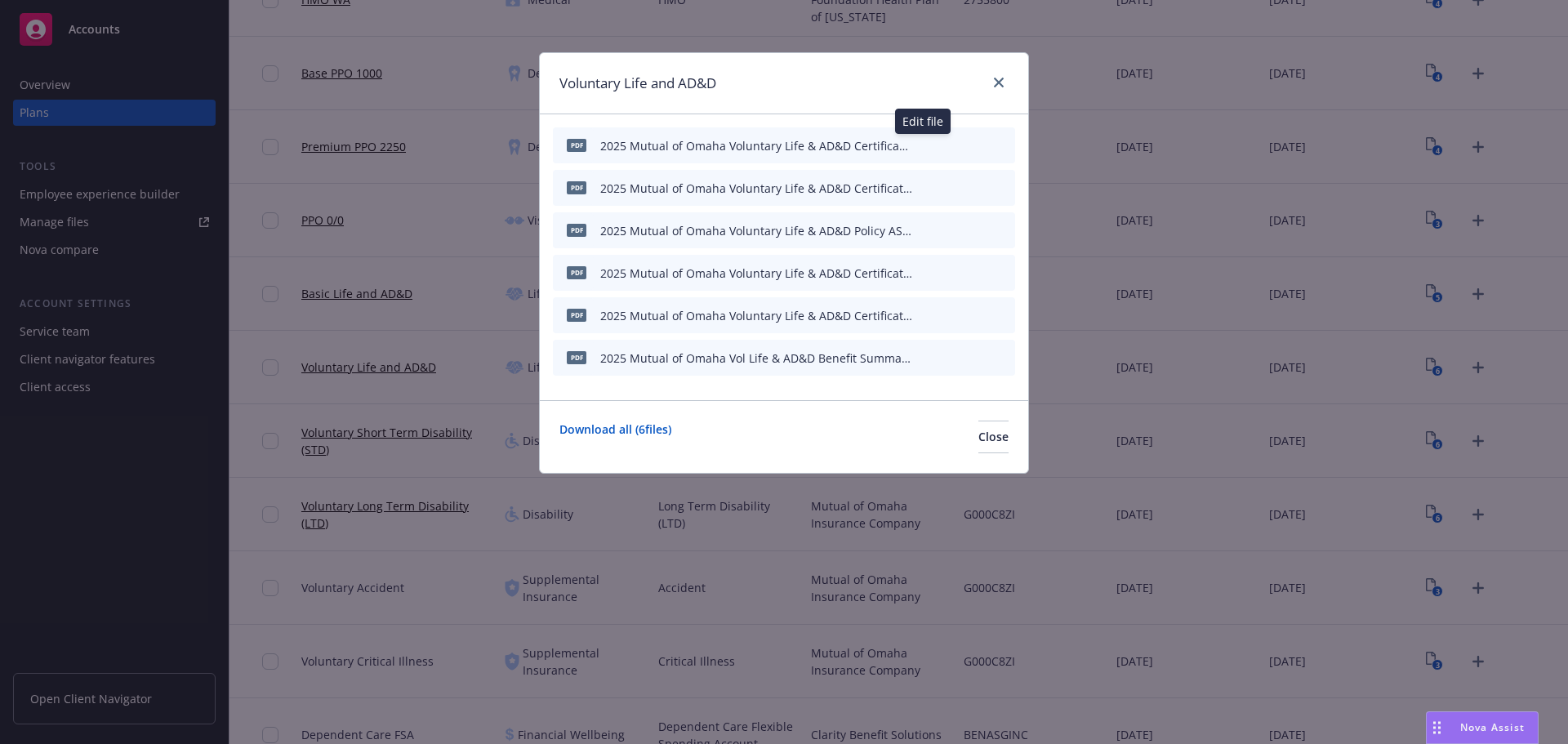
click at [923, 146] on icon "button" at bounding box center [921, 146] width 8 height 8
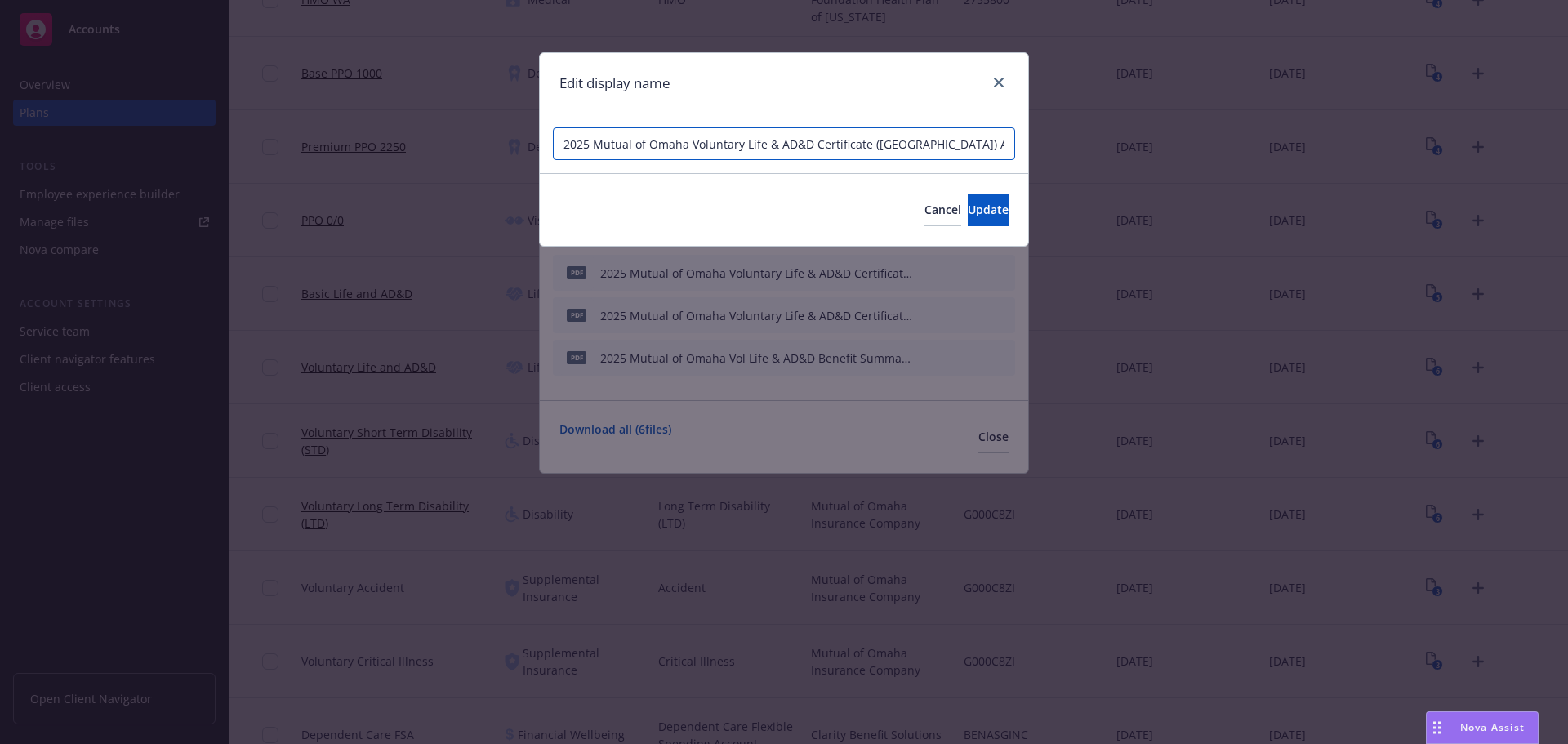
click at [766, 148] on input "2025 Mutual of Omaha Voluntary Life & AD&D Certificate ([GEOGRAPHIC_DATA]) ASG" at bounding box center [784, 144] width 463 height 33
drag, startPoint x: 786, startPoint y: 143, endPoint x: 766, endPoint y: 147, distance: 20.4
click at [766, 147] on input "2025 Mutual of Omaha Voluntary Life and AD&D Certificate ([GEOGRAPHIC_DATA]) ASG" at bounding box center [784, 144] width 463 height 33
type input "2025 Mutual of Omaha Voluntary Life and AD&D Certificate ([GEOGRAPHIC_DATA]) ASG"
click at [968, 205] on span "Update" at bounding box center [988, 209] width 41 height 15
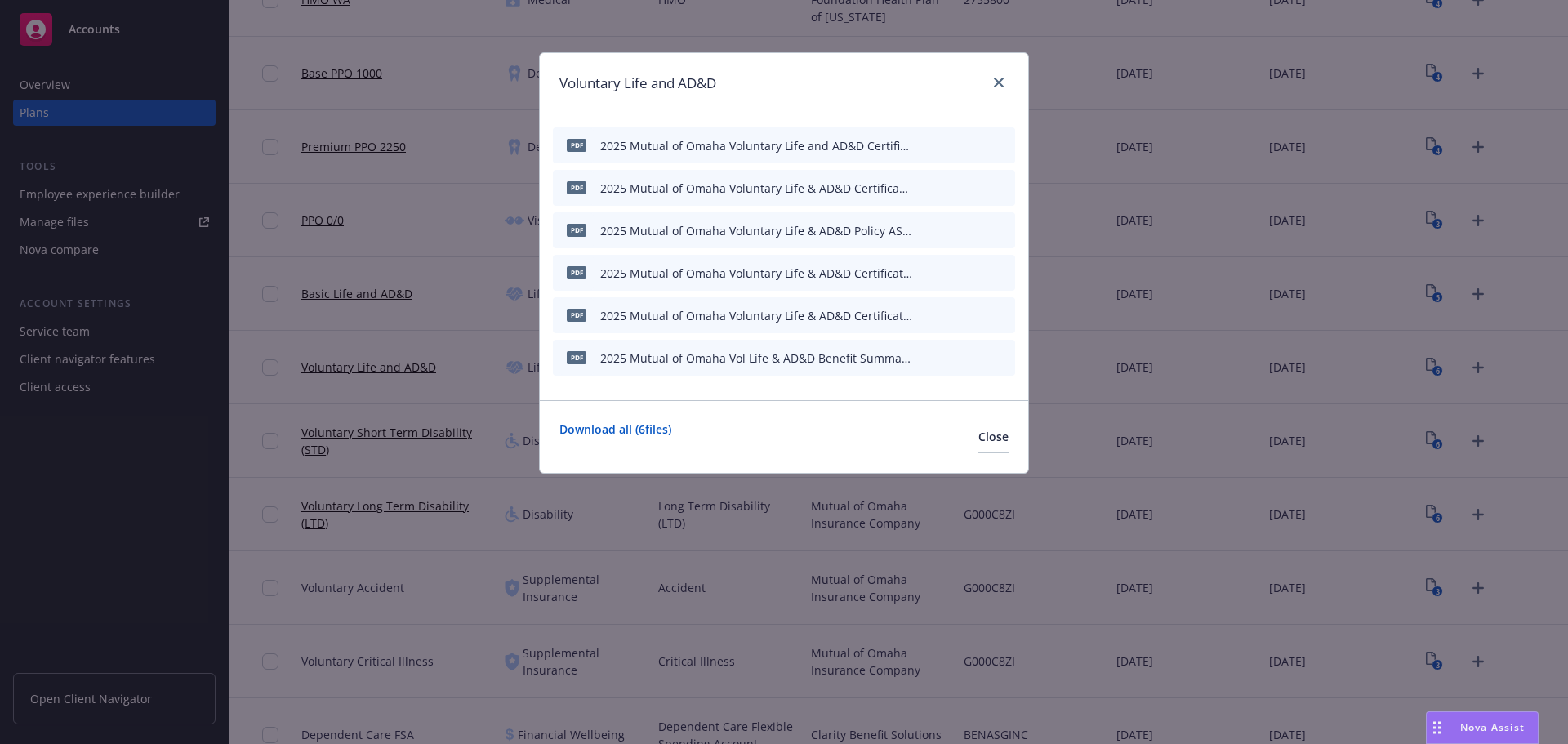
click at [923, 186] on icon "button" at bounding box center [922, 188] width 10 height 10
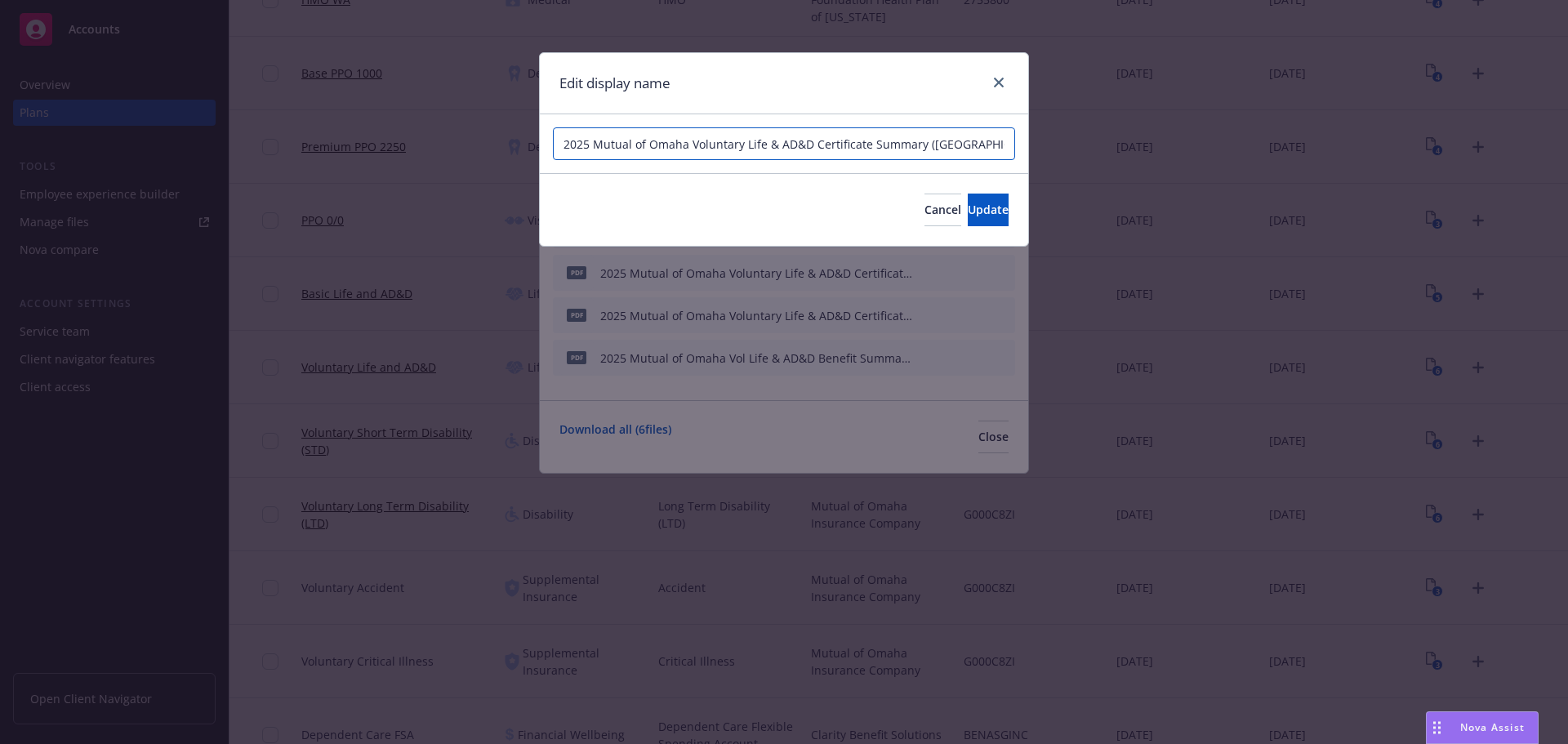
click at [765, 142] on input "2025 Mutual of Omaha Voluntary Life & AD&D Certificate Summary ([GEOGRAPHIC_DAT…" at bounding box center [784, 144] width 463 height 33
paste input "and"
type input "2025 Mutual of Omaha Voluntary Life and AD&D Certificate Summary ([GEOGRAPHIC_D…"
click at [968, 202] on button "Update" at bounding box center [988, 210] width 41 height 33
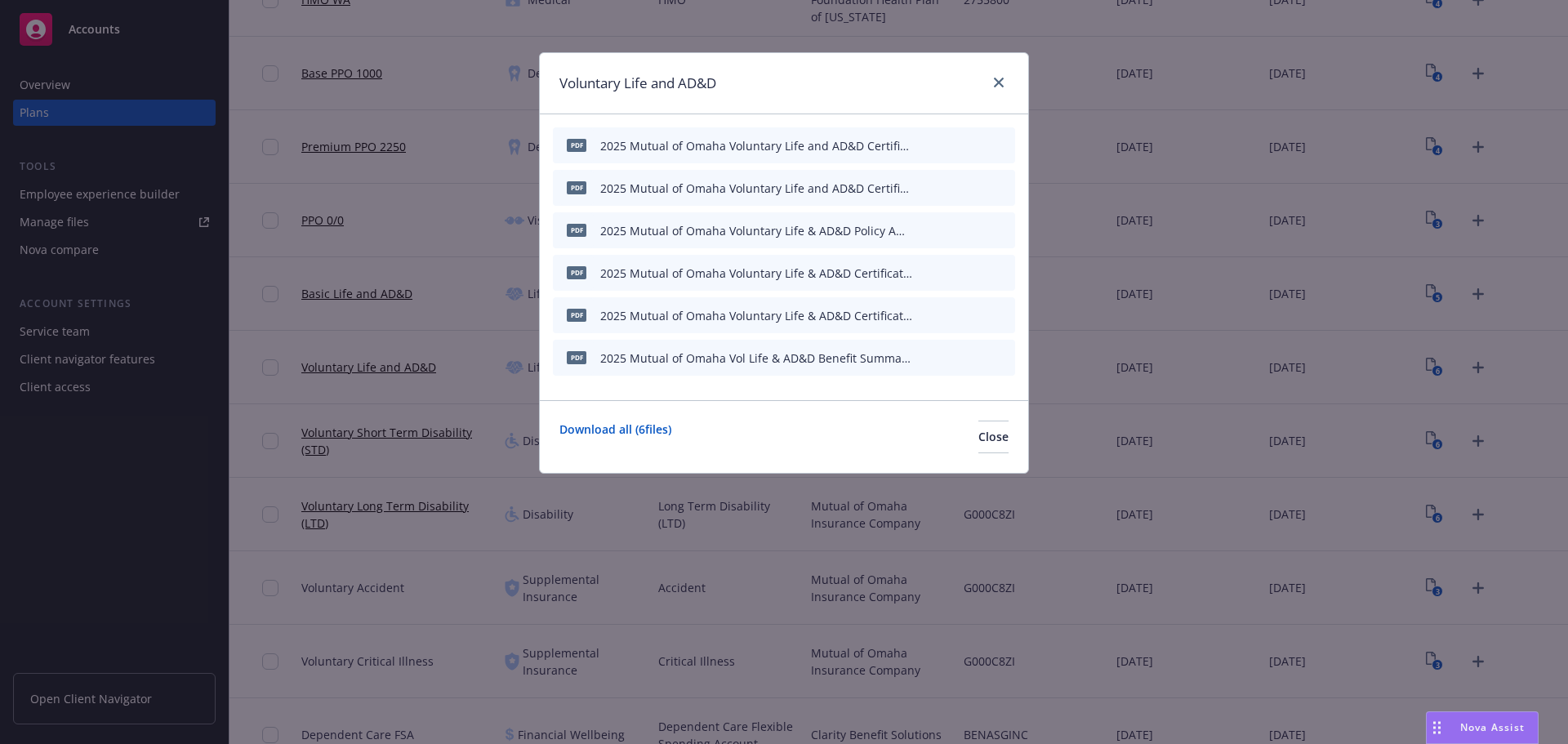
click at [924, 226] on icon "button" at bounding box center [922, 230] width 10 height 10
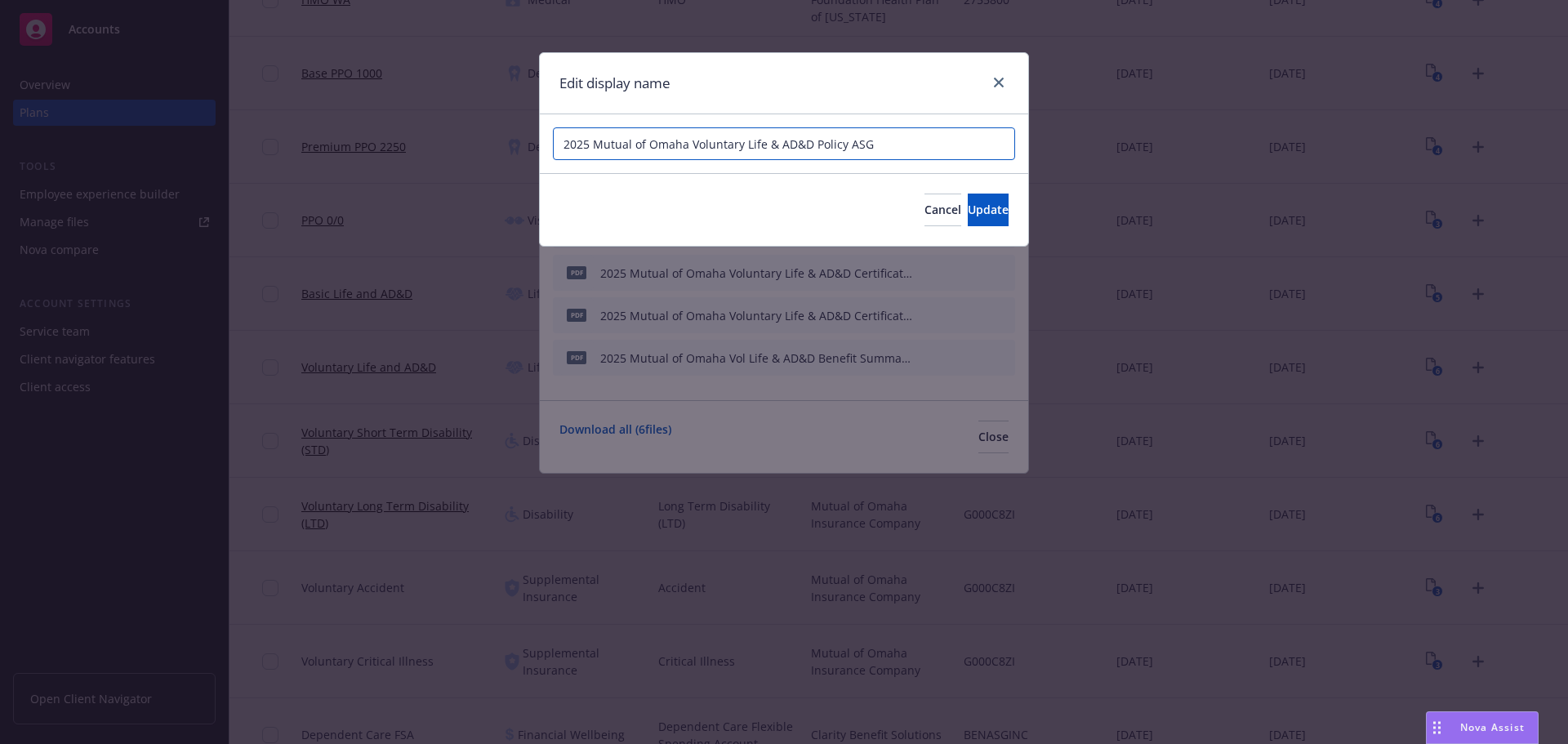
drag, startPoint x: 776, startPoint y: 148, endPoint x: 766, endPoint y: 147, distance: 10.0
click at [766, 147] on input "2025 Mutual of Omaha Voluntary Life & AD&D Policy ASG" at bounding box center [784, 144] width 463 height 33
paste input "and"
type input "2025 Mutual of Omaha Voluntary Life and AD&D Policy ASG"
click at [968, 205] on button "Update" at bounding box center [988, 210] width 41 height 33
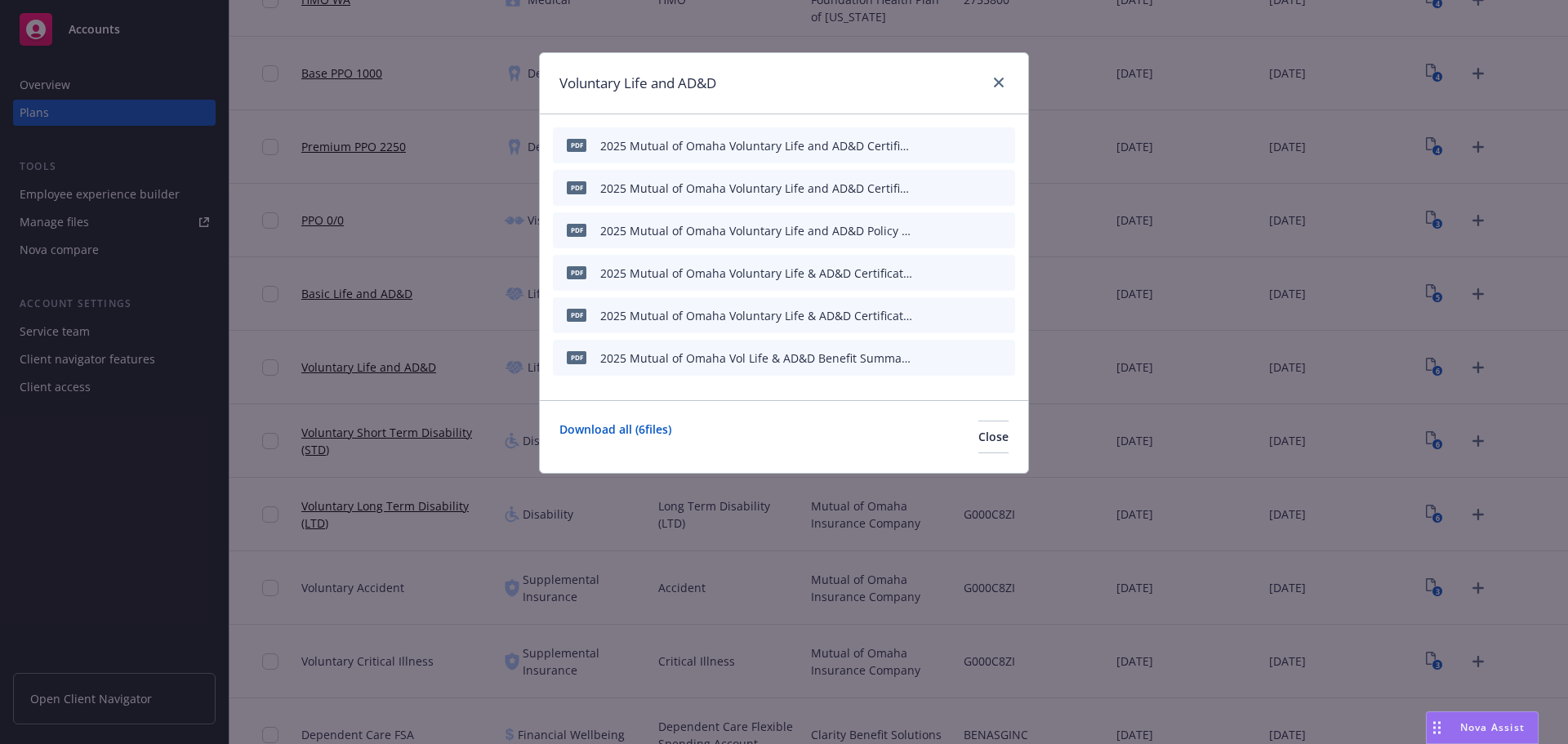
click at [915, 273] on div "pdf 2025 Mutual of Omaha Voluntary Life & AD&D Certificate Summary ([GEOGRAPHIC…" at bounding box center [784, 272] width 463 height 36
click at [922, 272] on icon "button" at bounding box center [922, 272] width 10 height 10
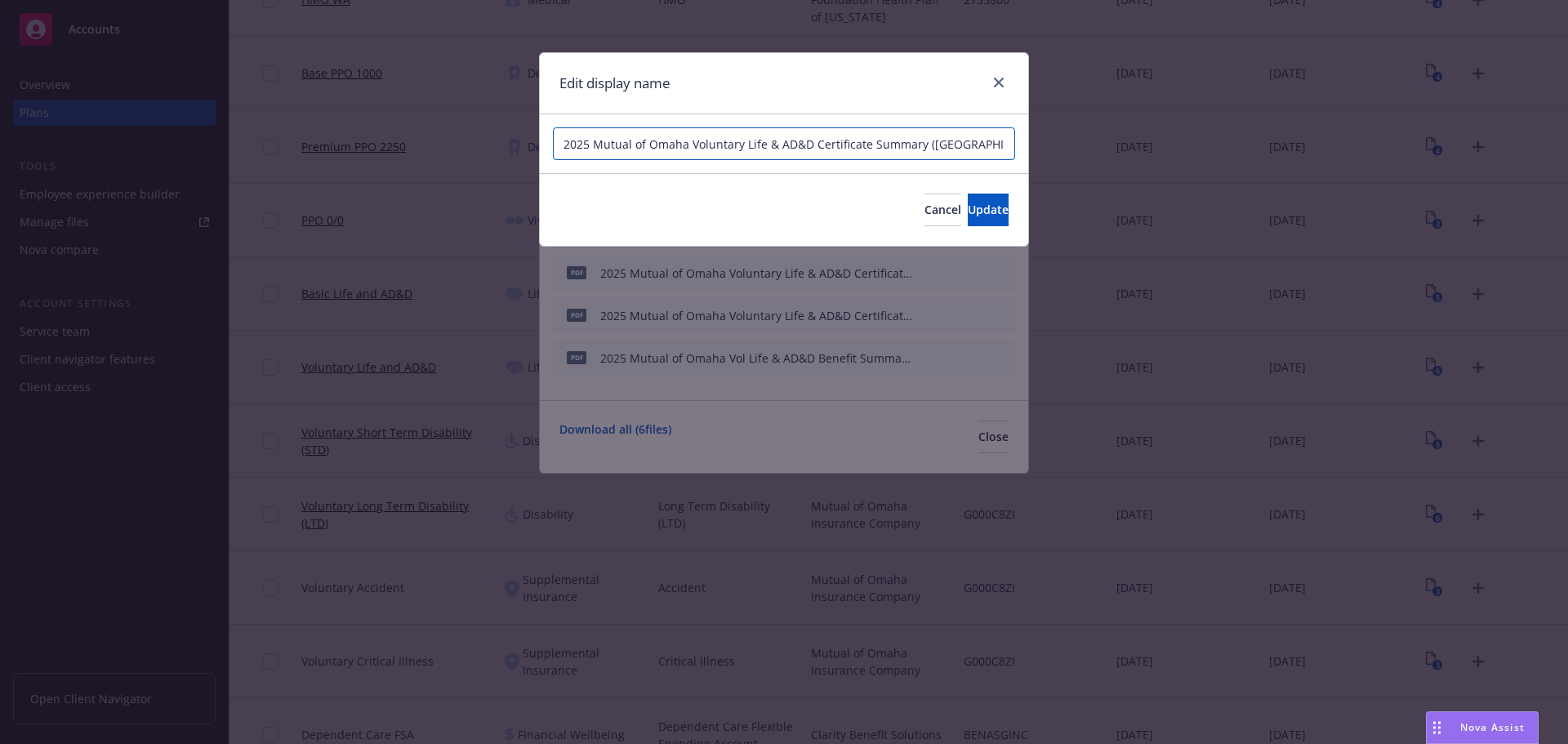
click at [764, 148] on input "2025 Mutual of Omaha Voluntary Life & AD&D Certificate Summary ([GEOGRAPHIC_DAT…" at bounding box center [784, 144] width 463 height 33
paste input "and"
type input "2025 Mutual of Omaha Voluntary Life and AD&D Certificate Summary (CA) ASG"
click at [968, 214] on span "Update" at bounding box center [988, 209] width 41 height 15
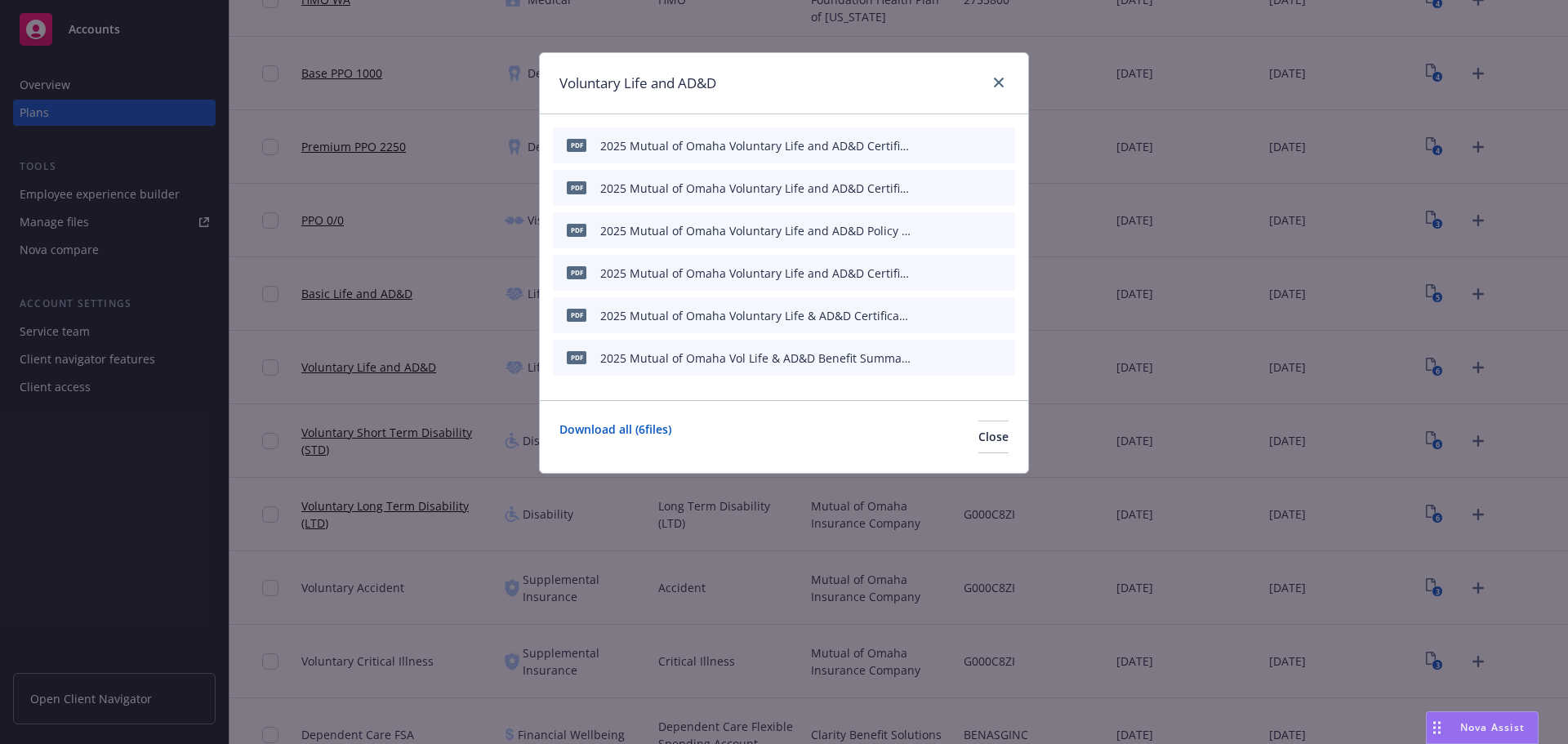
click at [922, 314] on icon "button" at bounding box center [921, 315] width 8 height 8
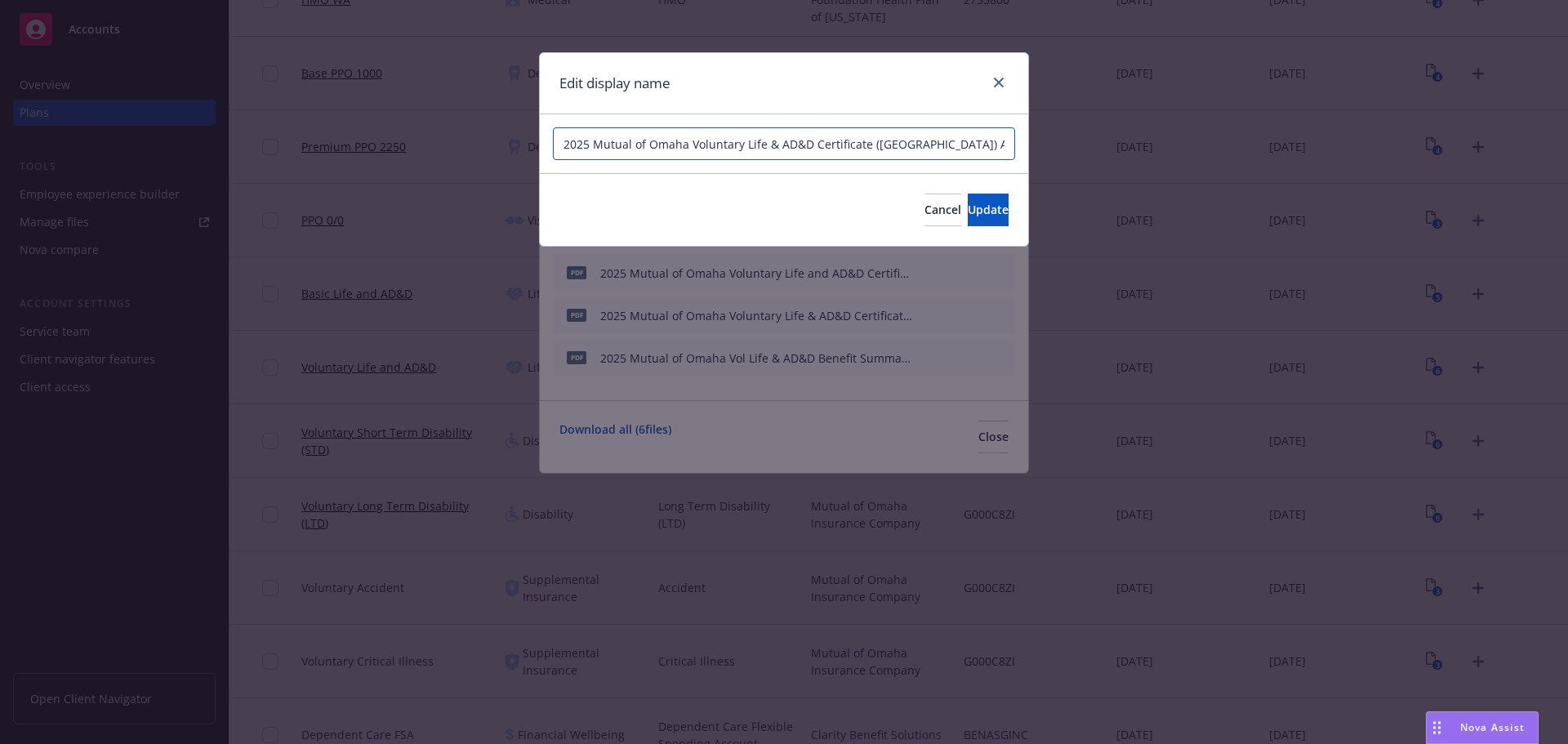
click at [767, 149] on input "2025 Mutual of Omaha Voluntary Life & AD&D Certificate ([GEOGRAPHIC_DATA]) ASG" at bounding box center [784, 144] width 463 height 33
paste input "and"
type input "2025 Mutual of Omaha Voluntary Life and AD&D Certificate ([GEOGRAPHIC_DATA]) ASG"
click at [968, 214] on span "Update" at bounding box center [988, 209] width 41 height 15
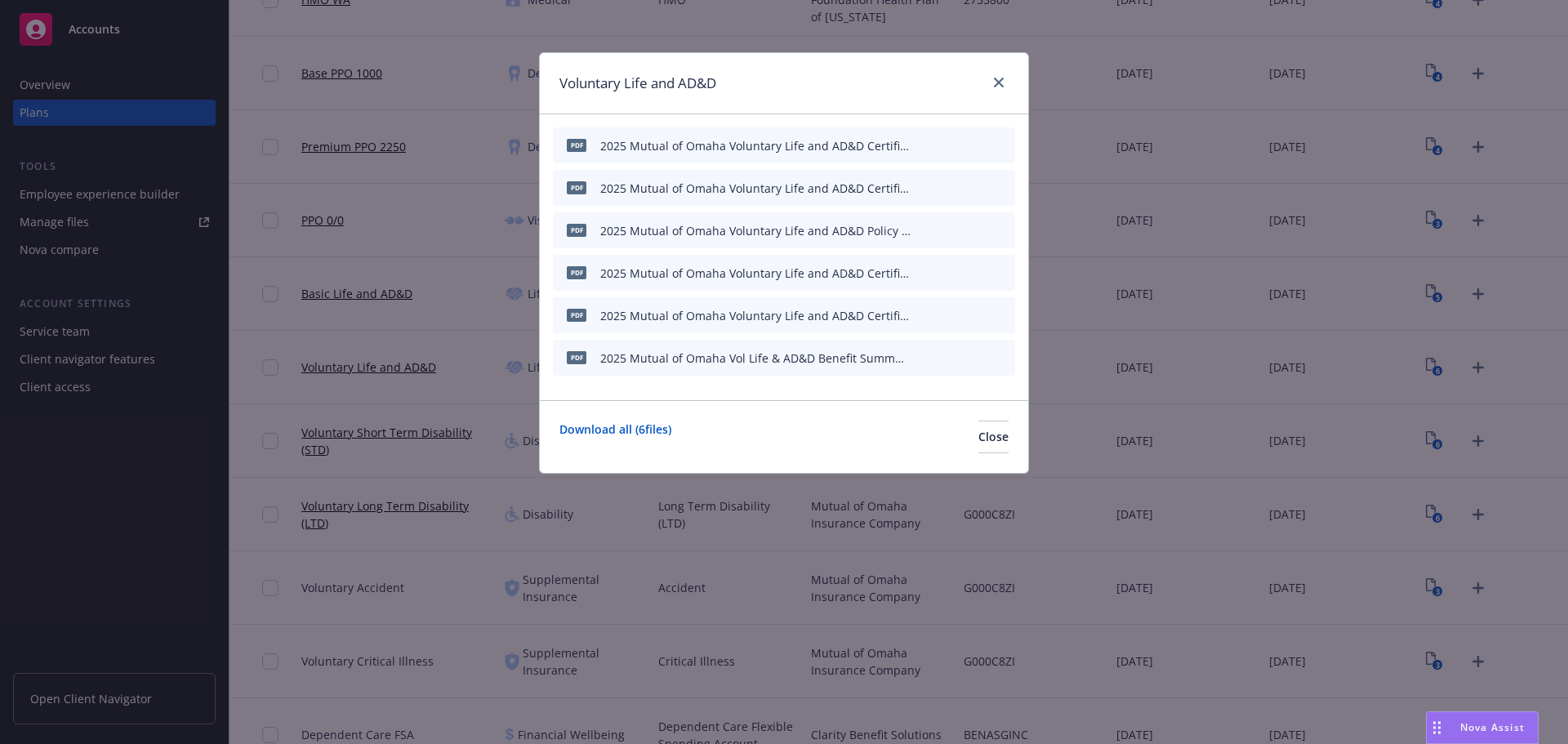
click at [926, 355] on icon "button" at bounding box center [925, 355] width 4 height 4
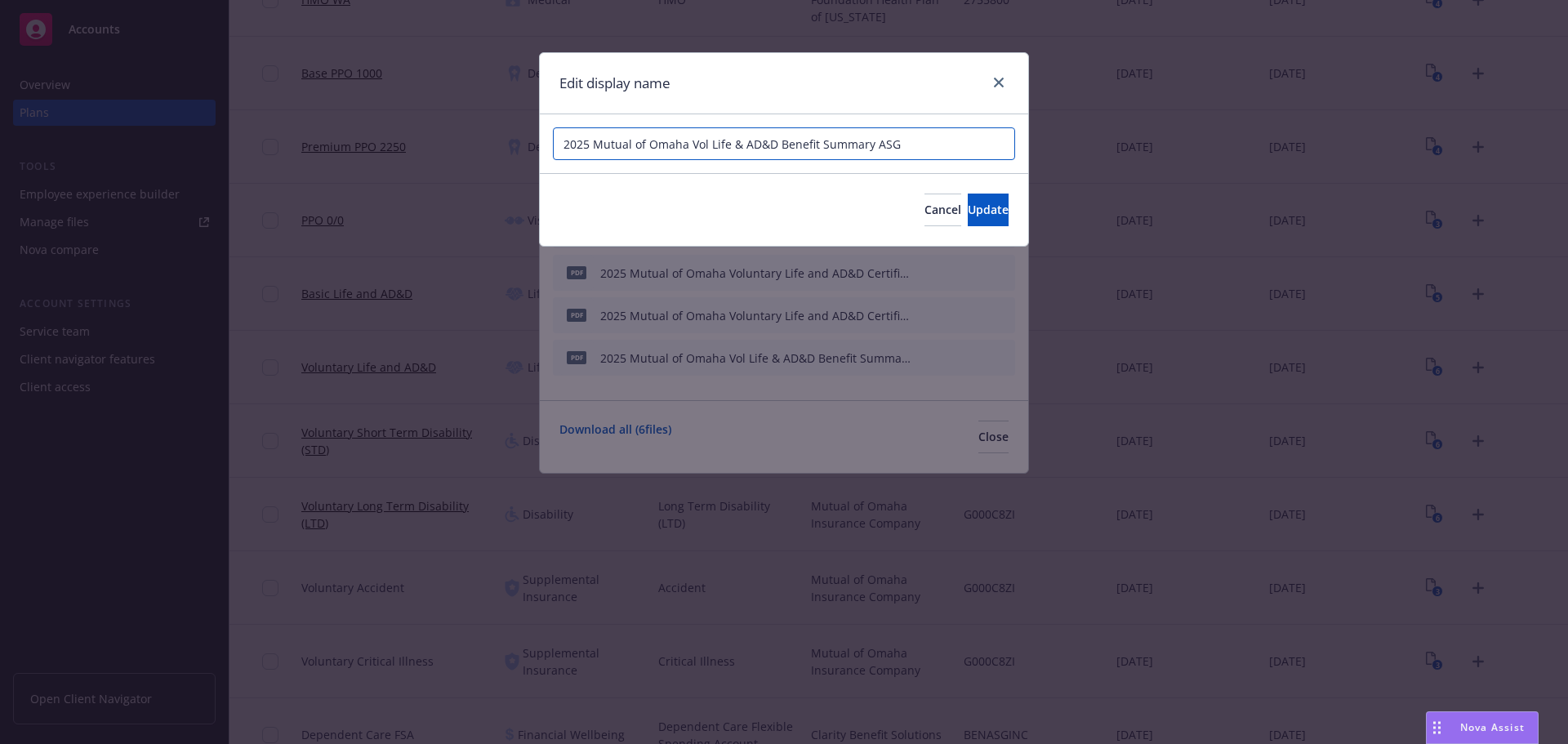
click at [733, 143] on input "2025 Mutual of Omaha Vol Life & AD&D Benefit Summary ASG" at bounding box center [784, 144] width 463 height 33
paste input "and"
type input "2025 Mutual of Omaha Vol Life and AD&D Benefit Summary ASG"
click at [968, 212] on span "Update" at bounding box center [988, 209] width 41 height 15
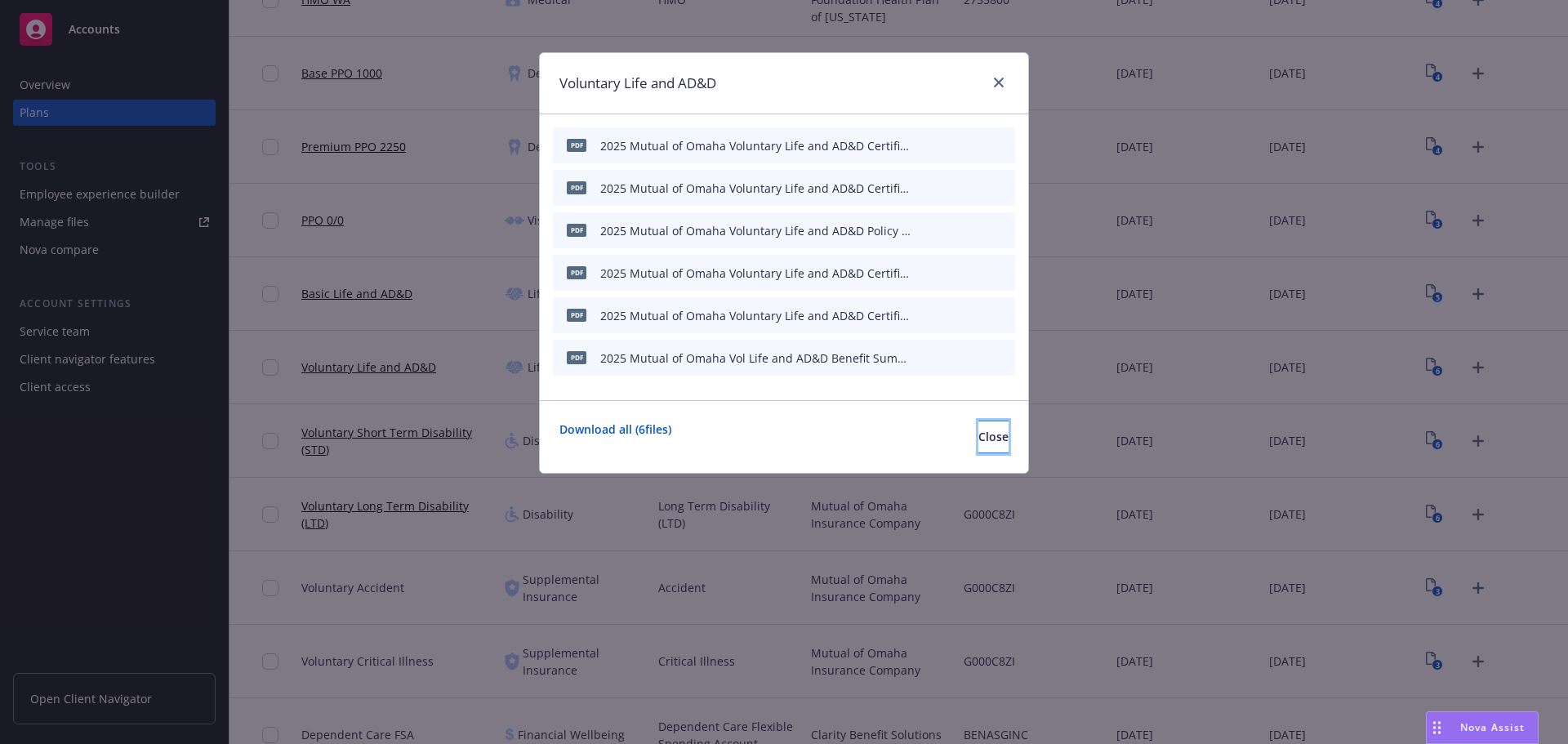
click at [982, 446] on button "Close" at bounding box center [994, 437] width 30 height 33
